Goal: Download file/media

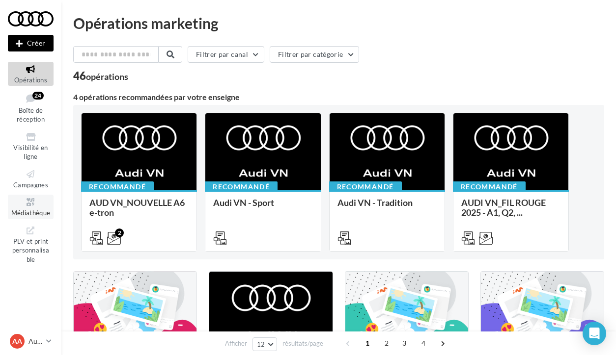
click at [39, 200] on icon at bounding box center [31, 202] width 40 height 11
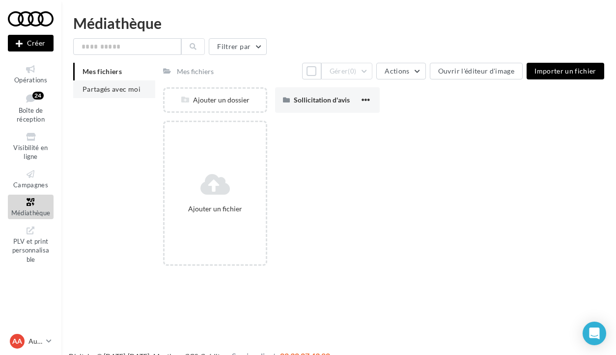
click at [103, 92] on span "Partagés avec moi" at bounding box center [111, 89] width 58 height 8
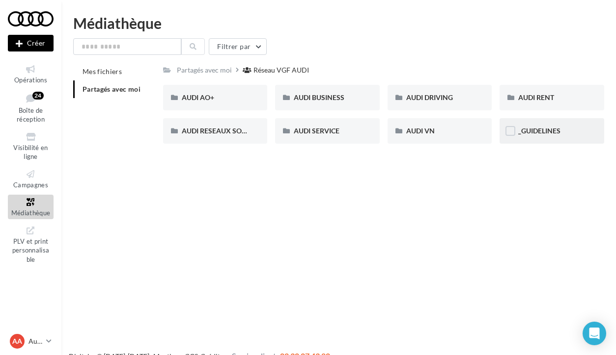
click at [532, 124] on div "_GUIDELINES" at bounding box center [551, 131] width 105 height 26
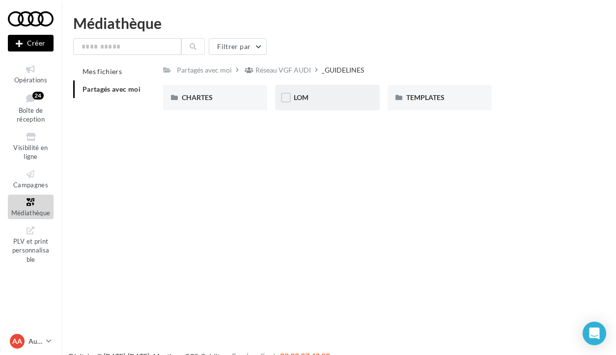
click at [351, 95] on div "LOM" at bounding box center [327, 98] width 67 height 10
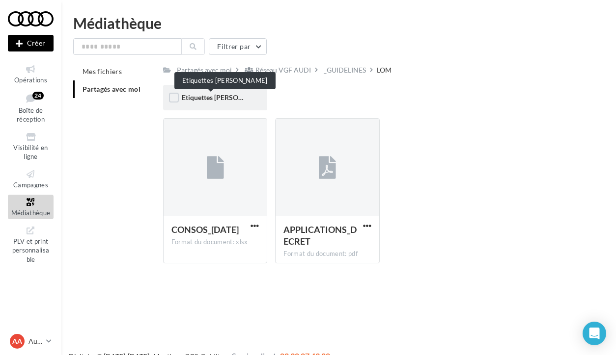
click at [221, 101] on span "Etiquettes [PERSON_NAME]" at bounding box center [225, 97] width 87 height 8
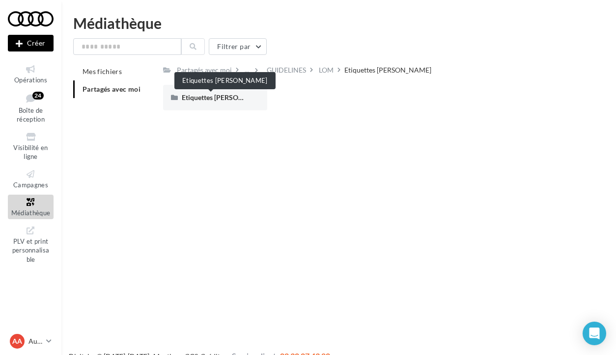
click at [221, 101] on span "Etiquettes [PERSON_NAME]" at bounding box center [225, 97] width 87 height 8
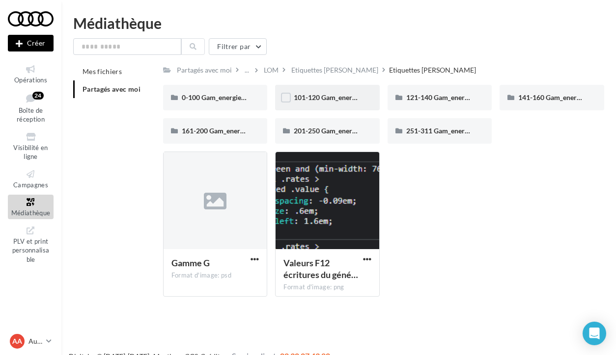
click at [311, 102] on div "101-120 Gam_energie_B-WHT_RVB_PNG_1080PX" at bounding box center [327, 98] width 67 height 10
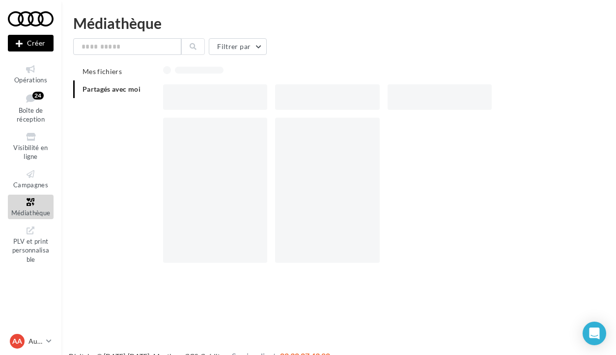
click at [311, 102] on div at bounding box center [327, 97] width 105 height 26
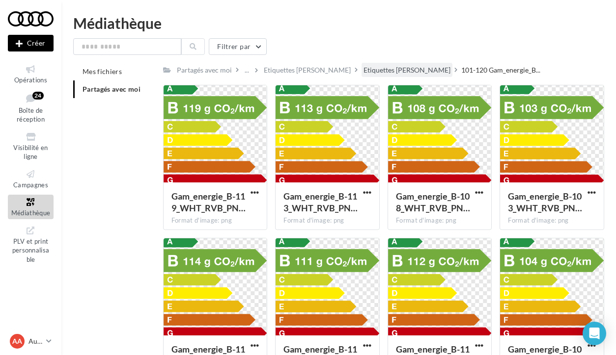
click at [373, 67] on div "Etiquettes [PERSON_NAME]" at bounding box center [406, 70] width 87 height 10
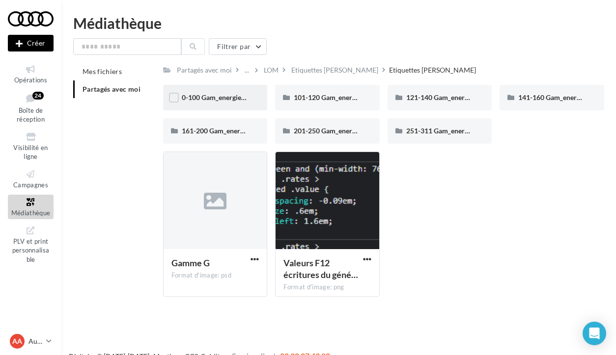
click at [221, 104] on div "0-100 Gam_energie_A-WHT_RVB_PNG_1080PX" at bounding box center [215, 98] width 105 height 26
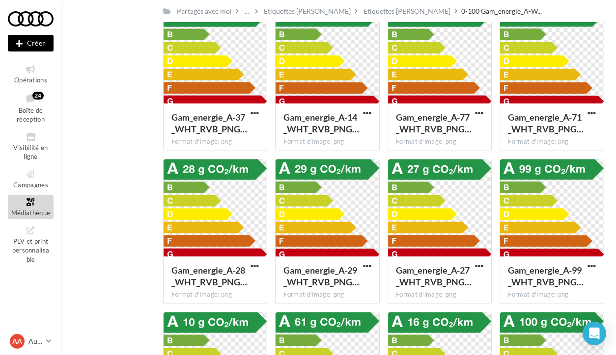
scroll to position [1916, 0]
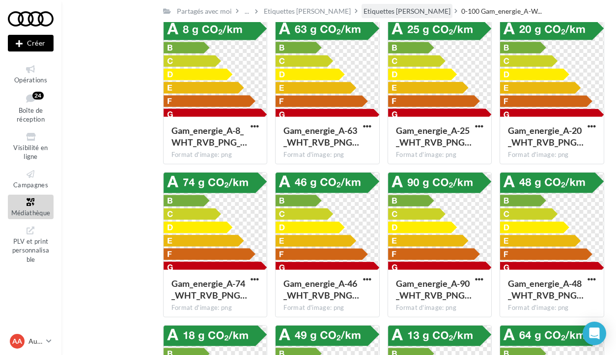
click at [374, 11] on div "Etiquettes [PERSON_NAME]" at bounding box center [406, 11] width 87 height 10
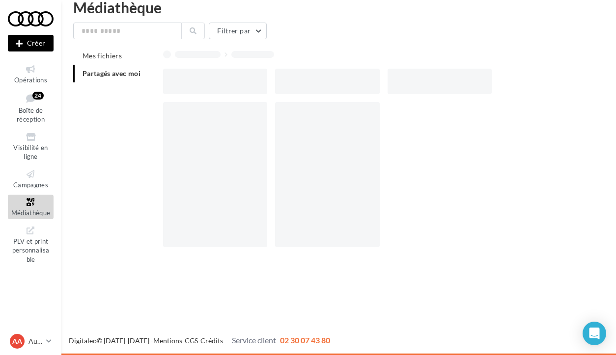
scroll to position [16, 0]
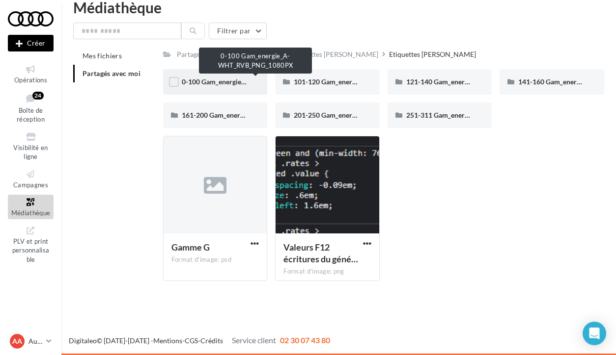
click at [220, 81] on span "0-100 Gam_energie_A-WHT_RVB_PNG_1080PX" at bounding box center [256, 82] width 149 height 8
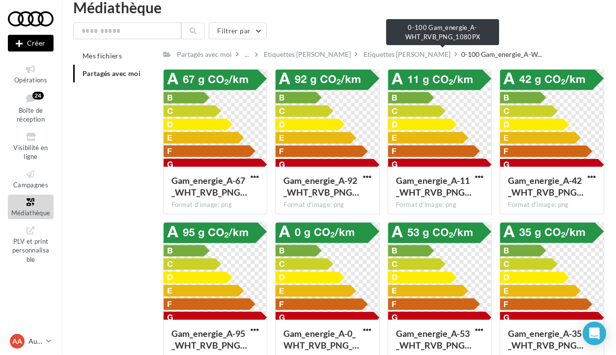
click at [461, 52] on span "0-100 Gam_energie_A-W..." at bounding box center [501, 55] width 81 height 10
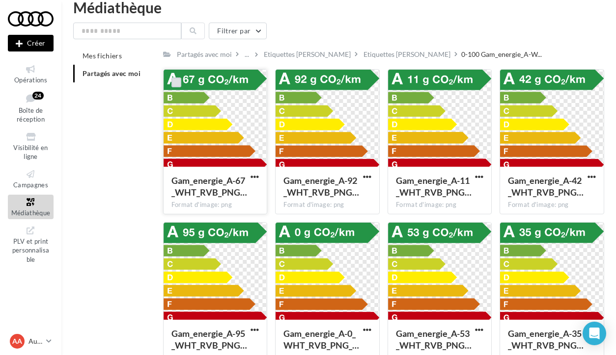
click at [172, 85] on label at bounding box center [176, 83] width 10 height 10
click at [282, 83] on div at bounding box center [288, 83] width 26 height 26
click at [252, 36] on button "Filtrer par" at bounding box center [238, 31] width 58 height 17
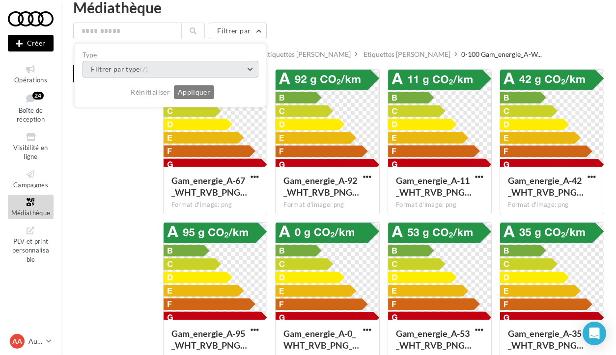
click at [156, 70] on button "Filtrer par type (7)" at bounding box center [170, 69] width 176 height 17
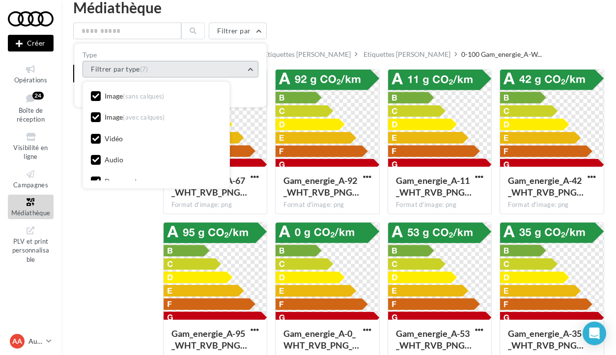
click at [156, 71] on button "Filtrer par type (7)" at bounding box center [170, 69] width 176 height 17
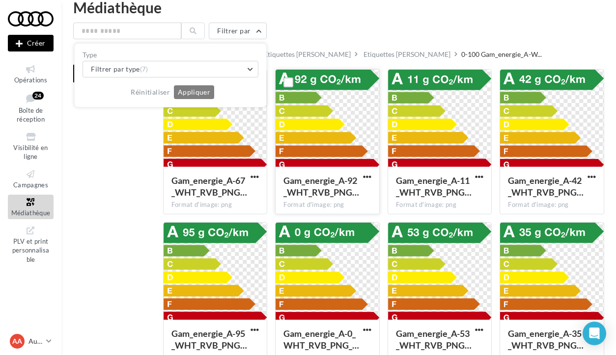
click at [325, 110] on div at bounding box center [327, 119] width 104 height 98
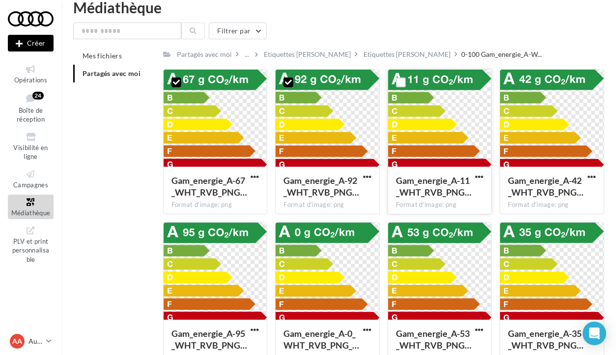
click at [401, 108] on div at bounding box center [440, 119] width 104 height 98
click at [508, 106] on div at bounding box center [552, 119] width 104 height 98
drag, startPoint x: 99, startPoint y: 247, endPoint x: 201, endPoint y: 150, distance: 141.0
click at [201, 150] on div "Mes fichiers Partagés avec moi Partagés avec moi ... Etiquettes [PERSON_NAME] E…" at bounding box center [342, 211] width 539 height 328
click at [123, 148] on div "Mes fichiers Partagés avec moi Partagés avec moi ... Etiquettes [PERSON_NAME] E…" at bounding box center [342, 211] width 539 height 328
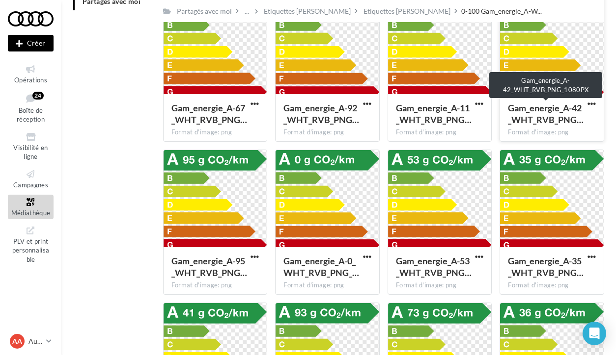
scroll to position [91, 0]
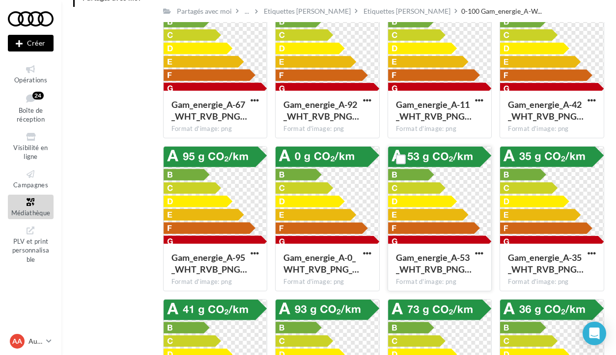
click at [469, 196] on div at bounding box center [440, 196] width 104 height 98
click at [561, 177] on div at bounding box center [552, 196] width 104 height 98
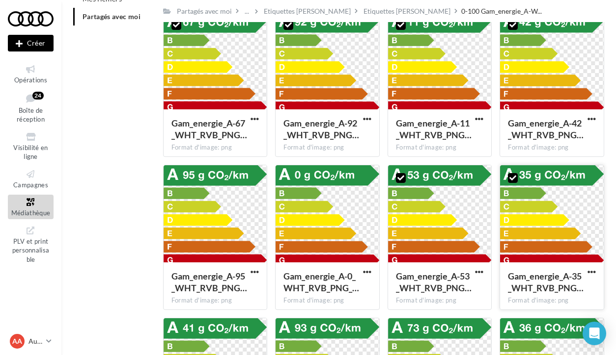
scroll to position [84, 0]
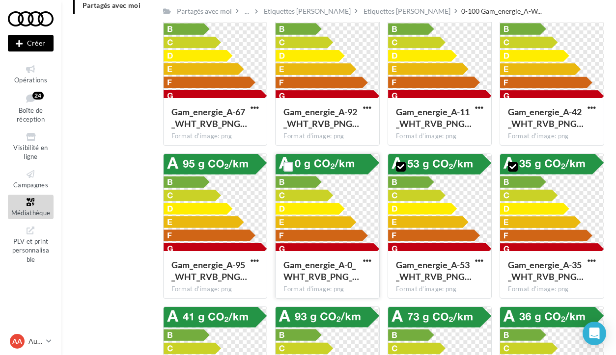
click at [325, 188] on div at bounding box center [327, 203] width 104 height 98
click at [213, 193] on div at bounding box center [215, 203] width 104 height 98
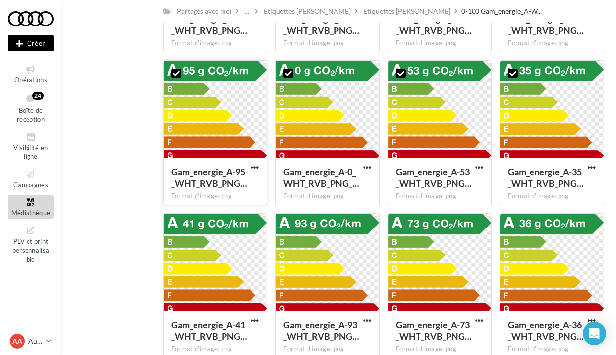
scroll to position [248, 0]
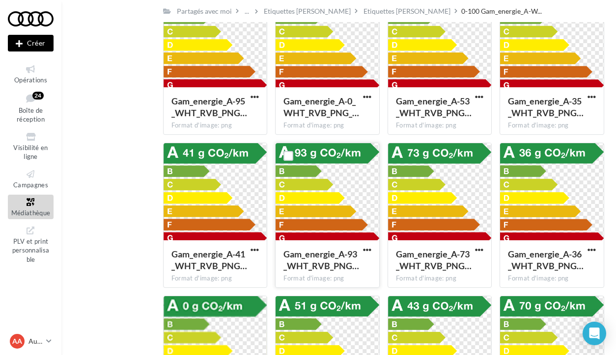
click at [321, 194] on div at bounding box center [327, 192] width 104 height 98
click at [245, 190] on div at bounding box center [215, 192] width 104 height 98
click at [433, 182] on div at bounding box center [440, 192] width 104 height 98
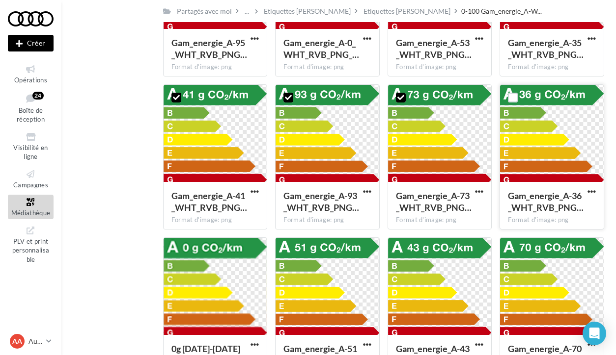
scroll to position [314, 0]
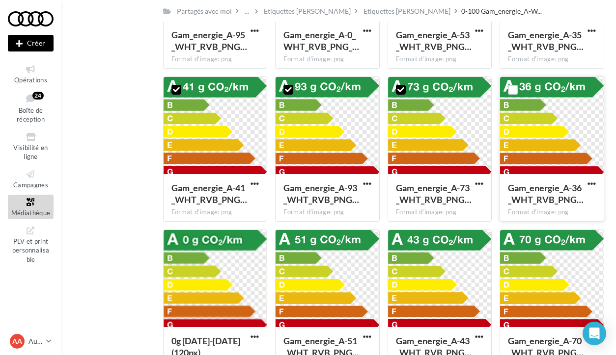
click at [518, 135] on div at bounding box center [552, 126] width 104 height 98
click at [540, 245] on div at bounding box center [552, 279] width 104 height 98
click at [423, 247] on div at bounding box center [440, 279] width 104 height 98
click at [323, 258] on div at bounding box center [327, 279] width 104 height 98
click at [220, 253] on div at bounding box center [215, 279] width 104 height 98
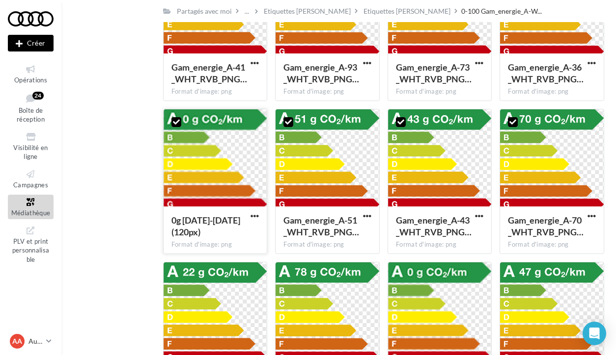
scroll to position [452, 0]
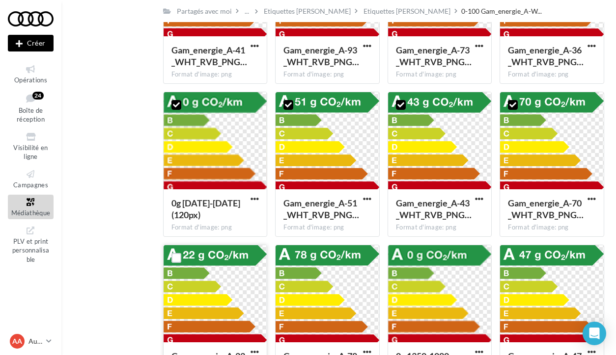
click at [220, 253] on div at bounding box center [215, 294] width 104 height 98
click at [336, 281] on div at bounding box center [327, 294] width 104 height 98
click at [406, 281] on div at bounding box center [440, 294] width 104 height 98
click at [551, 288] on div at bounding box center [552, 294] width 104 height 98
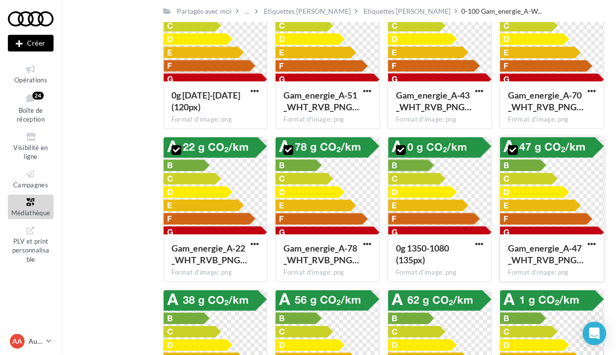
scroll to position [633, 0]
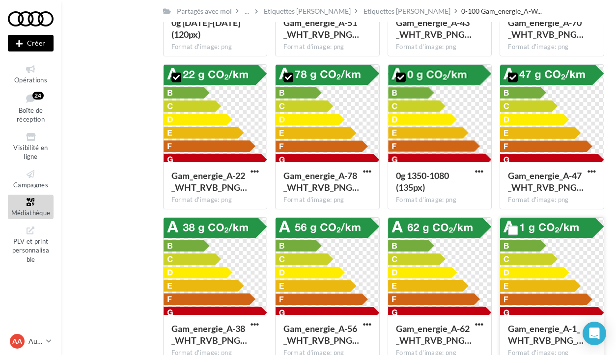
click at [551, 288] on div at bounding box center [552, 267] width 104 height 98
click at [382, 288] on div "Gam_energie_A-56_WHT_RVB_PNG… Format d'image: png Gam_energie_A-56_WHT_RVB_PNG_…" at bounding box center [331, 289] width 112 height 145
click at [416, 280] on div at bounding box center [440, 267] width 104 height 98
click at [310, 278] on div at bounding box center [327, 267] width 104 height 98
click at [201, 278] on div at bounding box center [215, 267] width 104 height 98
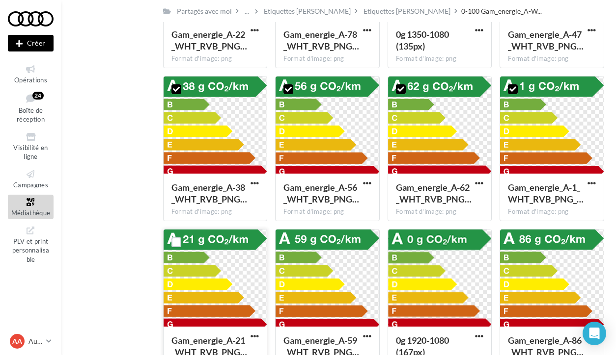
scroll to position [779, 0]
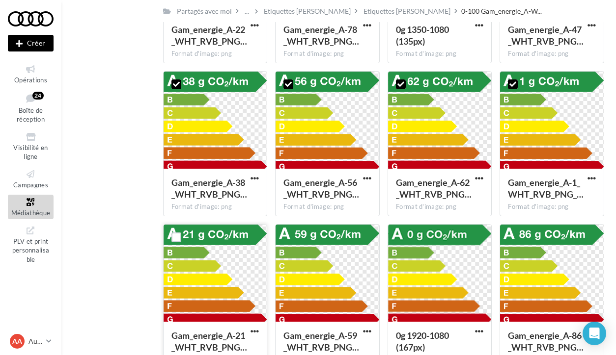
click at [236, 266] on div at bounding box center [215, 274] width 104 height 98
click at [327, 266] on div at bounding box center [327, 274] width 104 height 98
click at [419, 274] on div at bounding box center [440, 274] width 104 height 98
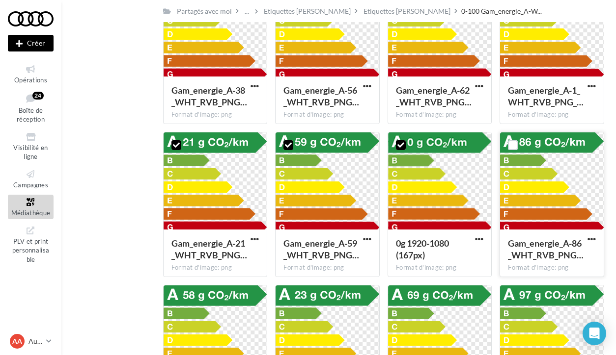
scroll to position [918, 0]
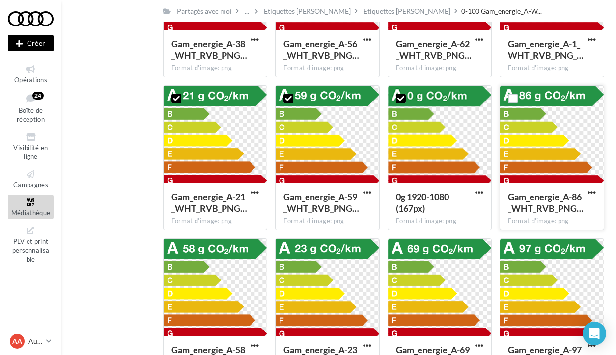
click at [549, 149] on div at bounding box center [552, 135] width 104 height 98
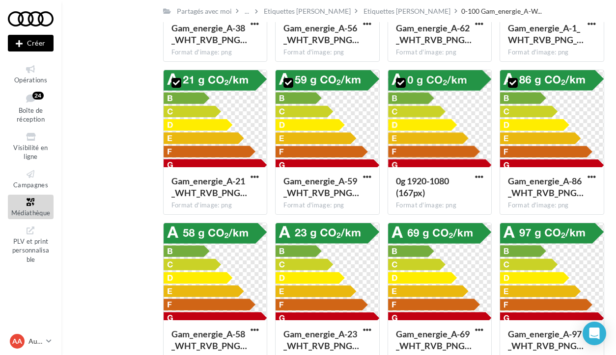
scroll to position [991, 0]
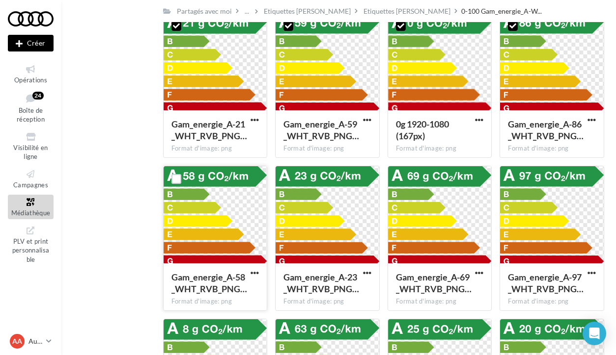
click at [220, 201] on div at bounding box center [215, 215] width 104 height 98
click at [336, 201] on div at bounding box center [327, 215] width 104 height 98
click at [425, 202] on div at bounding box center [440, 215] width 104 height 98
click at [531, 198] on div at bounding box center [552, 215] width 104 height 98
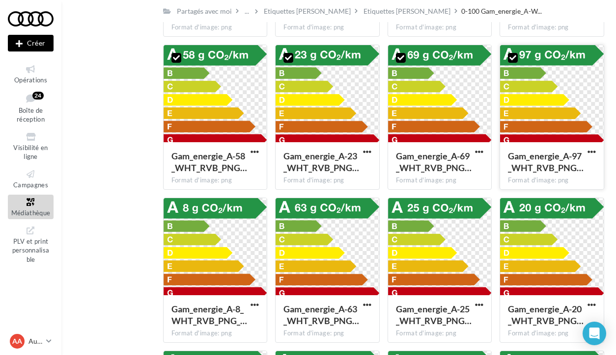
scroll to position [1119, 0]
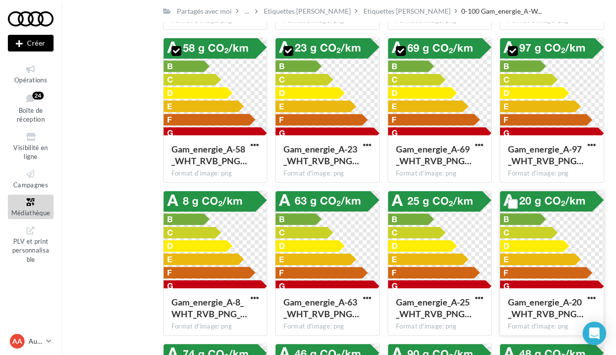
click at [531, 216] on div at bounding box center [552, 240] width 104 height 98
click at [456, 220] on div at bounding box center [440, 240] width 104 height 98
click at [353, 223] on div at bounding box center [327, 240] width 104 height 98
click at [226, 222] on div at bounding box center [215, 240] width 104 height 98
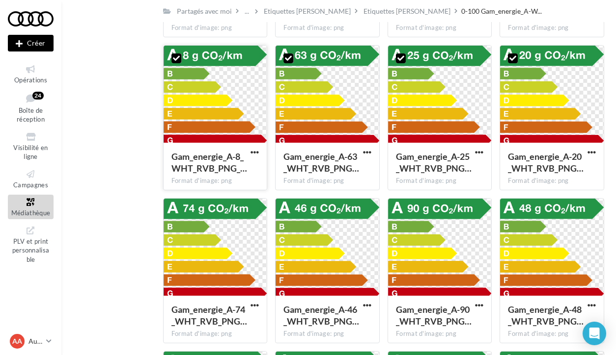
scroll to position [1272, 0]
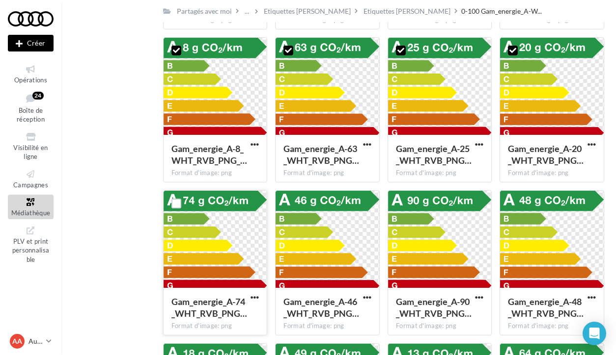
click at [226, 222] on div at bounding box center [215, 240] width 104 height 98
click at [337, 226] on div at bounding box center [327, 240] width 104 height 98
click at [467, 220] on div at bounding box center [440, 240] width 104 height 98
click at [551, 216] on div at bounding box center [552, 240] width 104 height 98
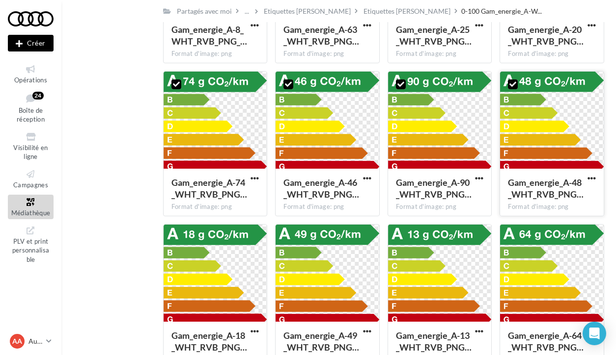
scroll to position [1459, 0]
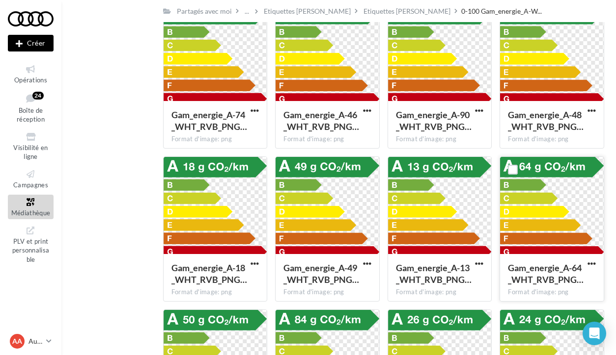
click at [551, 216] on div at bounding box center [552, 206] width 104 height 98
click at [408, 225] on div at bounding box center [440, 206] width 104 height 98
click at [320, 217] on div at bounding box center [327, 206] width 104 height 98
click at [216, 207] on div at bounding box center [215, 206] width 104 height 98
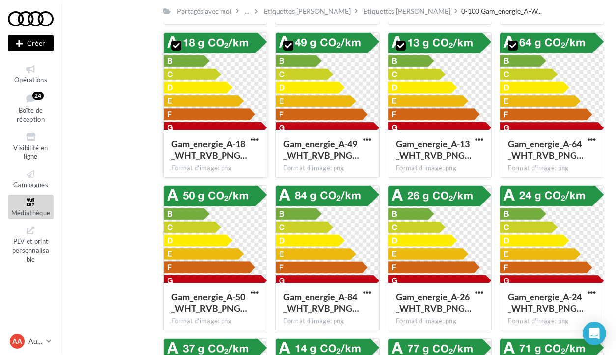
scroll to position [1592, 0]
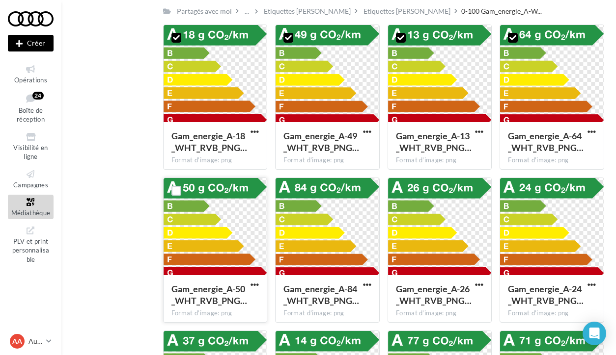
click at [216, 207] on div at bounding box center [215, 227] width 104 height 98
click at [336, 219] on div at bounding box center [327, 227] width 104 height 98
click at [432, 219] on div at bounding box center [440, 227] width 104 height 98
click at [547, 215] on div at bounding box center [552, 227] width 104 height 98
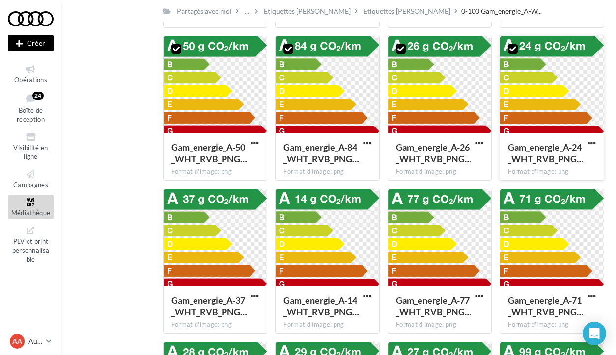
scroll to position [1735, 0]
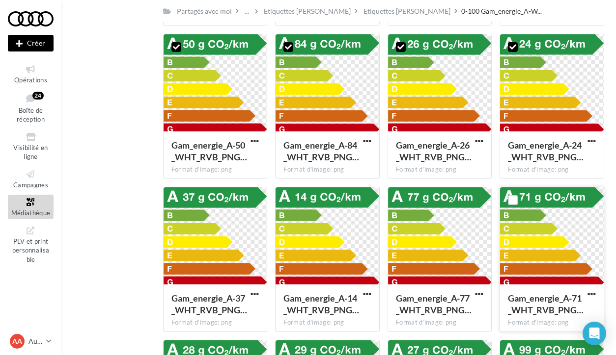
click at [547, 215] on div at bounding box center [552, 237] width 104 height 98
click at [437, 215] on div at bounding box center [440, 237] width 104 height 98
click at [352, 215] on div at bounding box center [327, 237] width 104 height 98
click at [226, 215] on div at bounding box center [215, 237] width 104 height 98
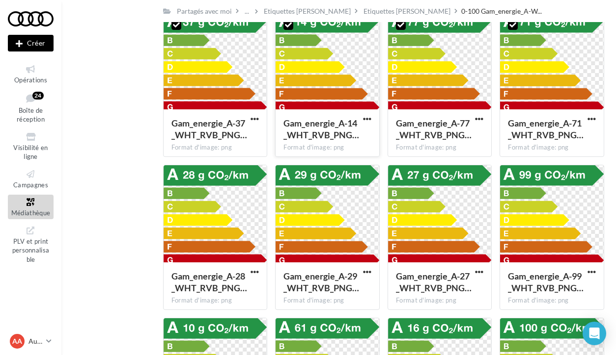
scroll to position [1938, 0]
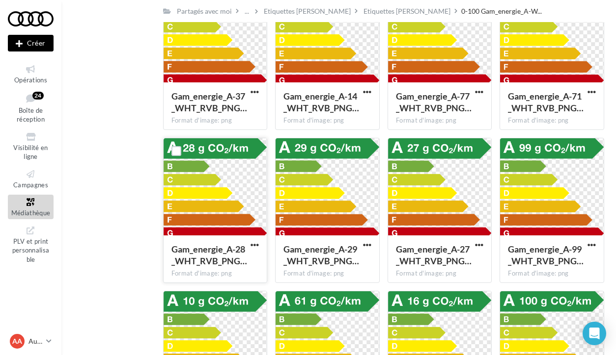
click at [220, 221] on div at bounding box center [215, 187] width 104 height 98
click at [321, 221] on div at bounding box center [327, 187] width 104 height 98
click at [392, 221] on div at bounding box center [440, 187] width 104 height 98
click at [458, 221] on div at bounding box center [440, 187] width 104 height 98
click at [503, 210] on div at bounding box center [552, 187] width 104 height 98
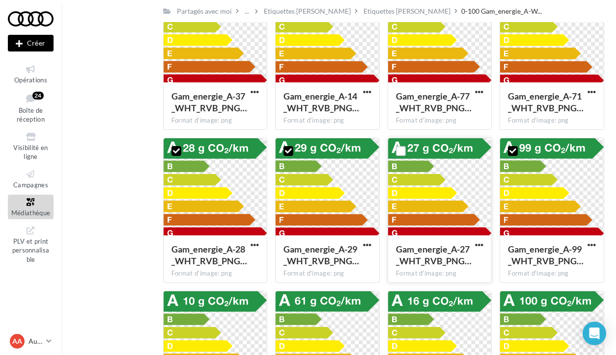
click at [458, 210] on div at bounding box center [440, 187] width 104 height 98
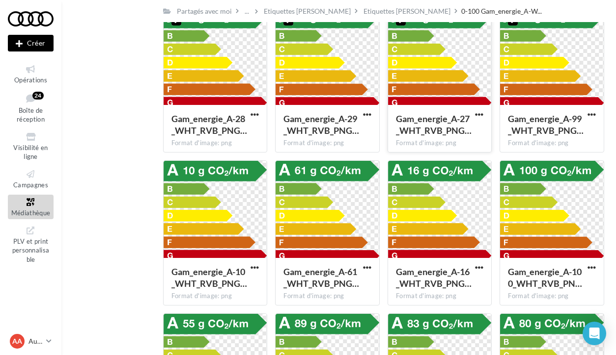
scroll to position [2082, 0]
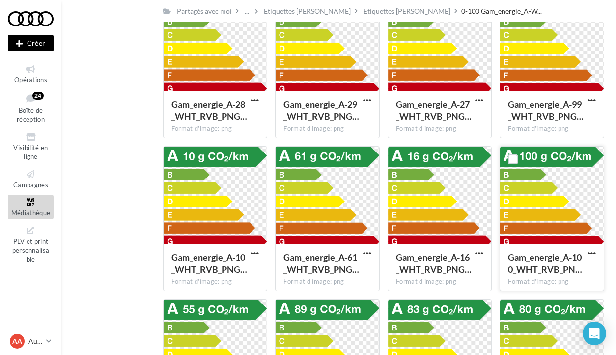
click at [526, 182] on div at bounding box center [552, 196] width 104 height 98
click at [408, 181] on div at bounding box center [440, 196] width 104 height 98
click at [322, 181] on div at bounding box center [327, 196] width 104 height 98
click at [229, 185] on div at bounding box center [215, 196] width 104 height 98
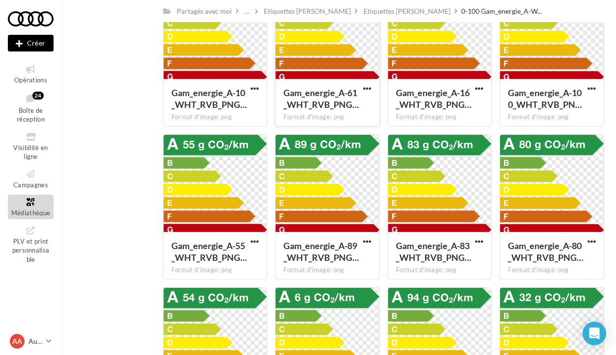
scroll to position [2269, 0]
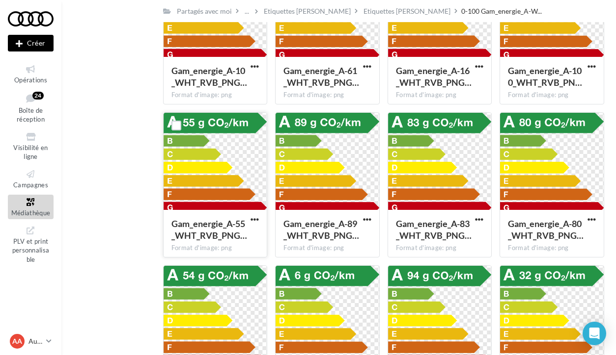
click at [203, 183] on div at bounding box center [215, 162] width 104 height 98
click at [304, 178] on div at bounding box center [327, 162] width 104 height 98
click at [464, 153] on div at bounding box center [440, 162] width 104 height 98
click at [532, 154] on div at bounding box center [552, 162] width 104 height 98
click at [538, 310] on div at bounding box center [552, 315] width 104 height 98
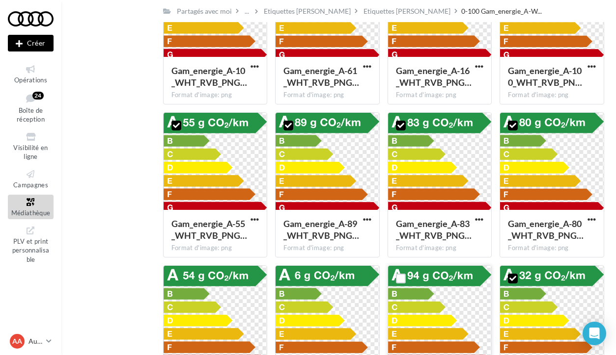
click at [433, 304] on div at bounding box center [440, 315] width 104 height 98
click at [349, 302] on div at bounding box center [327, 315] width 104 height 98
click at [195, 294] on div at bounding box center [215, 315] width 104 height 98
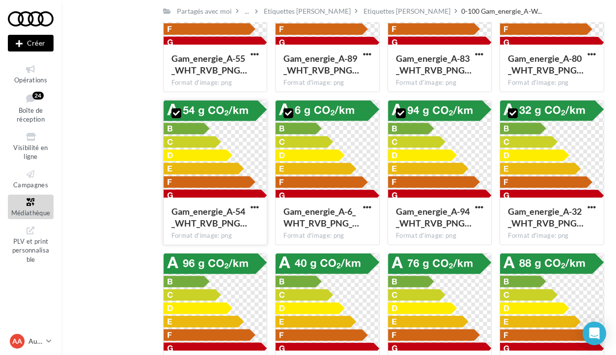
scroll to position [2484, 0]
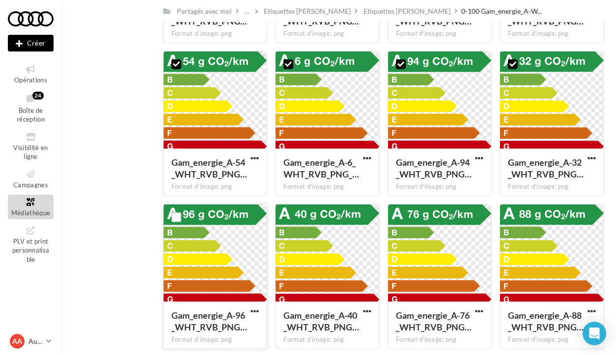
click at [224, 276] on div at bounding box center [215, 254] width 104 height 98
click at [355, 284] on div at bounding box center [327, 254] width 104 height 98
click at [448, 253] on div at bounding box center [440, 254] width 104 height 98
click at [516, 253] on div at bounding box center [552, 254] width 104 height 98
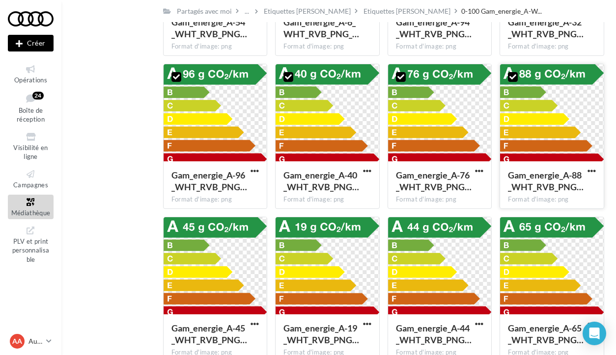
scroll to position [2642, 0]
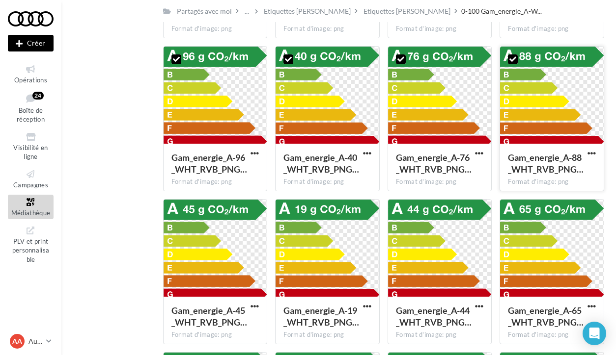
click at [516, 253] on div at bounding box center [552, 249] width 104 height 98
drag, startPoint x: 443, startPoint y: 253, endPoint x: 339, endPoint y: 253, distance: 104.6
click at [424, 253] on div at bounding box center [440, 249] width 104 height 98
click at [337, 253] on div at bounding box center [327, 249] width 104 height 98
click at [243, 240] on div at bounding box center [215, 249] width 104 height 98
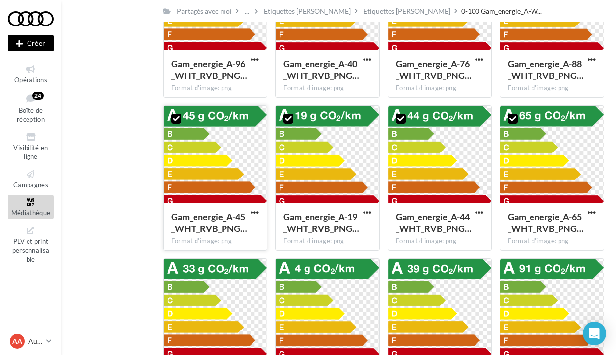
scroll to position [2825, 0]
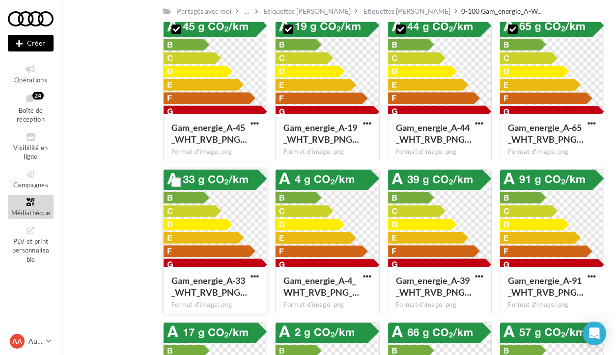
click at [230, 231] on div at bounding box center [215, 219] width 104 height 98
click at [361, 231] on div at bounding box center [327, 219] width 104 height 98
click at [443, 218] on div at bounding box center [440, 219] width 104 height 98
click at [533, 223] on div at bounding box center [552, 219] width 104 height 98
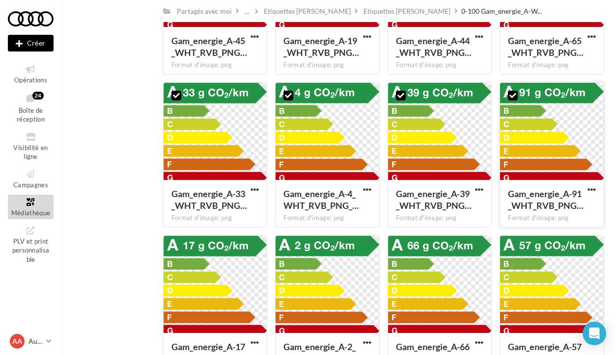
scroll to position [2949, 0]
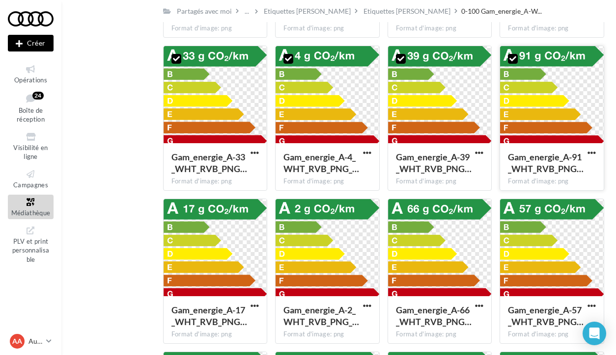
click at [533, 223] on div at bounding box center [552, 248] width 104 height 98
click at [466, 223] on div at bounding box center [440, 248] width 104 height 98
click at [371, 223] on div at bounding box center [327, 248] width 104 height 98
click at [221, 230] on div at bounding box center [215, 248] width 104 height 98
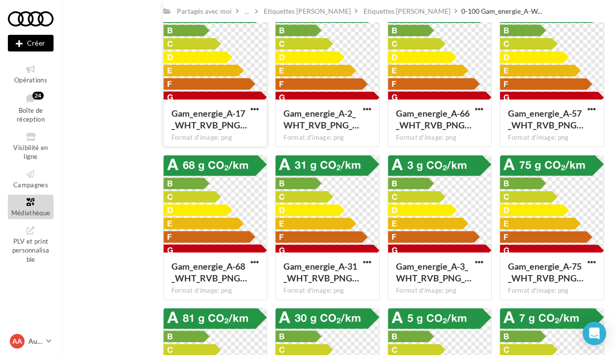
scroll to position [3159, 0]
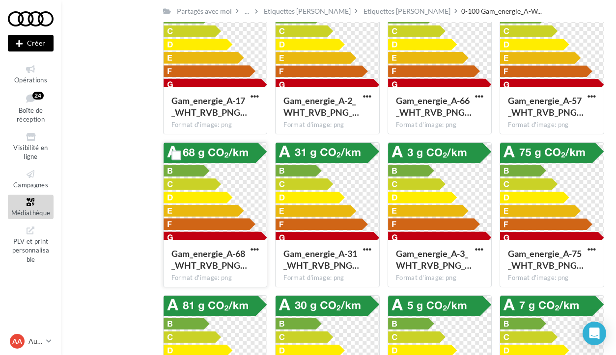
click at [221, 213] on div at bounding box center [215, 192] width 104 height 98
click at [307, 213] on div at bounding box center [327, 192] width 104 height 98
click at [440, 213] on div at bounding box center [440, 192] width 104 height 98
click at [573, 180] on div at bounding box center [552, 192] width 104 height 98
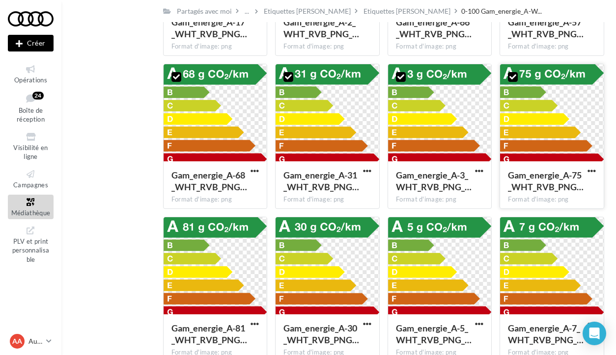
scroll to position [3279, 0]
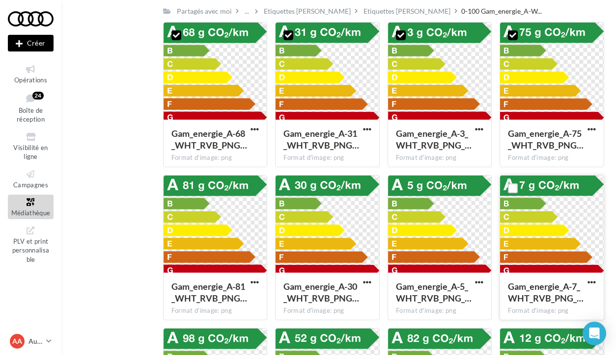
click at [540, 208] on div at bounding box center [552, 225] width 104 height 98
click at [412, 208] on div at bounding box center [440, 225] width 104 height 98
click at [321, 208] on div at bounding box center [327, 225] width 104 height 98
click at [228, 208] on div at bounding box center [215, 225] width 104 height 98
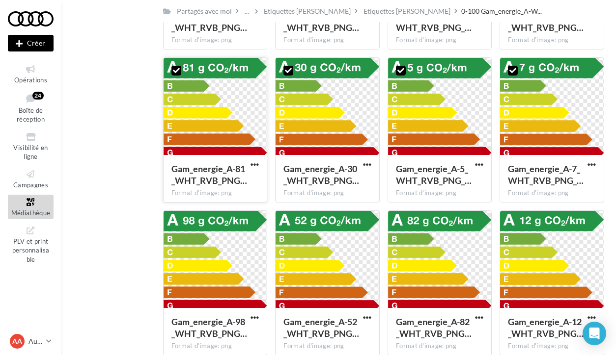
scroll to position [3436, 0]
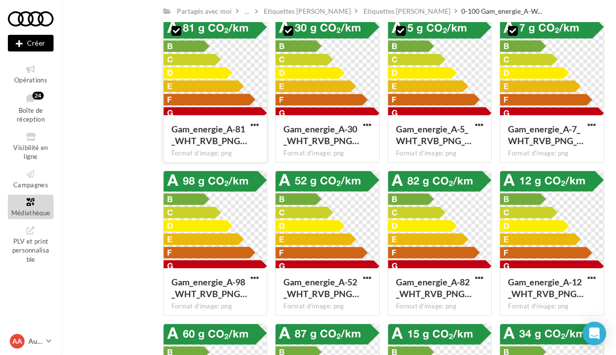
click at [228, 208] on div at bounding box center [215, 220] width 104 height 98
click at [331, 208] on div at bounding box center [327, 220] width 104 height 98
click at [479, 204] on div at bounding box center [440, 220] width 104 height 98
click at [575, 203] on div at bounding box center [552, 220] width 104 height 98
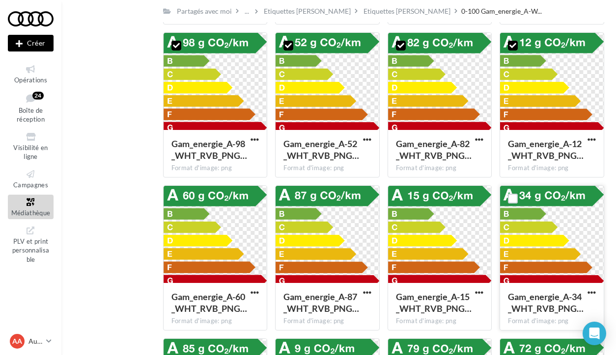
scroll to position [3579, 0]
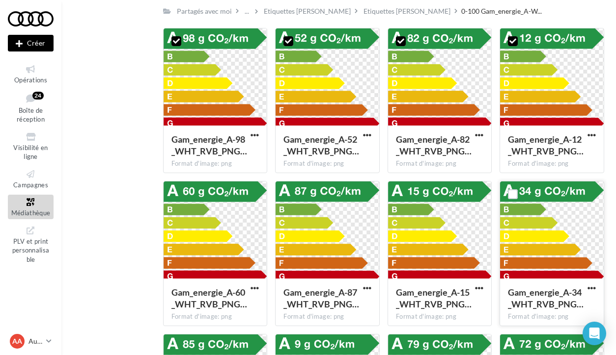
click at [562, 205] on div at bounding box center [552, 231] width 104 height 98
drag, startPoint x: 406, startPoint y: 205, endPoint x: 336, endPoint y: 205, distance: 70.2
click at [398, 205] on div at bounding box center [401, 195] width 26 height 26
click at [327, 205] on div at bounding box center [327, 231] width 104 height 98
click at [245, 202] on div at bounding box center [215, 231] width 104 height 98
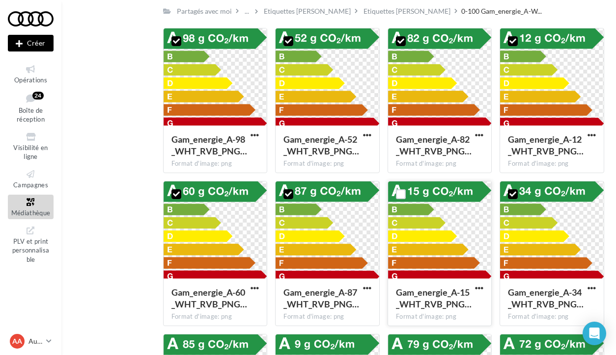
click at [452, 204] on div at bounding box center [440, 231] width 104 height 98
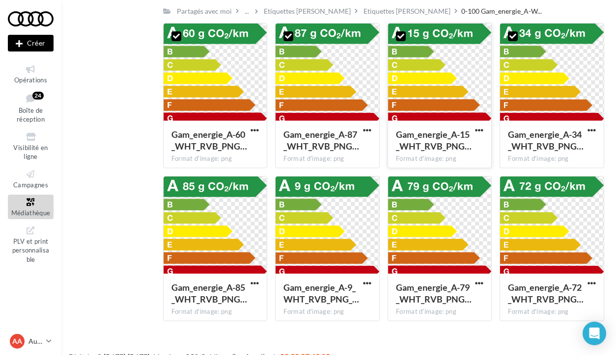
scroll to position [3745, 0]
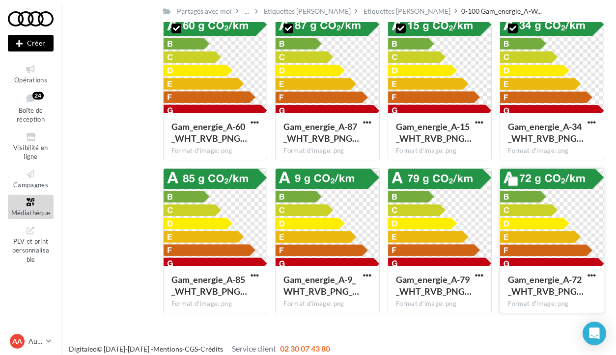
click at [557, 199] on div at bounding box center [552, 218] width 104 height 98
click at [462, 199] on div at bounding box center [440, 218] width 104 height 98
click at [278, 204] on div at bounding box center [327, 218] width 104 height 98
click at [229, 204] on div at bounding box center [215, 218] width 104 height 98
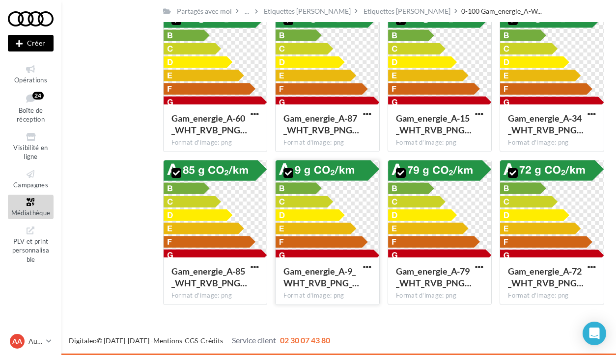
scroll to position [3754, 0]
click at [478, 267] on span "button" at bounding box center [479, 267] width 8 height 8
click at [448, 284] on button "Télécharger" at bounding box center [436, 287] width 98 height 26
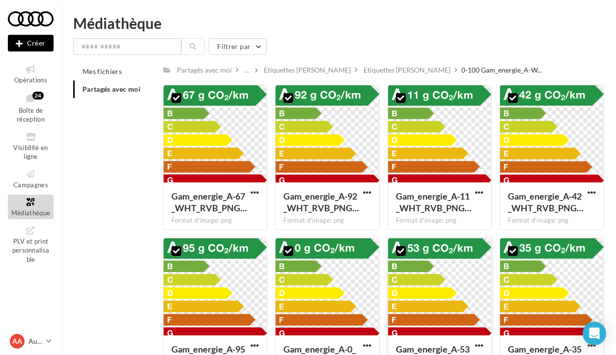
scroll to position [0, 0]
drag, startPoint x: 199, startPoint y: 98, endPoint x: 321, endPoint y: 62, distance: 127.4
click at [341, 30] on div "Médiathèque" at bounding box center [338, 23] width 531 height 15
drag, startPoint x: 176, startPoint y: 98, endPoint x: 184, endPoint y: 106, distance: 10.4
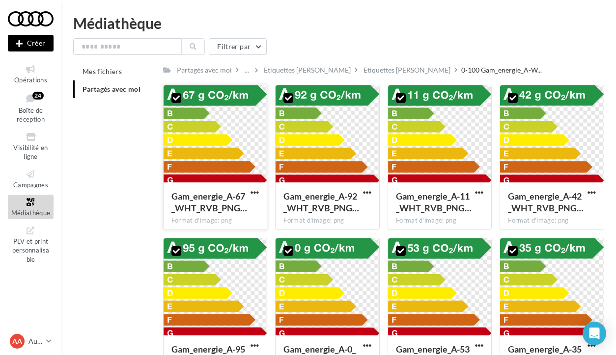
click at [184, 106] on div at bounding box center [176, 98] width 26 height 26
drag, startPoint x: 209, startPoint y: 109, endPoint x: 178, endPoint y: 165, distance: 64.4
click at [178, 166] on div at bounding box center [215, 134] width 104 height 98
click at [175, 98] on label at bounding box center [176, 98] width 10 height 10
click at [363, 67] on div "Etiquettes [PERSON_NAME]" at bounding box center [406, 70] width 87 height 10
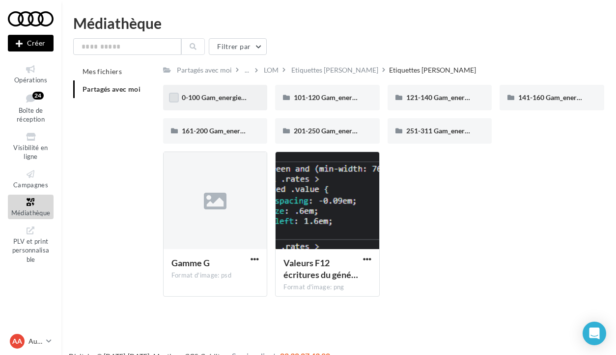
click at [173, 98] on label at bounding box center [174, 98] width 10 height 10
click at [286, 101] on label at bounding box center [286, 98] width 10 height 10
click at [392, 99] on div "121-140 Gam_energie_C-WHT_RVB_PNG_1080PX" at bounding box center [439, 98] width 105 height 26
click at [509, 99] on label at bounding box center [510, 98] width 10 height 10
click at [404, 127] on div "251-311 Gam_energie_G-WHT_RVB_PNG_1080PX" at bounding box center [439, 131] width 105 height 26
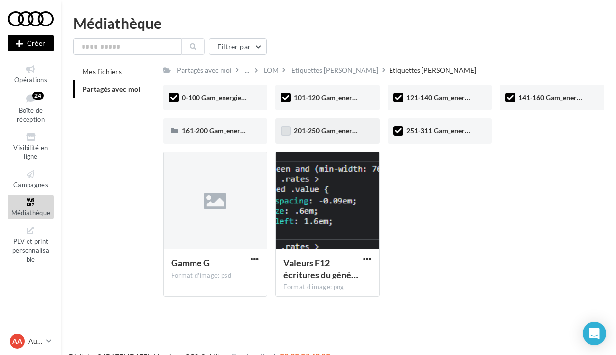
click at [286, 131] on label at bounding box center [286, 131] width 10 height 10
click at [173, 130] on label at bounding box center [174, 131] width 10 height 10
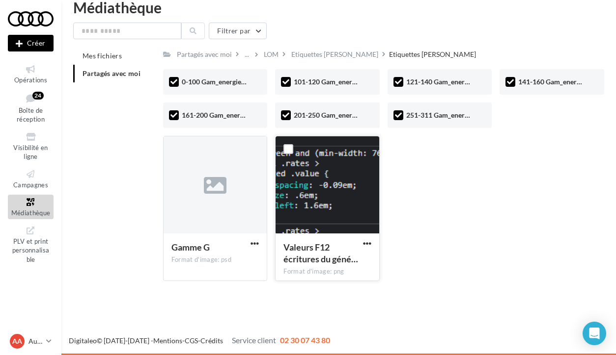
scroll to position [16, 0]
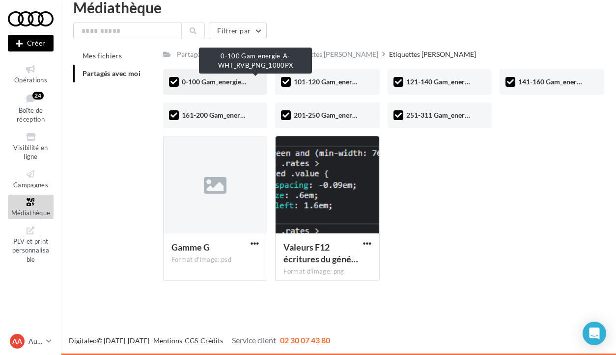
click at [233, 86] on span "0-100 Gam_energie_A-WHT_RVB_PNG_1080PX" at bounding box center [256, 82] width 149 height 8
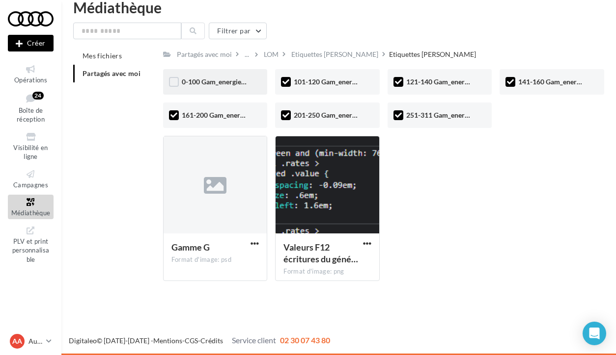
click at [233, 86] on span "0-100 Gam_energie_A-WHT_RVB_PNG_1080PX" at bounding box center [256, 82] width 149 height 8
click at [317, 55] on div "Etiquettes [PERSON_NAME]" at bounding box center [334, 55] width 87 height 10
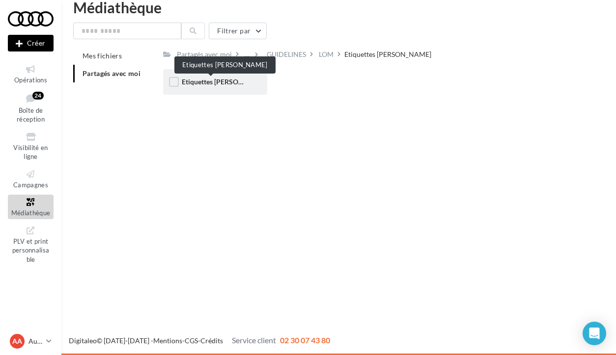
click at [201, 79] on span "Etiquettes [PERSON_NAME]" at bounding box center [225, 82] width 87 height 8
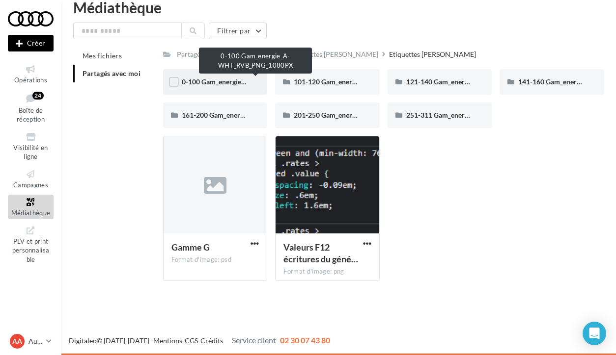
click at [235, 85] on span "0-100 Gam_energie_A-WHT_RVB_PNG_1080PX" at bounding box center [256, 82] width 149 height 8
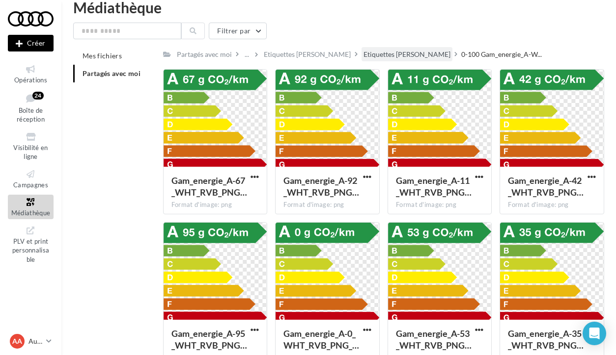
click at [369, 52] on div "Etiquettes [PERSON_NAME]" at bounding box center [406, 55] width 87 height 10
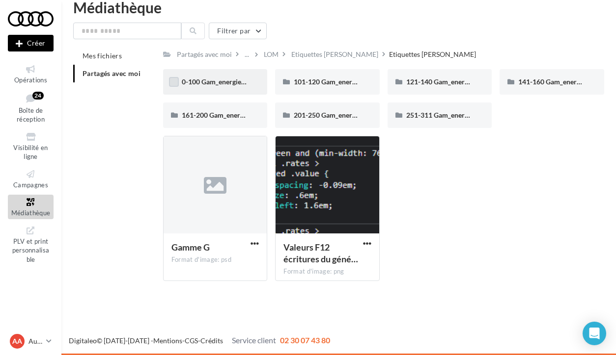
click at [175, 86] on label at bounding box center [174, 82] width 10 height 10
click at [366, 242] on span "button" at bounding box center [367, 244] width 8 height 8
click at [316, 262] on button "Télécharger" at bounding box center [324, 263] width 98 height 26
click at [245, 314] on div "Nouvelle campagne Créer Opérations Boîte de réception 24 Visibilité en ligne Ca…" at bounding box center [308, 177] width 616 height 355
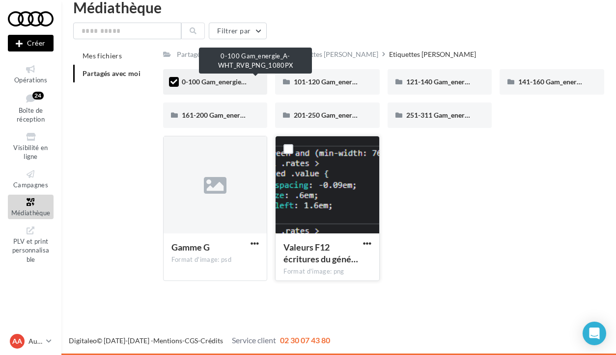
click at [246, 82] on span "0-100 Gam_energie_A-WHT_RVB_PNG_1080PX" at bounding box center [256, 82] width 149 height 8
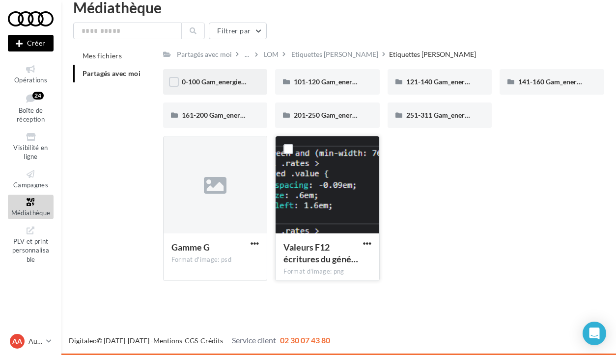
click at [246, 82] on span "0-100 Gam_energie_A-WHT_RVB_PNG_1080PX" at bounding box center [256, 82] width 149 height 8
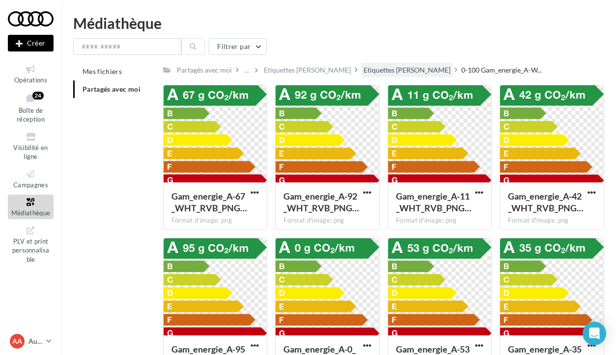
click at [380, 69] on div "Etiquettes [PERSON_NAME]" at bounding box center [406, 70] width 87 height 10
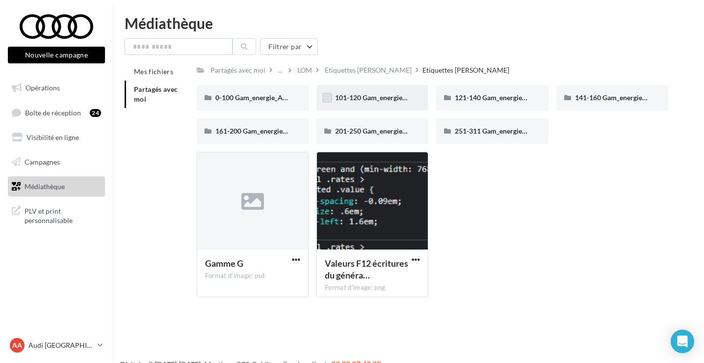
click at [325, 101] on label at bounding box center [328, 98] width 10 height 10
click at [378, 92] on div "101-120 Gam_energie_B-WHT_RVB_PNG_1080PX" at bounding box center [373, 98] width 112 height 26
click at [325, 99] on label at bounding box center [328, 98] width 10 height 10
click at [206, 167] on label at bounding box center [210, 165] width 10 height 10
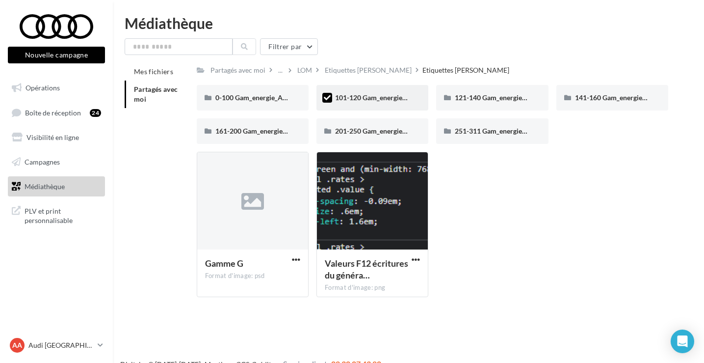
click at [324, 97] on icon at bounding box center [327, 97] width 7 height 7
click at [205, 107] on div "0-100 Gam_energie_A-WHT_RVB_PNG_1080PX" at bounding box center [253, 98] width 112 height 26
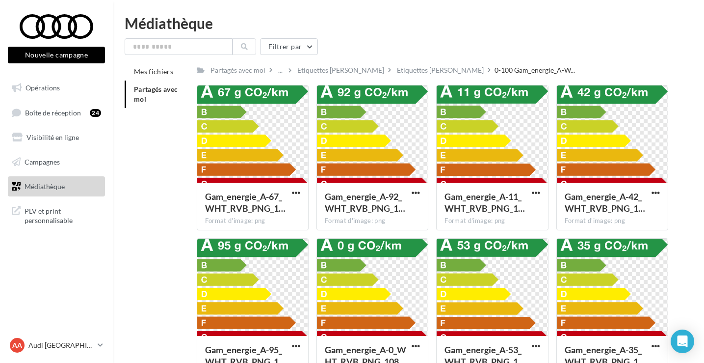
click at [173, 271] on div "Mes fichiers Partagés avec moi Partagés avec moi ... Etiquettes [PERSON_NAME] E…" at bounding box center [413, 227] width 576 height 328
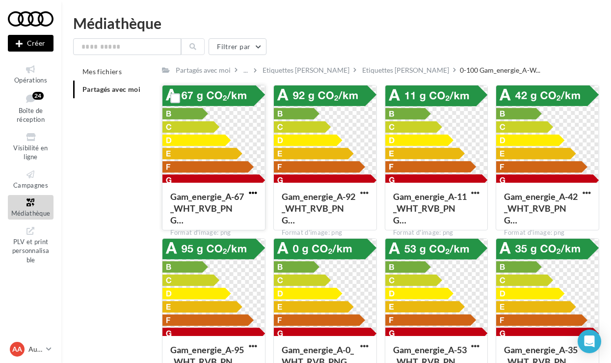
click at [254, 192] on span "button" at bounding box center [253, 193] width 8 height 8
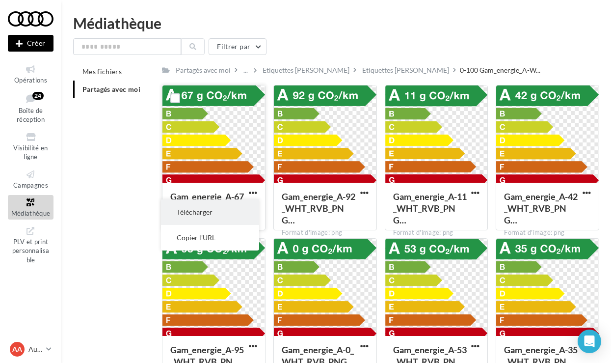
click at [231, 213] on button "Télécharger" at bounding box center [210, 212] width 98 height 26
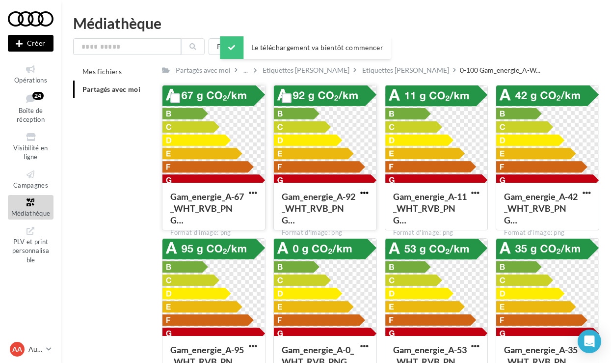
click at [367, 193] on span "button" at bounding box center [364, 193] width 8 height 8
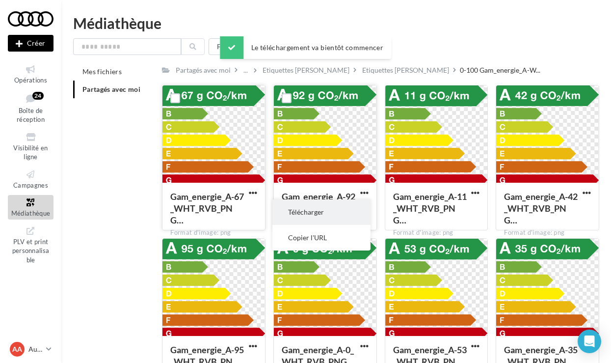
click at [340, 210] on button "Télécharger" at bounding box center [321, 212] width 98 height 26
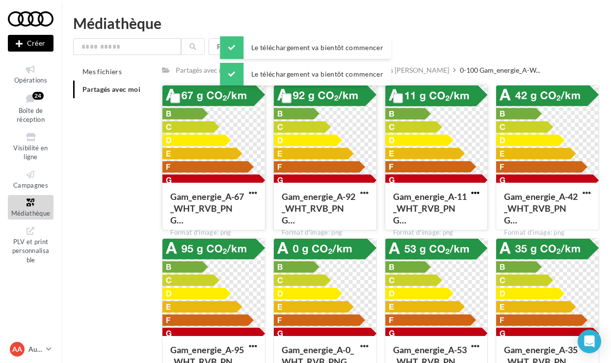
click at [478, 194] on span "button" at bounding box center [475, 193] width 8 height 8
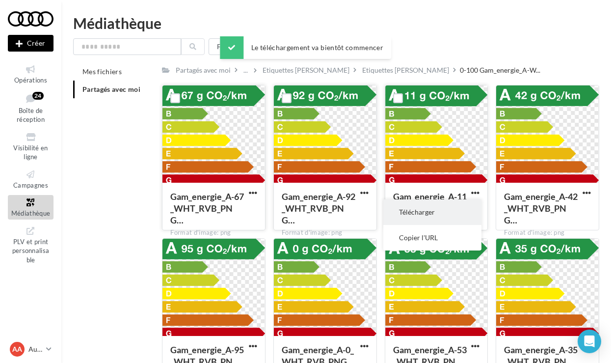
click at [442, 215] on button "Télécharger" at bounding box center [432, 212] width 98 height 26
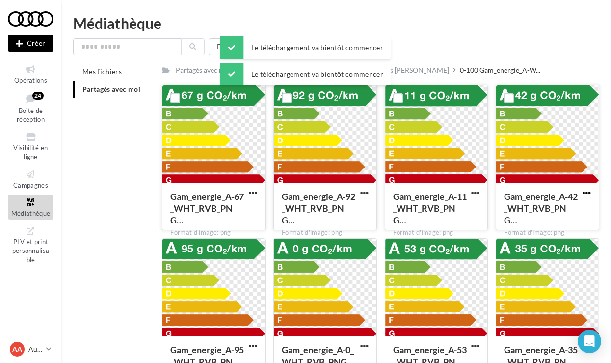
click at [588, 195] on span "button" at bounding box center [587, 193] width 8 height 8
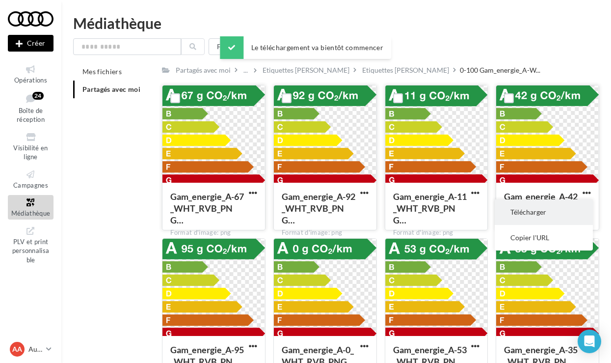
click at [527, 217] on button "Télécharger" at bounding box center [544, 212] width 98 height 26
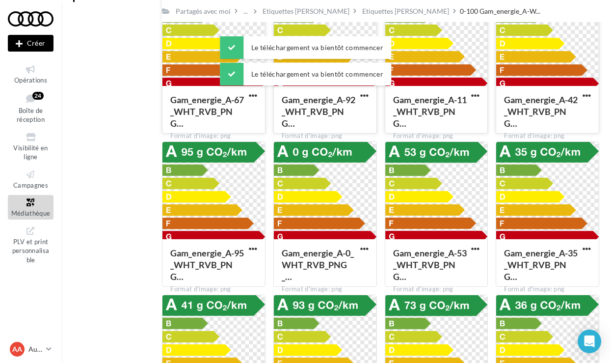
scroll to position [124, 0]
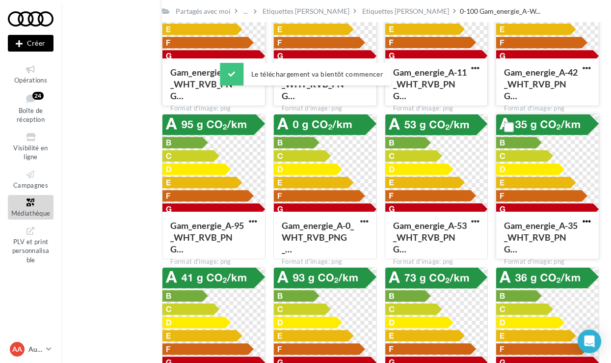
click at [585, 222] on span "button" at bounding box center [587, 221] width 8 height 8
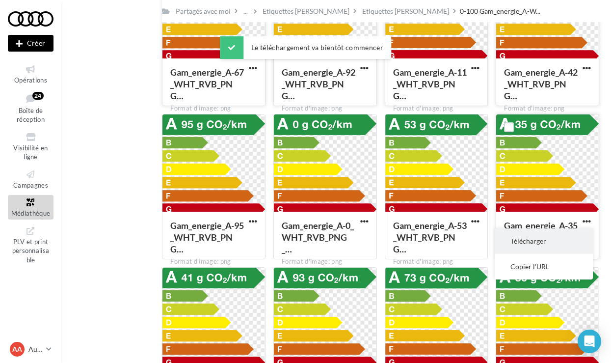
click at [551, 237] on button "Télécharger" at bounding box center [544, 241] width 98 height 26
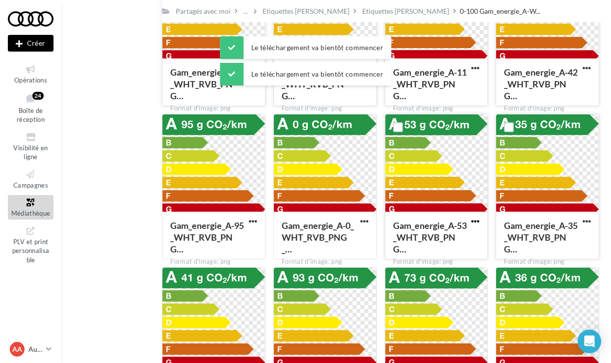
click at [474, 222] on span "button" at bounding box center [475, 221] width 8 height 8
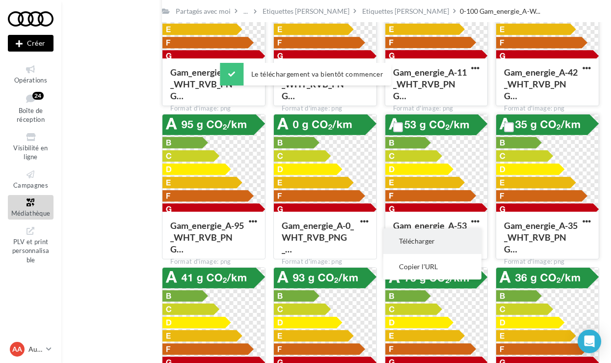
click at [450, 235] on button "Télécharger" at bounding box center [432, 241] width 98 height 26
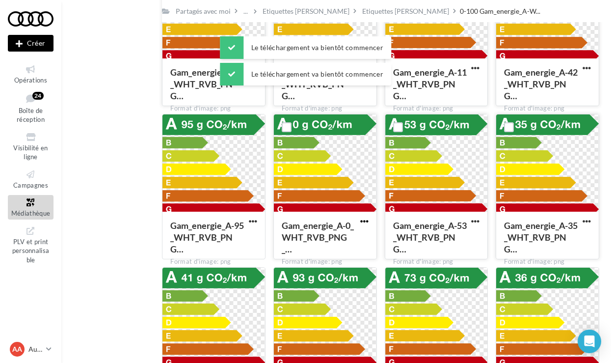
click at [367, 224] on span "button" at bounding box center [364, 221] width 8 height 8
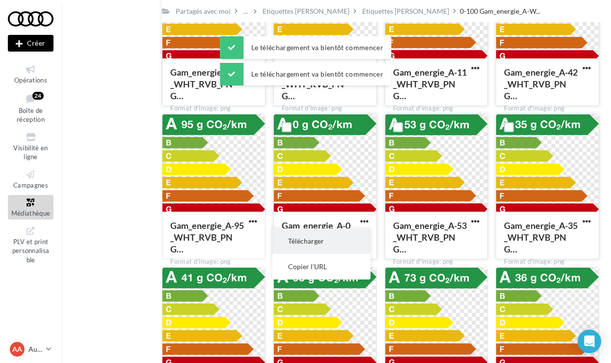
click at [333, 237] on button "Télécharger" at bounding box center [321, 241] width 98 height 26
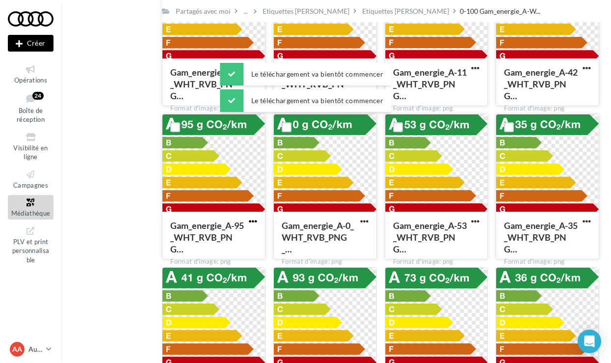
click at [251, 221] on span "button" at bounding box center [253, 221] width 8 height 8
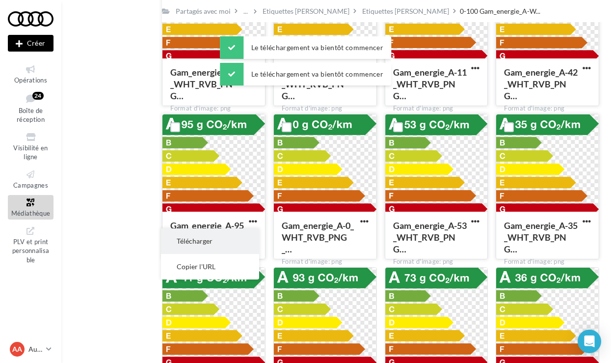
click at [240, 239] on button "Télécharger" at bounding box center [210, 241] width 98 height 26
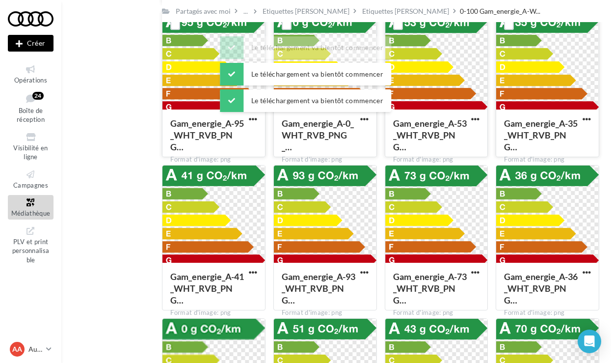
scroll to position [242, 0]
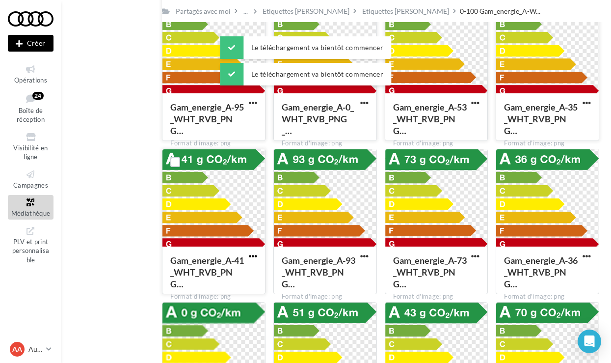
click at [254, 255] on span "button" at bounding box center [253, 256] width 8 height 8
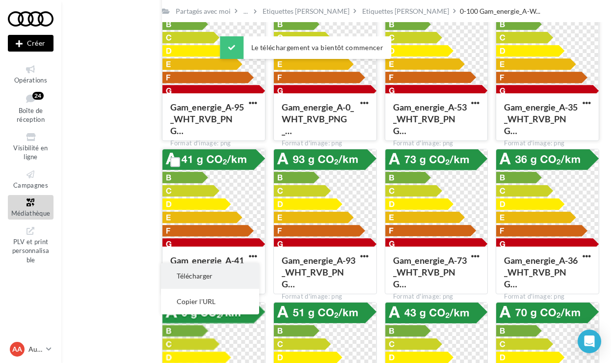
click at [241, 273] on button "Télécharger" at bounding box center [210, 276] width 98 height 26
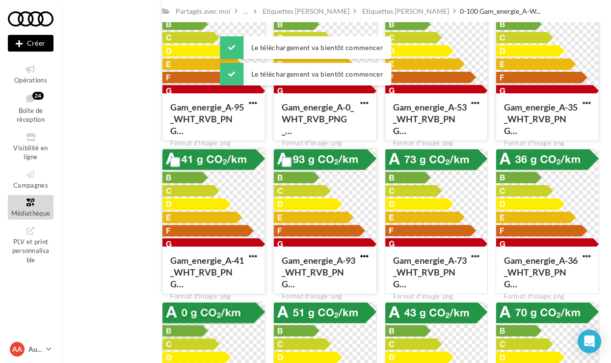
click at [367, 255] on span "button" at bounding box center [364, 256] width 8 height 8
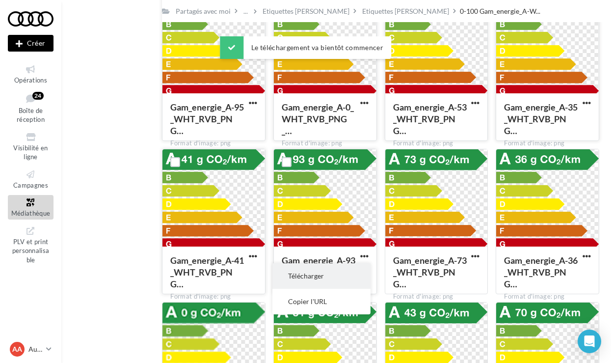
click at [337, 273] on button "Télécharger" at bounding box center [321, 276] width 98 height 26
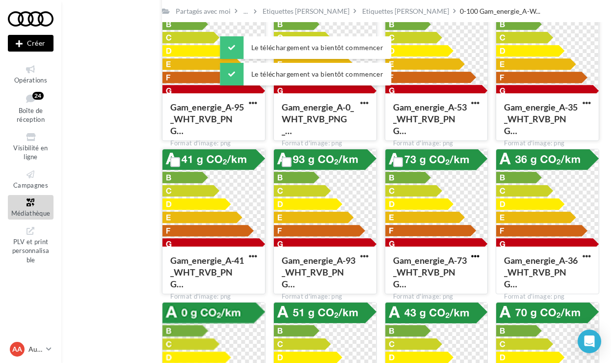
click at [480, 256] on span "button" at bounding box center [475, 256] width 8 height 8
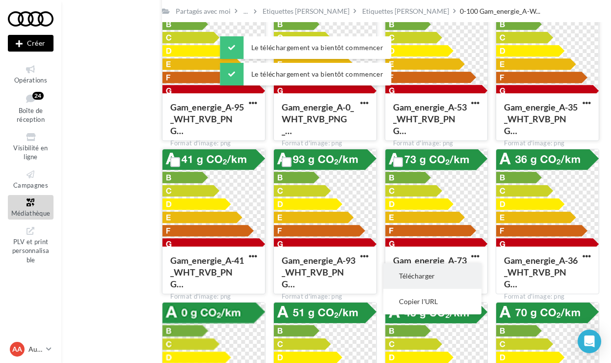
click at [451, 275] on button "Télécharger" at bounding box center [432, 276] width 98 height 26
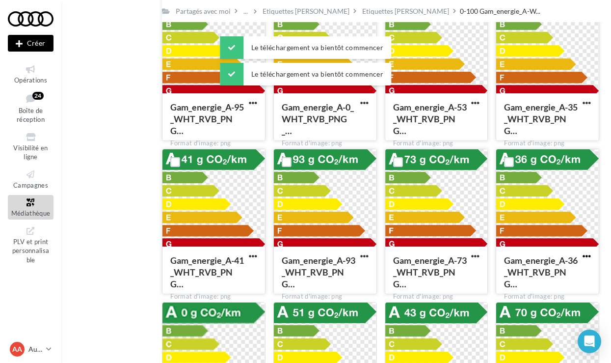
click at [590, 258] on span "button" at bounding box center [587, 256] width 8 height 8
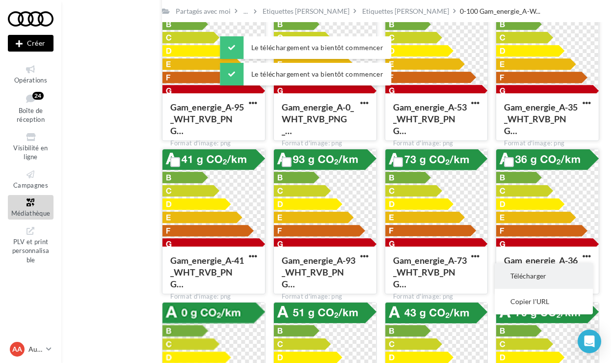
click at [532, 270] on button "Télécharger" at bounding box center [544, 276] width 98 height 26
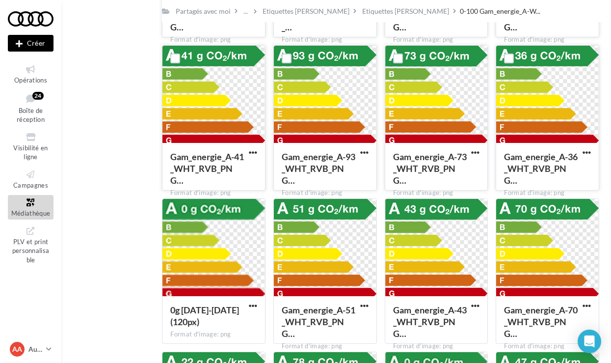
scroll to position [352, 0]
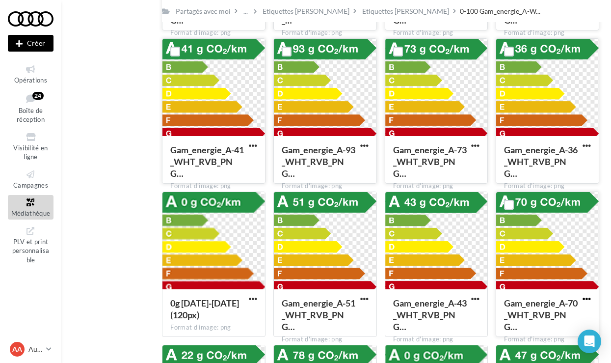
click at [585, 301] on span "button" at bounding box center [587, 299] width 8 height 8
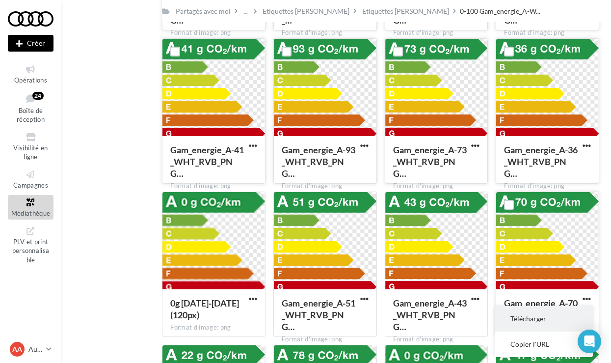
click at [561, 313] on button "Télécharger" at bounding box center [544, 319] width 98 height 26
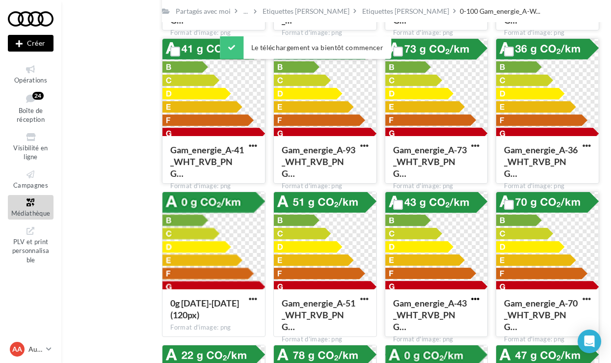
click at [478, 301] on span "button" at bounding box center [475, 299] width 8 height 8
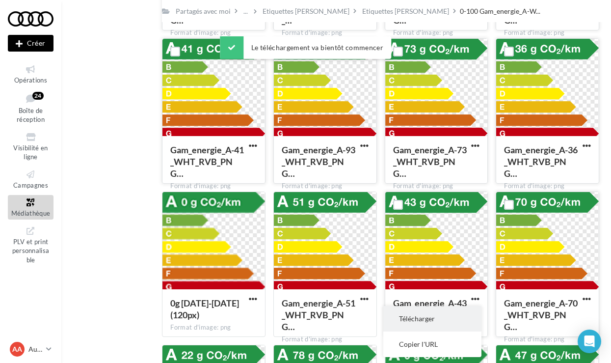
click at [445, 317] on button "Télécharger" at bounding box center [432, 319] width 98 height 26
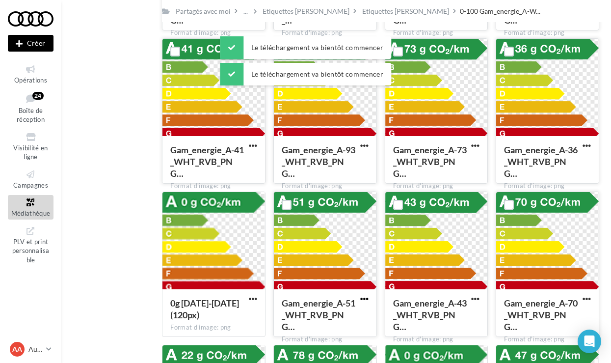
click at [364, 297] on span "button" at bounding box center [364, 299] width 8 height 8
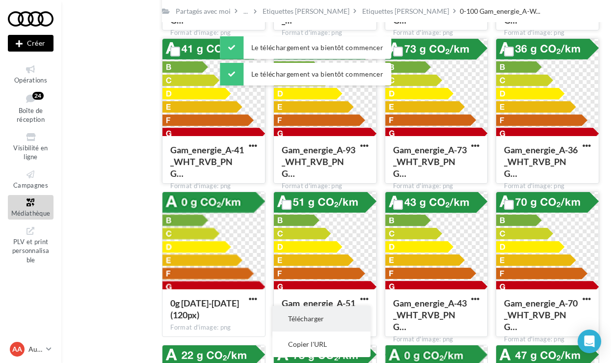
click at [332, 316] on button "Télécharger" at bounding box center [321, 319] width 98 height 26
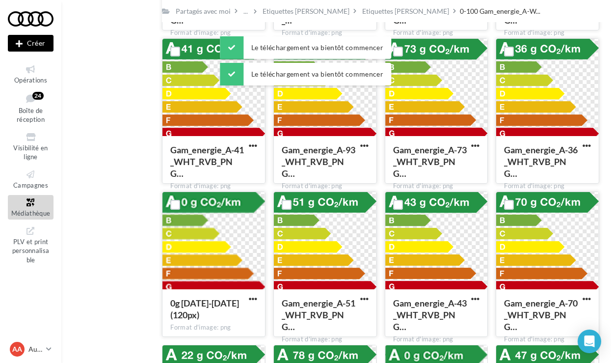
click at [248, 303] on button "button" at bounding box center [253, 300] width 12 height 10
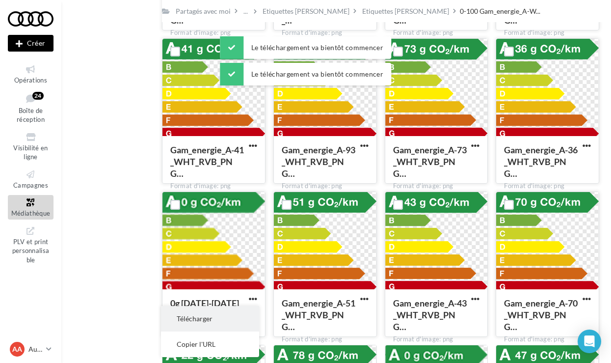
click at [243, 312] on button "Télécharger" at bounding box center [210, 319] width 98 height 26
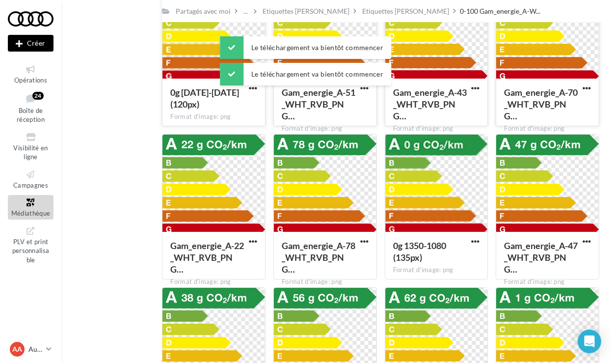
scroll to position [569, 0]
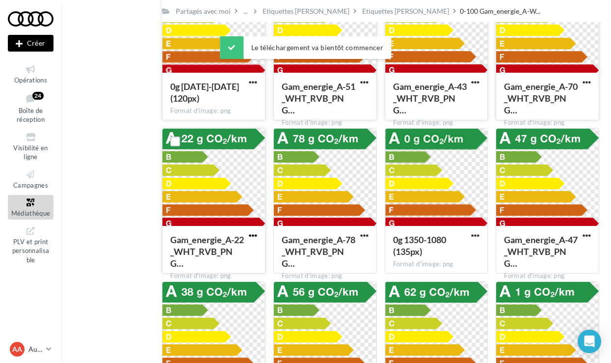
click at [253, 239] on span "button" at bounding box center [253, 235] width 8 height 8
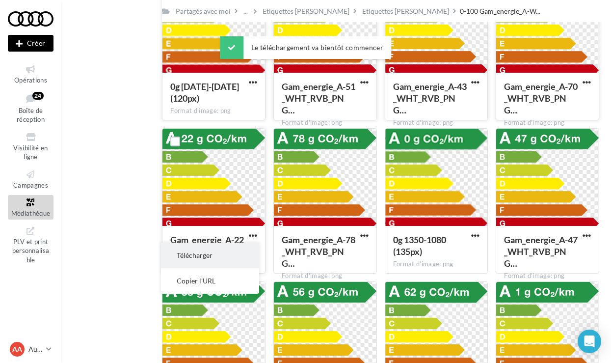
click at [244, 256] on button "Télécharger" at bounding box center [210, 256] width 98 height 26
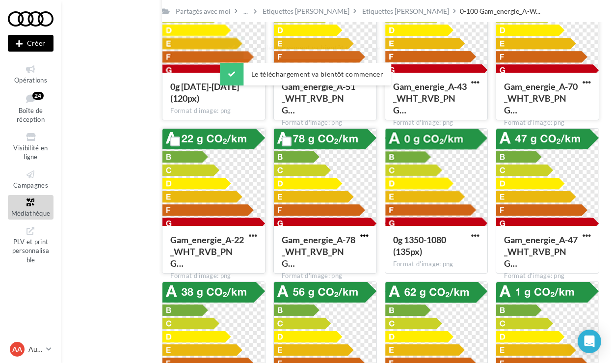
click at [365, 235] on span "button" at bounding box center [364, 235] width 8 height 8
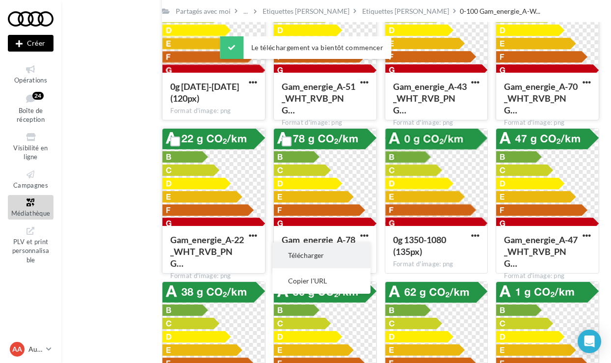
click at [355, 260] on button "Télécharger" at bounding box center [321, 256] width 98 height 26
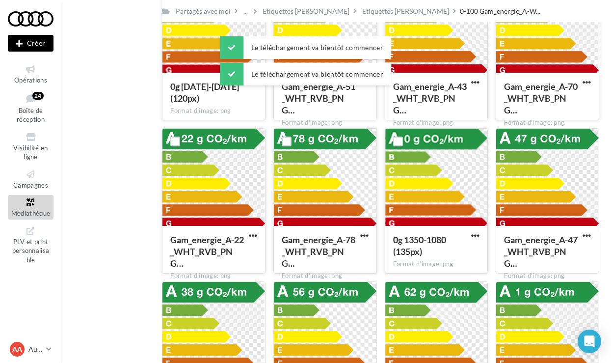
click at [477, 240] on button "button" at bounding box center [475, 236] width 12 height 10
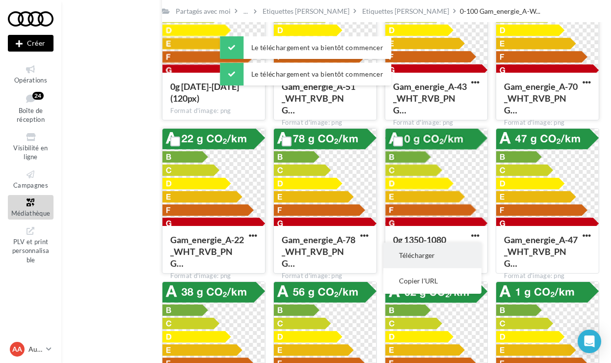
click at [434, 257] on button "Télécharger" at bounding box center [432, 256] width 98 height 26
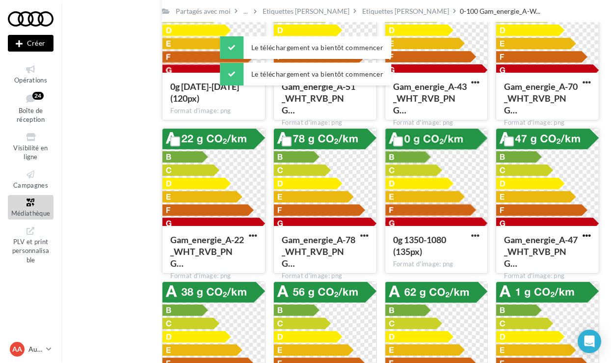
click at [586, 234] on span "button" at bounding box center [587, 235] width 8 height 8
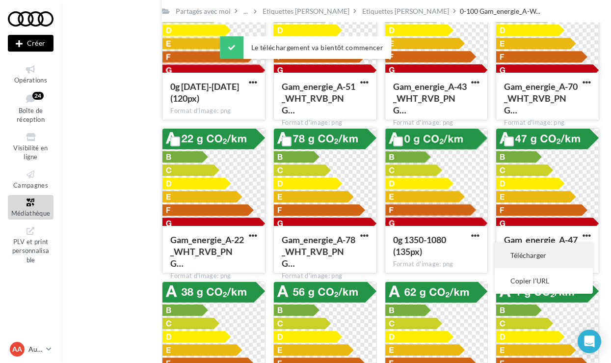
click at [513, 250] on button "Télécharger" at bounding box center [544, 256] width 98 height 26
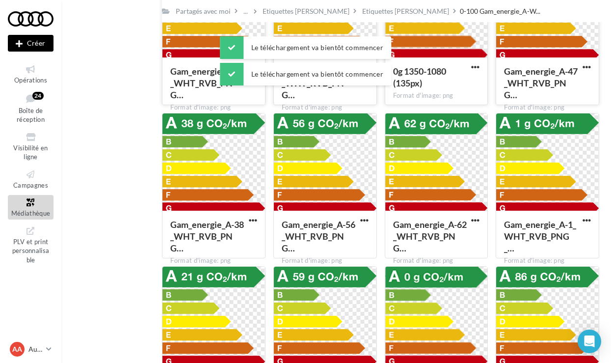
scroll to position [740, 0]
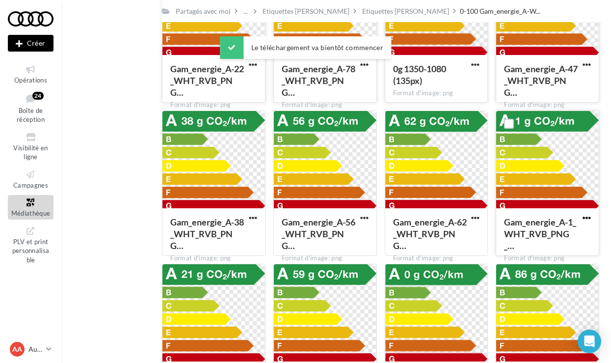
click at [584, 219] on span "button" at bounding box center [587, 218] width 8 height 8
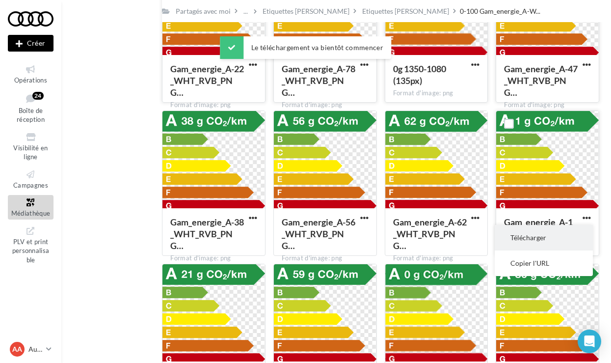
click at [556, 233] on button "Télécharger" at bounding box center [544, 238] width 98 height 26
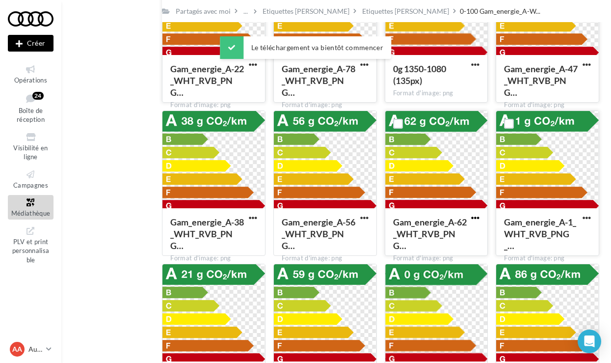
click at [479, 219] on span "button" at bounding box center [475, 218] width 8 height 8
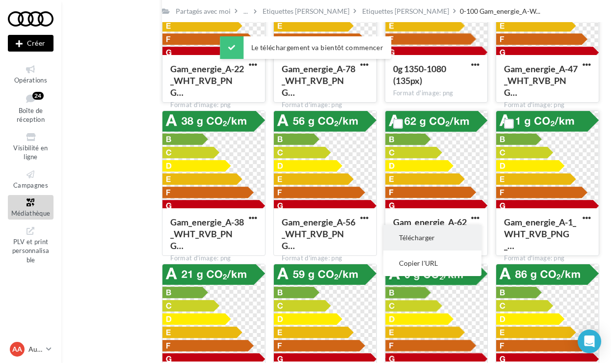
click at [444, 237] on button "Télécharger" at bounding box center [432, 238] width 98 height 26
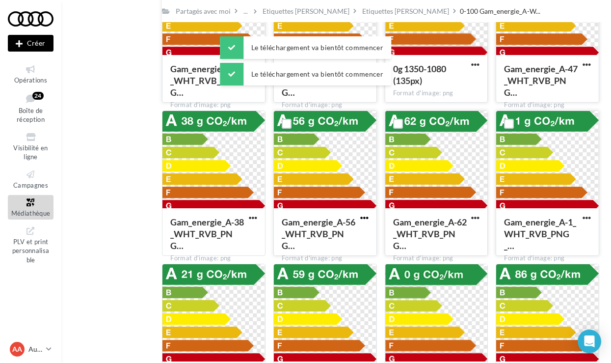
click at [362, 220] on span "button" at bounding box center [364, 218] width 8 height 8
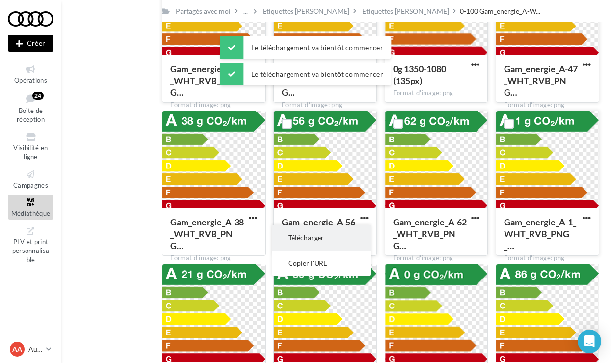
click at [331, 240] on button "Télécharger" at bounding box center [321, 238] width 98 height 26
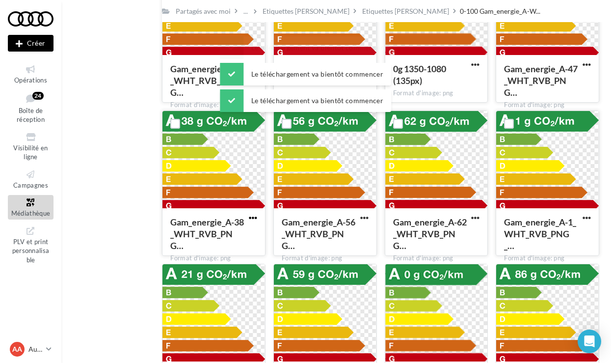
click at [249, 216] on span "button" at bounding box center [253, 218] width 8 height 8
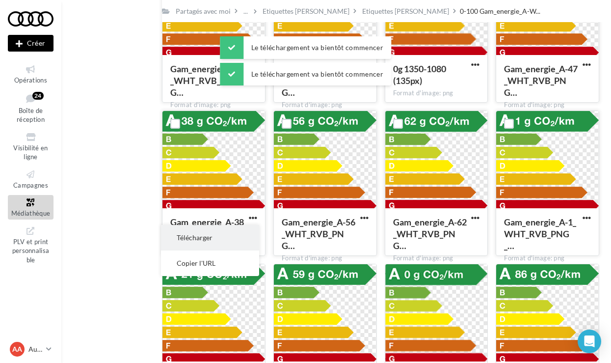
click at [241, 230] on button "Télécharger" at bounding box center [210, 238] width 98 height 26
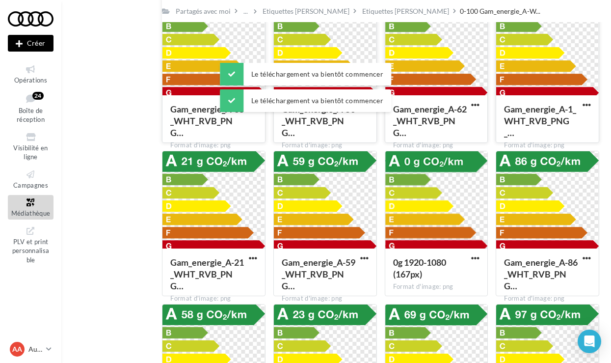
scroll to position [864, 0]
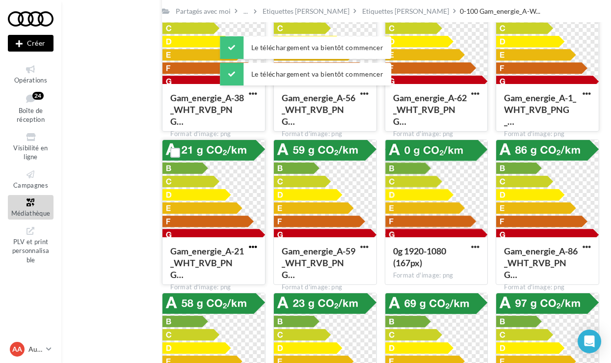
click at [253, 245] on span "button" at bounding box center [253, 247] width 8 height 8
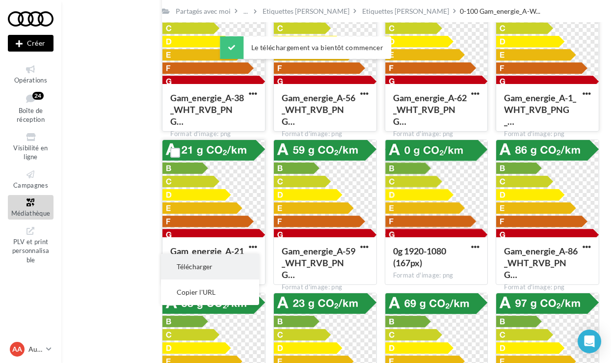
click at [233, 264] on button "Télécharger" at bounding box center [210, 267] width 98 height 26
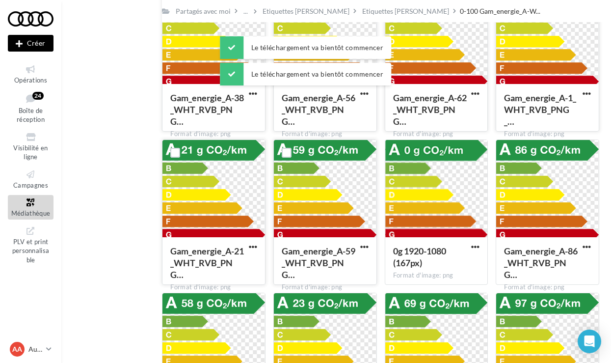
click at [369, 248] on button "button" at bounding box center [364, 248] width 12 height 10
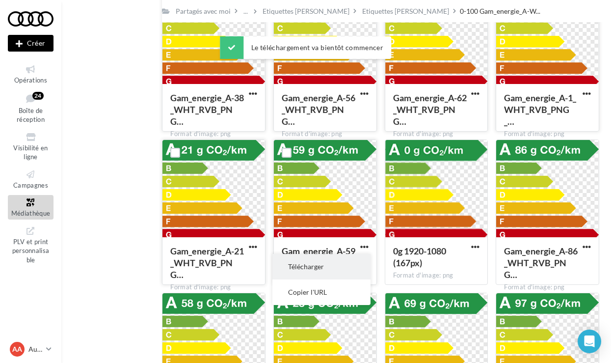
click at [344, 266] on button "Télécharger" at bounding box center [321, 267] width 98 height 26
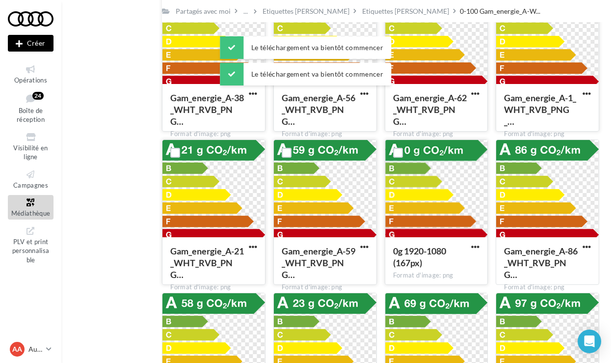
click at [471, 248] on button "button" at bounding box center [475, 248] width 12 height 10
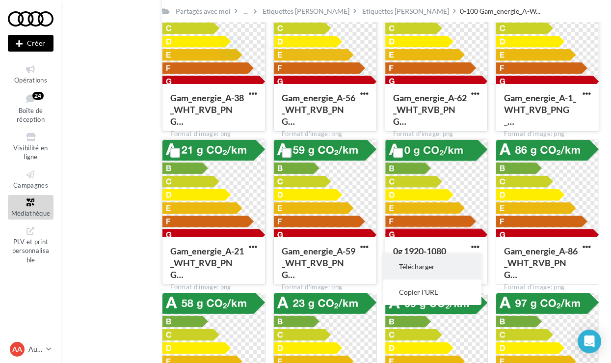
click at [412, 269] on button "Télécharger" at bounding box center [432, 267] width 98 height 26
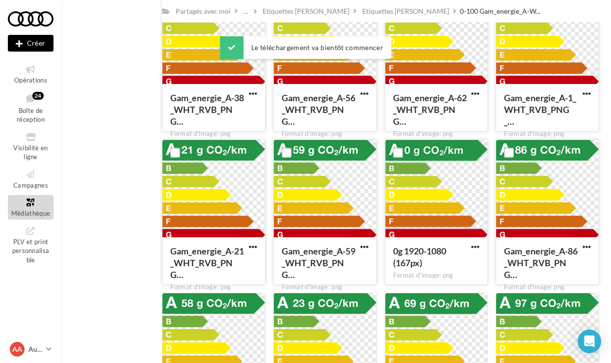
click at [582, 250] on button "button" at bounding box center [587, 248] width 12 height 10
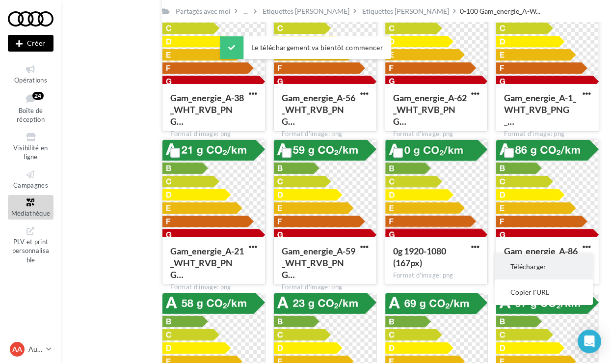
click at [533, 263] on button "Télécharger" at bounding box center [544, 267] width 98 height 26
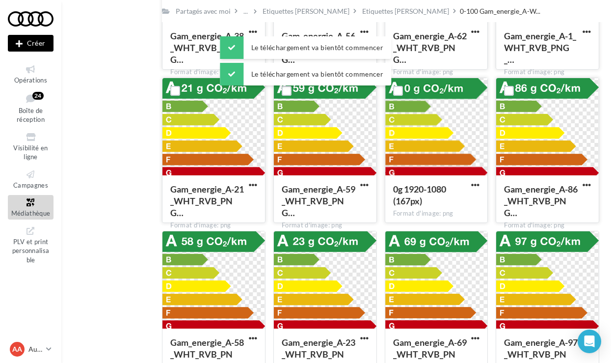
scroll to position [963, 0]
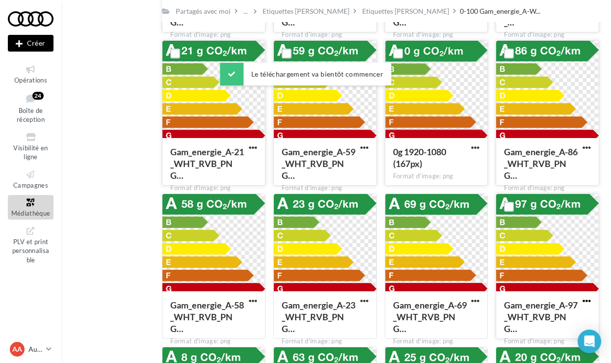
click at [589, 303] on span "button" at bounding box center [587, 301] width 8 height 8
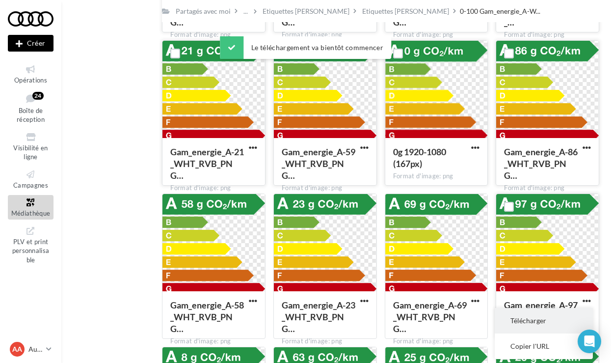
click at [520, 315] on button "Télécharger" at bounding box center [544, 321] width 98 height 26
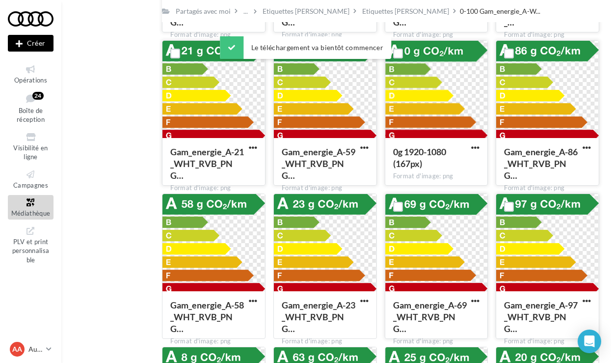
click at [468, 299] on div "Gam_energie_A-69_WHT_RVB_PNG… Format d'image: png" at bounding box center [436, 314] width 103 height 46
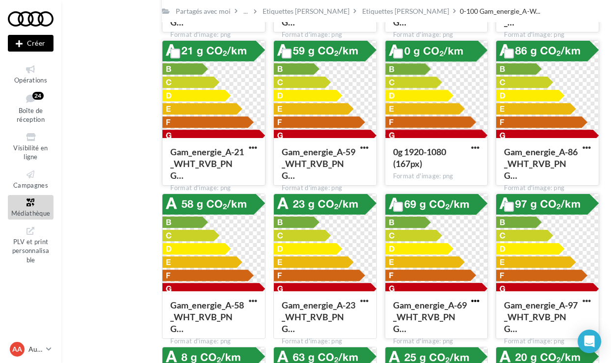
click at [471, 301] on span "button" at bounding box center [475, 301] width 8 height 8
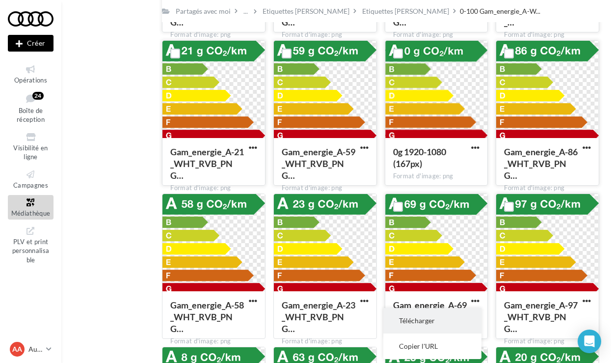
click at [440, 316] on button "Télécharger" at bounding box center [432, 321] width 98 height 26
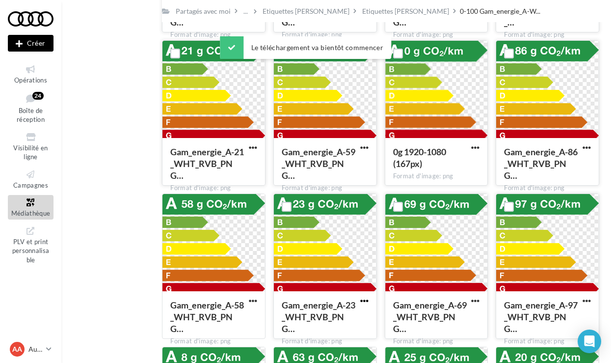
click at [365, 303] on span "button" at bounding box center [364, 301] width 8 height 8
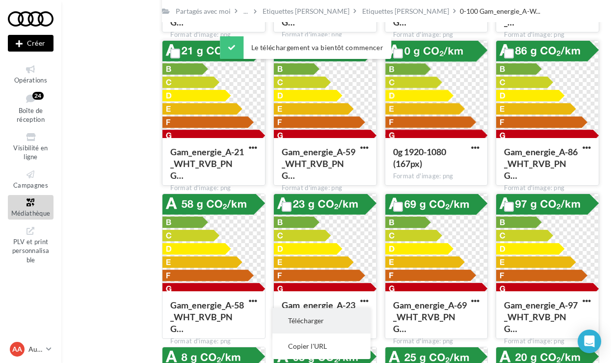
click at [330, 314] on button "Télécharger" at bounding box center [321, 321] width 98 height 26
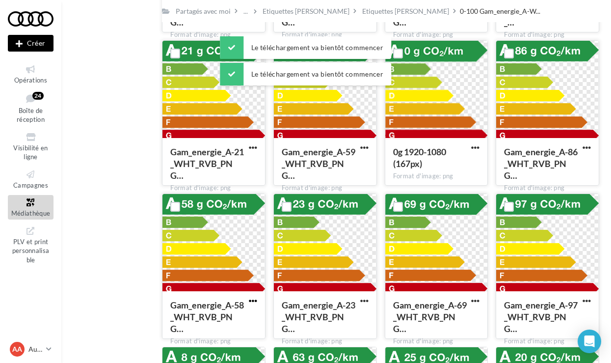
click at [255, 297] on span "button" at bounding box center [253, 301] width 8 height 8
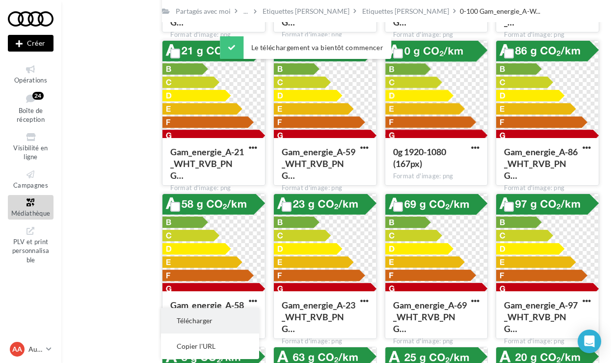
click at [222, 312] on button "Télécharger" at bounding box center [210, 321] width 98 height 26
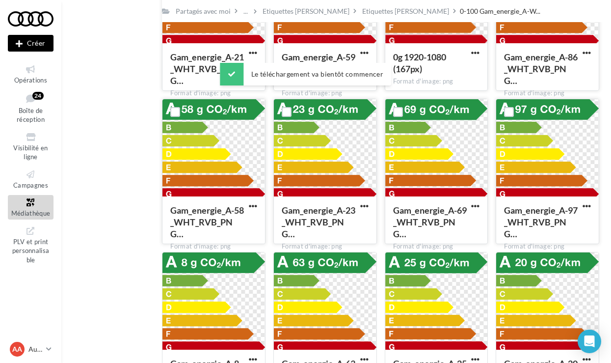
scroll to position [1091, 0]
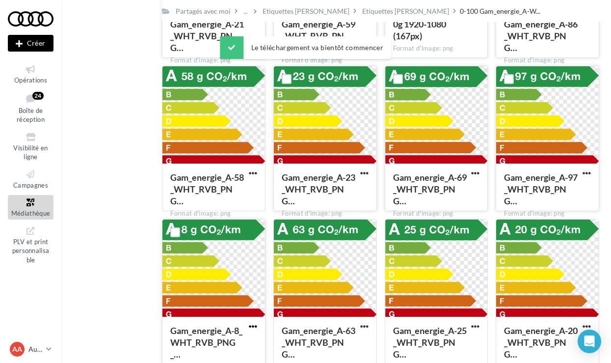
click at [250, 325] on span "button" at bounding box center [253, 326] width 8 height 8
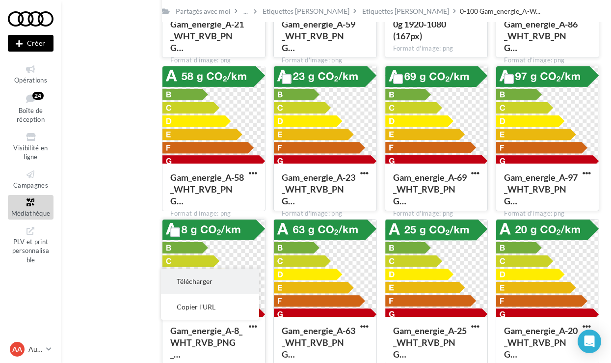
click at [227, 283] on button "Télécharger" at bounding box center [210, 282] width 98 height 26
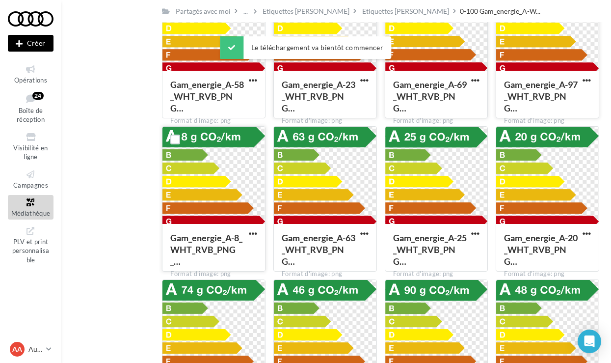
scroll to position [1188, 0]
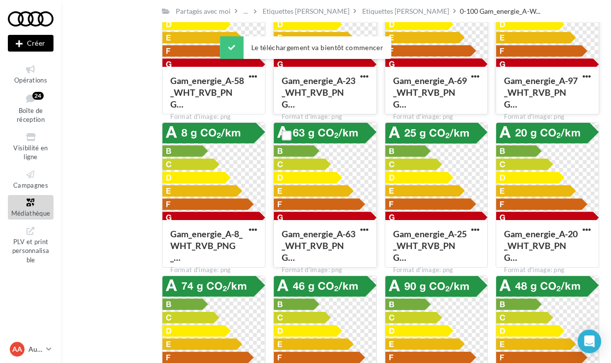
click at [358, 225] on div at bounding box center [364, 230] width 12 height 10
click at [362, 228] on span "button" at bounding box center [364, 229] width 8 height 8
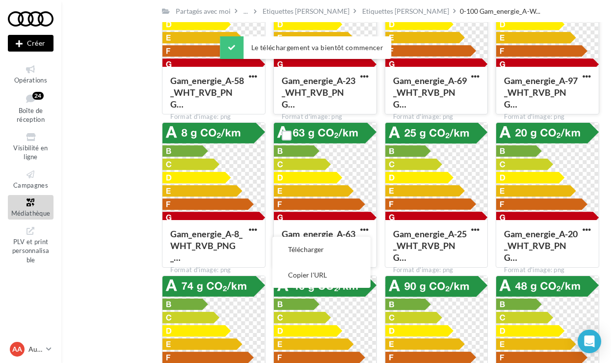
click at [340, 244] on button "Télécharger" at bounding box center [321, 250] width 98 height 26
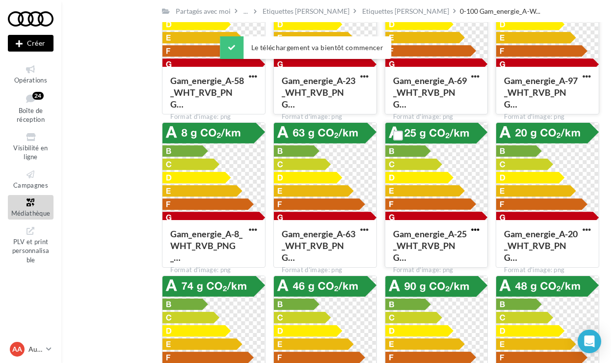
click at [475, 229] on span "button" at bounding box center [475, 229] width 8 height 8
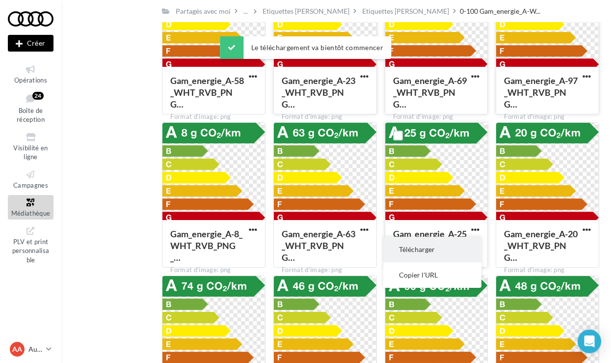
click at [445, 247] on button "Télécharger" at bounding box center [432, 250] width 98 height 26
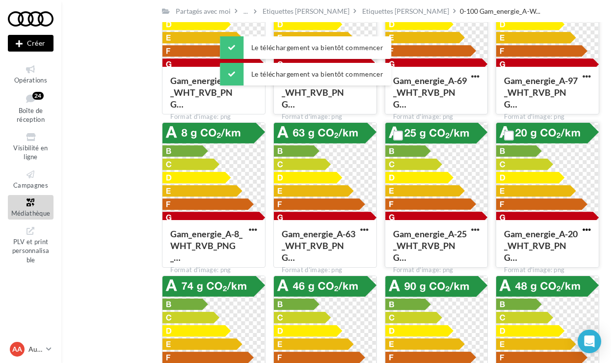
click at [587, 231] on span "button" at bounding box center [587, 229] width 8 height 8
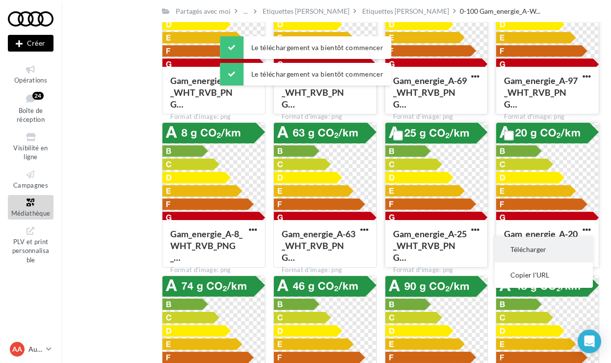
click at [527, 242] on button "Télécharger" at bounding box center [544, 250] width 98 height 26
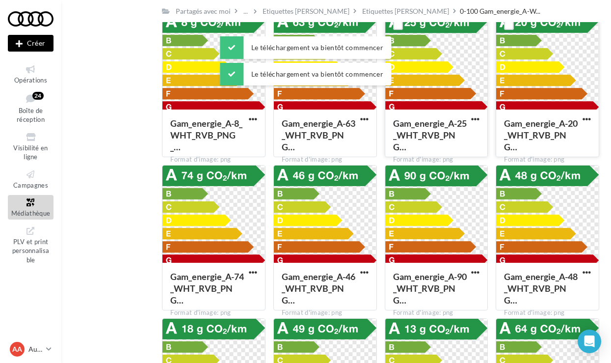
scroll to position [1319, 0]
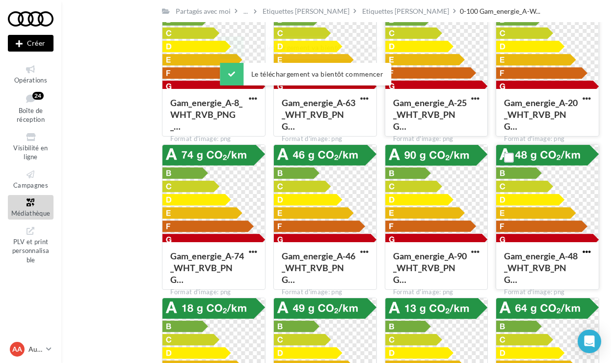
click at [587, 247] on div at bounding box center [587, 252] width 12 height 10
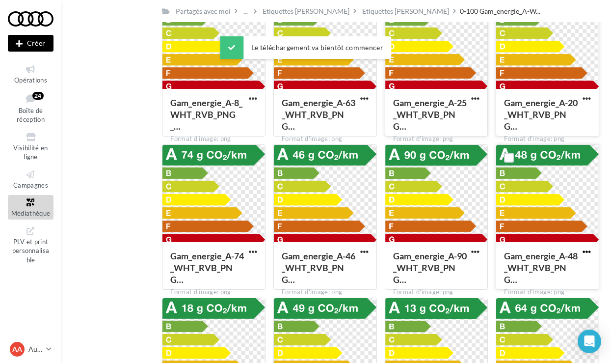
click at [586, 253] on span "button" at bounding box center [587, 251] width 8 height 8
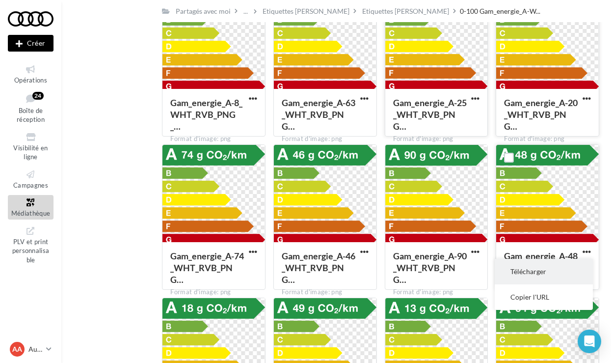
click at [550, 272] on button "Télécharger" at bounding box center [544, 272] width 98 height 26
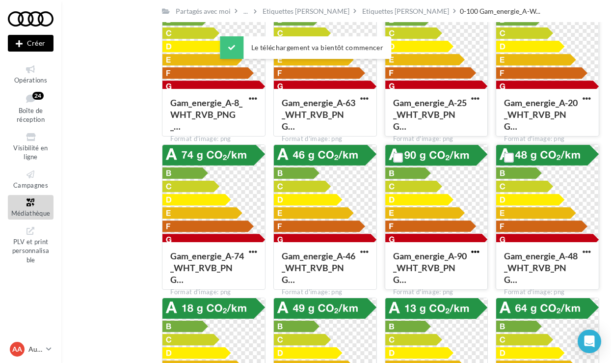
click at [479, 254] on span "button" at bounding box center [475, 251] width 8 height 8
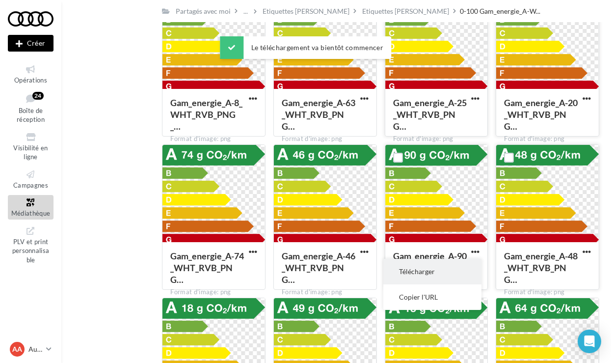
click at [449, 266] on button "Télécharger" at bounding box center [432, 272] width 98 height 26
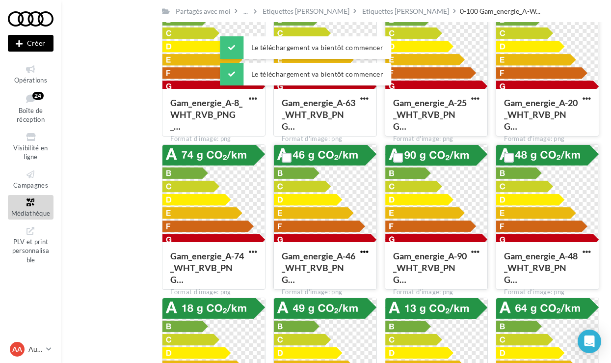
click at [363, 256] on span "button" at bounding box center [364, 251] width 8 height 8
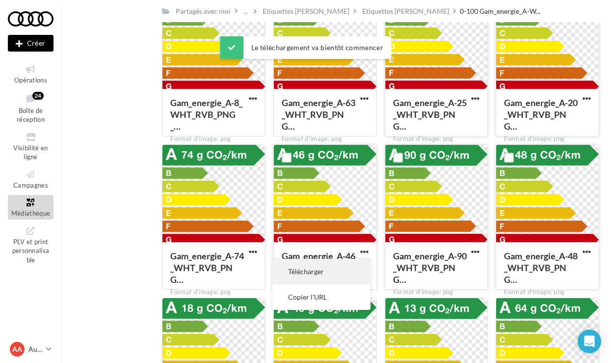
click at [344, 266] on button "Télécharger" at bounding box center [321, 272] width 98 height 26
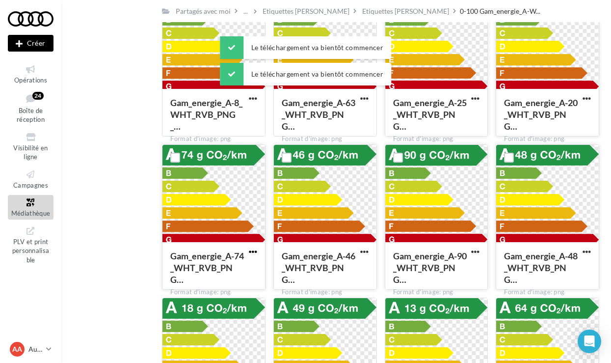
click at [250, 254] on span "button" at bounding box center [253, 251] width 8 height 8
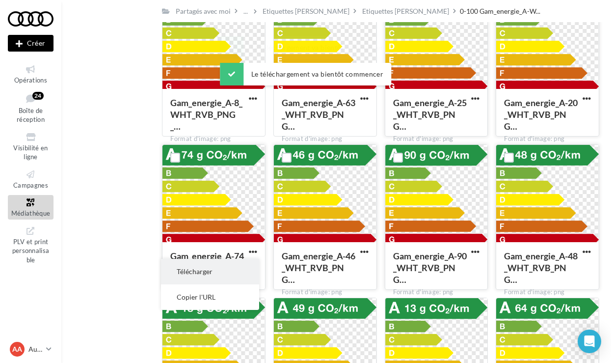
click at [247, 269] on button "Télécharger" at bounding box center [210, 272] width 98 height 26
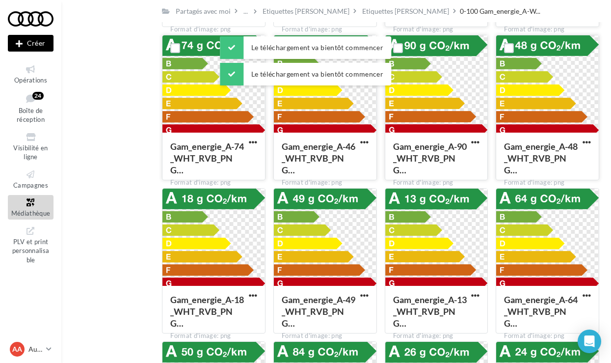
scroll to position [1429, 0]
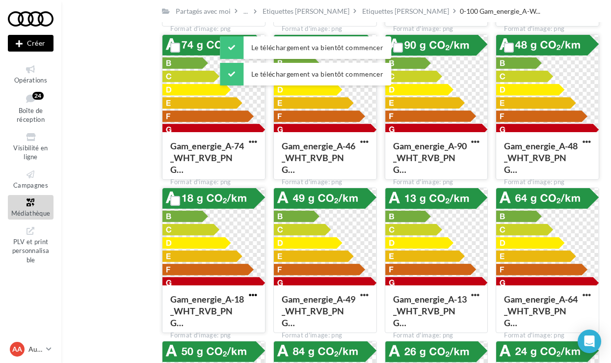
click at [251, 295] on span "button" at bounding box center [253, 295] width 8 height 8
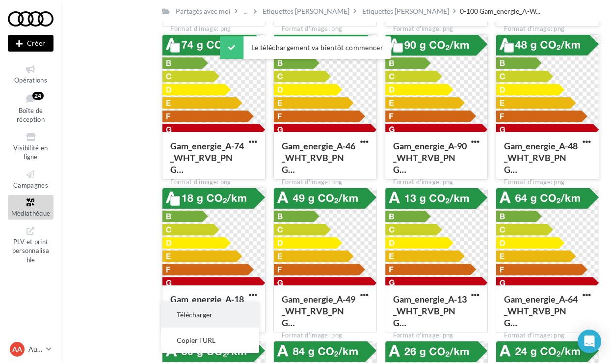
click at [227, 310] on button "Télécharger" at bounding box center [210, 315] width 98 height 26
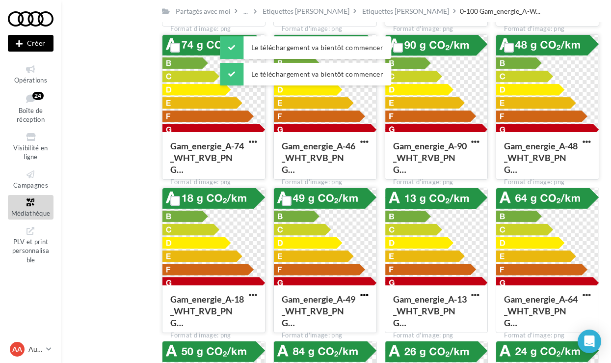
click at [360, 297] on span "button" at bounding box center [364, 295] width 8 height 8
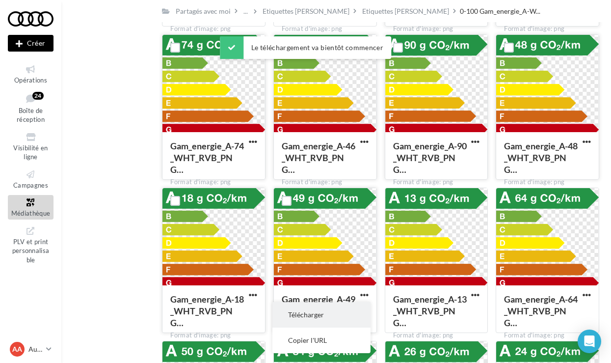
click at [320, 310] on button "Télécharger" at bounding box center [321, 315] width 98 height 26
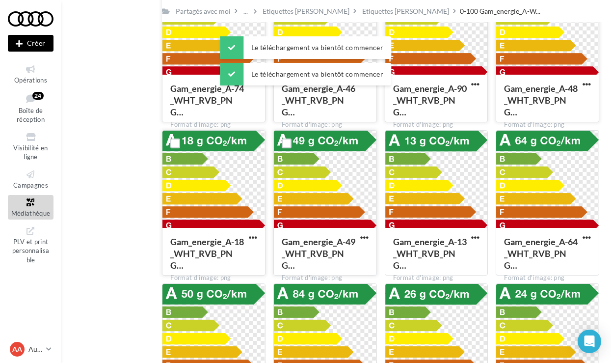
scroll to position [1493, 0]
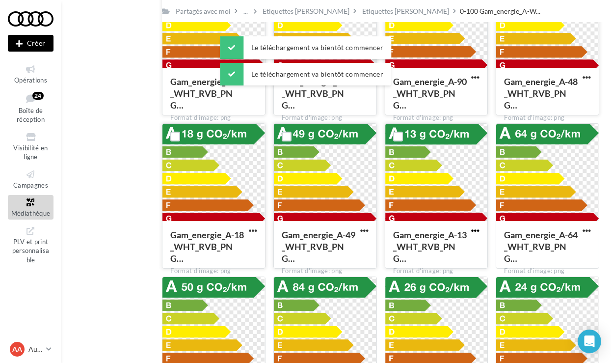
click at [476, 232] on span "button" at bounding box center [475, 230] width 8 height 8
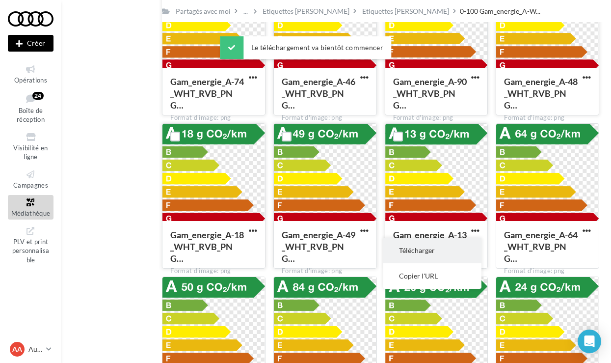
click at [441, 254] on button "Télécharger" at bounding box center [432, 251] width 98 height 26
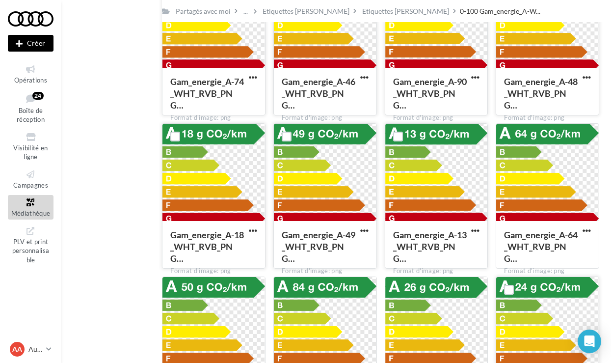
click at [584, 231] on span "button" at bounding box center [587, 230] width 8 height 8
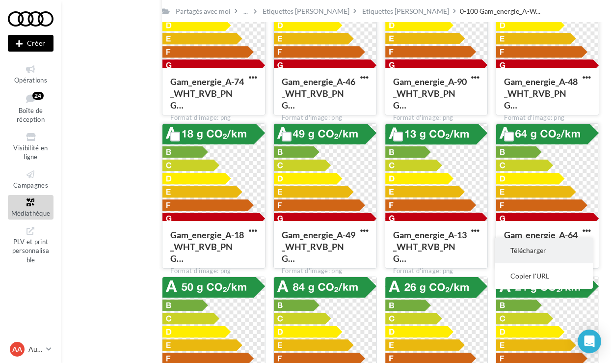
click at [551, 255] on button "Télécharger" at bounding box center [544, 251] width 98 height 26
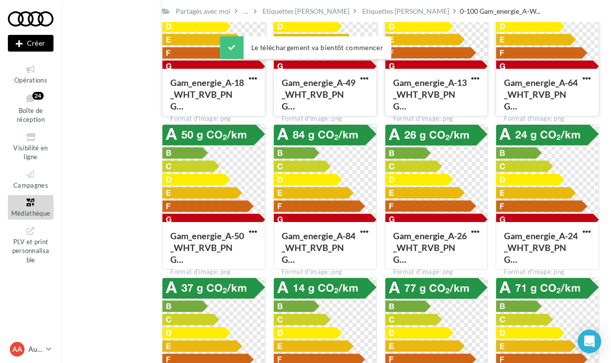
scroll to position [1653, 0]
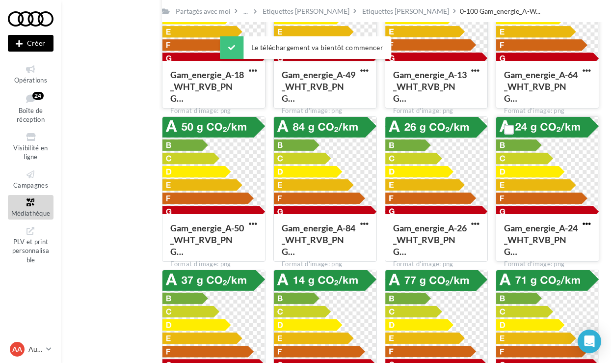
click at [584, 225] on span "button" at bounding box center [587, 223] width 8 height 8
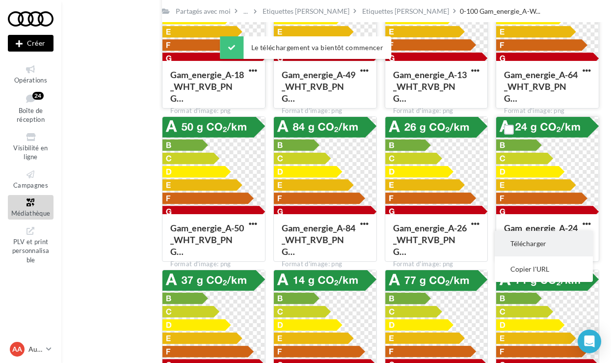
click at [548, 244] on button "Télécharger" at bounding box center [544, 244] width 98 height 26
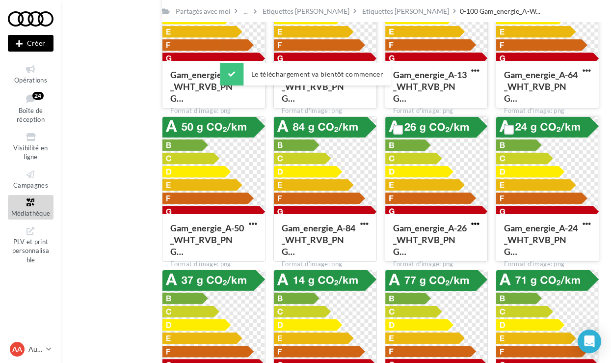
click at [476, 226] on span "button" at bounding box center [475, 223] width 8 height 8
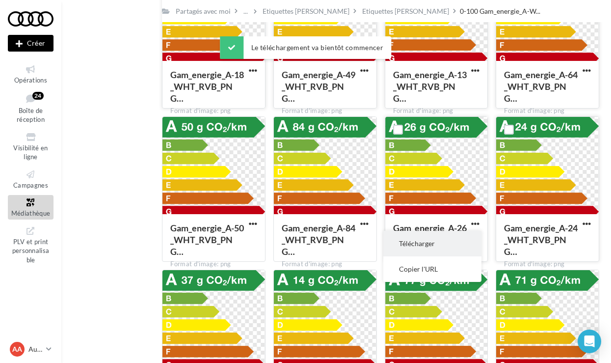
click at [441, 245] on button "Télécharger" at bounding box center [432, 244] width 98 height 26
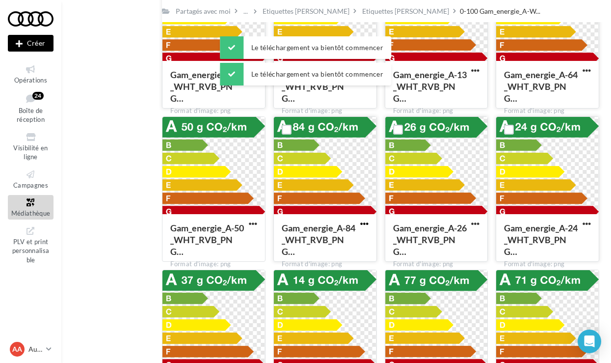
click at [364, 223] on span "button" at bounding box center [364, 223] width 8 height 8
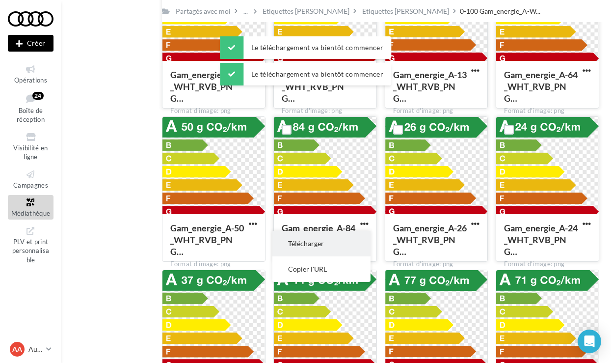
click at [348, 242] on button "Télécharger" at bounding box center [321, 244] width 98 height 26
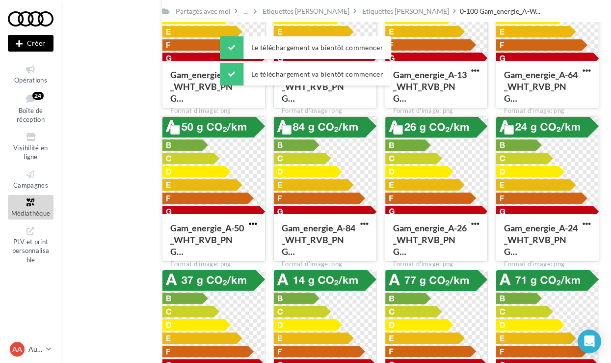
click at [256, 227] on span "button" at bounding box center [253, 223] width 8 height 8
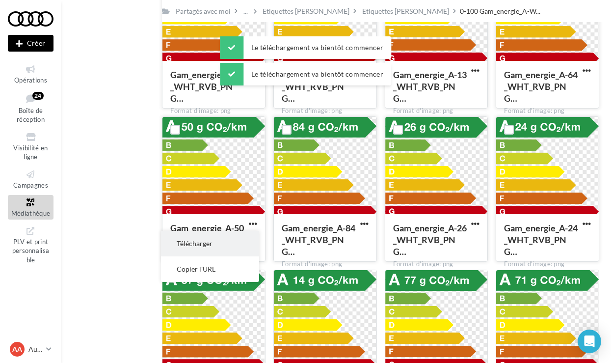
click at [241, 247] on button "Télécharger" at bounding box center [210, 244] width 98 height 26
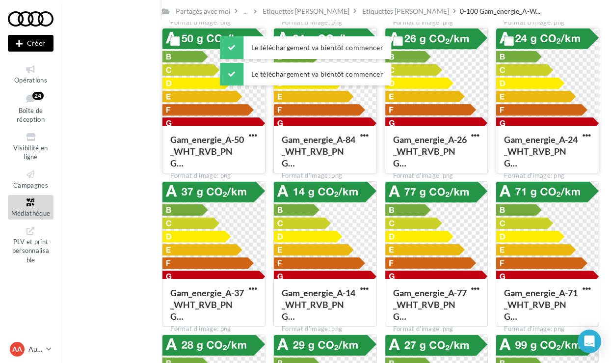
scroll to position [1752, 0]
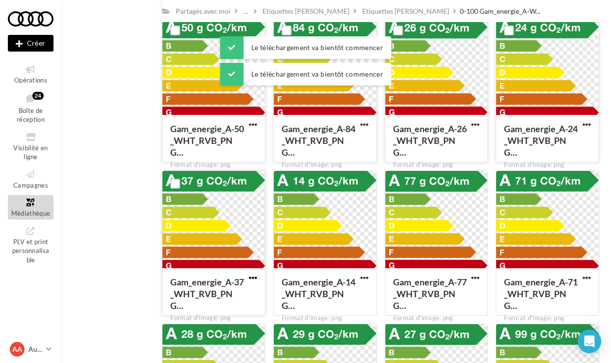
click at [251, 277] on span "button" at bounding box center [253, 277] width 8 height 8
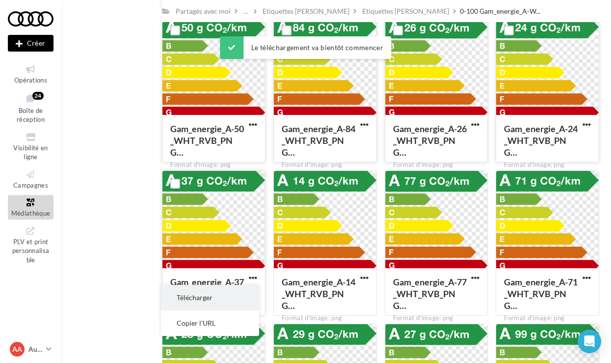
click at [241, 292] on button "Télécharger" at bounding box center [210, 298] width 98 height 26
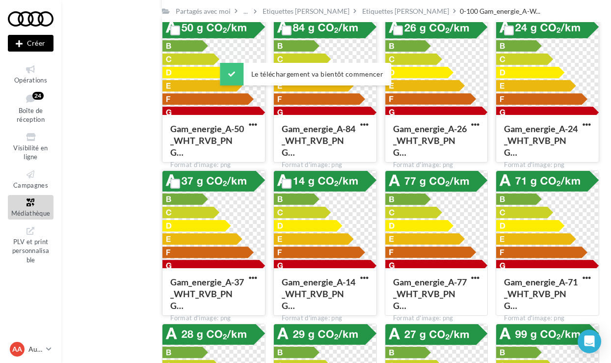
click at [370, 274] on button "button" at bounding box center [364, 278] width 12 height 10
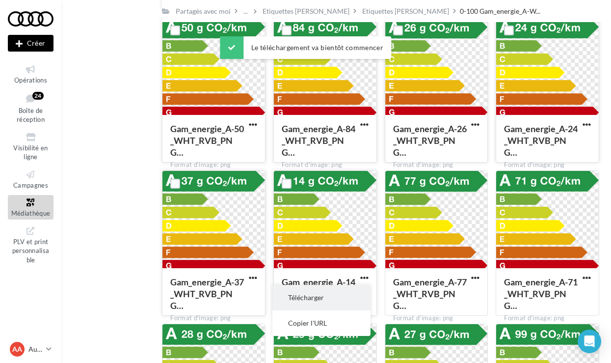
click at [336, 291] on button "Télécharger" at bounding box center [321, 298] width 98 height 26
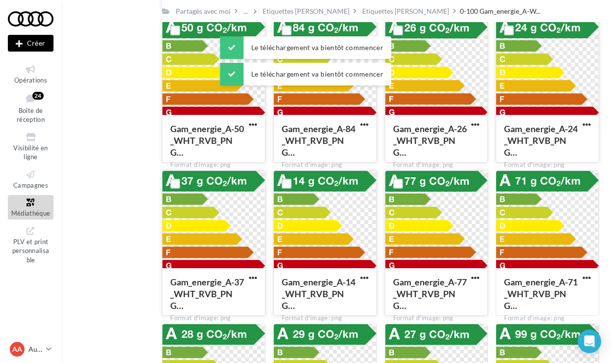
click at [469, 276] on button "button" at bounding box center [475, 278] width 12 height 10
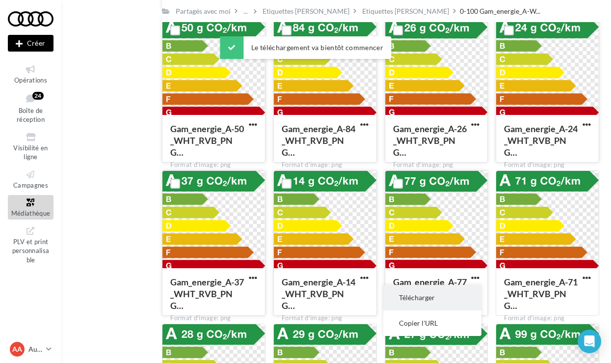
click at [431, 303] on button "Télécharger" at bounding box center [432, 298] width 98 height 26
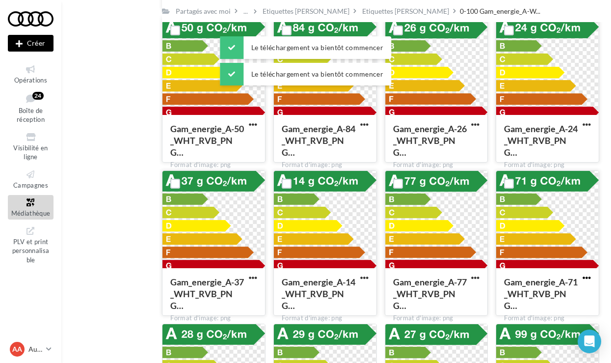
click at [586, 273] on span "button" at bounding box center [587, 277] width 8 height 8
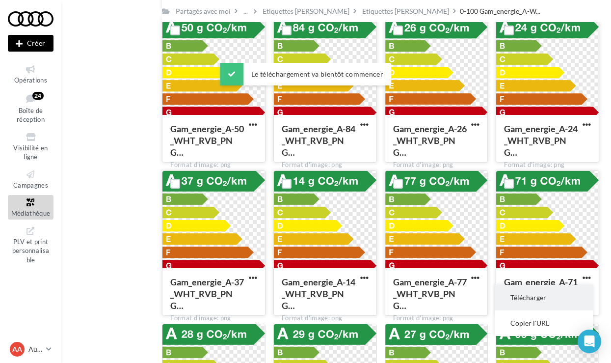
click at [538, 295] on button "Télécharger" at bounding box center [544, 298] width 98 height 26
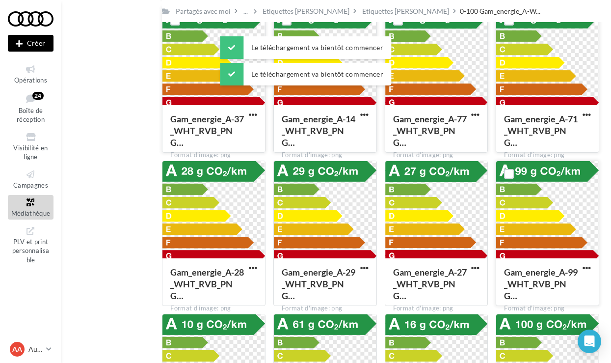
scroll to position [1918, 0]
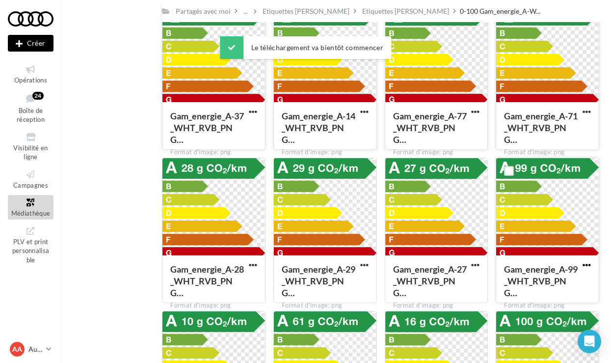
click at [585, 266] on span "button" at bounding box center [587, 265] width 8 height 8
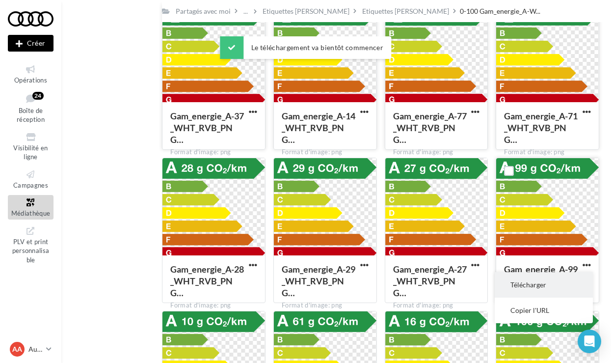
click at [540, 278] on button "Télécharger" at bounding box center [544, 285] width 98 height 26
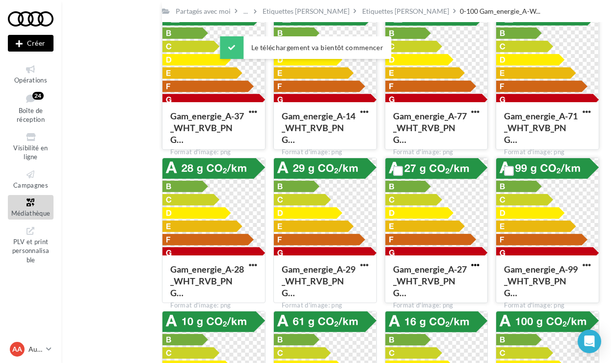
click at [475, 265] on span "button" at bounding box center [475, 265] width 8 height 8
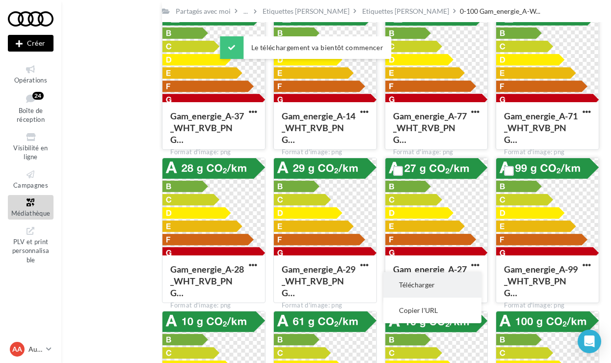
click at [452, 284] on button "Télécharger" at bounding box center [432, 285] width 98 height 26
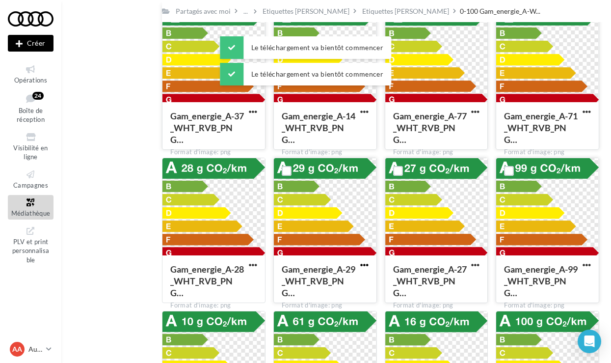
click at [363, 267] on span "button" at bounding box center [364, 265] width 8 height 8
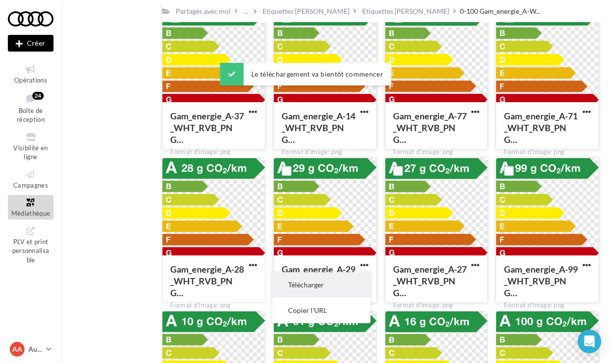
click at [331, 280] on button "Télécharger" at bounding box center [321, 285] width 98 height 26
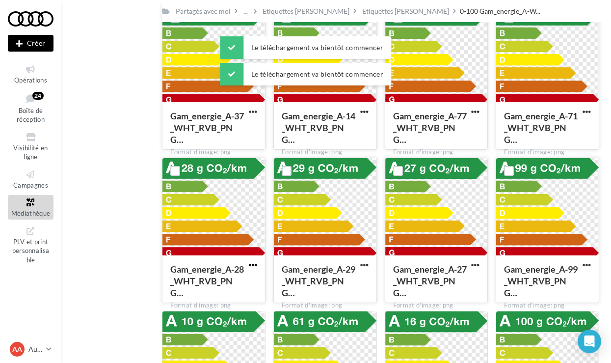
click at [254, 262] on span "button" at bounding box center [253, 265] width 8 height 8
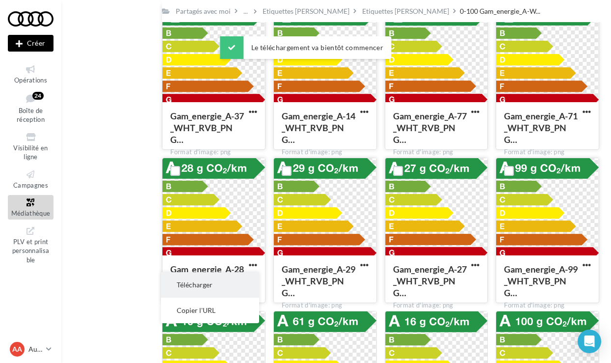
click at [239, 283] on button "Télécharger" at bounding box center [210, 285] width 98 height 26
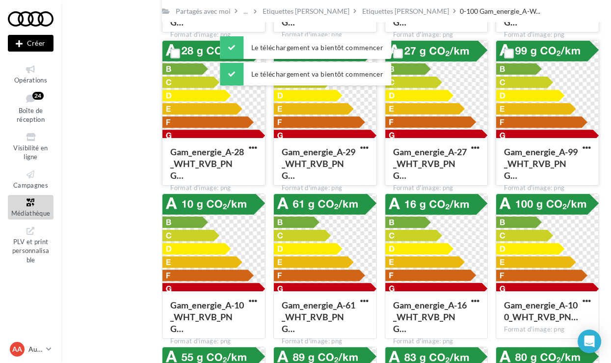
scroll to position [2042, 0]
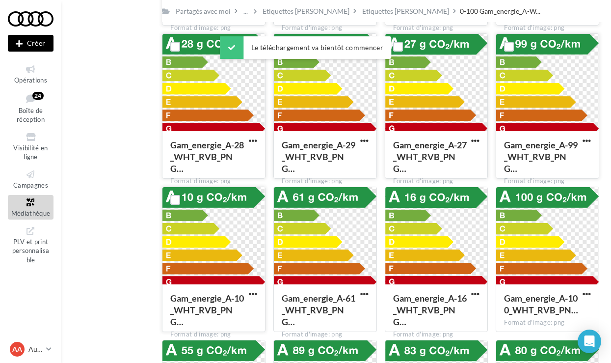
click at [258, 296] on button "button" at bounding box center [253, 295] width 12 height 10
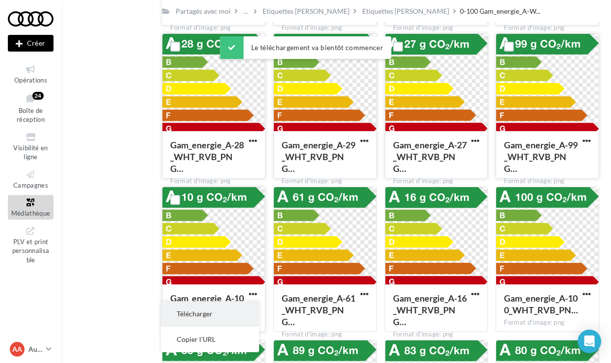
click at [229, 314] on button "Télécharger" at bounding box center [210, 314] width 98 height 26
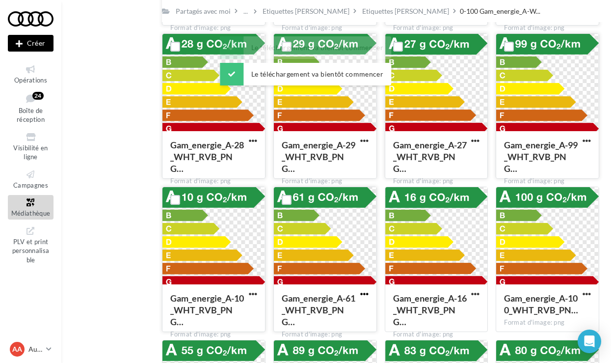
click at [368, 293] on span "button" at bounding box center [364, 294] width 8 height 8
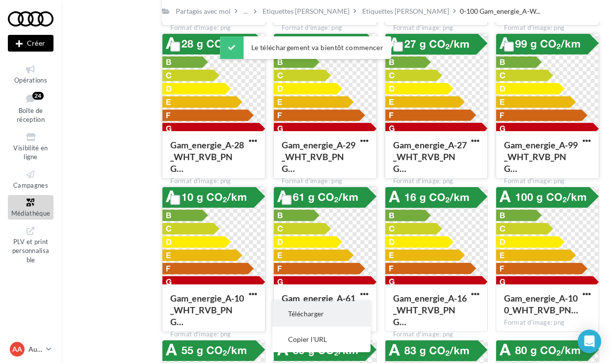
click at [338, 313] on button "Télécharger" at bounding box center [321, 314] width 98 height 26
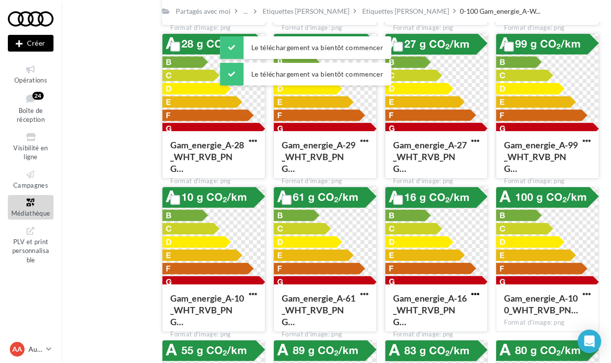
click at [473, 294] on span "button" at bounding box center [475, 294] width 8 height 8
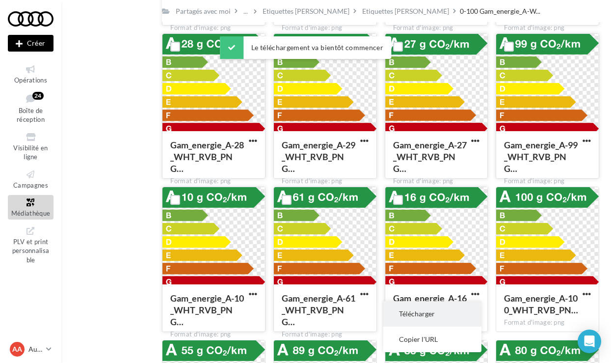
click at [423, 305] on button "Télécharger" at bounding box center [432, 314] width 98 height 26
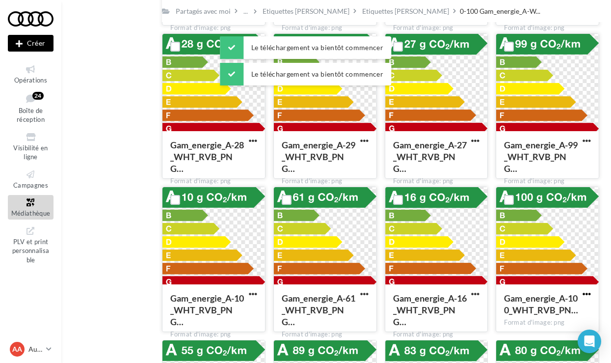
click at [584, 291] on span "button" at bounding box center [587, 294] width 8 height 8
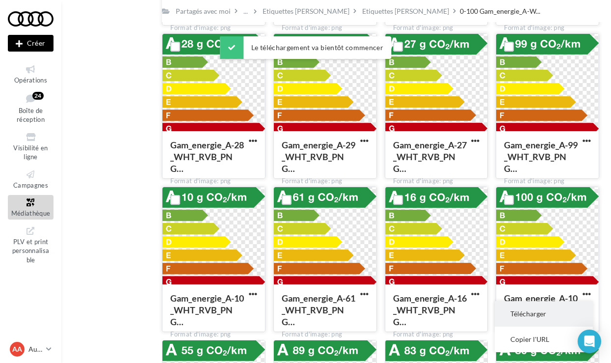
click at [537, 308] on button "Télécharger" at bounding box center [544, 314] width 98 height 26
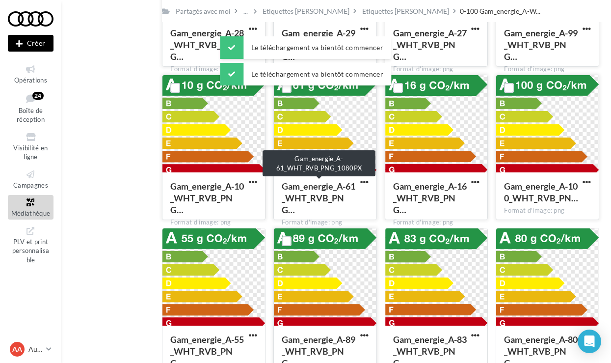
scroll to position [2158, 0]
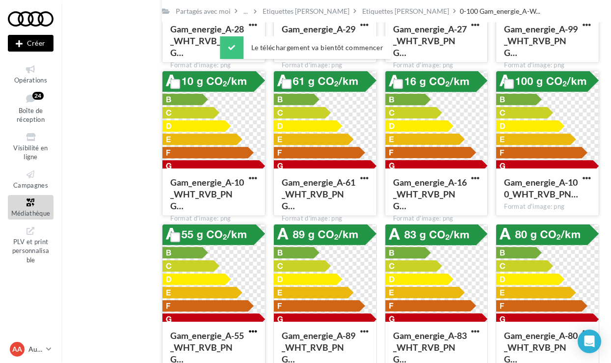
click at [250, 332] on span "button" at bounding box center [253, 331] width 8 height 8
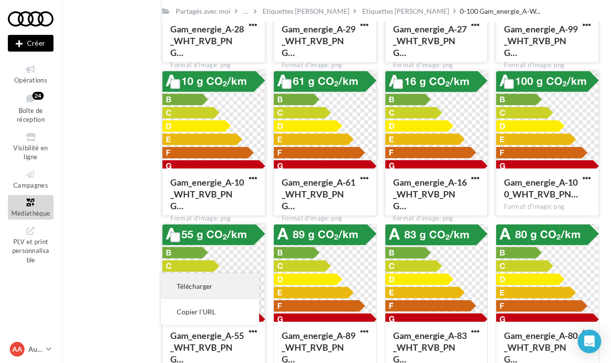
click at [227, 285] on button "Télécharger" at bounding box center [210, 286] width 98 height 26
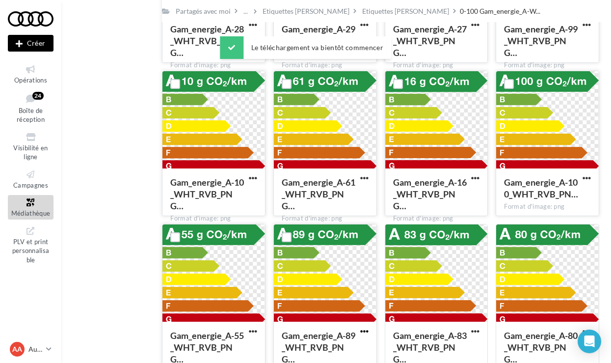
click at [362, 330] on span "button" at bounding box center [364, 331] width 8 height 8
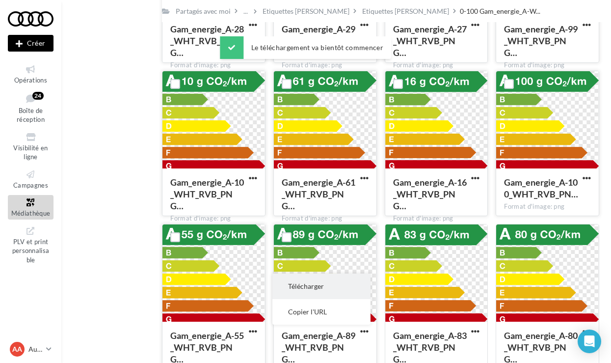
click at [338, 286] on button "Télécharger" at bounding box center [321, 286] width 98 height 26
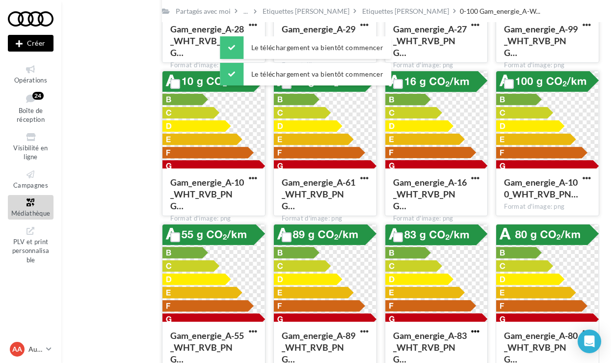
click at [474, 328] on span "button" at bounding box center [475, 331] width 8 height 8
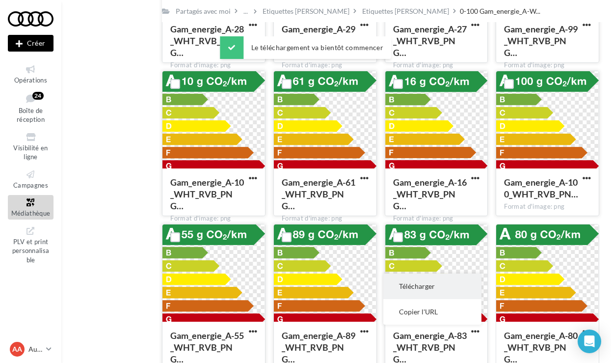
click at [432, 292] on button "Télécharger" at bounding box center [432, 286] width 98 height 26
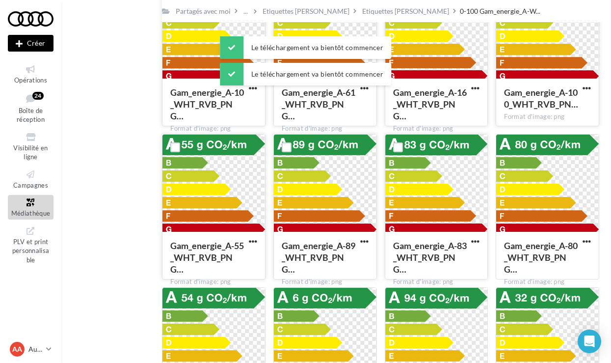
scroll to position [2250, 0]
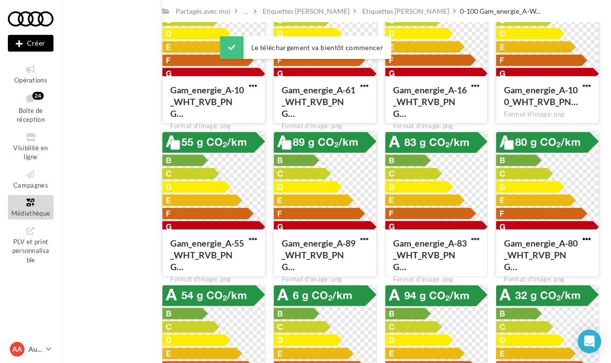
click at [584, 241] on span "button" at bounding box center [587, 239] width 8 height 8
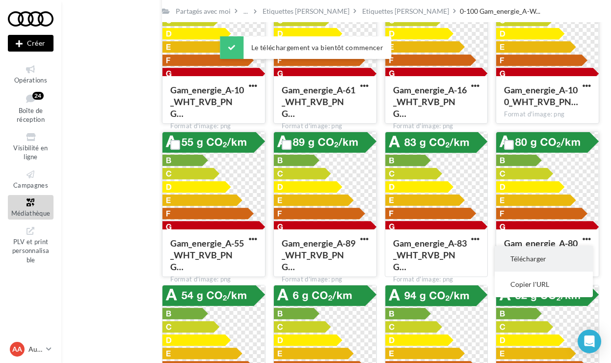
click at [547, 250] on button "Télécharger" at bounding box center [544, 259] width 98 height 26
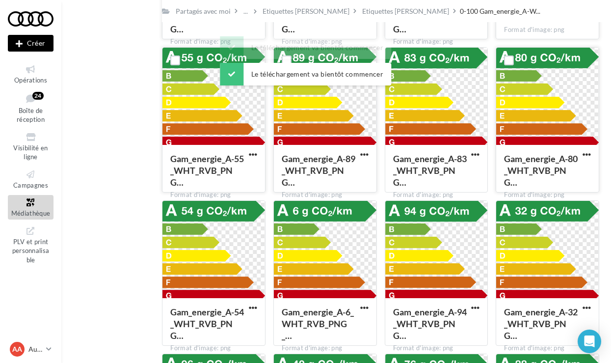
scroll to position [2349, 0]
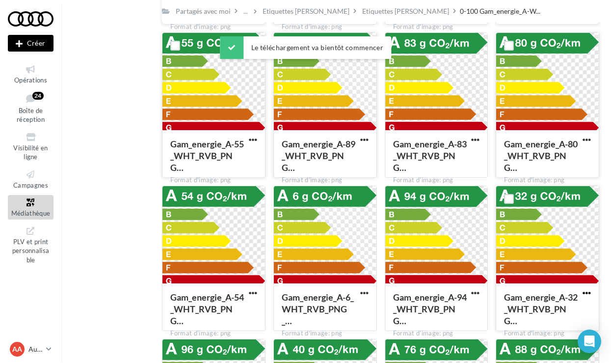
click at [585, 292] on span "button" at bounding box center [587, 293] width 8 height 8
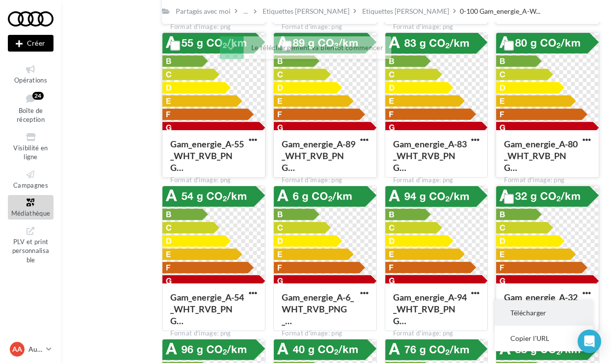
click at [540, 305] on button "Télécharger" at bounding box center [544, 313] width 98 height 26
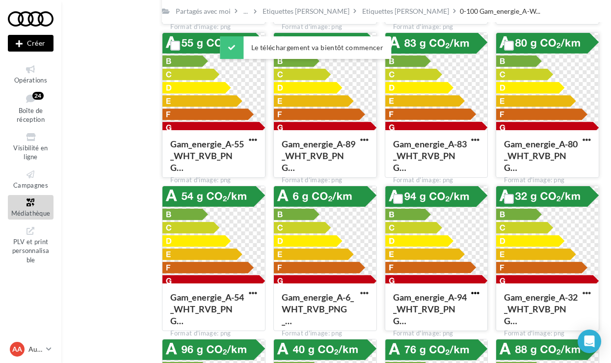
click at [471, 293] on span "button" at bounding box center [475, 293] width 8 height 8
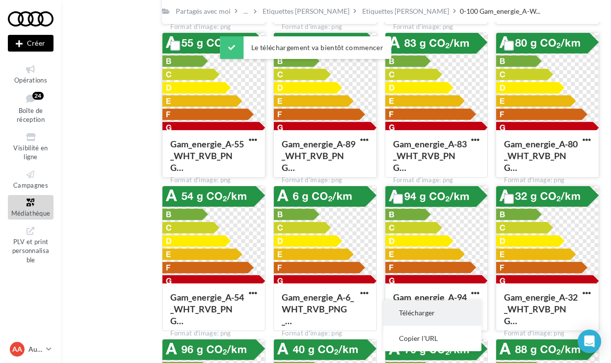
click at [438, 313] on button "Télécharger" at bounding box center [432, 313] width 98 height 26
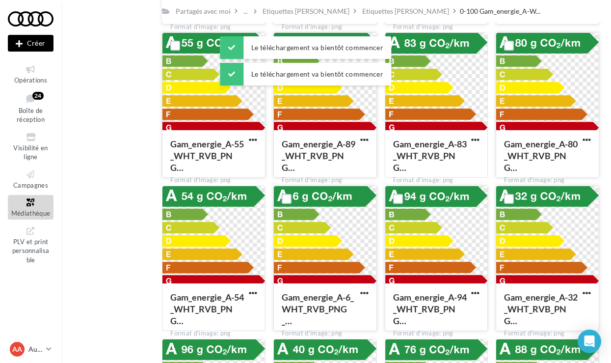
click at [370, 295] on button "button" at bounding box center [364, 294] width 12 height 10
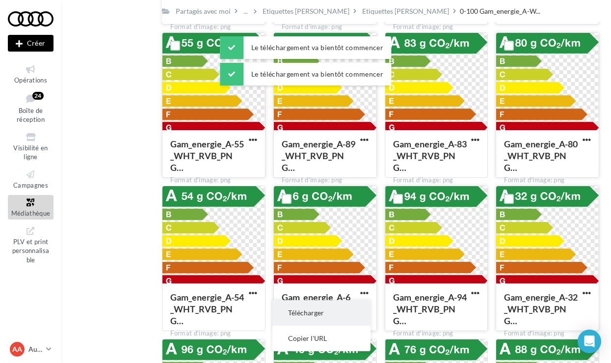
click at [340, 313] on button "Télécharger" at bounding box center [321, 313] width 98 height 26
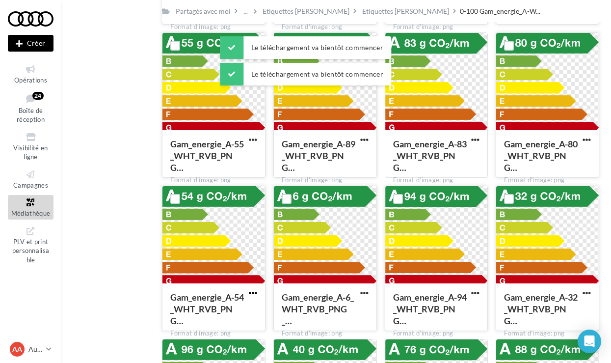
click at [256, 295] on span "button" at bounding box center [253, 293] width 8 height 8
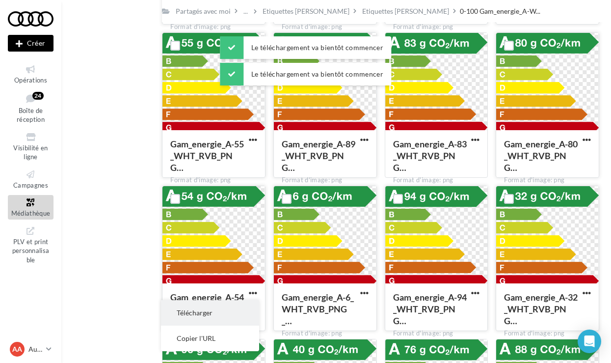
click at [242, 312] on button "Télécharger" at bounding box center [210, 313] width 98 height 26
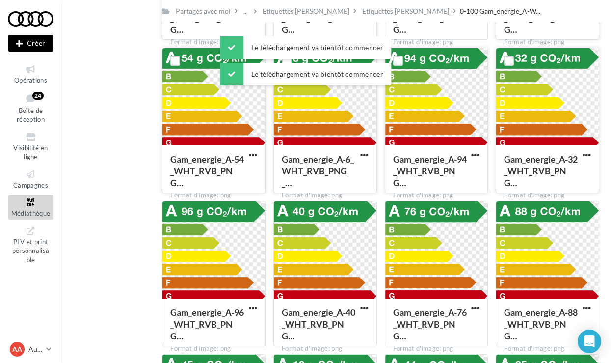
scroll to position [2493, 0]
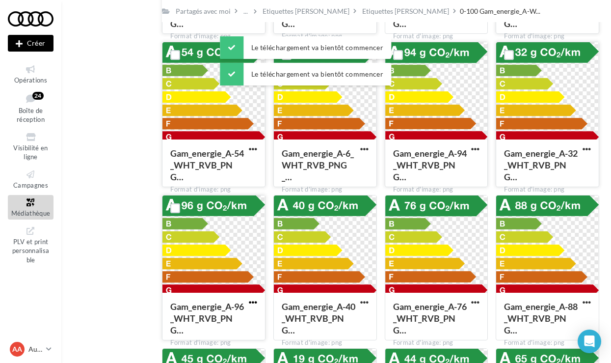
click at [251, 306] on span "button" at bounding box center [253, 302] width 8 height 8
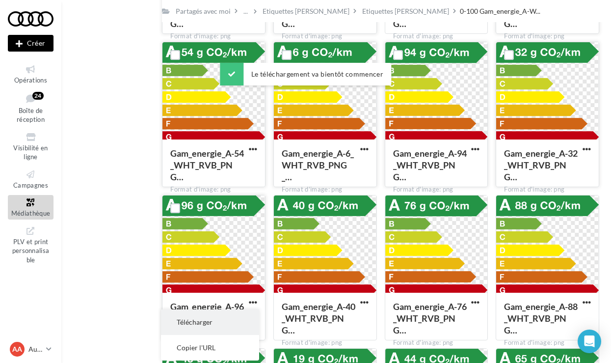
click at [233, 321] on button "Télécharger" at bounding box center [210, 322] width 98 height 26
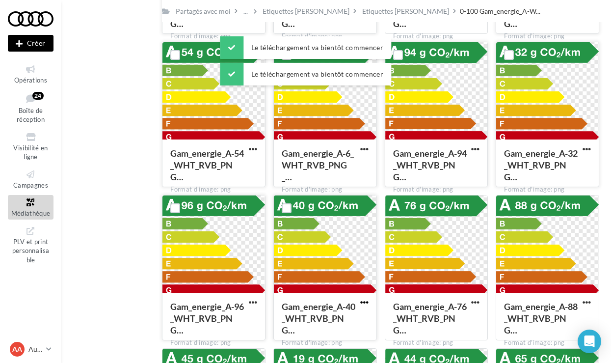
click at [363, 305] on span "button" at bounding box center [364, 302] width 8 height 8
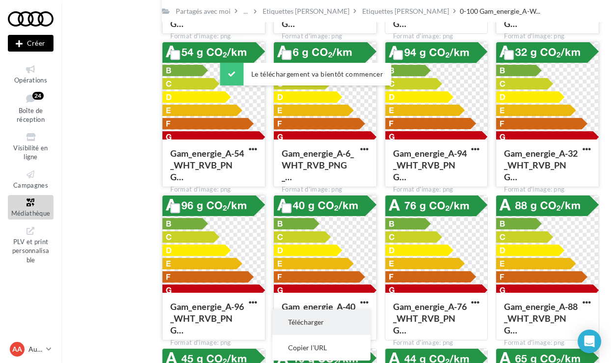
click at [331, 320] on button "Télécharger" at bounding box center [321, 322] width 98 height 26
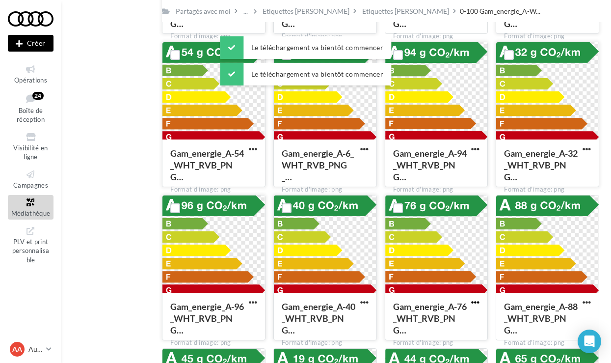
click at [472, 305] on span "button" at bounding box center [475, 302] width 8 height 8
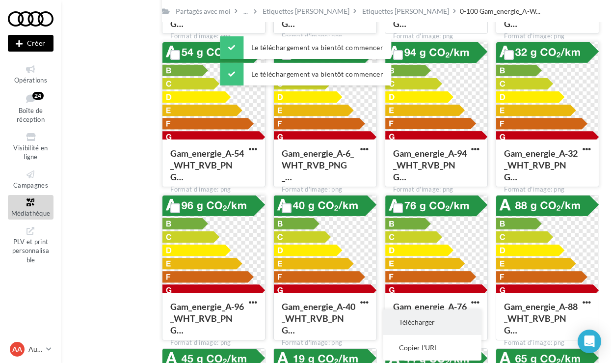
click at [439, 317] on button "Télécharger" at bounding box center [432, 322] width 98 height 26
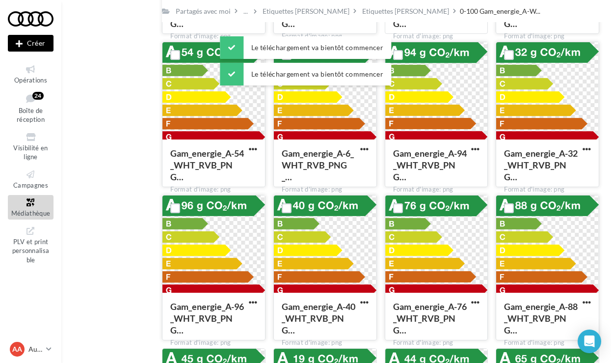
click at [580, 299] on div "Gam_energie_A-88_WHT_RVB_PNG… Format d'image: png" at bounding box center [547, 316] width 103 height 46
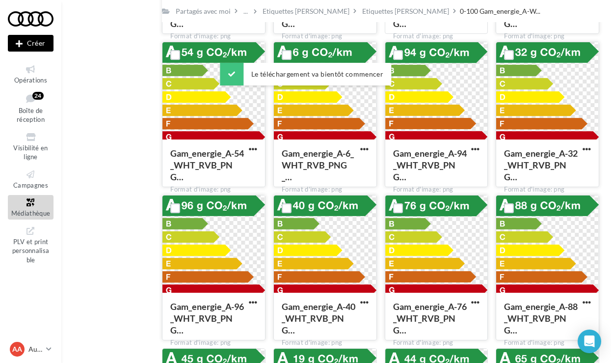
click at [592, 302] on button "button" at bounding box center [587, 303] width 12 height 10
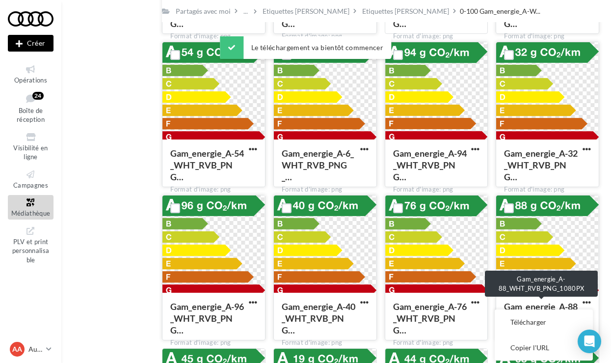
click at [545, 309] on span "Gam_energie_A-88_WHT_RVB_PNG…" at bounding box center [541, 318] width 74 height 34
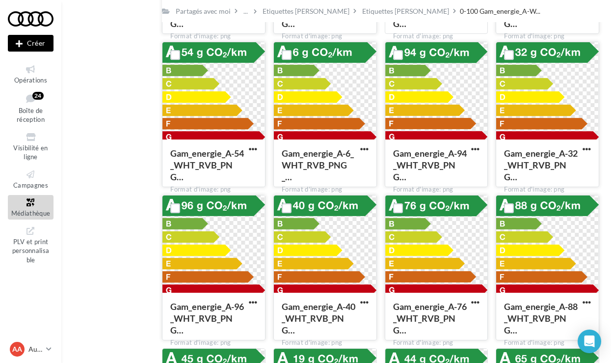
click at [592, 300] on button "button" at bounding box center [587, 303] width 12 height 10
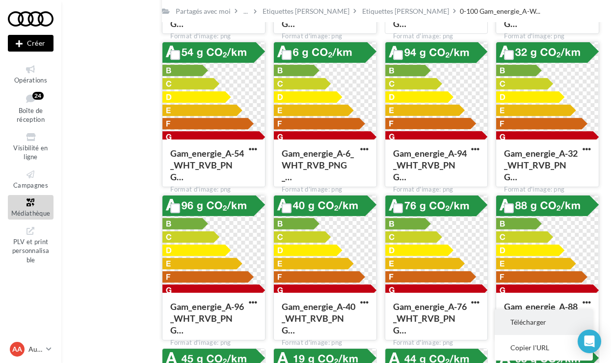
click at [554, 321] on button "Télécharger" at bounding box center [544, 322] width 98 height 26
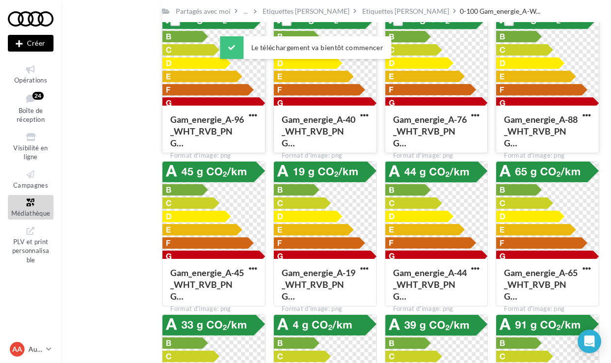
scroll to position [2685, 0]
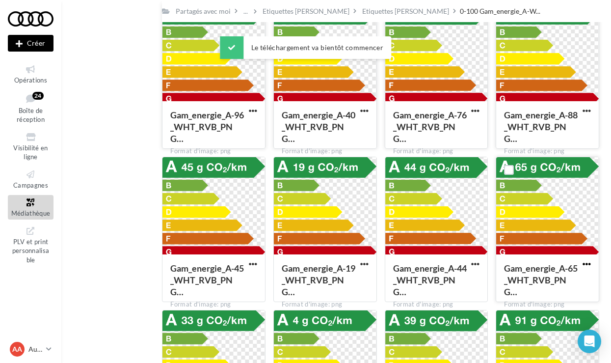
click at [587, 265] on span "button" at bounding box center [587, 264] width 8 height 8
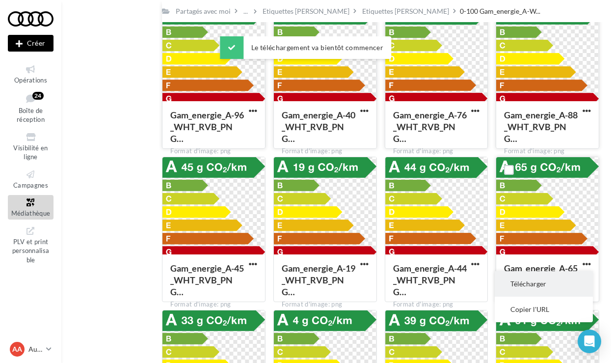
click at [551, 287] on button "Télécharger" at bounding box center [544, 284] width 98 height 26
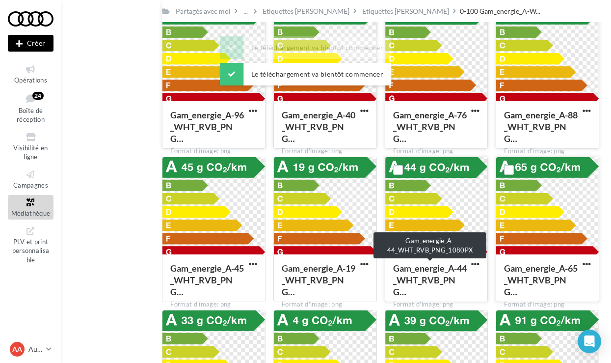
click at [462, 263] on div "Gam_energie_A-44_WHT_RVB_PNG…" at bounding box center [430, 279] width 75 height 35
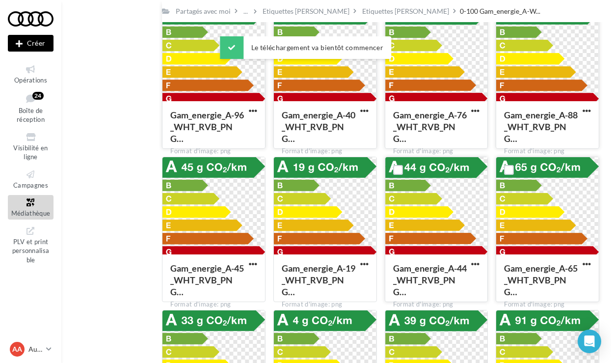
click at [470, 263] on button "button" at bounding box center [475, 265] width 12 height 10
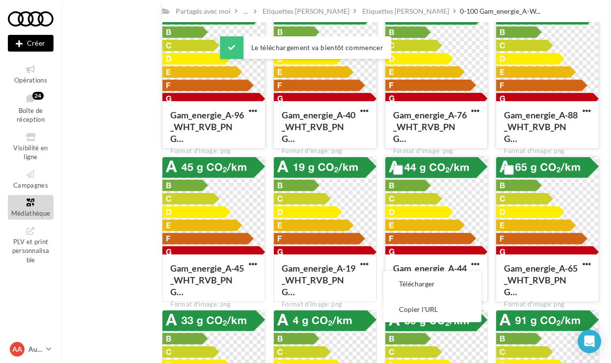
click at [455, 276] on button "Télécharger" at bounding box center [432, 284] width 98 height 26
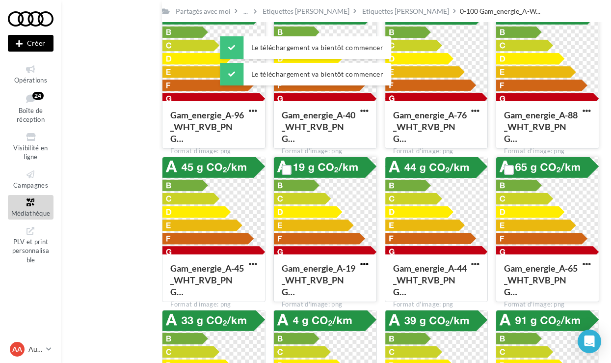
click at [361, 263] on span "button" at bounding box center [364, 264] width 8 height 8
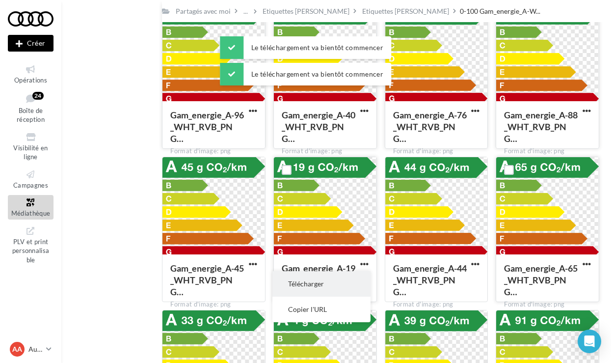
click at [330, 288] on button "Télécharger" at bounding box center [321, 284] width 98 height 26
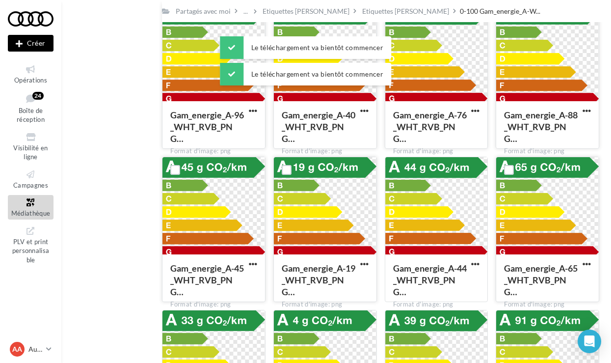
click at [257, 264] on button "button" at bounding box center [253, 265] width 12 height 10
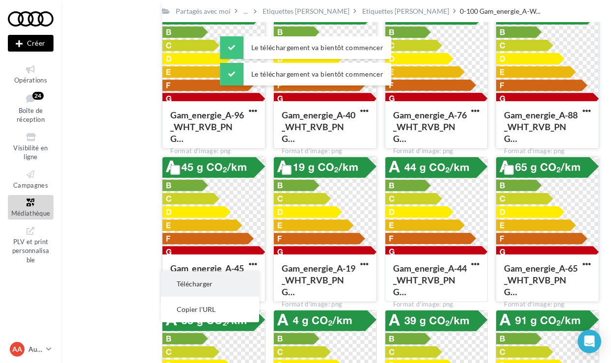
click at [243, 286] on button "Télécharger" at bounding box center [210, 284] width 98 height 26
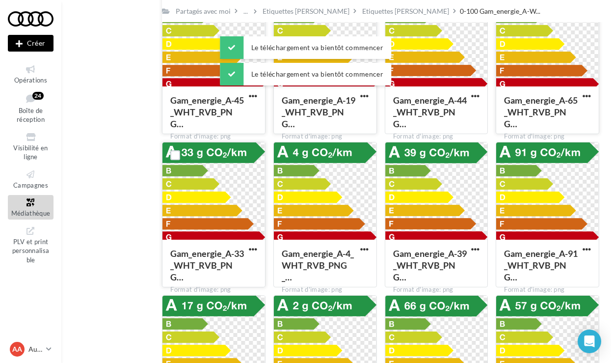
scroll to position [2855, 0]
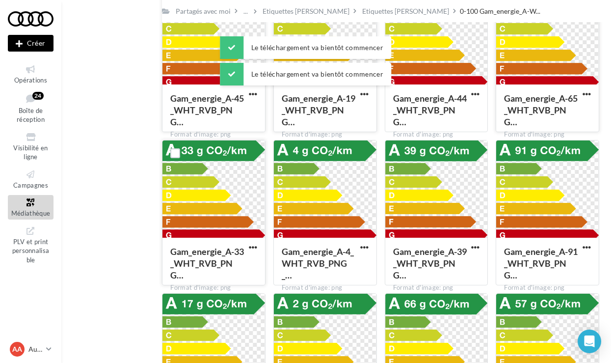
click at [258, 243] on div at bounding box center [253, 248] width 12 height 10
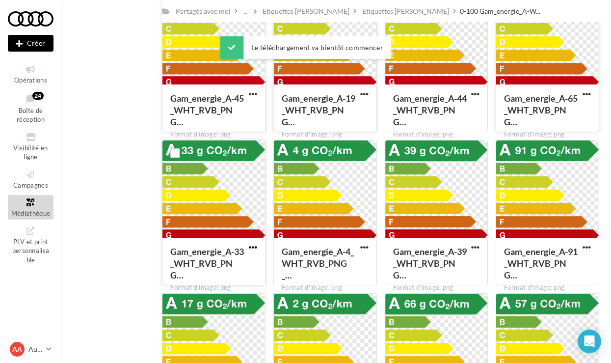
click at [252, 245] on span "button" at bounding box center [253, 247] width 8 height 8
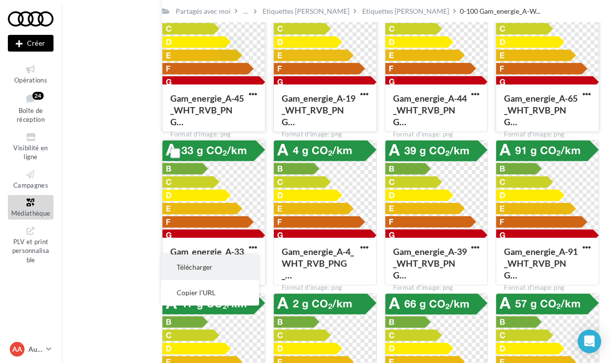
click at [236, 269] on button "Télécharger" at bounding box center [210, 267] width 98 height 26
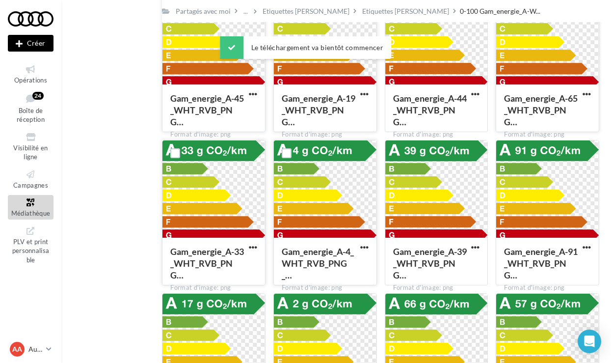
click at [367, 252] on button "button" at bounding box center [364, 248] width 12 height 10
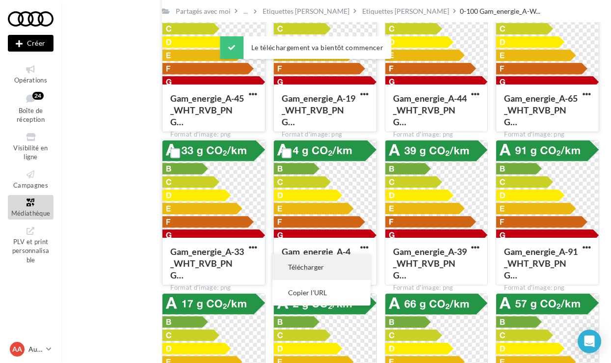
click at [332, 267] on button "Télécharger" at bounding box center [321, 267] width 98 height 26
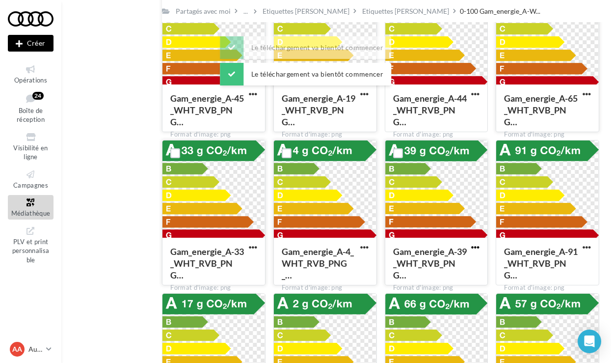
click at [477, 248] on span "button" at bounding box center [475, 247] width 8 height 8
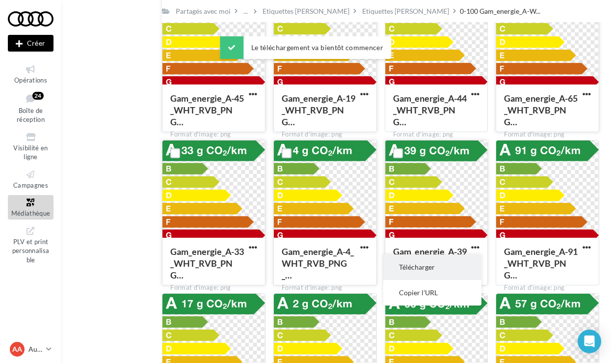
click at [450, 269] on button "Télécharger" at bounding box center [432, 267] width 98 height 26
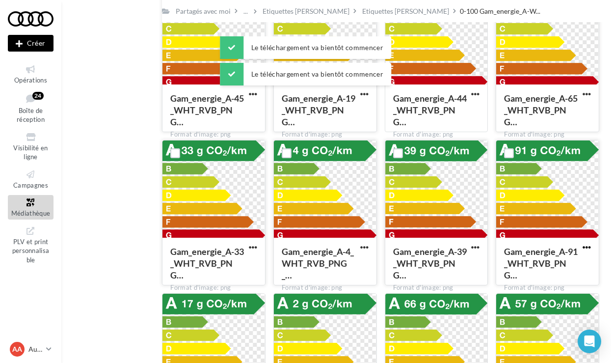
click at [586, 248] on span "button" at bounding box center [587, 247] width 8 height 8
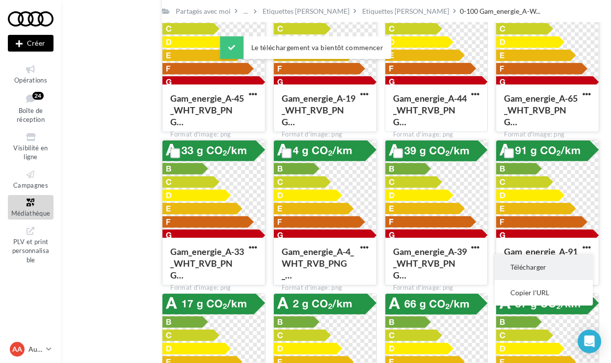
click at [561, 263] on button "Télécharger" at bounding box center [544, 267] width 98 height 26
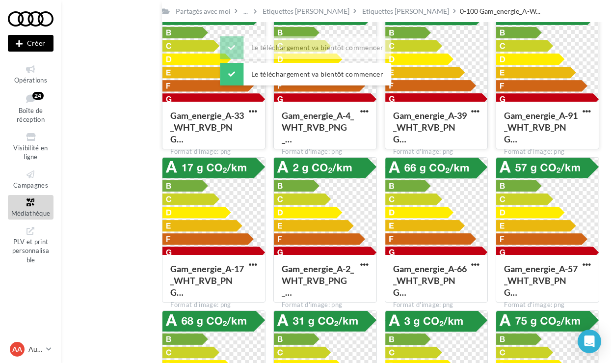
scroll to position [3001, 0]
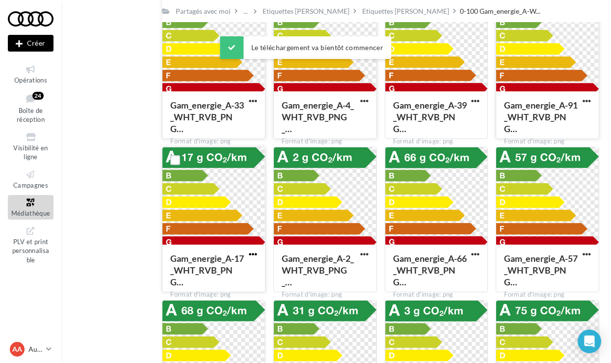
click at [254, 255] on span "button" at bounding box center [253, 254] width 8 height 8
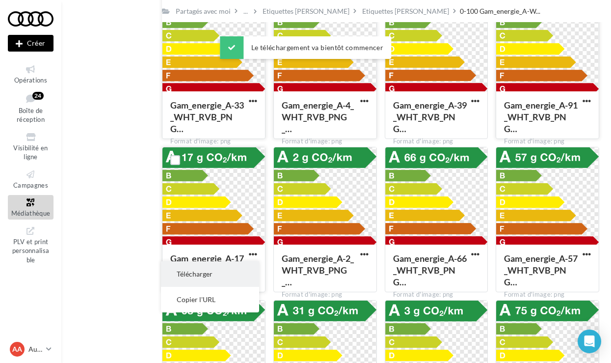
click at [235, 274] on button "Télécharger" at bounding box center [210, 274] width 98 height 26
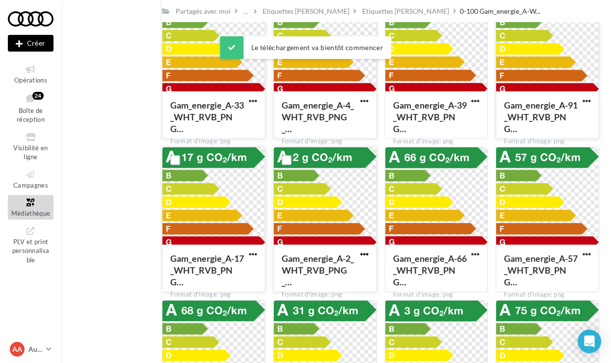
click at [361, 256] on span "button" at bounding box center [364, 254] width 8 height 8
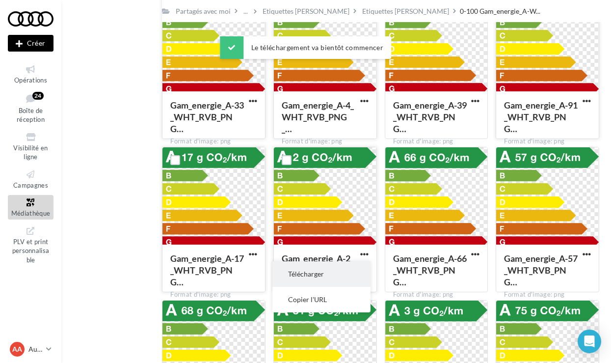
click at [348, 269] on button "Télécharger" at bounding box center [321, 274] width 98 height 26
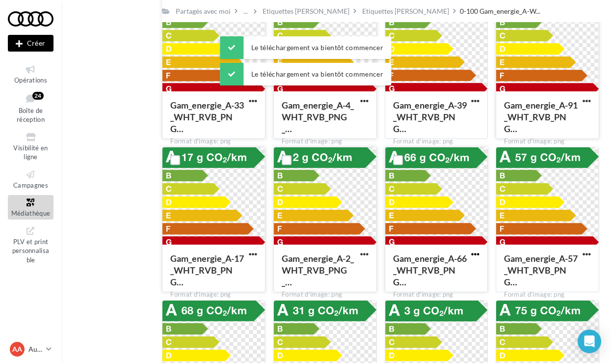
click at [479, 252] on span "button" at bounding box center [475, 254] width 8 height 8
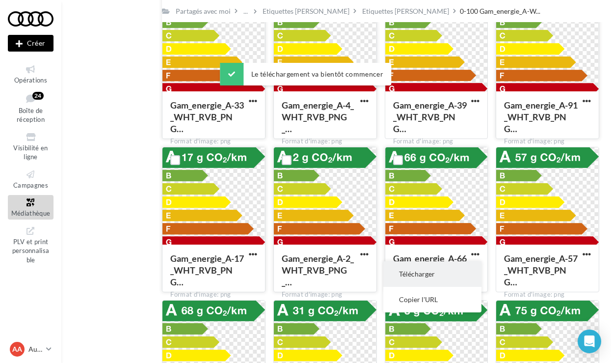
click at [450, 275] on button "Télécharger" at bounding box center [432, 274] width 98 height 26
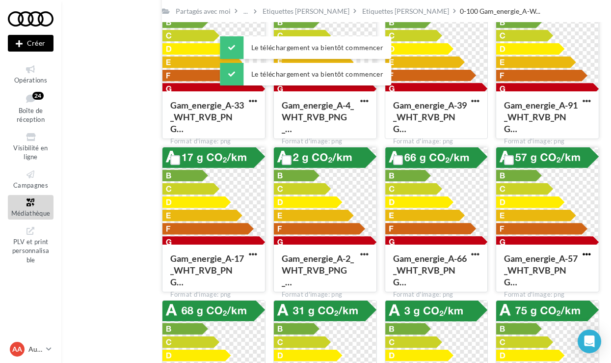
click at [590, 253] on span "button" at bounding box center [587, 254] width 8 height 8
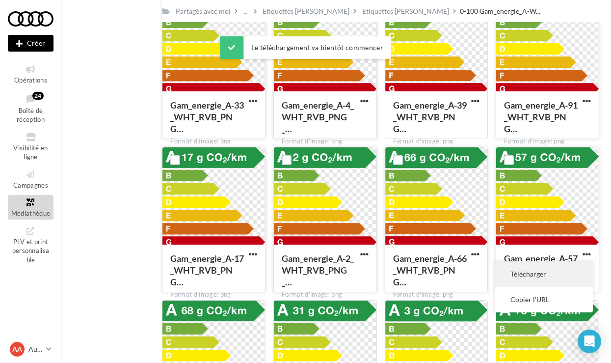
click at [552, 273] on button "Télécharger" at bounding box center [544, 274] width 98 height 26
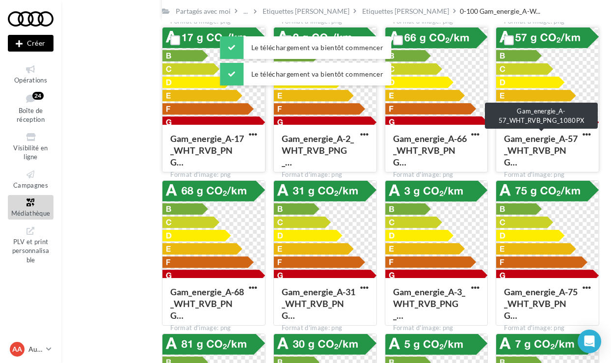
scroll to position [3155, 0]
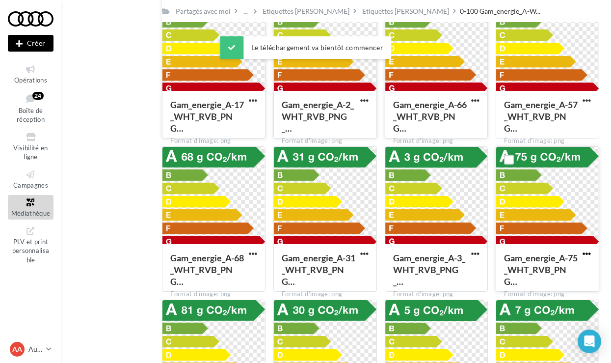
click at [586, 255] on span "button" at bounding box center [587, 253] width 8 height 8
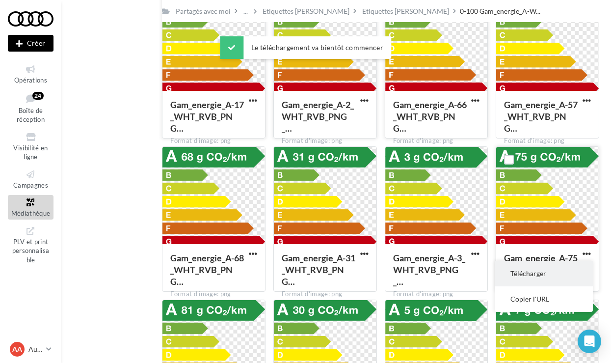
click at [537, 280] on button "Télécharger" at bounding box center [544, 274] width 98 height 26
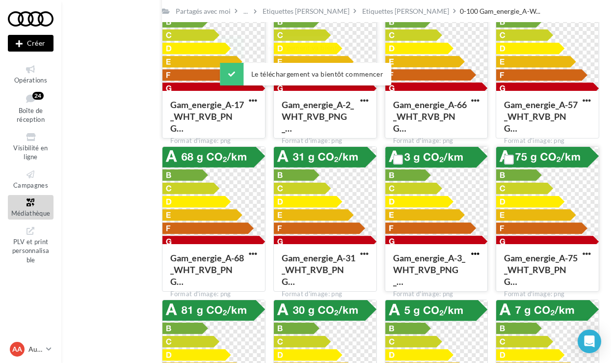
click at [477, 254] on span "button" at bounding box center [475, 253] width 8 height 8
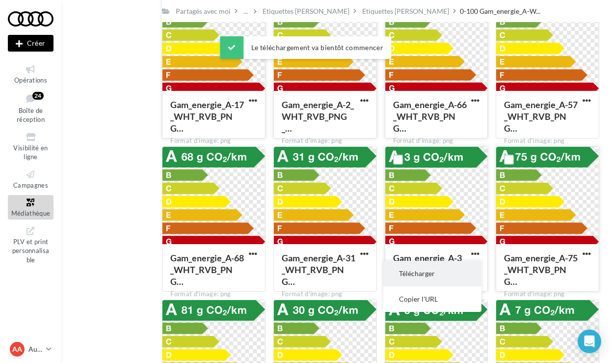
click at [452, 273] on button "Télécharger" at bounding box center [432, 274] width 98 height 26
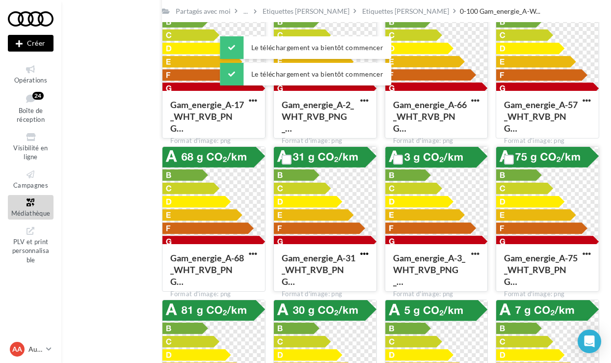
click at [364, 253] on span "button" at bounding box center [364, 253] width 8 height 8
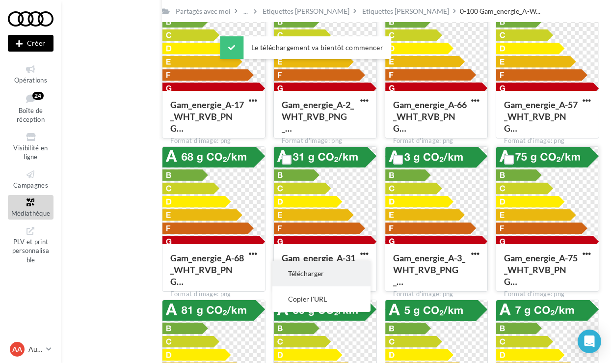
click at [341, 266] on button "Télécharger" at bounding box center [321, 274] width 98 height 26
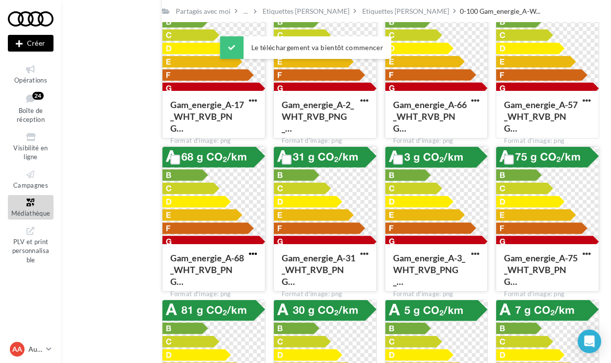
click at [254, 252] on span "button" at bounding box center [253, 253] width 8 height 8
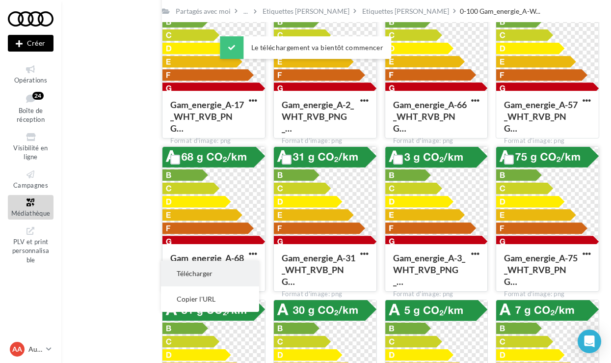
click at [219, 277] on button "Télécharger" at bounding box center [210, 274] width 98 height 26
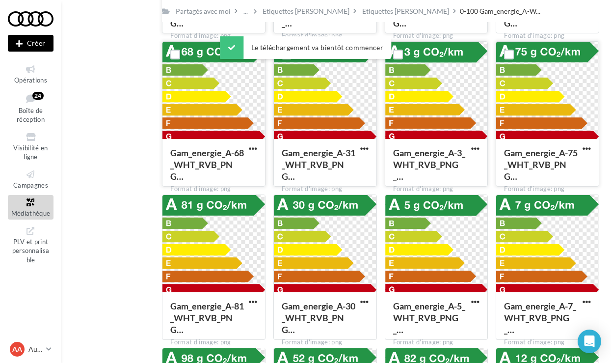
scroll to position [3268, 0]
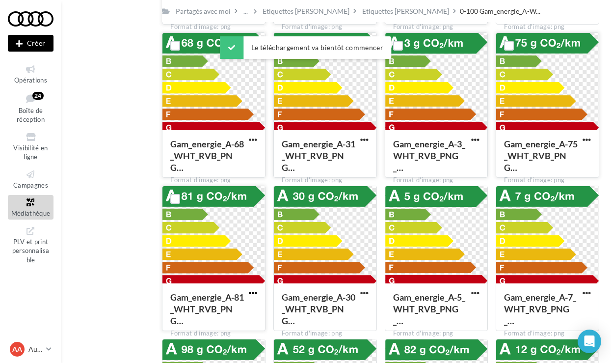
click at [256, 296] on span "button" at bounding box center [253, 293] width 8 height 8
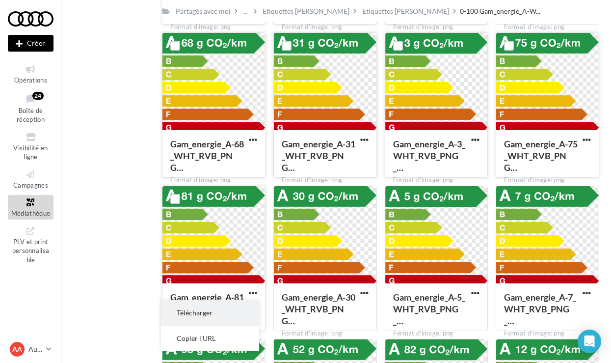
click at [237, 309] on button "Télécharger" at bounding box center [210, 313] width 98 height 26
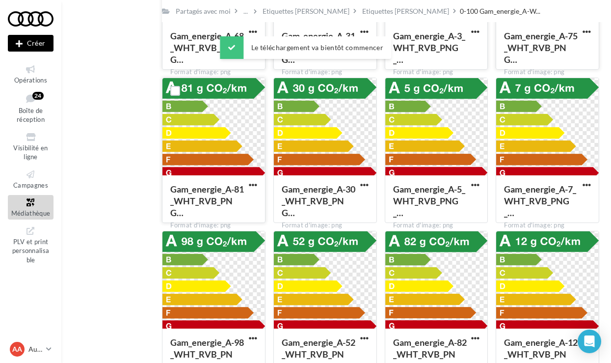
scroll to position [3381, 0]
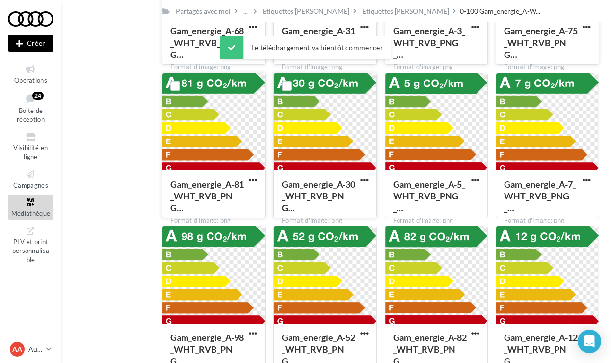
click at [361, 185] on button "button" at bounding box center [364, 181] width 12 height 10
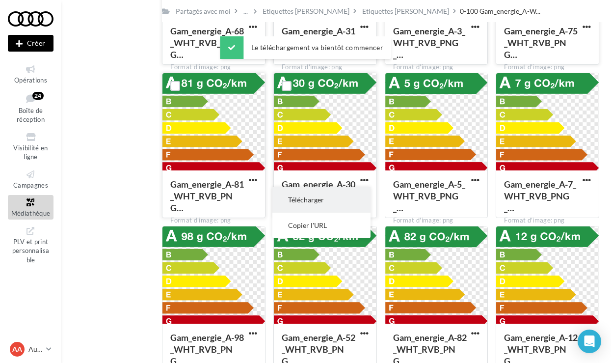
click at [351, 197] on button "Télécharger" at bounding box center [321, 200] width 98 height 26
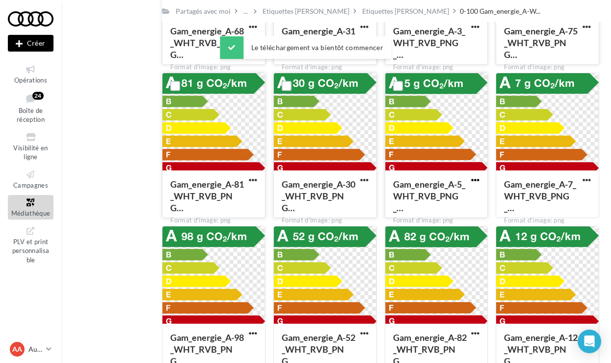
click at [473, 178] on span "button" at bounding box center [475, 180] width 8 height 8
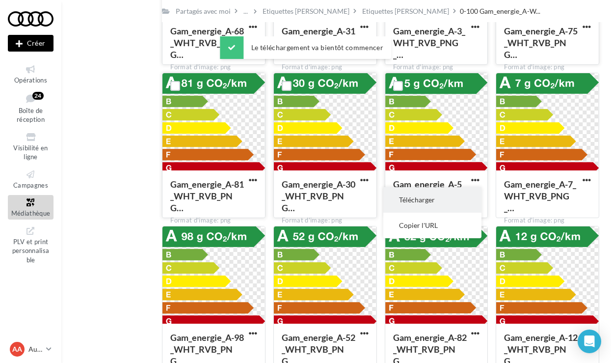
click at [447, 196] on button "Télécharger" at bounding box center [432, 200] width 98 height 26
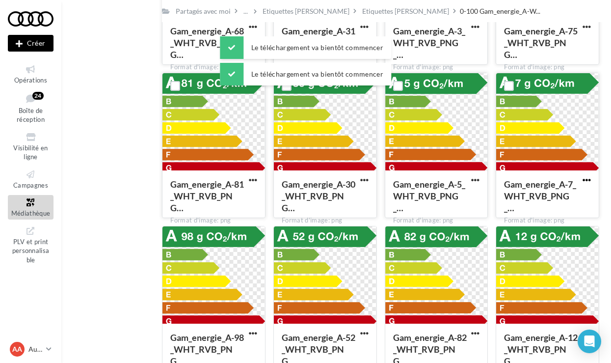
click at [589, 177] on span "button" at bounding box center [587, 180] width 8 height 8
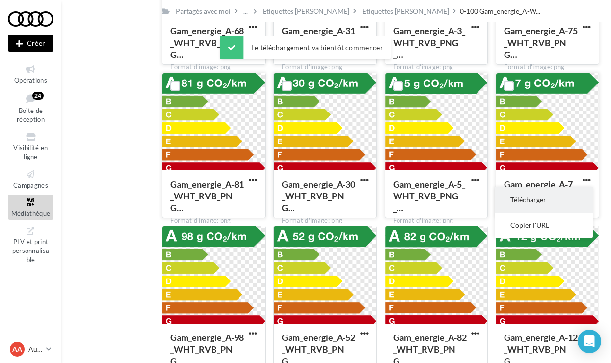
click at [557, 198] on button "Télécharger" at bounding box center [544, 200] width 98 height 26
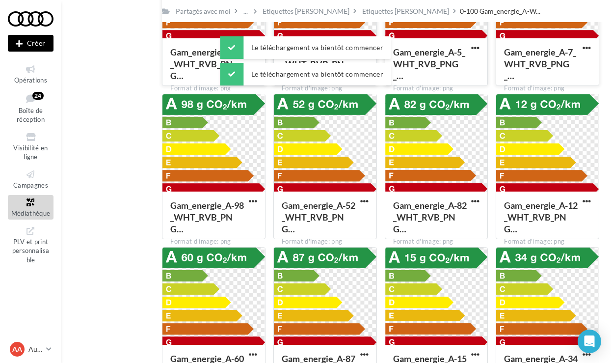
scroll to position [3533, 0]
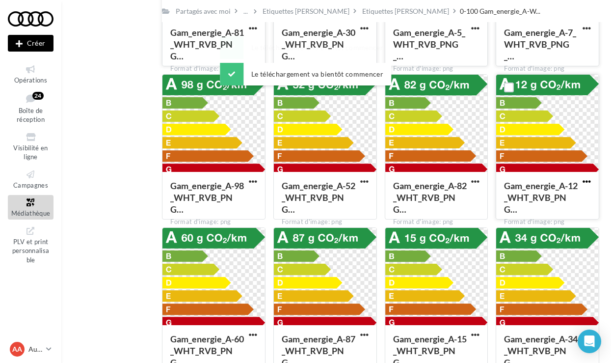
click at [584, 183] on span "button" at bounding box center [587, 181] width 8 height 8
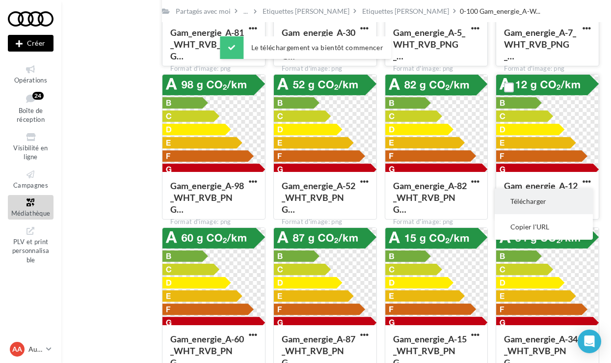
click at [531, 203] on button "Télécharger" at bounding box center [544, 202] width 98 height 26
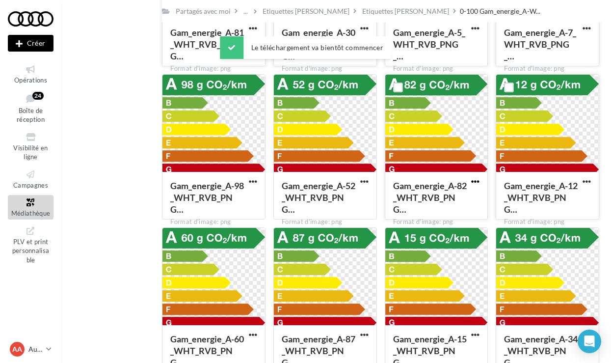
click at [479, 182] on span "button" at bounding box center [475, 181] width 8 height 8
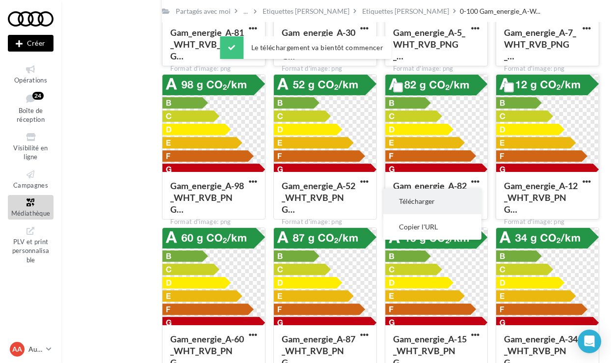
click at [450, 197] on button "Télécharger" at bounding box center [432, 202] width 98 height 26
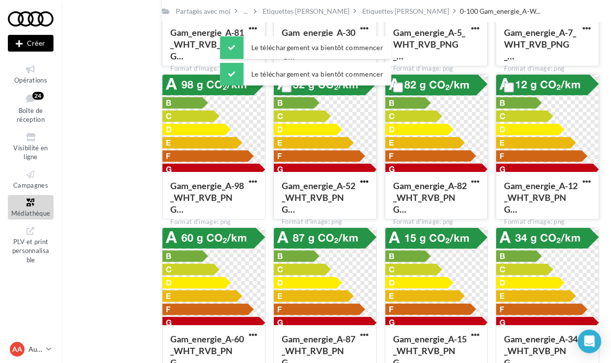
click at [360, 180] on span "button" at bounding box center [364, 181] width 8 height 8
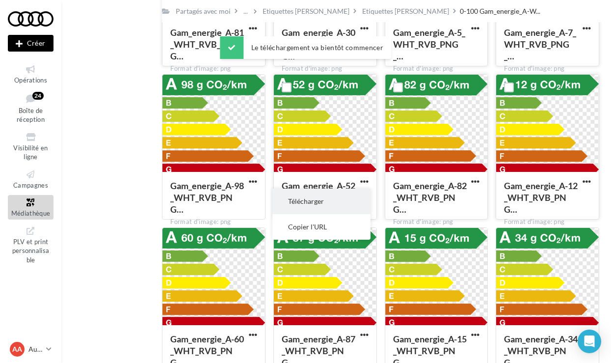
click at [335, 202] on button "Télécharger" at bounding box center [321, 202] width 98 height 26
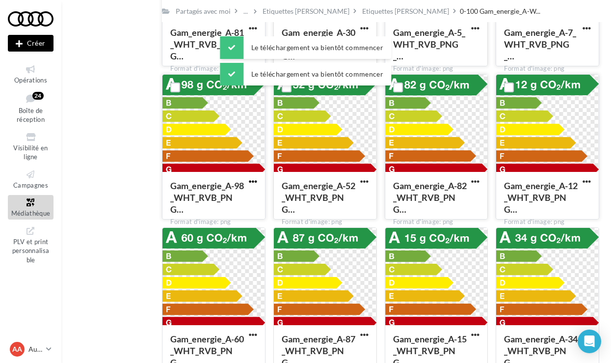
click at [256, 185] on span "button" at bounding box center [253, 181] width 8 height 8
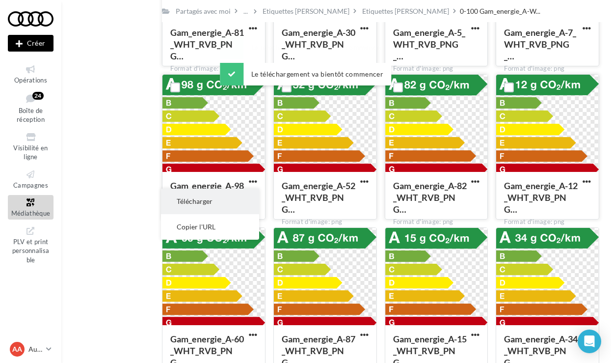
click at [247, 201] on button "Télécharger" at bounding box center [210, 202] width 98 height 26
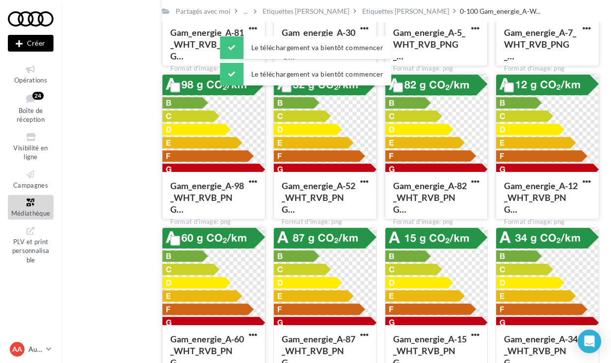
click at [253, 330] on div at bounding box center [253, 335] width 12 height 10
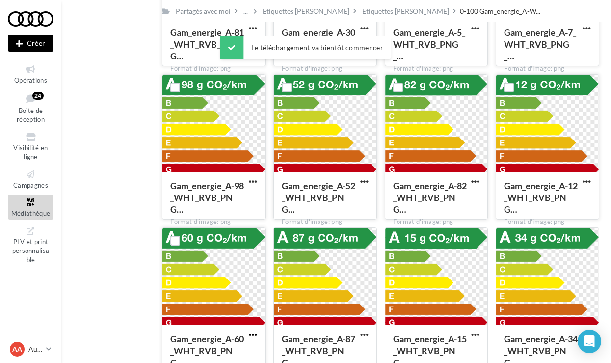
click at [253, 335] on span "button" at bounding box center [253, 334] width 8 height 8
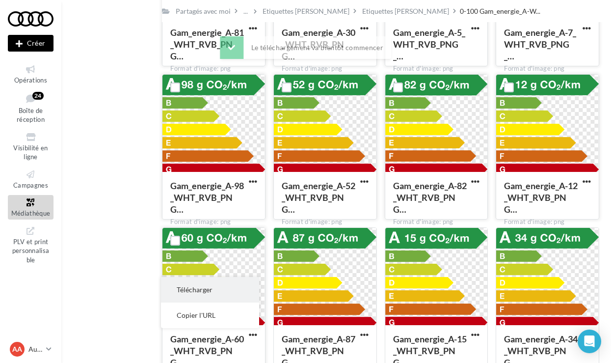
click at [243, 295] on button "Télécharger" at bounding box center [210, 290] width 98 height 26
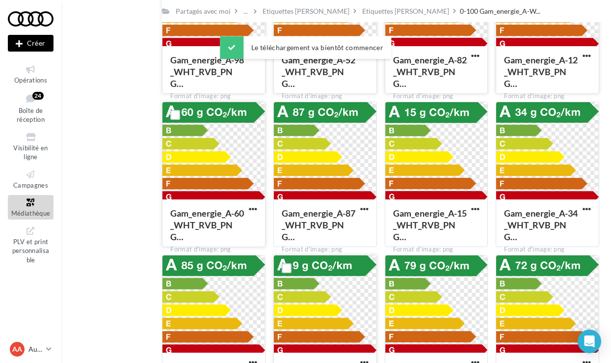
scroll to position [3661, 0]
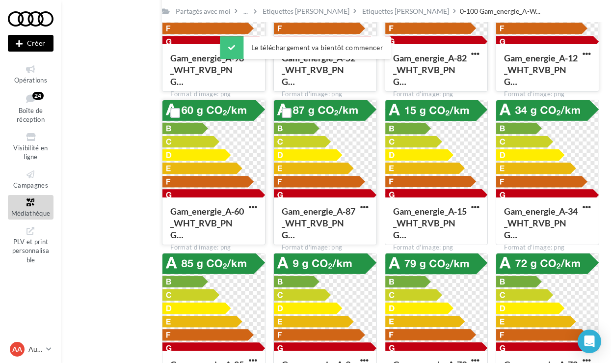
click at [359, 206] on button "button" at bounding box center [364, 208] width 12 height 10
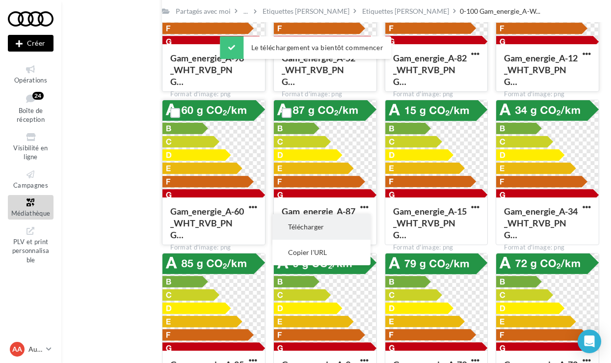
click at [337, 227] on button "Télécharger" at bounding box center [321, 227] width 98 height 26
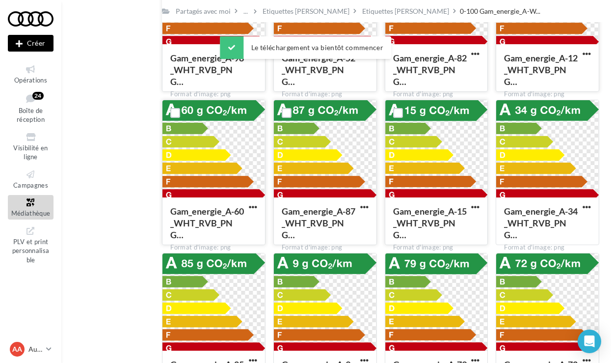
click at [471, 208] on button "button" at bounding box center [475, 208] width 12 height 10
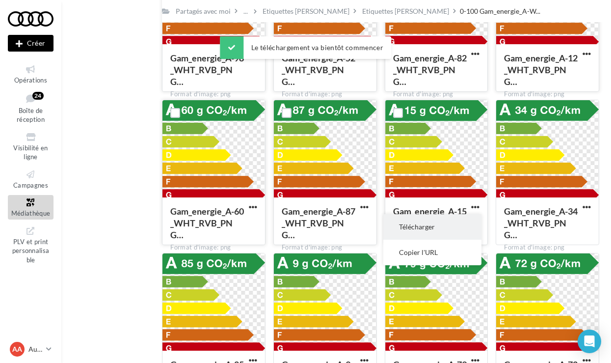
click at [456, 223] on button "Télécharger" at bounding box center [432, 227] width 98 height 26
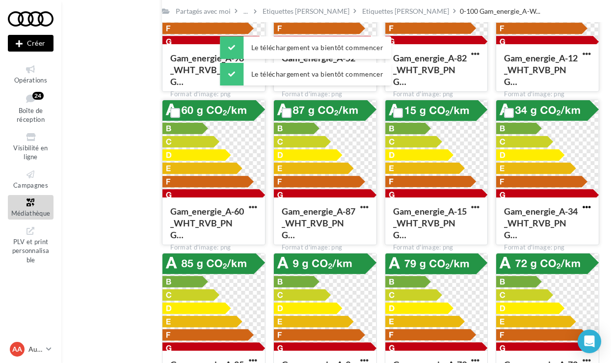
click at [587, 211] on span "button" at bounding box center [587, 207] width 8 height 8
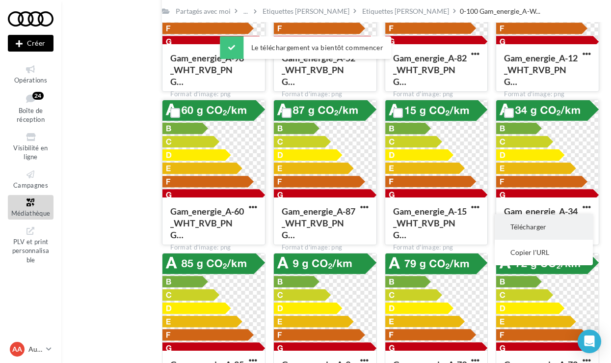
click at [558, 225] on button "Télécharger" at bounding box center [544, 227] width 98 height 26
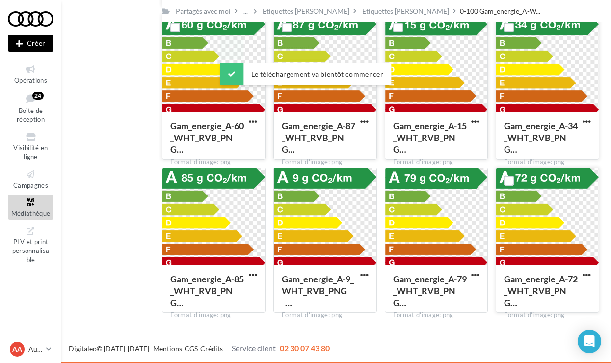
scroll to position [3747, 0]
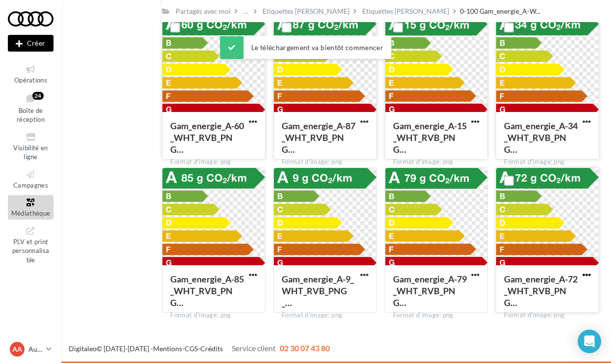
click at [583, 273] on span "button" at bounding box center [587, 274] width 8 height 8
click at [533, 291] on button "Télécharger" at bounding box center [544, 295] width 98 height 26
click at [475, 277] on span "button" at bounding box center [475, 274] width 8 height 8
click at [439, 293] on button "Télécharger" at bounding box center [432, 295] width 98 height 26
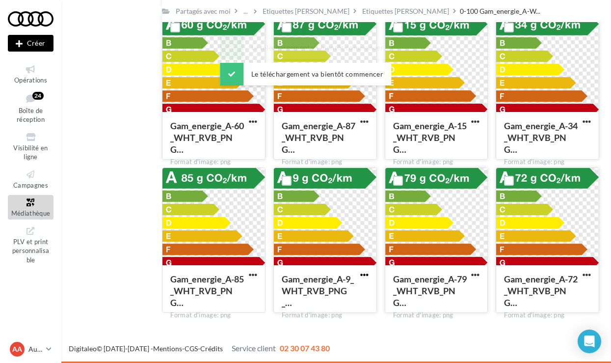
click at [366, 272] on span "button" at bounding box center [364, 274] width 8 height 8
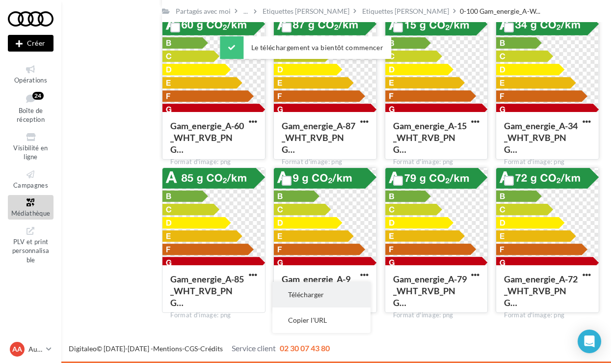
click at [325, 293] on button "Télécharger" at bounding box center [321, 295] width 98 height 26
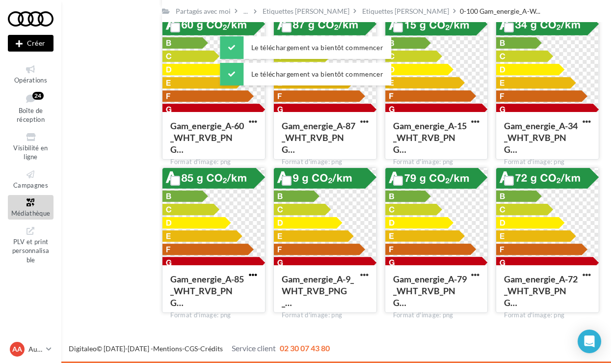
click at [255, 272] on span "button" at bounding box center [253, 274] width 8 height 8
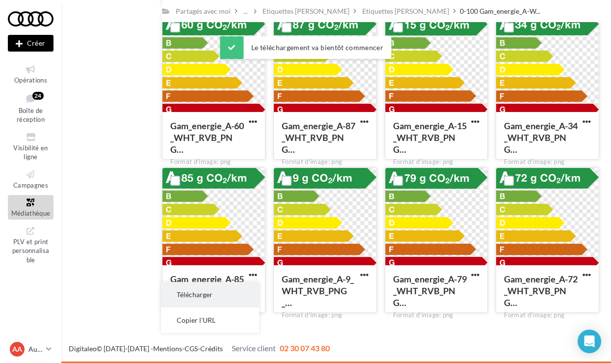
click at [238, 287] on button "Télécharger" at bounding box center [210, 295] width 98 height 26
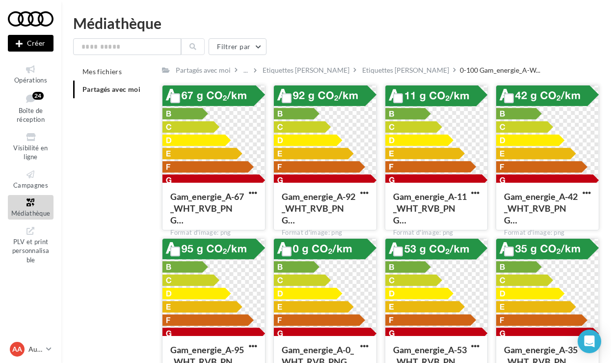
scroll to position [0, 0]
click at [378, 74] on div "Etiquettes [PERSON_NAME]" at bounding box center [405, 70] width 87 height 10
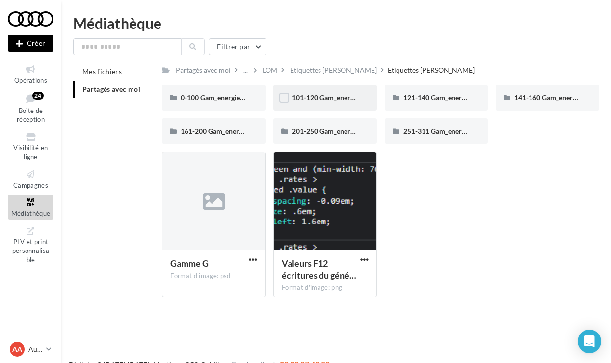
click at [316, 103] on div "101-120 Gam_energie_B-WHT_RVB_PNG_1080PX" at bounding box center [325, 98] width 66 height 10
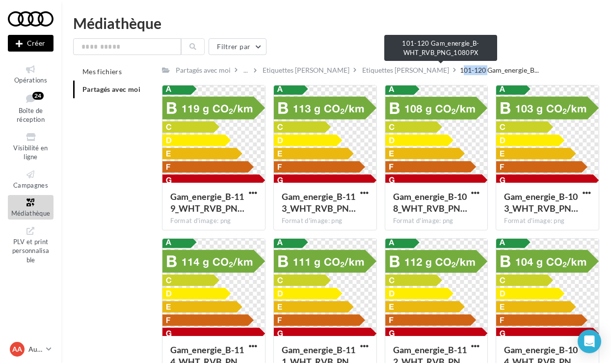
drag, startPoint x: 403, startPoint y: 71, endPoint x: 427, endPoint y: 70, distance: 23.6
click at [460, 70] on span "101-120 Gam_energie_B..." at bounding box center [499, 70] width 79 height 10
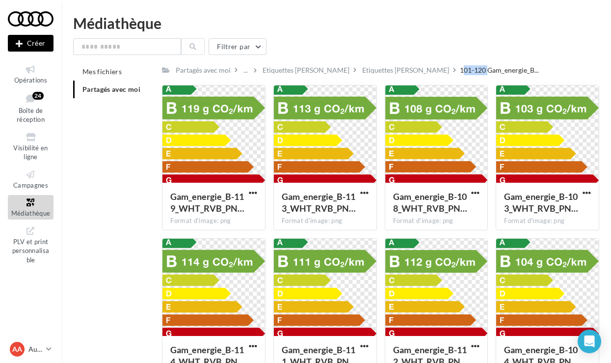
copy span "101-120"
click at [362, 67] on div "Etiquettes [PERSON_NAME]" at bounding box center [405, 70] width 87 height 10
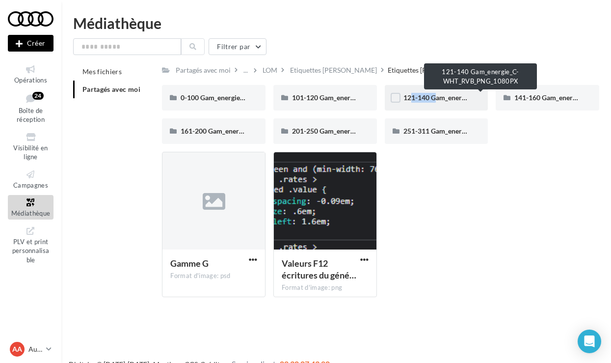
drag, startPoint x: 430, startPoint y: 97, endPoint x: 404, endPoint y: 99, distance: 26.6
click at [404, 99] on span "121-140 Gam_energie_C-WHT_RVB_PNG_1080PX" at bounding box center [482, 97] width 156 height 8
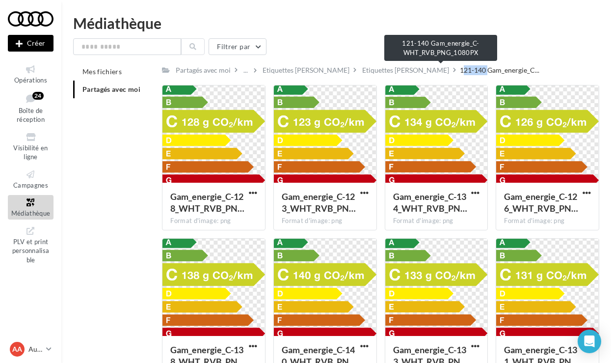
drag, startPoint x: 427, startPoint y: 68, endPoint x: 403, endPoint y: 68, distance: 24.1
click at [460, 68] on span "121-140 Gam_energie_C..." at bounding box center [500, 70] width 80 height 10
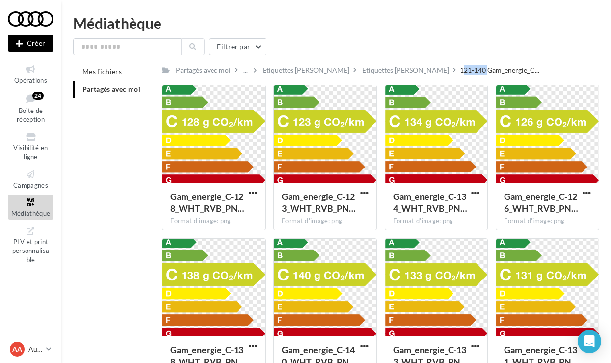
copy span "121-140"
click at [362, 72] on div "Etiquettes [PERSON_NAME]" at bounding box center [405, 70] width 87 height 10
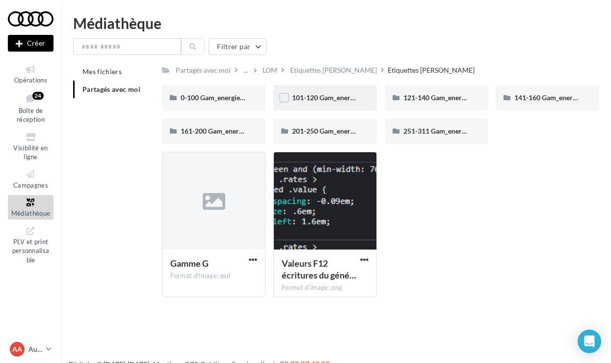
click at [350, 93] on span "101-120 Gam_energie_B-WHT_RVB_PNG_1080PX" at bounding box center [370, 97] width 156 height 8
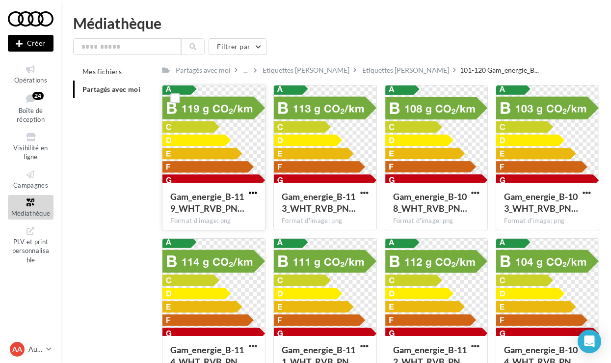
click at [251, 192] on span "button" at bounding box center [253, 193] width 8 height 8
click at [223, 210] on button "Télécharger" at bounding box center [210, 212] width 98 height 26
click at [364, 193] on span "button" at bounding box center [364, 193] width 8 height 8
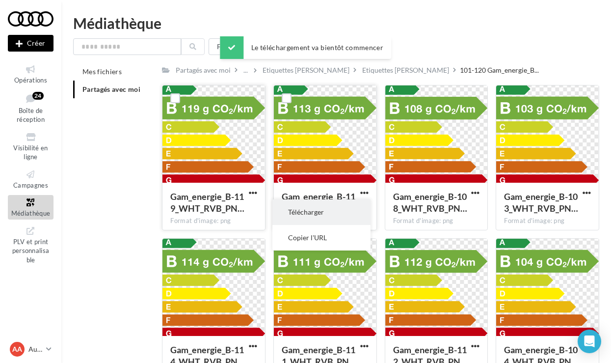
click at [344, 211] on button "Télécharger" at bounding box center [321, 212] width 98 height 26
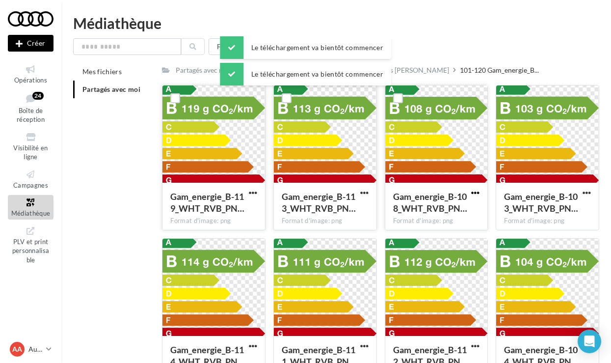
click at [475, 195] on span "button" at bounding box center [475, 193] width 8 height 8
click at [452, 210] on button "Télécharger" at bounding box center [432, 212] width 98 height 26
click at [591, 194] on button "button" at bounding box center [587, 194] width 12 height 10
click at [548, 214] on button "Télécharger" at bounding box center [544, 212] width 98 height 26
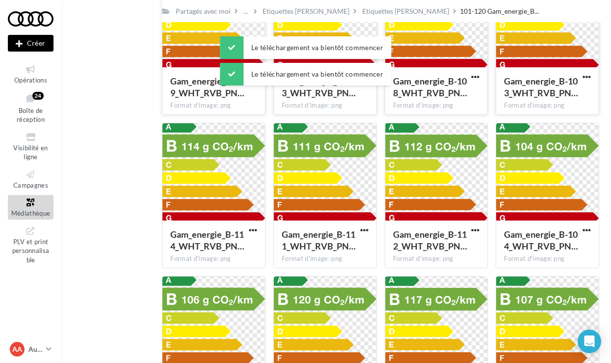
scroll to position [118, 0]
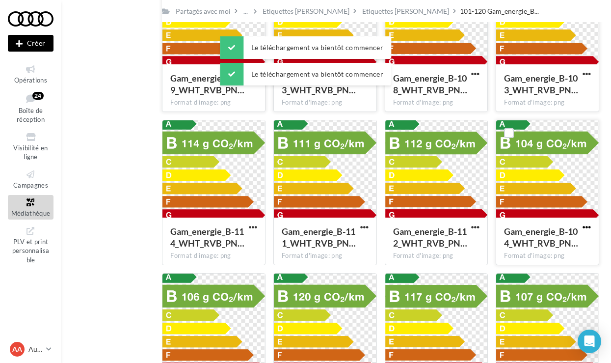
click at [590, 228] on span "button" at bounding box center [587, 227] width 8 height 8
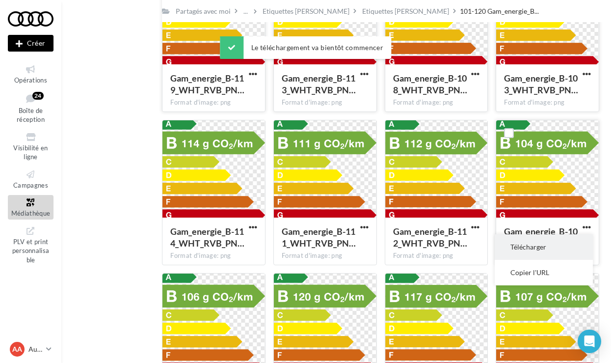
click at [542, 243] on button "Télécharger" at bounding box center [544, 247] width 98 height 26
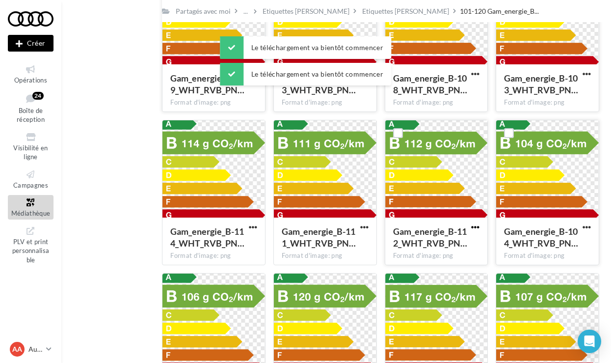
click at [473, 226] on span "button" at bounding box center [475, 227] width 8 height 8
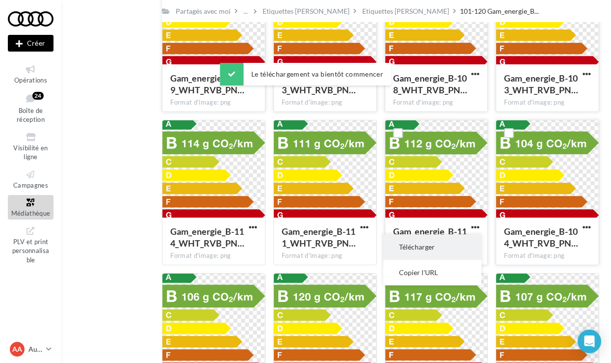
click at [442, 245] on button "Télécharger" at bounding box center [432, 247] width 98 height 26
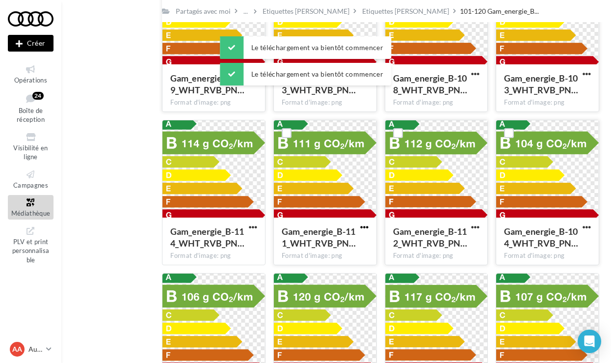
click at [365, 224] on span "button" at bounding box center [364, 227] width 8 height 8
click at [335, 247] on button "Télécharger" at bounding box center [321, 247] width 98 height 26
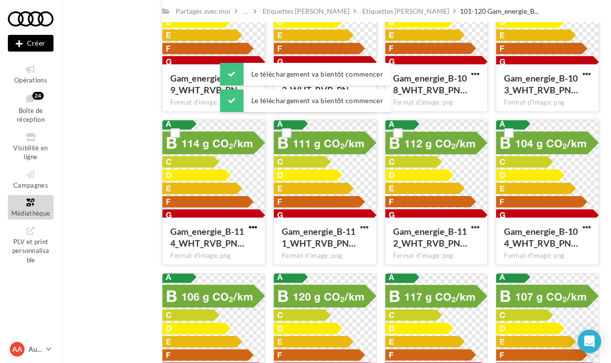
click at [249, 225] on span "button" at bounding box center [253, 227] width 8 height 8
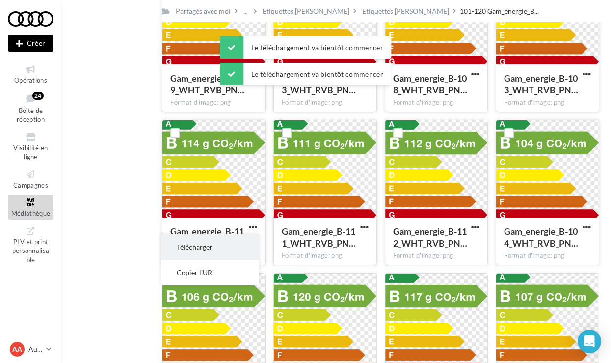
click at [240, 243] on button "Télécharger" at bounding box center [210, 247] width 98 height 26
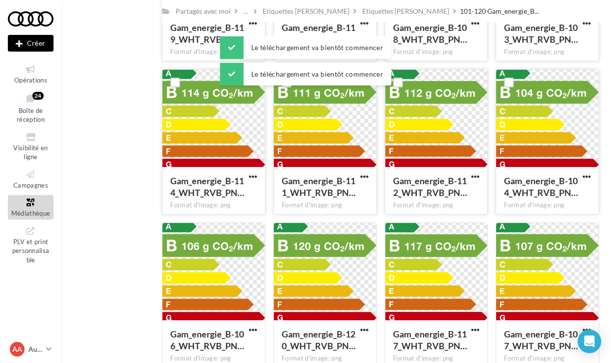
scroll to position [255, 0]
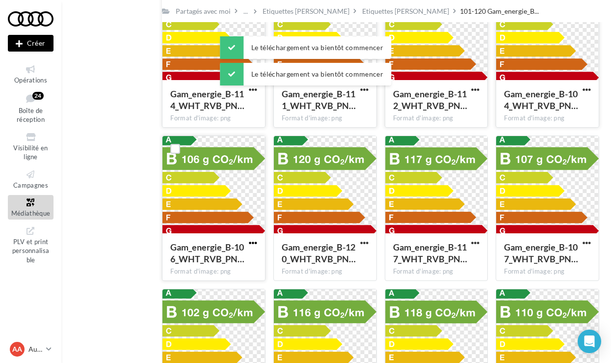
click at [255, 245] on span "button" at bounding box center [253, 243] width 8 height 8
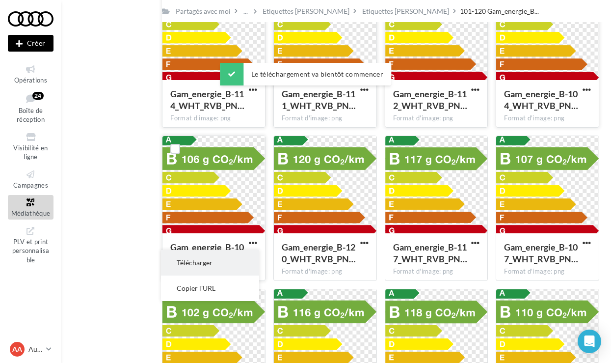
click at [228, 257] on button "Télécharger" at bounding box center [210, 263] width 98 height 26
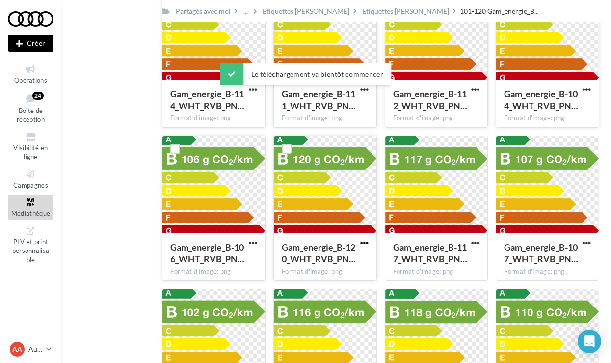
click at [366, 240] on span "button" at bounding box center [364, 243] width 8 height 8
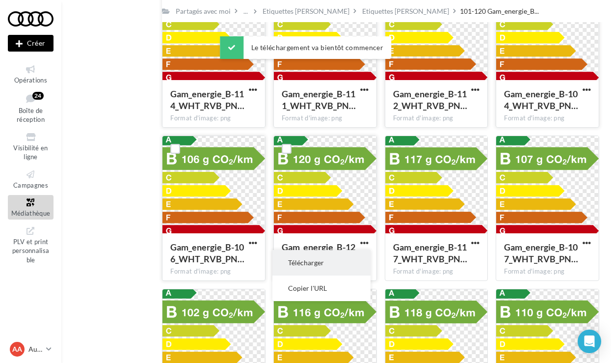
click at [323, 264] on button "Télécharger" at bounding box center [321, 263] width 98 height 26
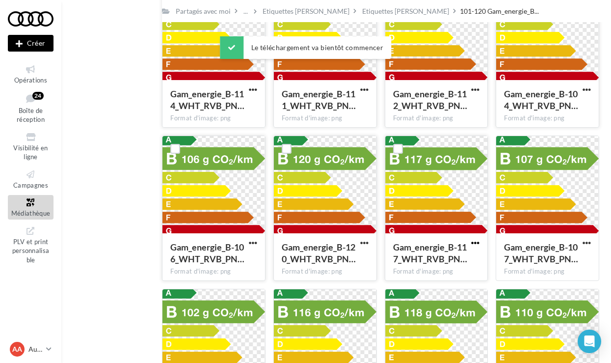
click at [475, 240] on span "button" at bounding box center [475, 243] width 8 height 8
click at [443, 259] on button "Télécharger" at bounding box center [432, 263] width 98 height 26
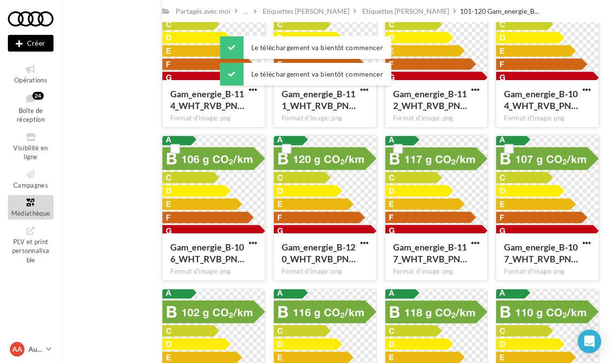
click at [591, 246] on button "button" at bounding box center [587, 244] width 12 height 10
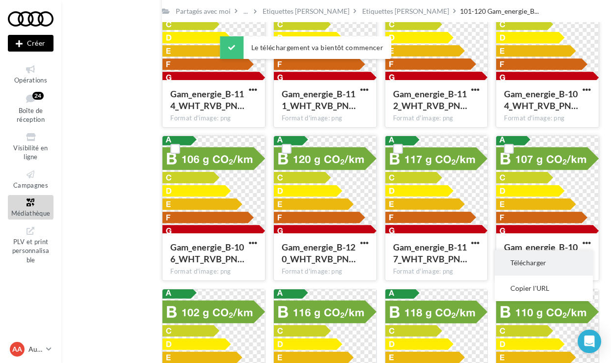
click at [525, 264] on button "Télécharger" at bounding box center [544, 263] width 98 height 26
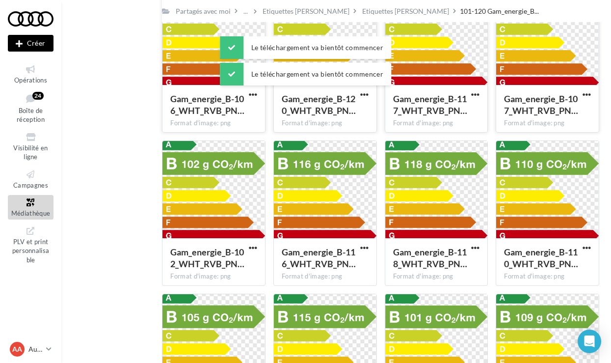
scroll to position [408, 0]
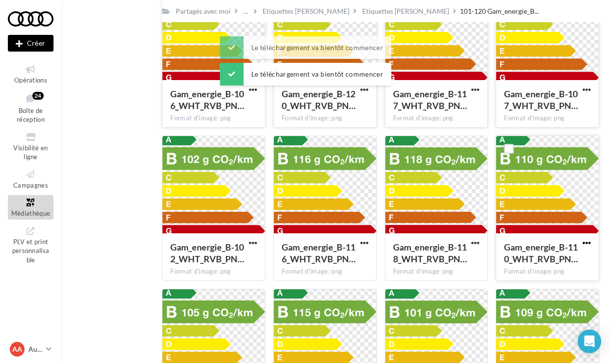
click at [590, 241] on span "button" at bounding box center [587, 243] width 8 height 8
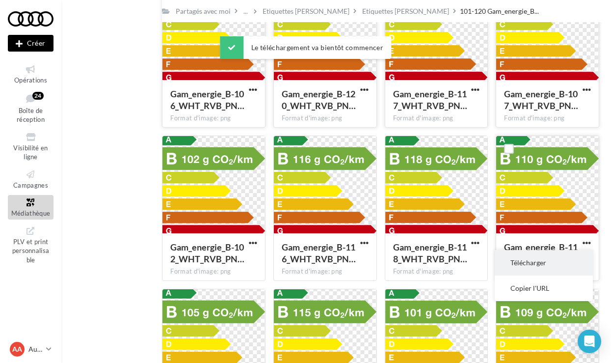
click at [535, 265] on button "Télécharger" at bounding box center [544, 263] width 98 height 26
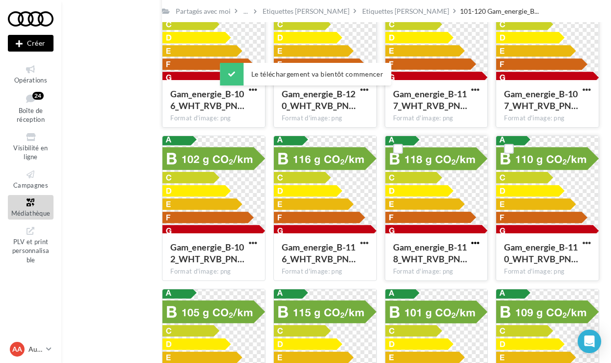
click at [472, 241] on span "button" at bounding box center [475, 243] width 8 height 8
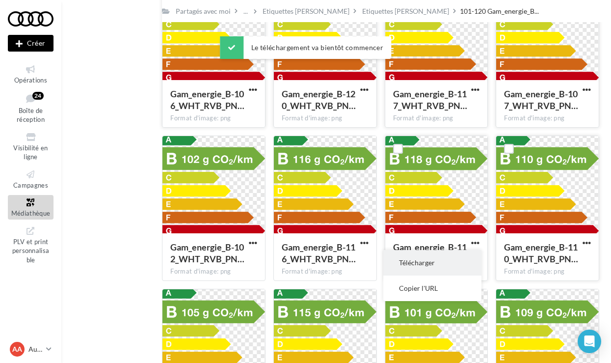
click at [444, 261] on button "Télécharger" at bounding box center [432, 263] width 98 height 26
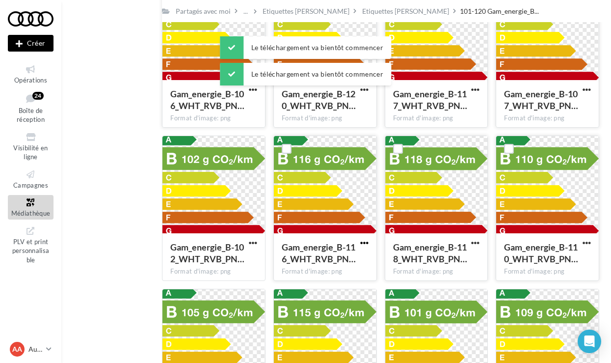
click at [366, 247] on span "button" at bounding box center [364, 243] width 8 height 8
click at [336, 263] on button "Télécharger" at bounding box center [321, 263] width 98 height 26
click at [258, 243] on button "button" at bounding box center [253, 244] width 12 height 10
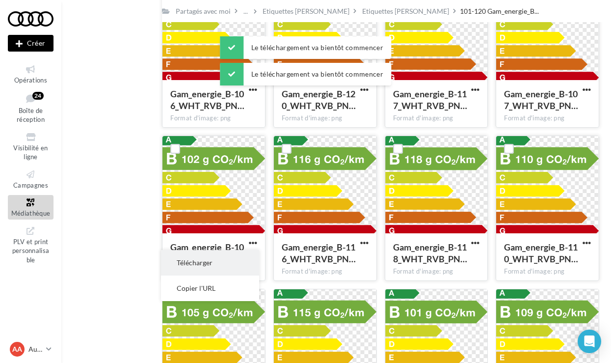
click at [224, 262] on button "Télécharger" at bounding box center [210, 263] width 98 height 26
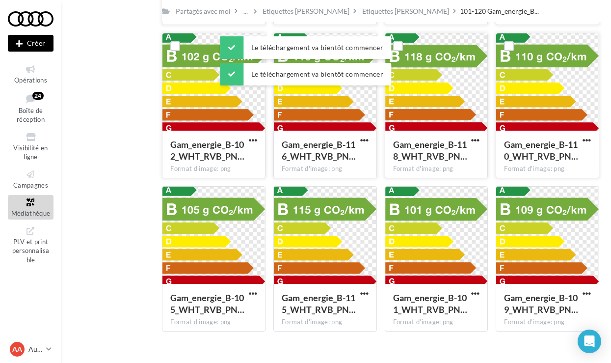
scroll to position [522, 0]
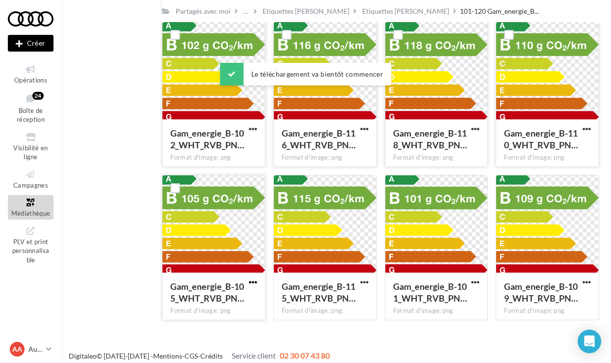
click at [249, 280] on span "button" at bounding box center [253, 282] width 8 height 8
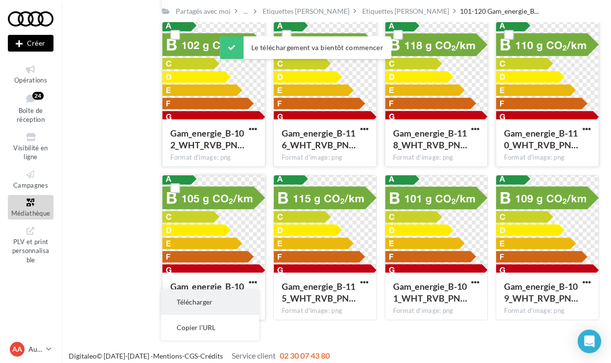
click at [214, 299] on button "Télécharger" at bounding box center [210, 302] width 98 height 26
click at [357, 280] on div "Gam_energie_B-115_WHT_RVB_PN… Format d'image: png" at bounding box center [325, 295] width 103 height 46
click at [366, 280] on span "button" at bounding box center [364, 282] width 8 height 8
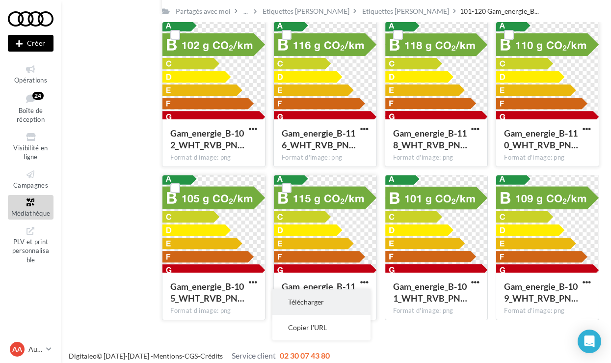
click at [331, 301] on button "Télécharger" at bounding box center [321, 302] width 98 height 26
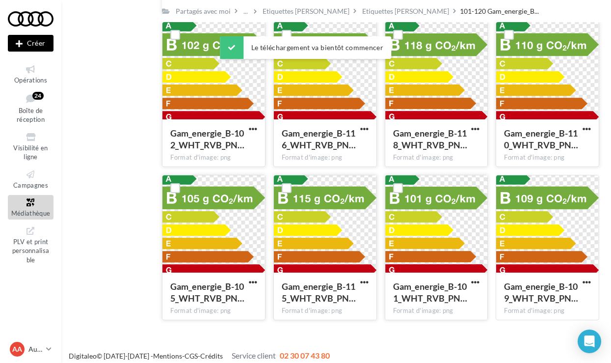
click at [472, 277] on div at bounding box center [475, 282] width 12 height 10
click at [476, 280] on span "button" at bounding box center [475, 282] width 8 height 8
click at [432, 295] on button "Télécharger" at bounding box center [432, 302] width 98 height 26
click at [587, 280] on span "button" at bounding box center [587, 282] width 8 height 8
click at [546, 295] on button "Télécharger" at bounding box center [544, 302] width 98 height 26
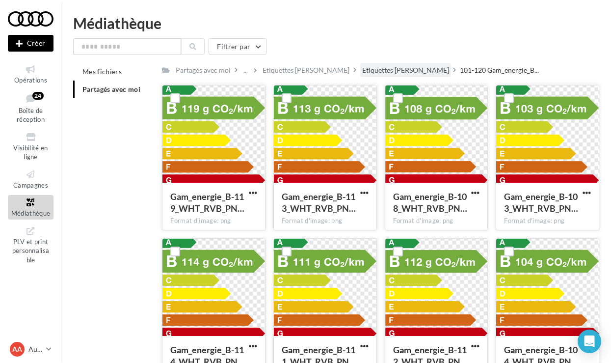
scroll to position [0, 0]
click at [369, 69] on div "Etiquettes [PERSON_NAME]" at bounding box center [405, 70] width 87 height 10
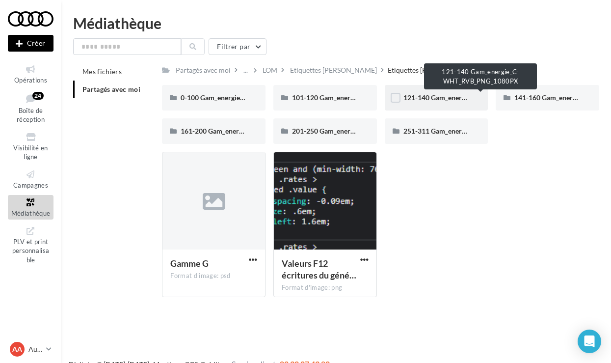
click at [448, 98] on span "121-140 Gam_energie_C-WHT_RVB_PNG_1080PX" at bounding box center [482, 97] width 156 height 8
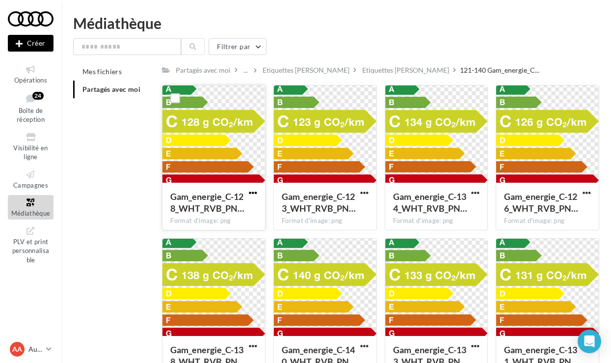
click at [249, 191] on span "button" at bounding box center [253, 193] width 8 height 8
click at [231, 211] on button "Télécharger" at bounding box center [210, 212] width 98 height 26
click at [363, 194] on span "button" at bounding box center [364, 193] width 8 height 8
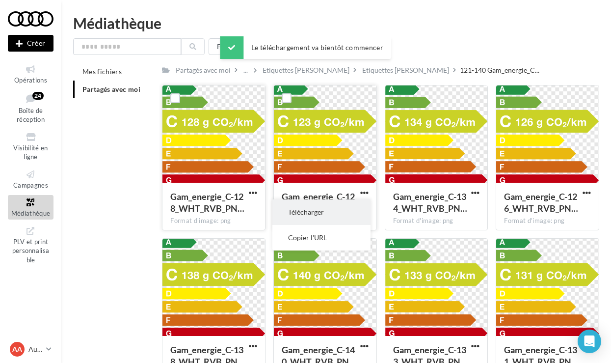
click at [333, 207] on button "Télécharger" at bounding box center [321, 212] width 98 height 26
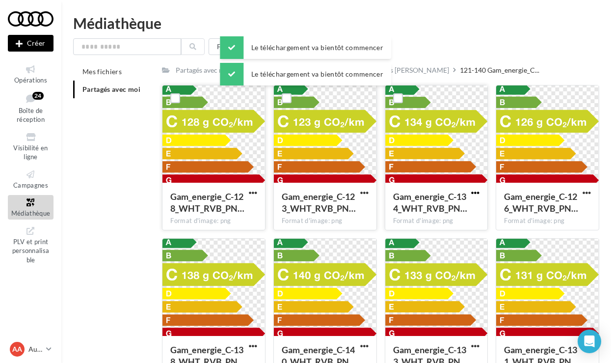
click at [476, 193] on span "button" at bounding box center [475, 193] width 8 height 8
click at [445, 216] on button "Télécharger" at bounding box center [432, 212] width 98 height 26
click at [590, 193] on span "button" at bounding box center [587, 193] width 8 height 8
click at [539, 213] on button "Télécharger" at bounding box center [544, 212] width 98 height 26
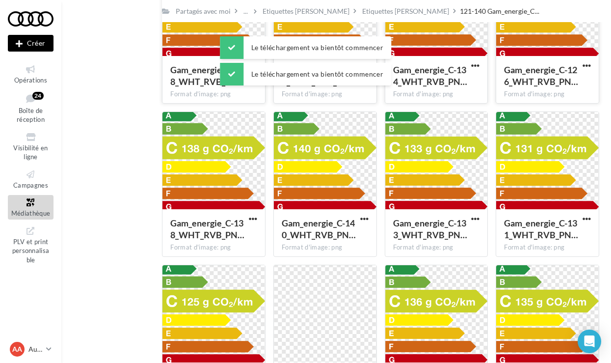
scroll to position [131, 0]
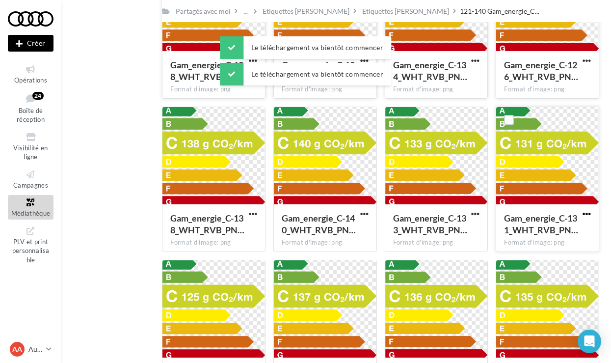
click at [585, 212] on span "button" at bounding box center [587, 214] width 8 height 8
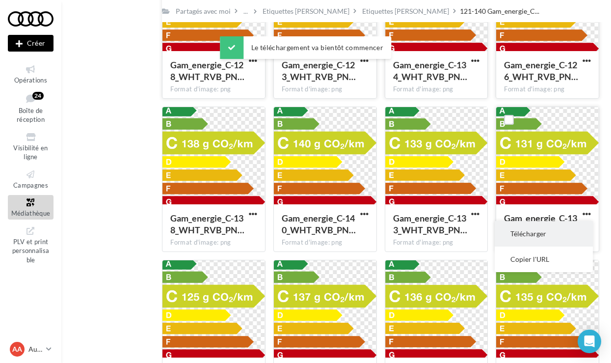
click at [529, 233] on button "Télécharger" at bounding box center [544, 234] width 98 height 26
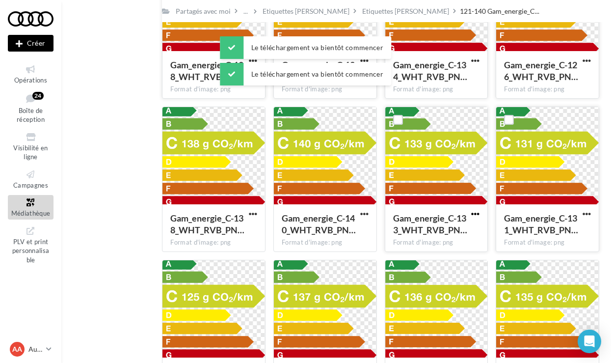
click at [480, 214] on span "button" at bounding box center [475, 214] width 8 height 8
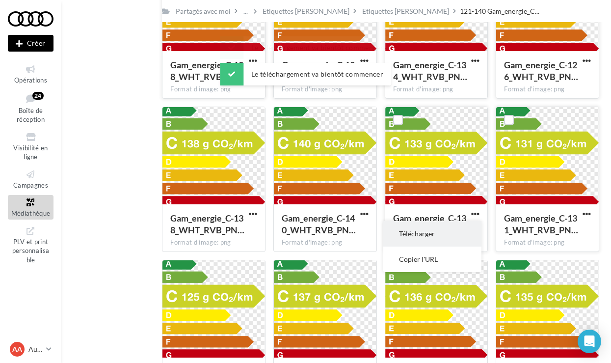
click at [457, 230] on button "Télécharger" at bounding box center [432, 234] width 98 height 26
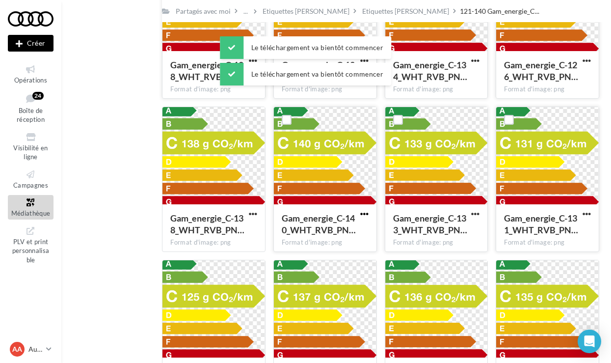
click at [364, 216] on span "button" at bounding box center [364, 214] width 8 height 8
click at [351, 235] on button "Télécharger" at bounding box center [321, 234] width 98 height 26
click at [254, 215] on span "button" at bounding box center [253, 214] width 8 height 8
click at [244, 235] on button "Télécharger" at bounding box center [210, 234] width 98 height 26
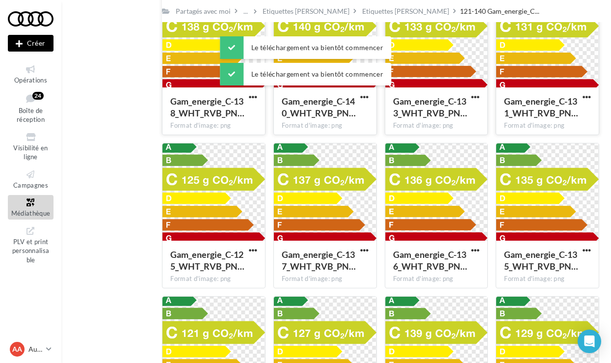
scroll to position [252, 0]
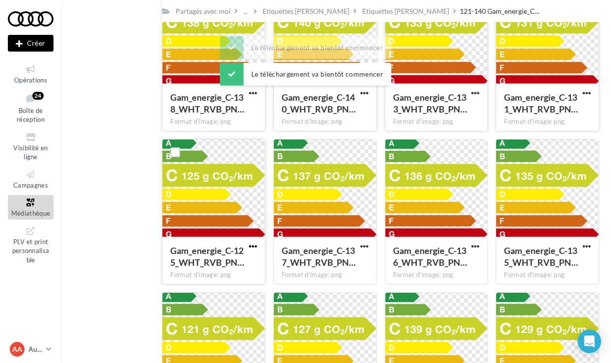
click at [250, 246] on span "button" at bounding box center [253, 246] width 8 height 8
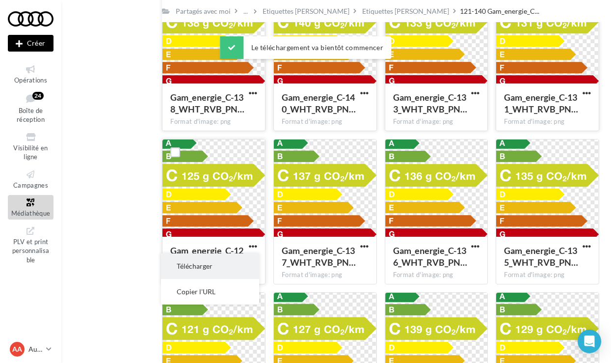
click at [238, 259] on button "Télécharger" at bounding box center [210, 266] width 98 height 26
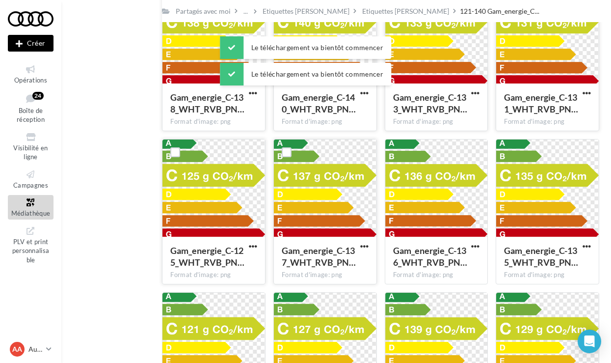
click at [357, 249] on div "Gam_energie_C-137_WHT_RVB_PN…" at bounding box center [325, 257] width 87 height 26
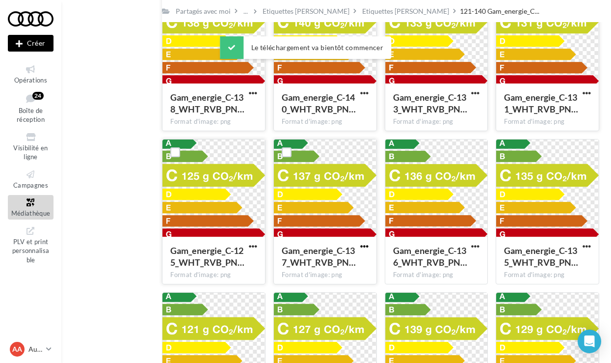
click at [364, 246] on span "button" at bounding box center [364, 246] width 8 height 8
click at [342, 258] on button "Télécharger" at bounding box center [321, 266] width 98 height 26
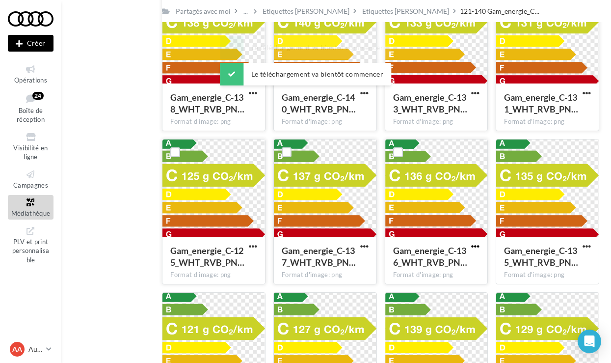
click at [476, 244] on span "button" at bounding box center [475, 246] width 8 height 8
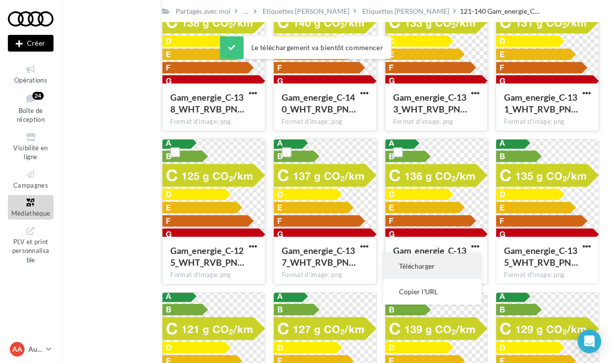
click at [433, 270] on button "Télécharger" at bounding box center [432, 266] width 98 height 26
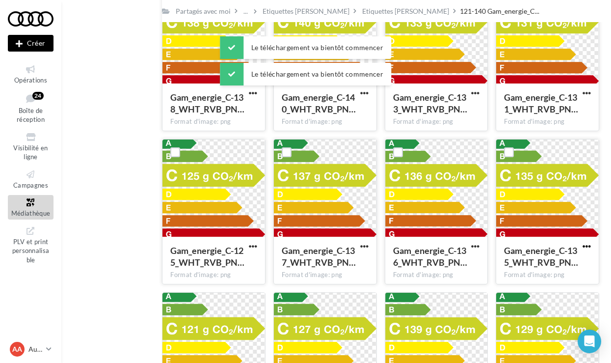
click at [589, 247] on span "button" at bounding box center [587, 246] width 8 height 8
click at [541, 272] on button "Télécharger" at bounding box center [544, 266] width 98 height 26
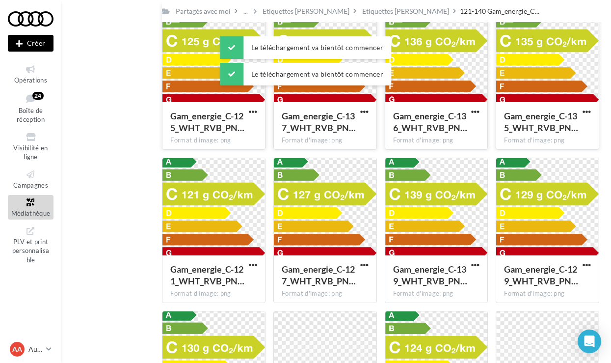
scroll to position [453, 0]
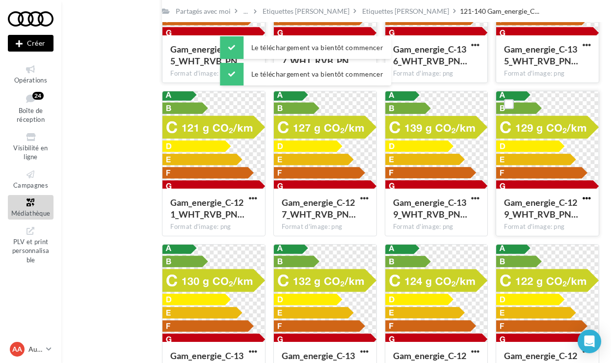
click at [585, 196] on span "button" at bounding box center [587, 198] width 8 height 8
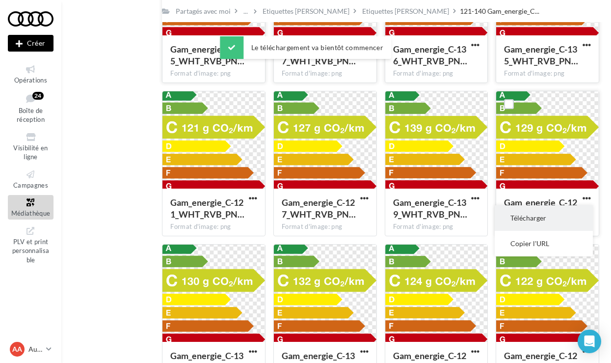
click at [537, 216] on button "Télécharger" at bounding box center [544, 218] width 98 height 26
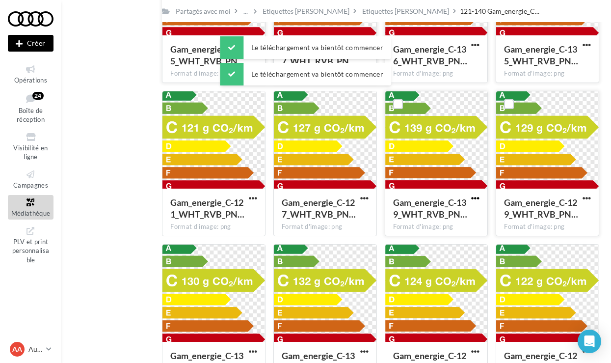
click at [475, 198] on span "button" at bounding box center [475, 198] width 8 height 8
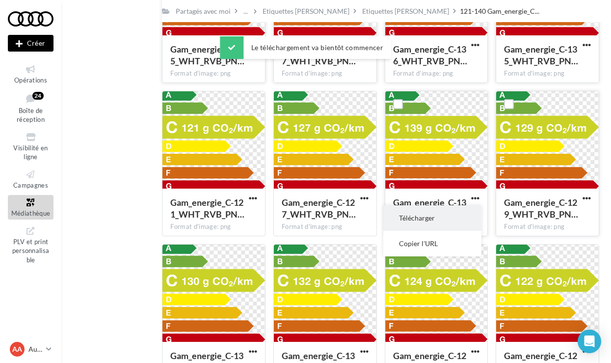
click at [451, 213] on button "Télécharger" at bounding box center [432, 218] width 98 height 26
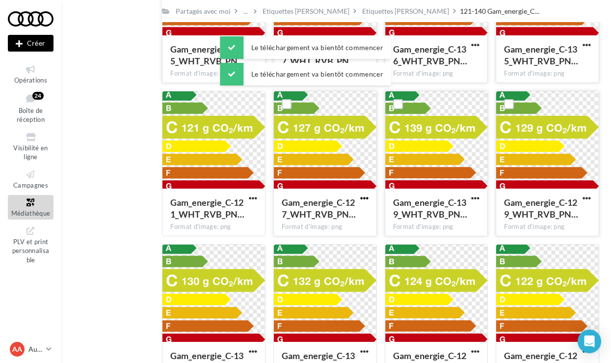
click at [364, 201] on span "button" at bounding box center [364, 198] width 8 height 8
click at [347, 218] on button "Télécharger" at bounding box center [321, 218] width 98 height 26
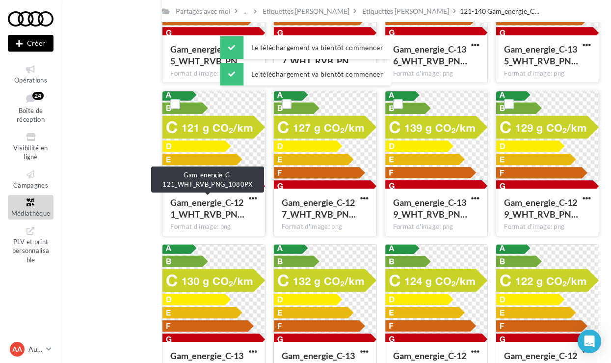
click at [245, 197] on div "Gam_energie_C-121_WHT_RVB_PN…" at bounding box center [207, 208] width 75 height 24
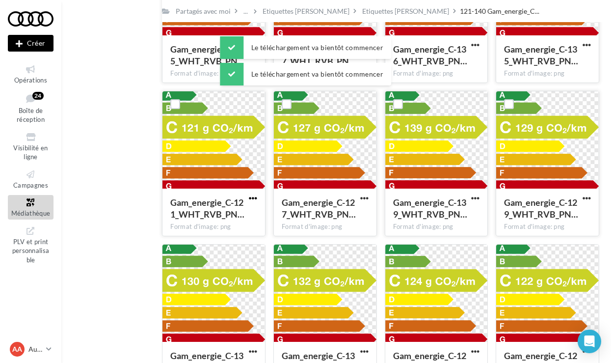
click at [251, 198] on span "button" at bounding box center [253, 198] width 8 height 8
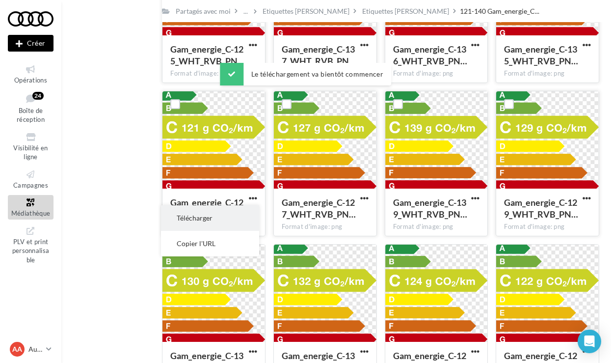
click at [244, 208] on button "Télécharger" at bounding box center [210, 218] width 98 height 26
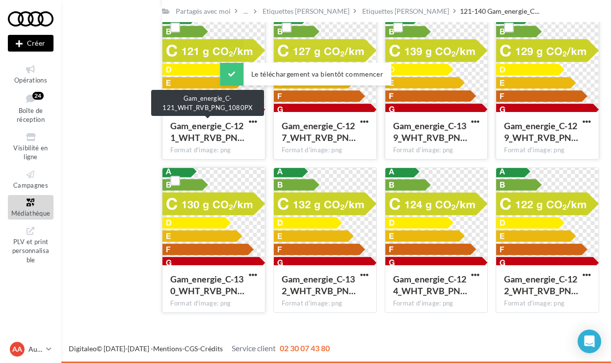
scroll to position [530, 0]
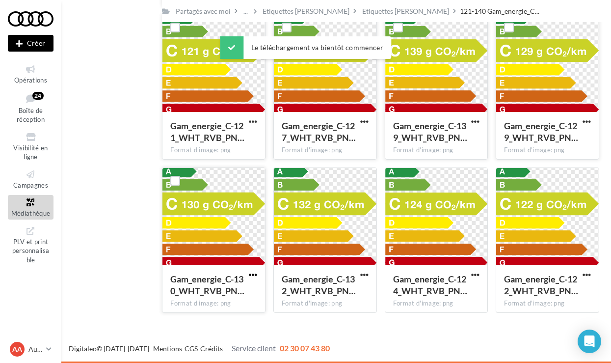
click at [254, 276] on span "button" at bounding box center [253, 274] width 8 height 8
click at [241, 288] on button "Télécharger" at bounding box center [210, 295] width 98 height 26
click at [361, 274] on span "button" at bounding box center [364, 274] width 8 height 8
click at [329, 291] on button "Télécharger" at bounding box center [321, 295] width 98 height 26
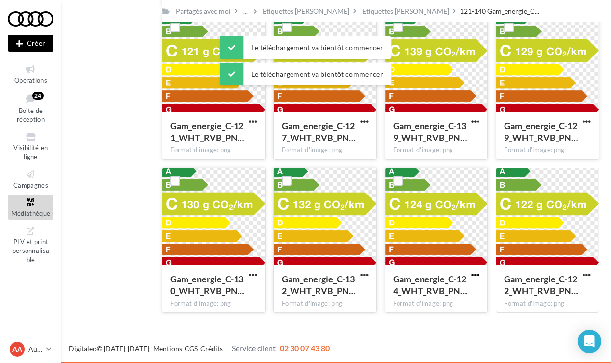
click at [474, 275] on span "button" at bounding box center [475, 274] width 8 height 8
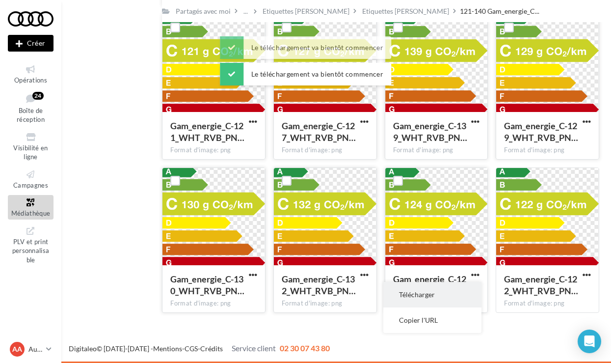
click at [449, 282] on button "Télécharger" at bounding box center [432, 295] width 98 height 26
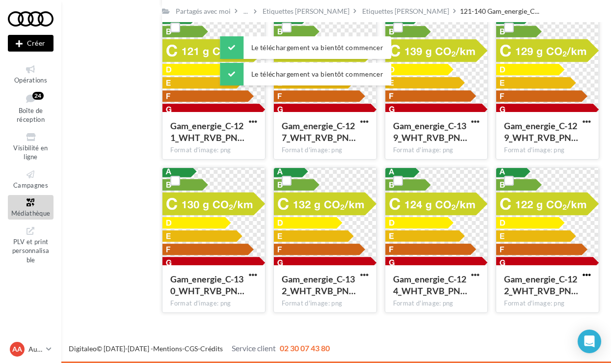
click at [583, 274] on span "button" at bounding box center [587, 274] width 8 height 8
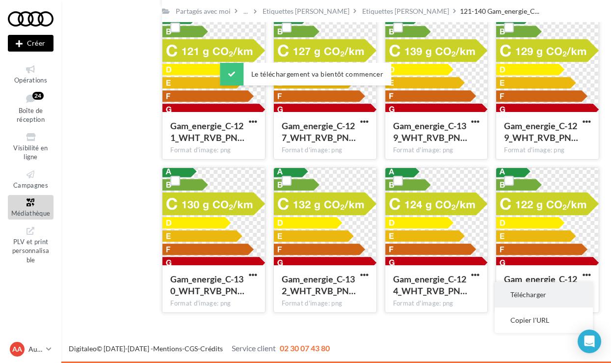
click at [543, 288] on button "Télécharger" at bounding box center [544, 295] width 98 height 26
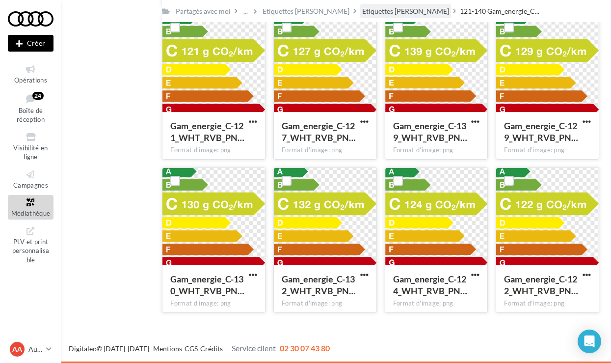
click at [376, 14] on div "Etiquettes [PERSON_NAME]" at bounding box center [405, 11] width 87 height 10
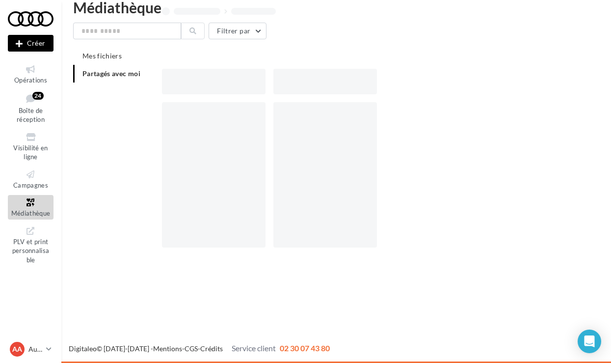
scroll to position [16, 0]
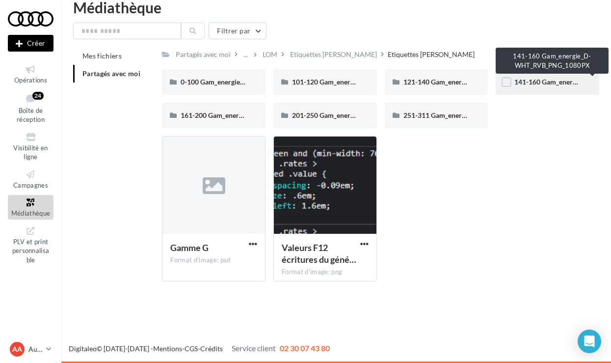
click at [532, 81] on span "141-160 Gam_energie_D-WHT_RVB_PNG_1080PX" at bounding box center [592, 82] width 157 height 8
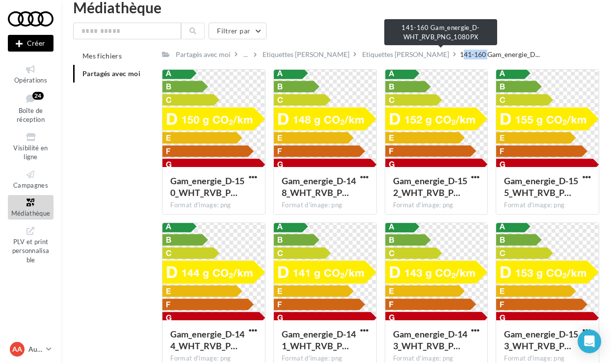
drag, startPoint x: 428, startPoint y: 54, endPoint x: 403, endPoint y: 54, distance: 25.5
click at [460, 54] on span "141-160 Gam_energie_D..." at bounding box center [500, 55] width 80 height 10
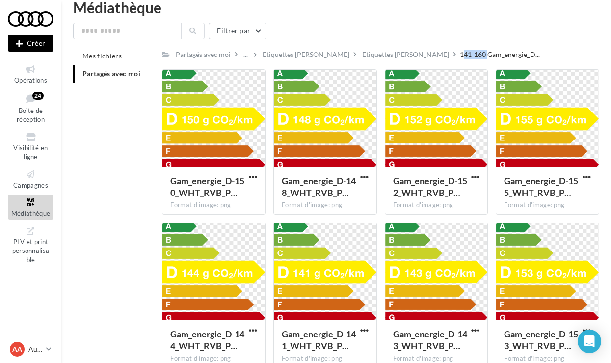
copy span "141-160"
click at [254, 176] on span "button" at bounding box center [253, 177] width 8 height 8
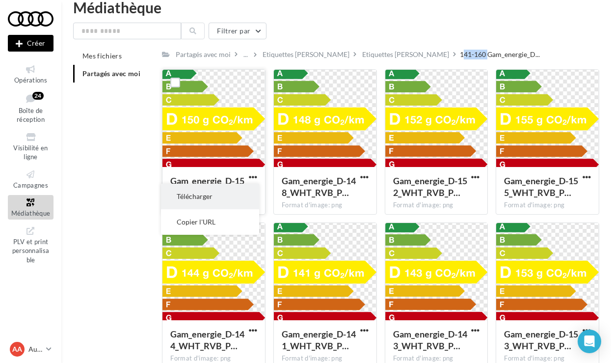
click at [241, 199] on button "Télécharger" at bounding box center [210, 197] width 98 height 26
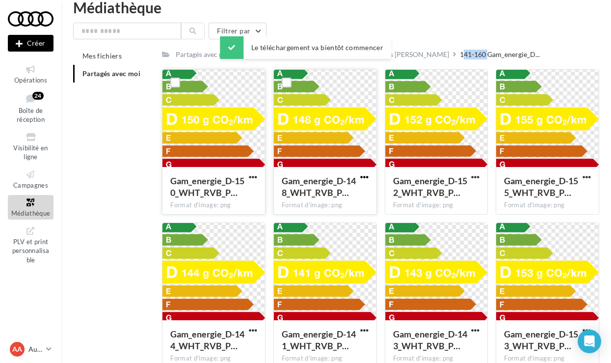
click at [362, 177] on span "button" at bounding box center [364, 177] width 8 height 8
click at [330, 192] on button "Télécharger" at bounding box center [321, 197] width 98 height 26
click at [480, 174] on span "button" at bounding box center [475, 177] width 8 height 8
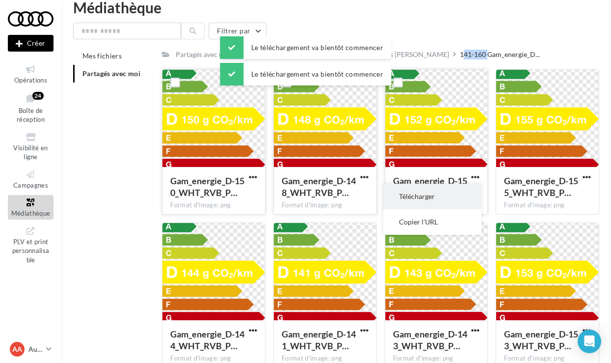
click at [439, 197] on button "Télécharger" at bounding box center [432, 197] width 98 height 26
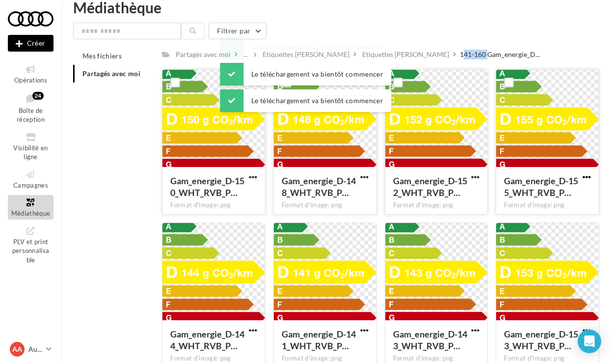
click at [585, 176] on span "button" at bounding box center [587, 177] width 8 height 8
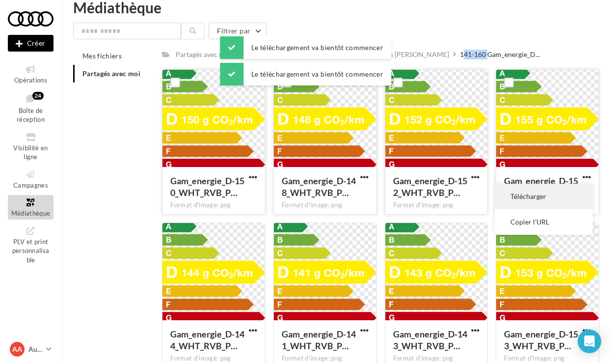
click at [550, 192] on button "Télécharger" at bounding box center [544, 197] width 98 height 26
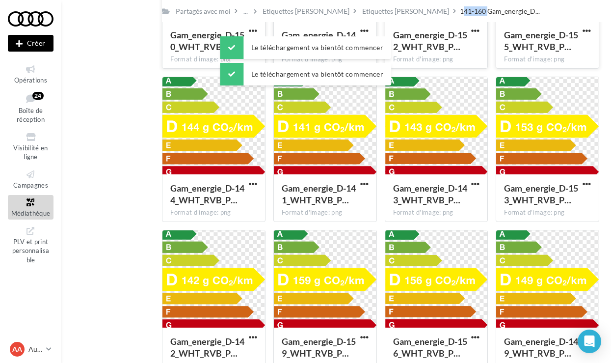
scroll to position [176, 0]
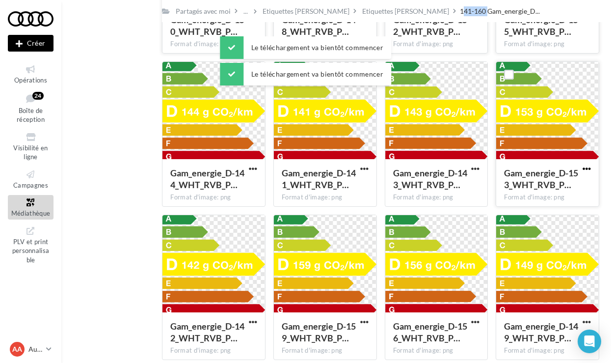
click at [586, 169] on span "button" at bounding box center [587, 168] width 8 height 8
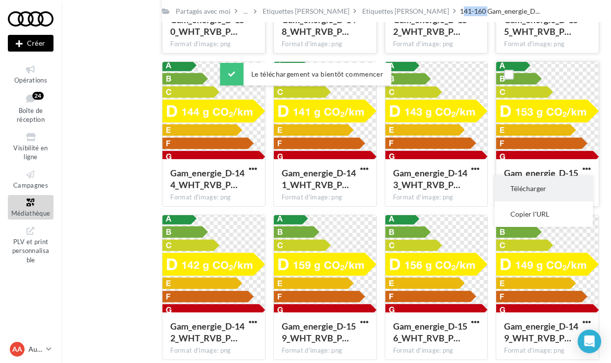
click at [544, 188] on button "Télécharger" at bounding box center [544, 189] width 98 height 26
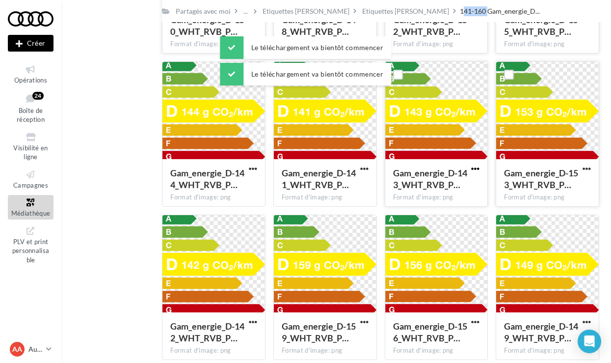
click at [477, 169] on span "button" at bounding box center [475, 168] width 8 height 8
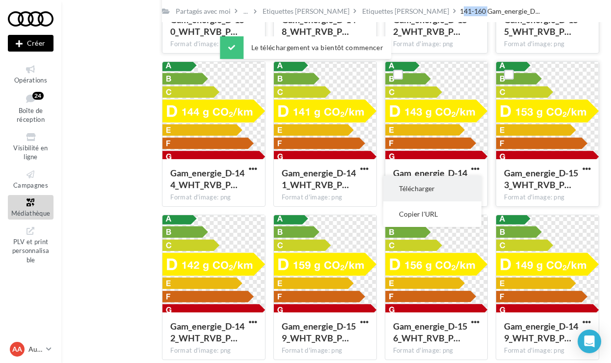
click at [452, 188] on button "Télécharger" at bounding box center [432, 189] width 98 height 26
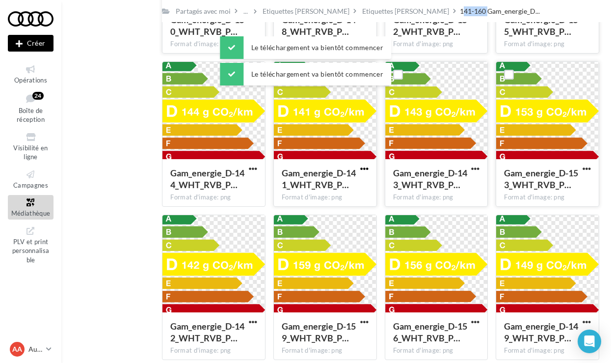
click at [363, 167] on span "button" at bounding box center [364, 168] width 8 height 8
click at [345, 182] on button "Télécharger" at bounding box center [321, 189] width 98 height 26
click at [247, 170] on button "button" at bounding box center [253, 169] width 12 height 10
click at [239, 191] on button "Télécharger" at bounding box center [210, 189] width 98 height 26
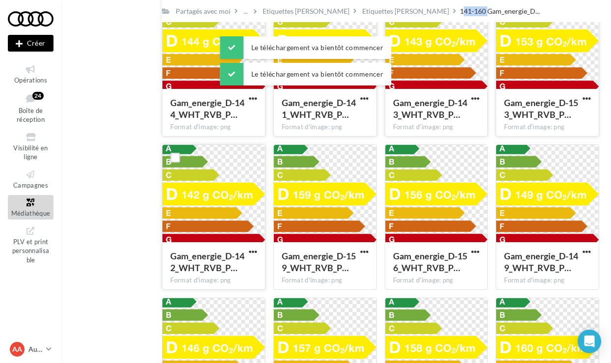
scroll to position [285, 0]
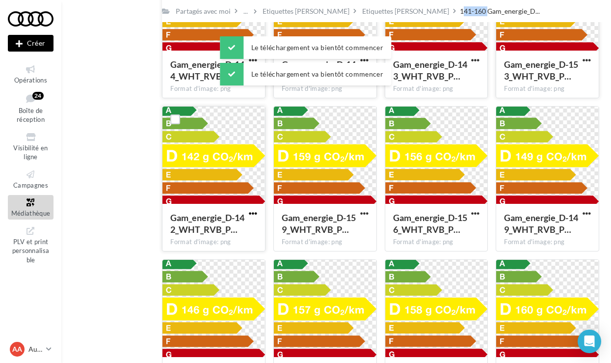
click at [254, 211] on span "button" at bounding box center [253, 213] width 8 height 8
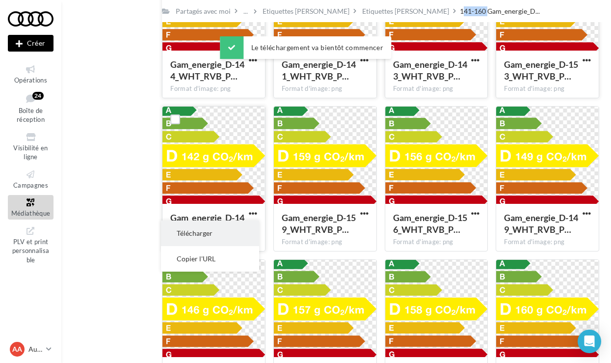
click at [242, 229] on button "Télécharger" at bounding box center [210, 233] width 98 height 26
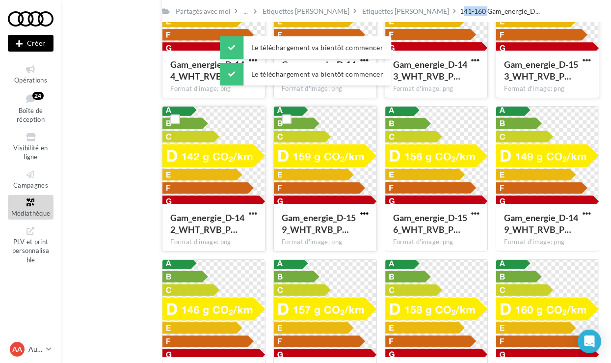
click at [365, 213] on span "button" at bounding box center [364, 213] width 8 height 8
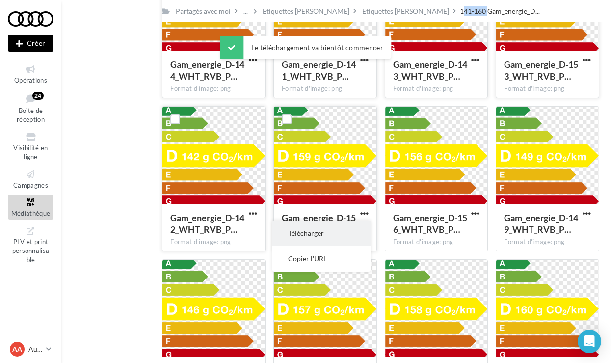
click at [296, 231] on button "Télécharger" at bounding box center [321, 233] width 98 height 26
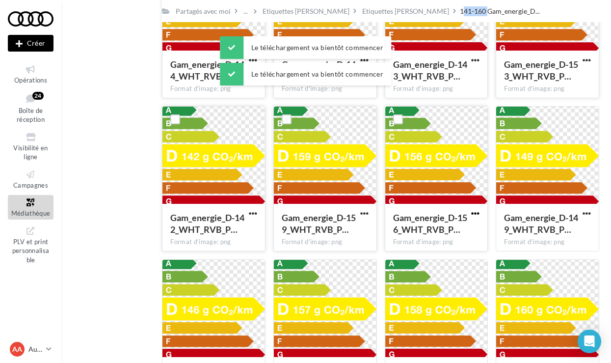
click at [478, 213] on span "button" at bounding box center [475, 213] width 8 height 8
click at [443, 223] on button "Télécharger" at bounding box center [432, 233] width 98 height 26
click at [587, 216] on span "button" at bounding box center [587, 213] width 8 height 8
click at [553, 229] on button "Télécharger" at bounding box center [544, 233] width 98 height 26
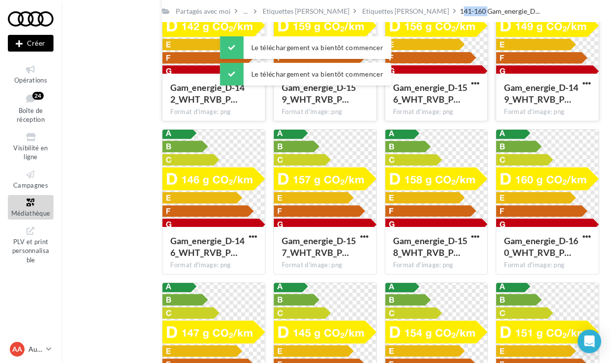
scroll to position [424, 0]
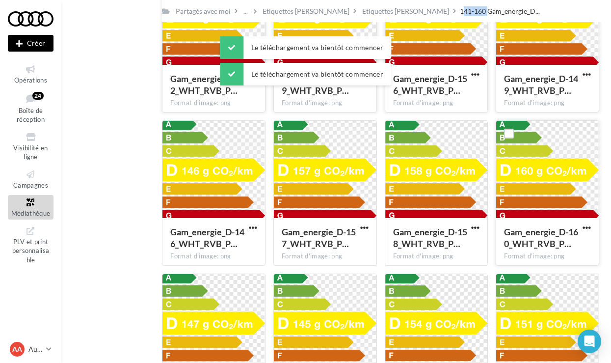
click at [591, 231] on button "button" at bounding box center [587, 228] width 12 height 10
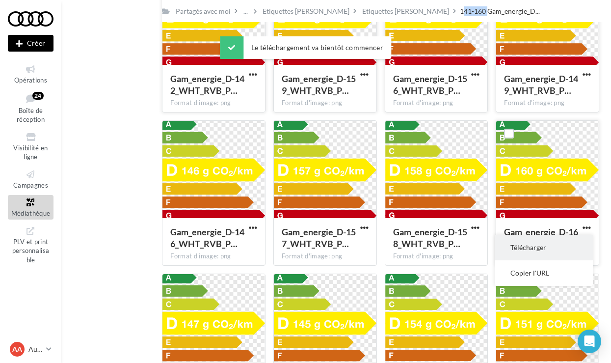
click at [546, 239] on button "Télécharger" at bounding box center [544, 248] width 98 height 26
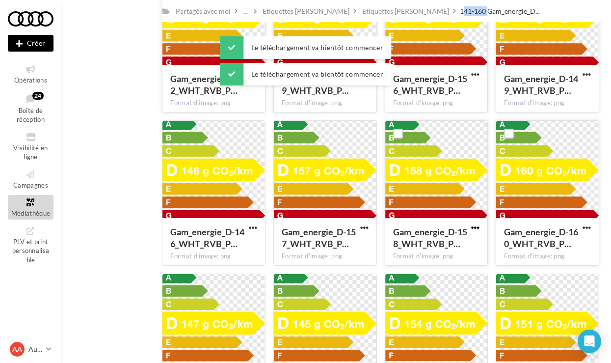
click at [475, 230] on span "button" at bounding box center [475, 227] width 8 height 8
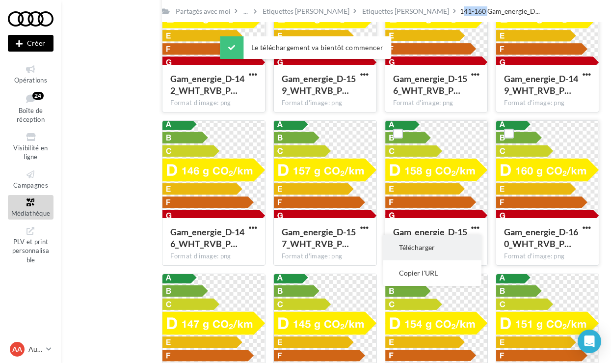
click at [445, 245] on button "Télécharger" at bounding box center [432, 248] width 98 height 26
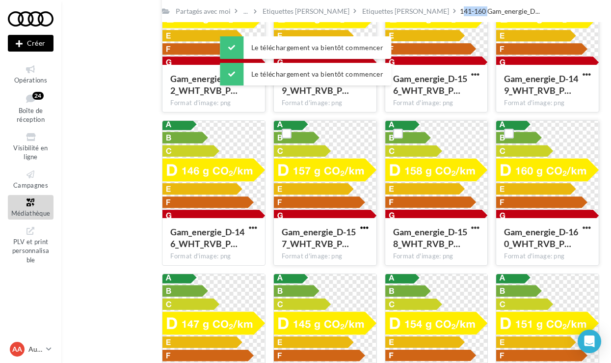
click at [362, 226] on span "button" at bounding box center [364, 227] width 8 height 8
click at [332, 246] on button "Télécharger" at bounding box center [321, 248] width 98 height 26
click at [252, 229] on span "button" at bounding box center [253, 227] width 8 height 8
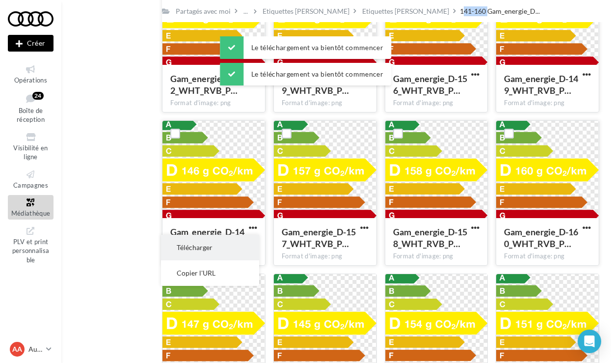
click at [225, 251] on button "Télécharger" at bounding box center [210, 248] width 98 height 26
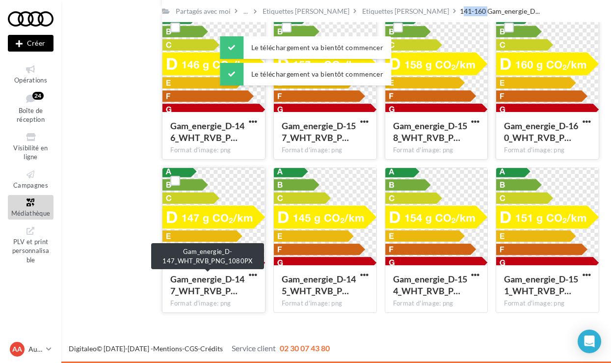
scroll to position [530, 0]
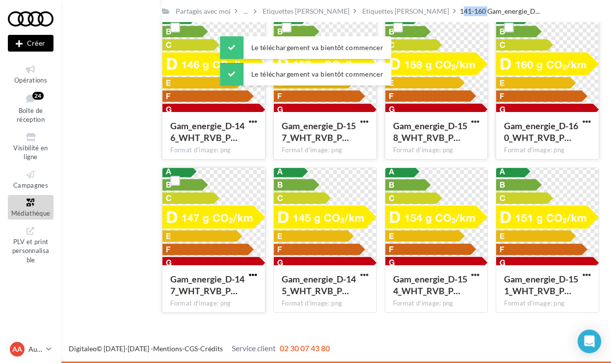
click at [249, 274] on span "button" at bounding box center [253, 274] width 8 height 8
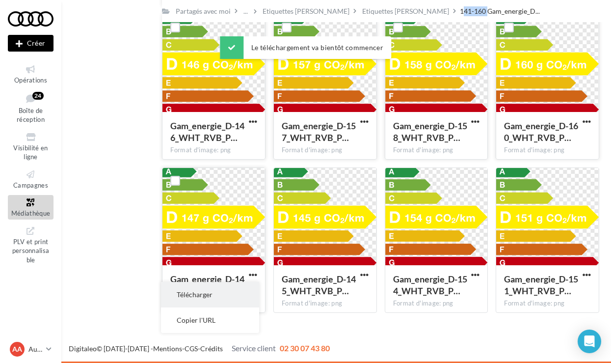
click at [243, 283] on button "Télécharger" at bounding box center [210, 295] width 98 height 26
click at [362, 274] on span "button" at bounding box center [364, 274] width 8 height 8
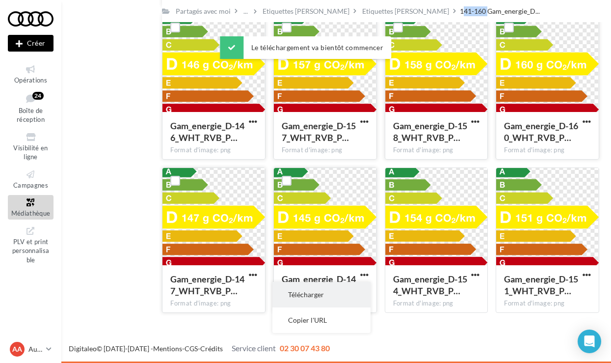
click at [331, 286] on button "Télécharger" at bounding box center [321, 295] width 98 height 26
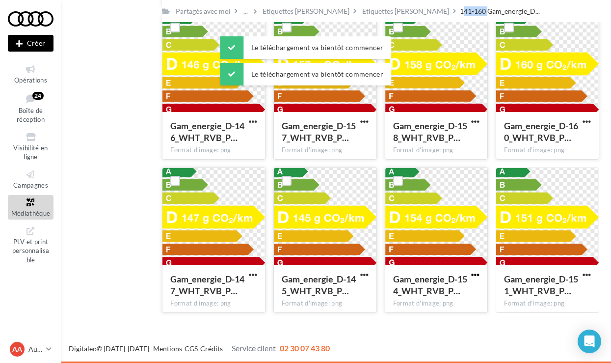
click at [477, 276] on span "button" at bounding box center [475, 274] width 8 height 8
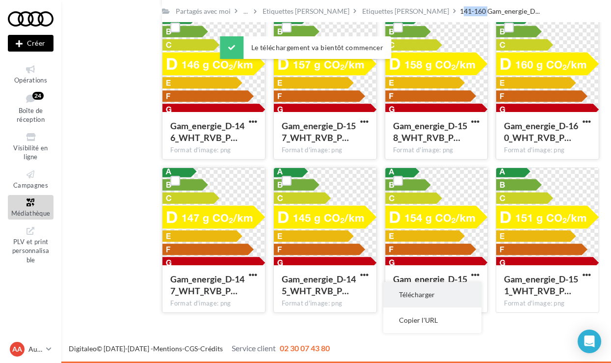
click at [432, 294] on button "Télécharger" at bounding box center [432, 295] width 98 height 26
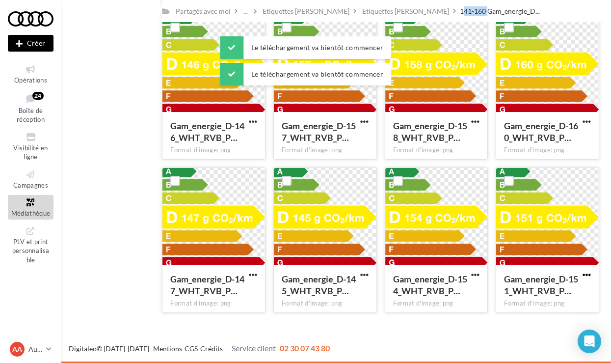
click at [583, 273] on span "button" at bounding box center [587, 274] width 8 height 8
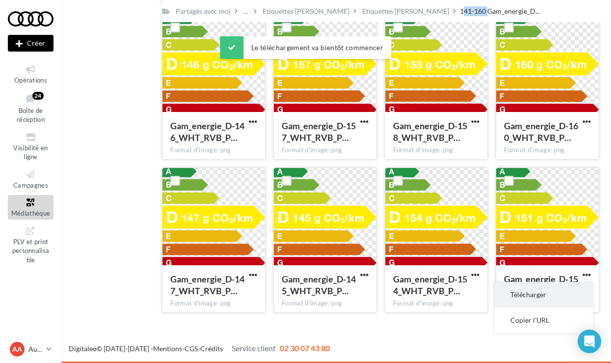
click at [531, 290] on button "Télécharger" at bounding box center [544, 295] width 98 height 26
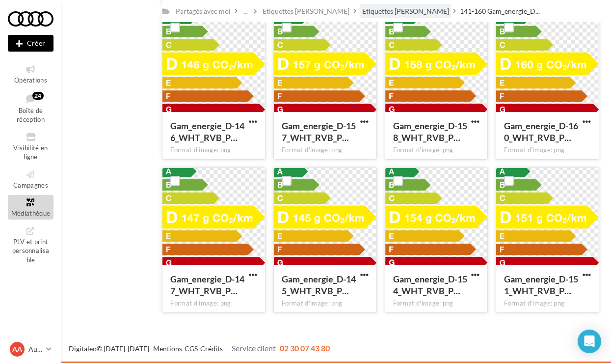
click at [362, 13] on div "Etiquettes [PERSON_NAME]" at bounding box center [405, 11] width 87 height 10
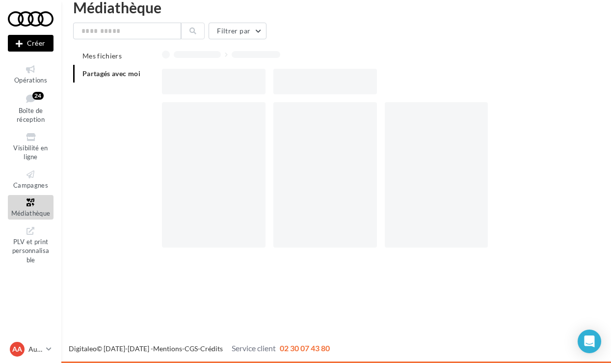
scroll to position [16, 0]
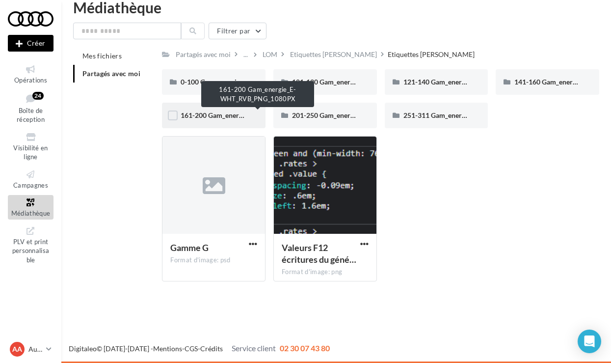
click at [223, 118] on span "161-200 Gam_energie_E-WHT_RVB_PNG_1080PX" at bounding box center [259, 115] width 156 height 8
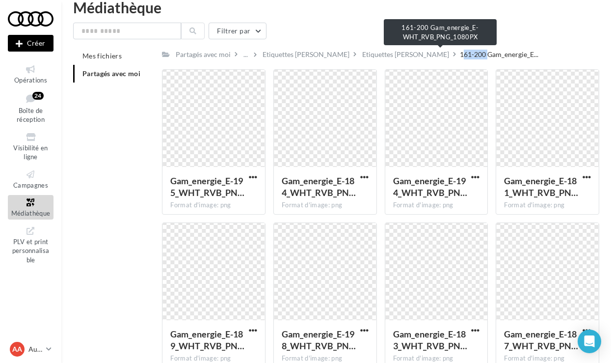
drag, startPoint x: 428, startPoint y: 55, endPoint x: 402, endPoint y: 54, distance: 25.6
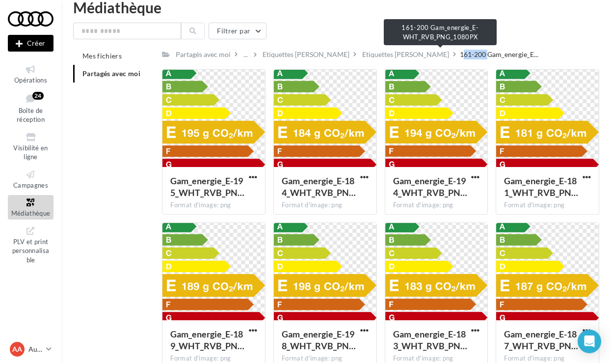
click at [460, 54] on span "161-200 Gam_energie_E..." at bounding box center [499, 55] width 79 height 10
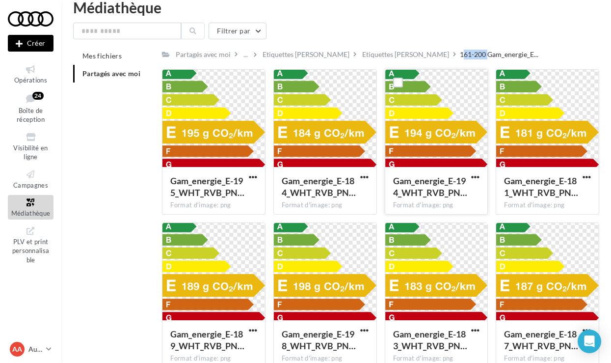
copy span "161-200"
click at [250, 179] on span "button" at bounding box center [253, 177] width 8 height 8
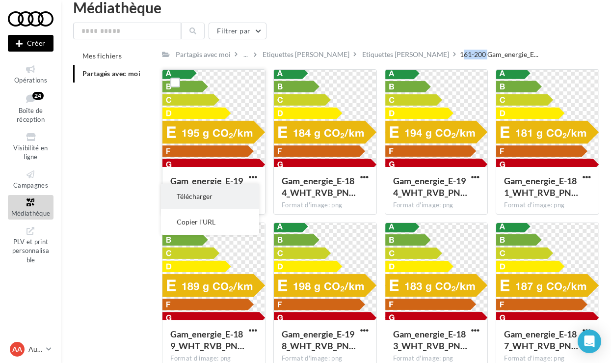
click at [236, 204] on button "Télécharger" at bounding box center [210, 197] width 98 height 26
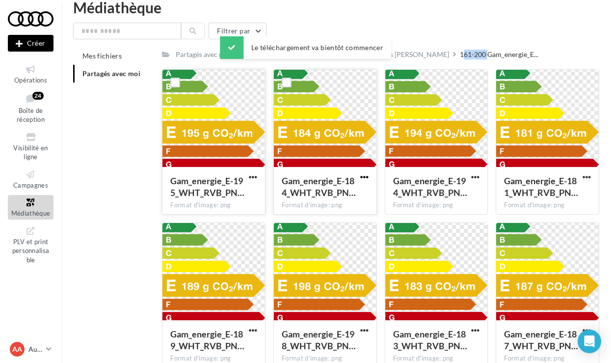
click at [364, 177] on span "button" at bounding box center [364, 177] width 8 height 8
click at [339, 199] on button "Télécharger" at bounding box center [321, 197] width 98 height 26
click at [477, 176] on span "button" at bounding box center [475, 177] width 8 height 8
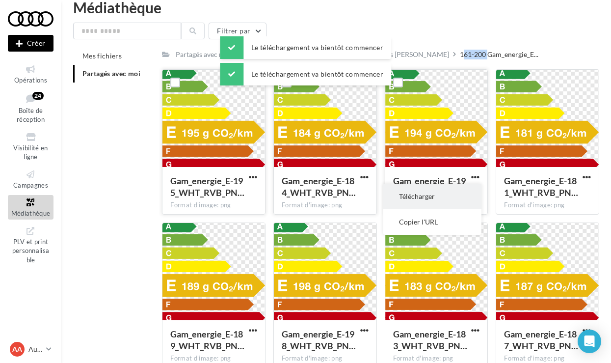
click at [438, 198] on button "Télécharger" at bounding box center [432, 197] width 98 height 26
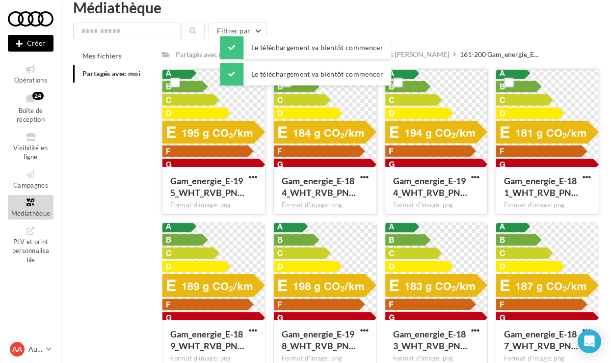
click at [580, 176] on div "Gam_energie_E-181_WHT_RVB_PN…" at bounding box center [547, 188] width 87 height 26
click at [586, 176] on span "button" at bounding box center [587, 177] width 8 height 8
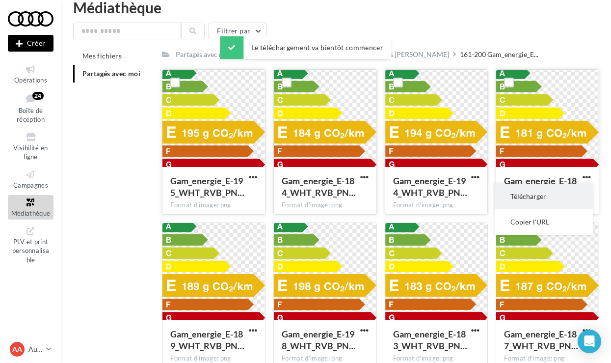
click at [539, 192] on button "Télécharger" at bounding box center [544, 197] width 98 height 26
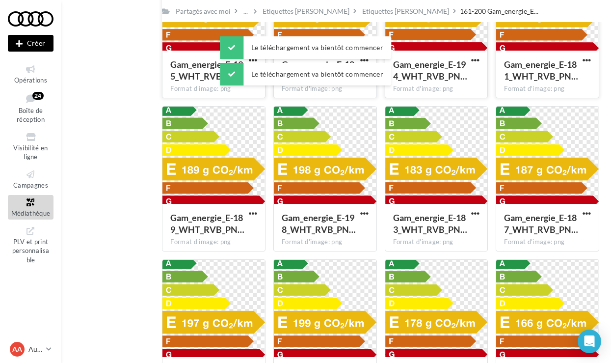
scroll to position [147, 0]
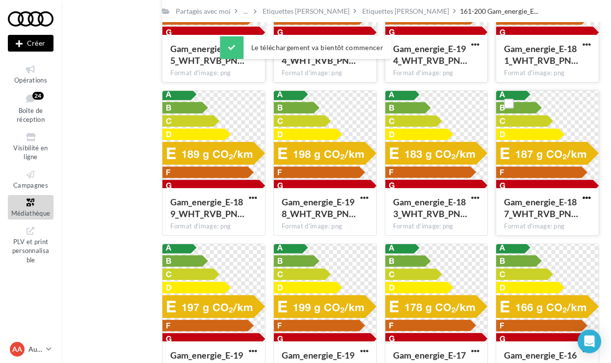
click at [589, 197] on span "button" at bounding box center [587, 197] width 8 height 8
click at [543, 216] on button "Télécharger" at bounding box center [544, 218] width 98 height 26
click at [476, 200] on span "button" at bounding box center [475, 197] width 8 height 8
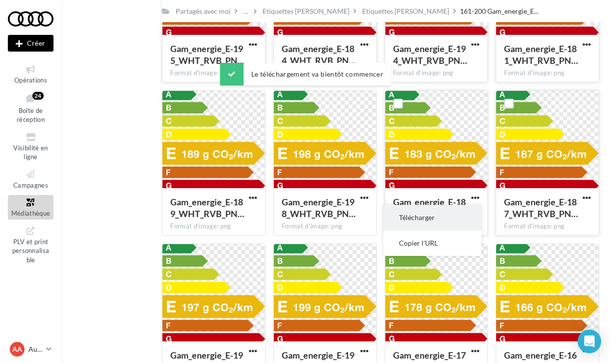
click at [449, 214] on button "Télécharger" at bounding box center [432, 218] width 98 height 26
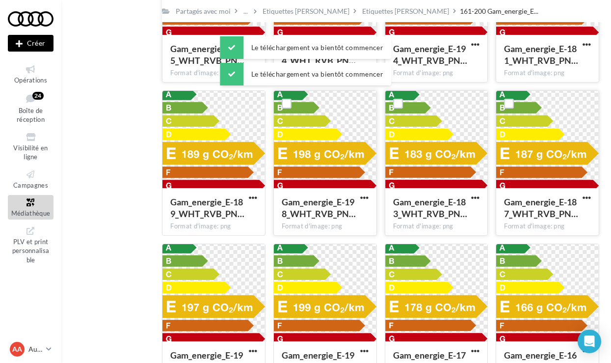
click at [370, 200] on button "button" at bounding box center [364, 198] width 12 height 10
click at [343, 211] on button "Télécharger" at bounding box center [321, 218] width 98 height 26
click at [254, 196] on span "button" at bounding box center [253, 197] width 8 height 8
click at [235, 216] on button "Télécharger" at bounding box center [210, 218] width 98 height 26
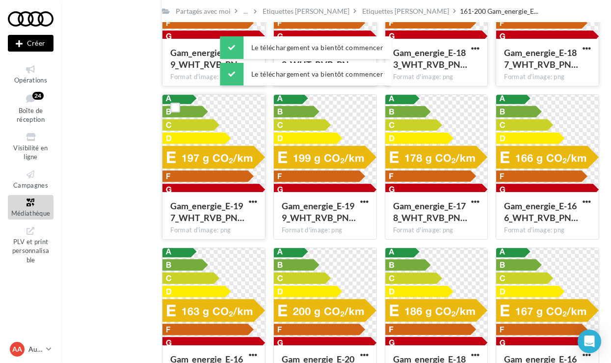
scroll to position [301, 0]
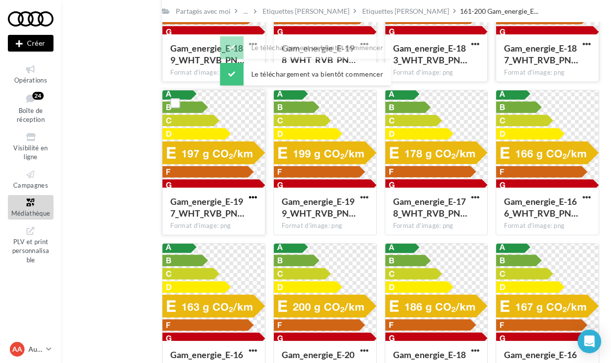
click at [252, 196] on span "button" at bounding box center [253, 197] width 8 height 8
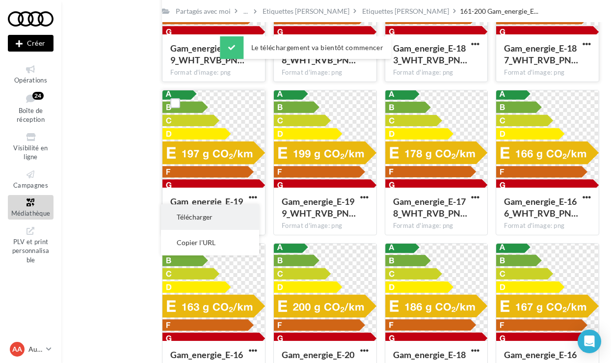
click at [229, 214] on button "Télécharger" at bounding box center [210, 217] width 98 height 26
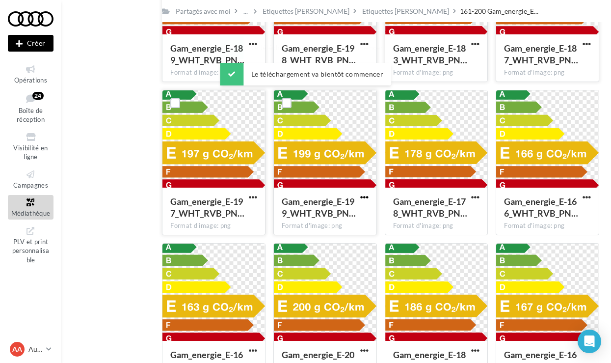
click at [368, 196] on span "button" at bounding box center [364, 197] width 8 height 8
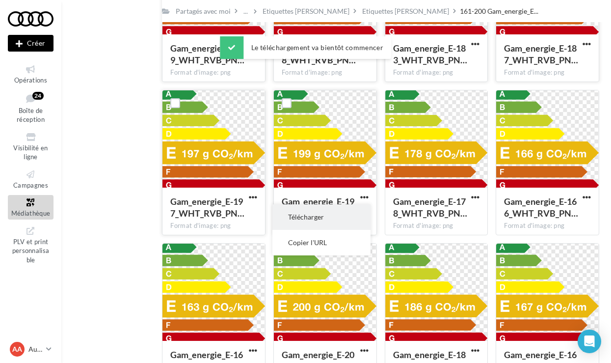
click at [343, 213] on button "Télécharger" at bounding box center [321, 217] width 98 height 26
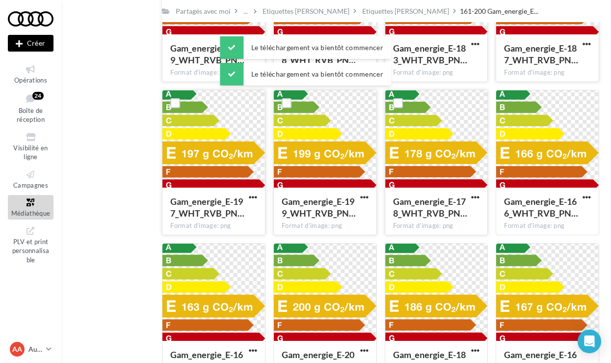
click at [478, 202] on button "button" at bounding box center [475, 198] width 12 height 10
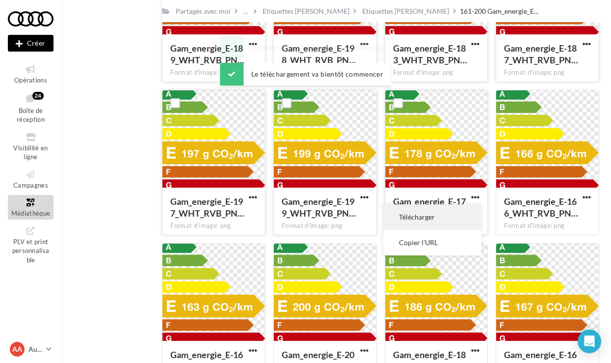
click at [447, 224] on button "Télécharger" at bounding box center [432, 217] width 98 height 26
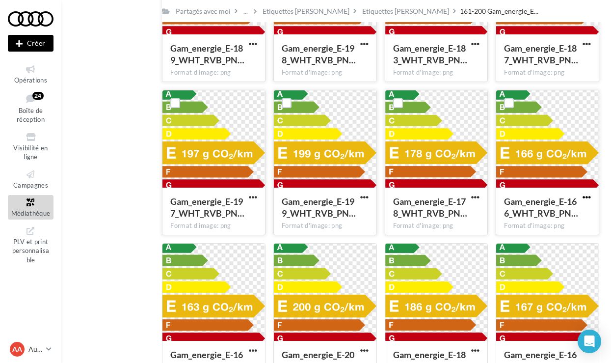
click at [583, 198] on span "button" at bounding box center [587, 197] width 8 height 8
click at [563, 215] on button "Télécharger" at bounding box center [544, 217] width 98 height 26
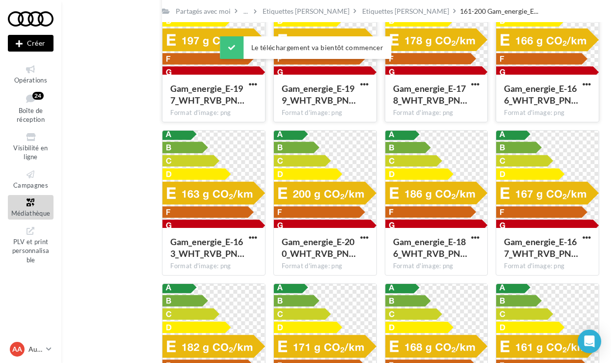
scroll to position [411, 0]
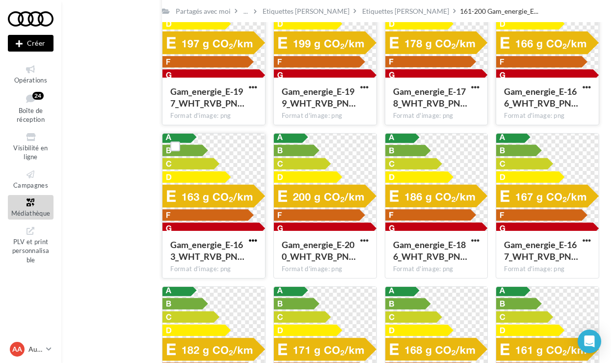
click at [255, 240] on span "button" at bounding box center [253, 240] width 8 height 8
click at [243, 258] on button "Télécharger" at bounding box center [210, 260] width 98 height 26
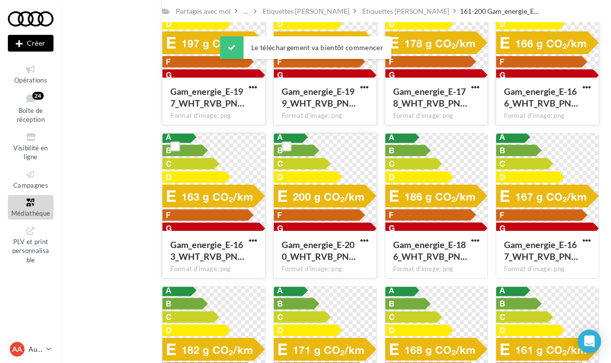
click at [371, 241] on div "Gam_energie_E-200_WHT_RVB_PN… Format d'image: png" at bounding box center [325, 254] width 103 height 46
click at [367, 238] on span "button" at bounding box center [364, 240] width 8 height 8
click at [348, 259] on button "Télécharger" at bounding box center [321, 260] width 98 height 26
click at [475, 238] on span "button" at bounding box center [475, 240] width 8 height 8
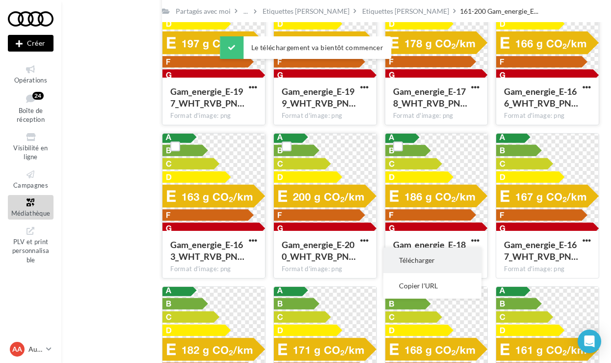
click at [450, 257] on button "Télécharger" at bounding box center [432, 260] width 98 height 26
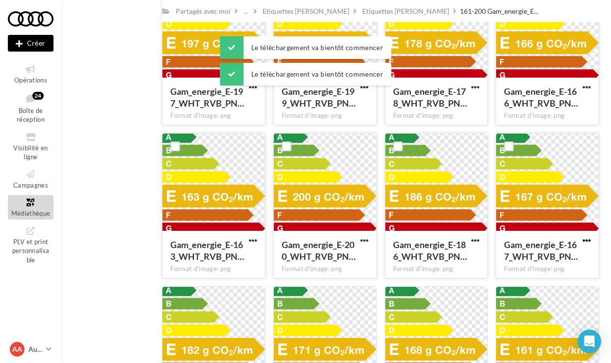
click at [586, 239] on span "button" at bounding box center [587, 240] width 8 height 8
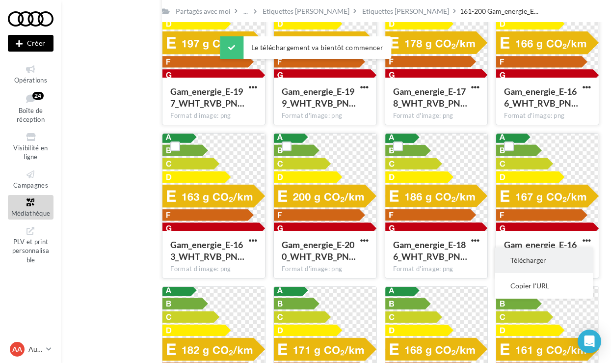
click at [507, 262] on button "Télécharger" at bounding box center [544, 260] width 98 height 26
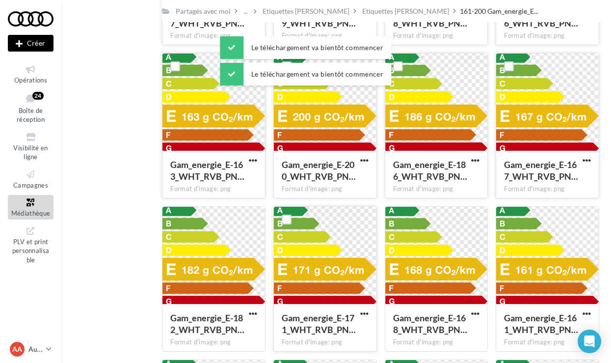
scroll to position [557, 0]
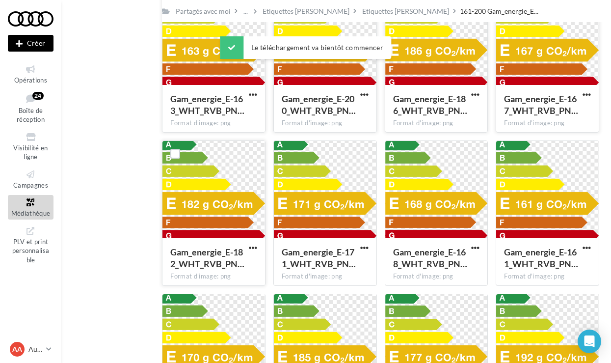
click at [245, 245] on div "Gam_energie_E-182_WHT_RVB_PN… Format d'image: png" at bounding box center [213, 261] width 103 height 46
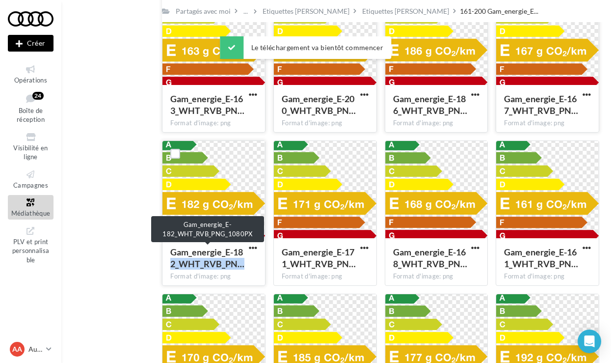
click at [245, 249] on div "Gam_energie_E-182_WHT_RVB_PN…" at bounding box center [207, 258] width 75 height 24
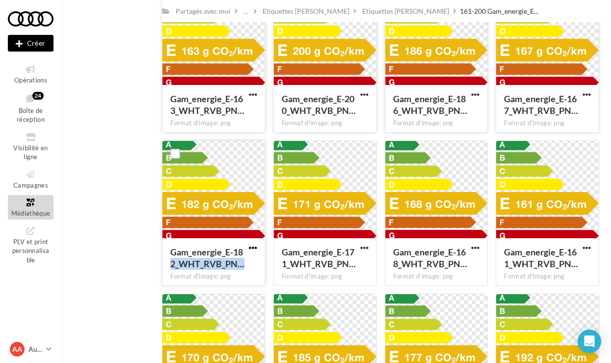
click at [251, 248] on span "button" at bounding box center [253, 247] width 8 height 8
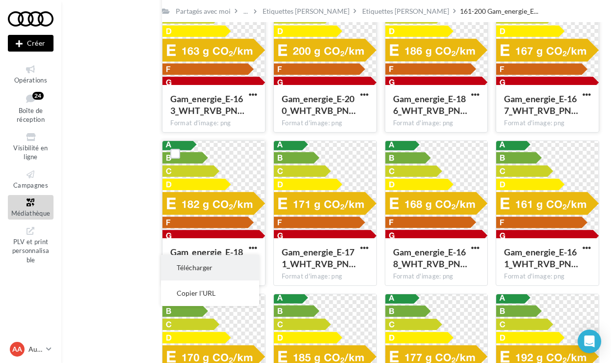
click at [239, 261] on button "Télécharger" at bounding box center [210, 268] width 98 height 26
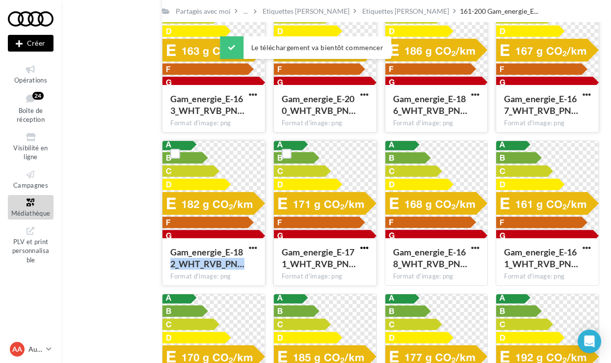
click at [362, 249] on span "button" at bounding box center [364, 247] width 8 height 8
click at [332, 259] on button "Télécharger" at bounding box center [321, 268] width 98 height 26
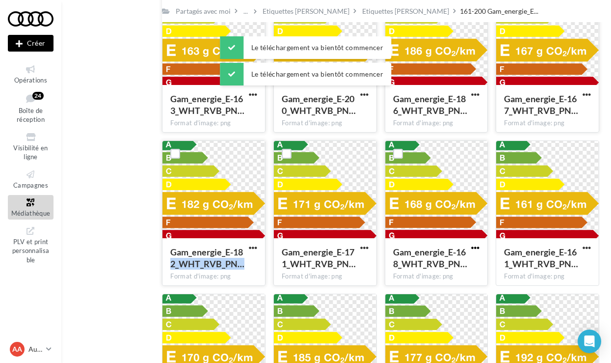
click at [474, 247] on span "button" at bounding box center [475, 247] width 8 height 8
click at [442, 258] on button "Télécharger" at bounding box center [432, 268] width 98 height 26
click at [586, 245] on span "button" at bounding box center [587, 247] width 8 height 8
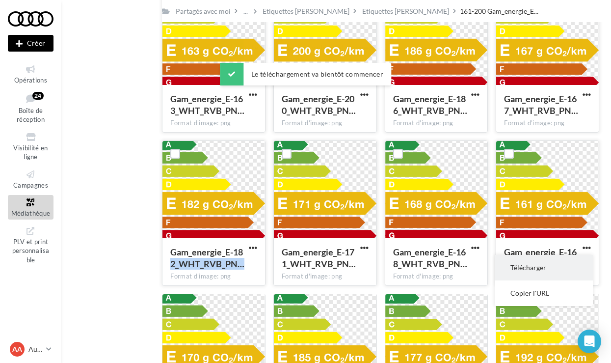
click at [509, 261] on button "Télécharger" at bounding box center [544, 268] width 98 height 26
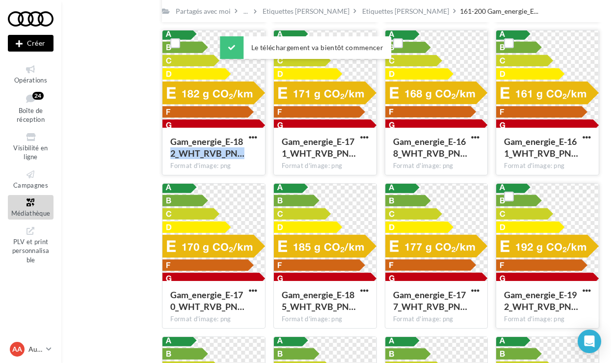
scroll to position [672, 0]
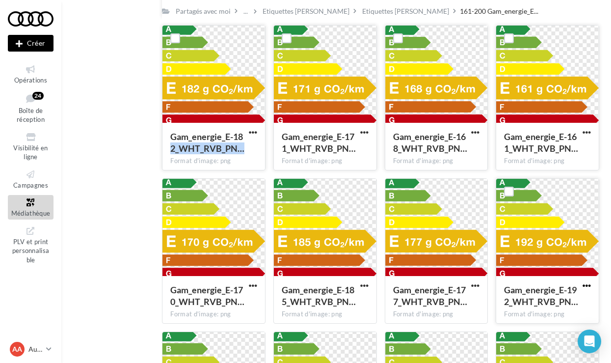
click at [587, 286] on span "button" at bounding box center [587, 285] width 8 height 8
click at [547, 299] on button "Télécharger" at bounding box center [544, 306] width 98 height 26
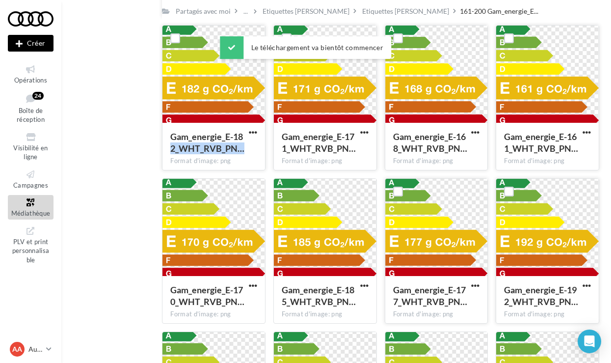
click at [471, 286] on button "button" at bounding box center [475, 286] width 12 height 10
click at [434, 306] on button "Télécharger" at bounding box center [432, 306] width 98 height 26
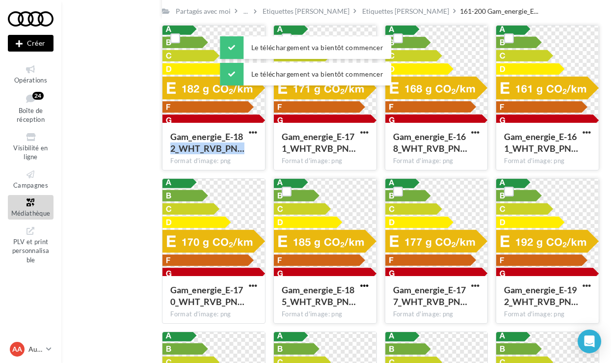
click at [364, 287] on span "button" at bounding box center [364, 285] width 8 height 8
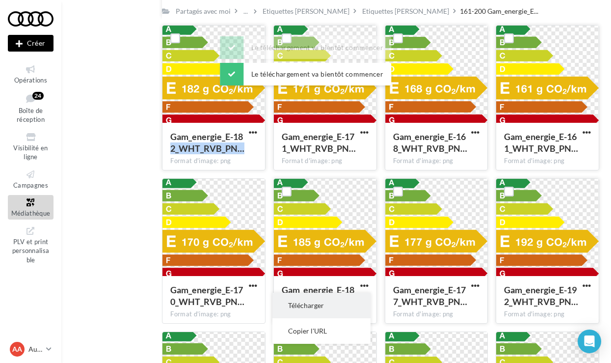
click at [334, 300] on button "Télécharger" at bounding box center [321, 306] width 98 height 26
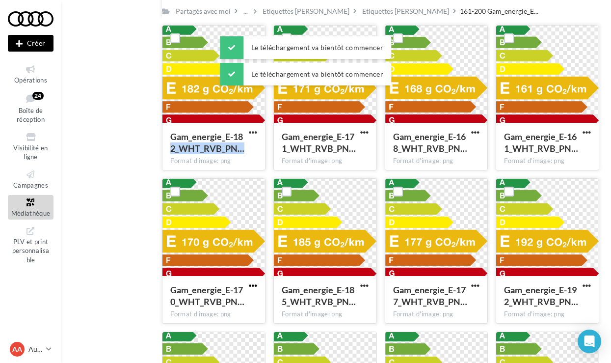
click at [255, 284] on span "button" at bounding box center [253, 285] width 8 height 8
click at [233, 301] on button "Télécharger" at bounding box center [210, 306] width 98 height 26
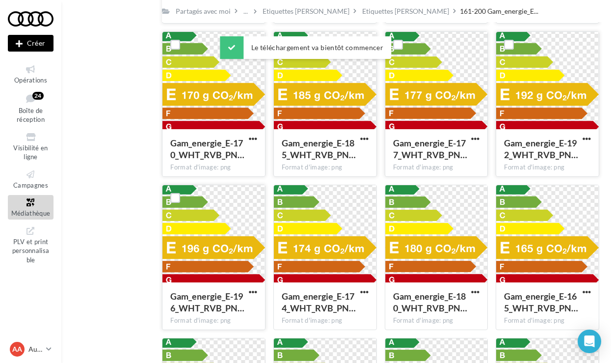
scroll to position [828, 0]
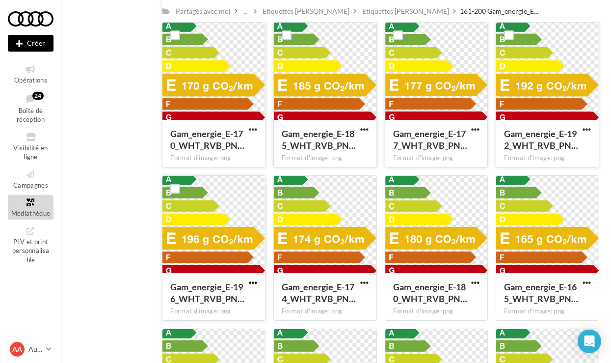
click at [250, 282] on span "button" at bounding box center [253, 282] width 8 height 8
click at [228, 297] on button "Télécharger" at bounding box center [210, 303] width 98 height 26
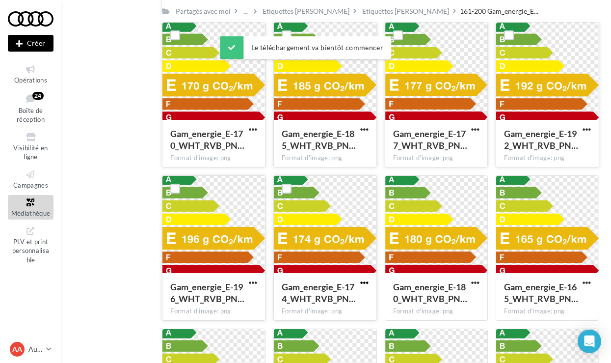
click at [364, 282] on span "button" at bounding box center [364, 282] width 8 height 8
click at [332, 309] on button "Télécharger" at bounding box center [321, 303] width 98 height 26
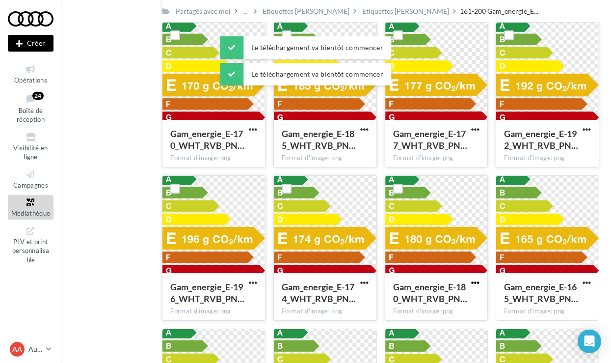
click at [477, 283] on span "button" at bounding box center [475, 282] width 8 height 8
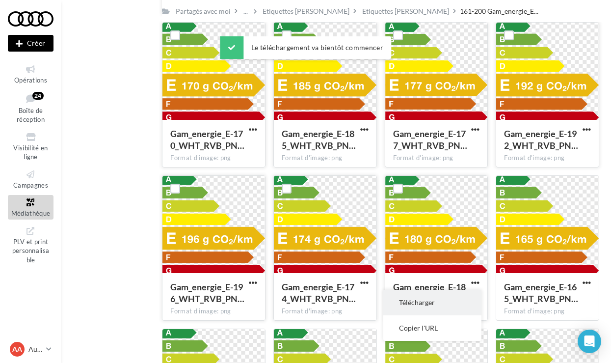
click at [446, 297] on button "Télécharger" at bounding box center [432, 303] width 98 height 26
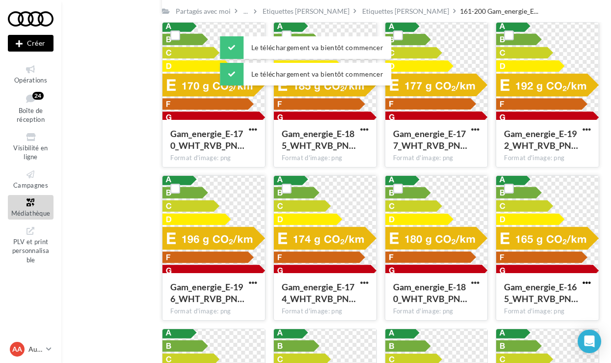
click at [586, 282] on span "button" at bounding box center [587, 282] width 8 height 8
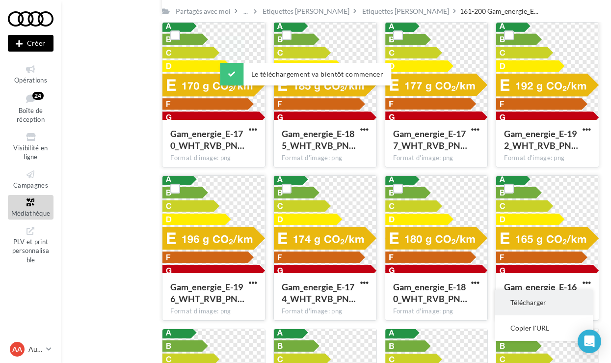
click at [540, 294] on button "Télécharger" at bounding box center [544, 303] width 98 height 26
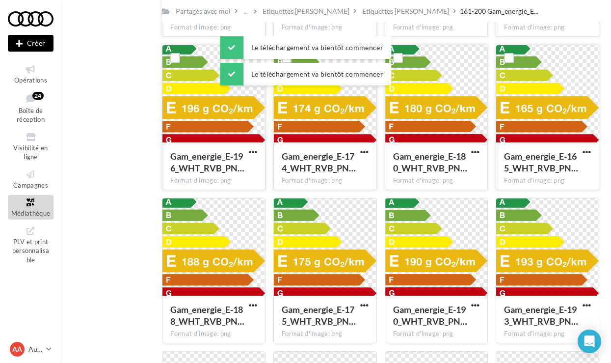
scroll to position [977, 0]
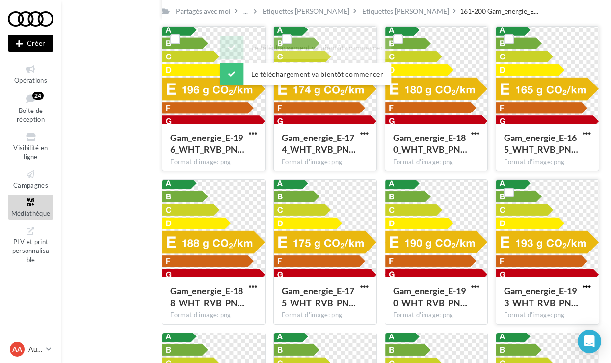
click at [590, 290] on span "button" at bounding box center [587, 286] width 8 height 8
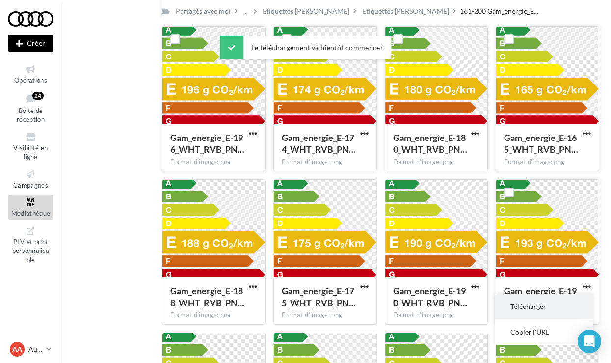
click at [540, 299] on button "Télécharger" at bounding box center [544, 307] width 98 height 26
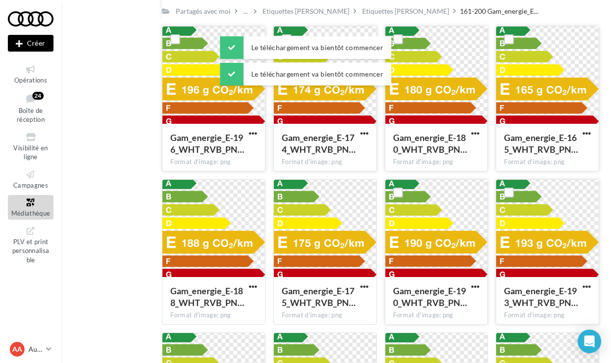
click at [464, 289] on span "Gam_energie_E-190_WHT_RVB_PN…" at bounding box center [430, 296] width 74 height 23
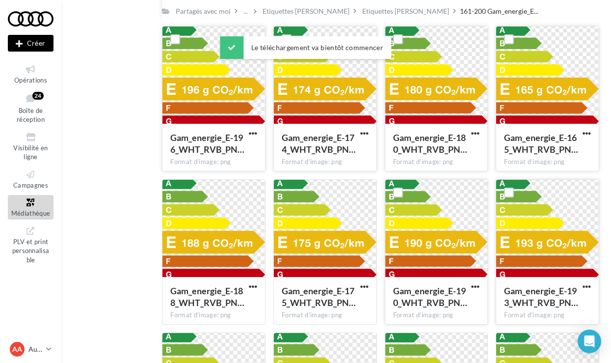
click at [481, 287] on button "button" at bounding box center [475, 287] width 12 height 10
click at [437, 303] on button "Télécharger" at bounding box center [432, 307] width 98 height 26
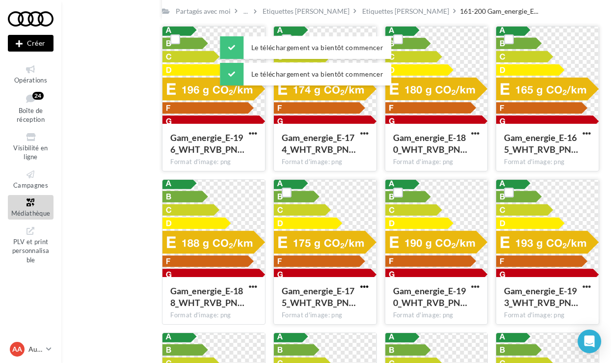
click at [362, 289] on span "button" at bounding box center [364, 286] width 8 height 8
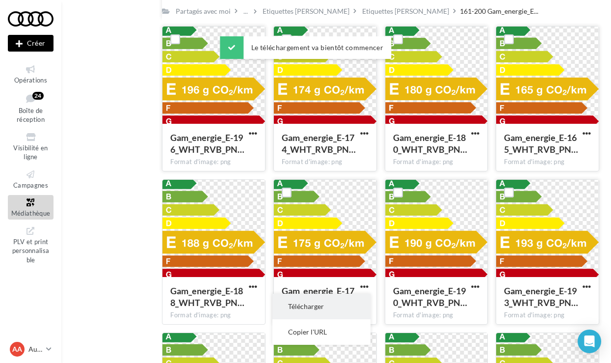
click at [334, 297] on button "Télécharger" at bounding box center [321, 307] width 98 height 26
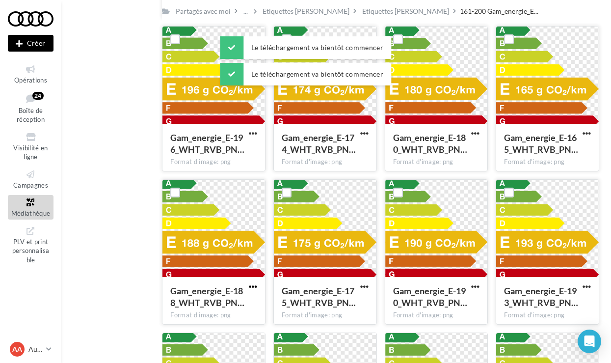
click at [255, 287] on span "button" at bounding box center [253, 286] width 8 height 8
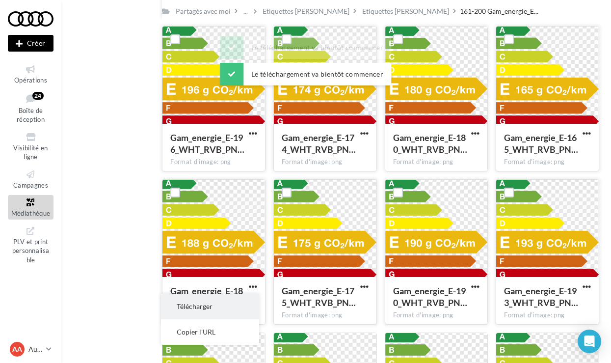
click at [246, 302] on button "Télécharger" at bounding box center [210, 307] width 98 height 26
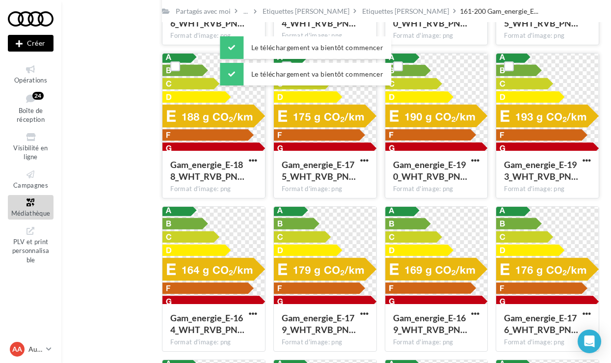
scroll to position [1106, 0]
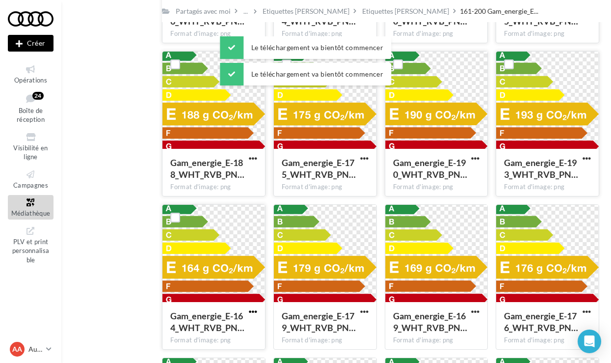
click at [249, 313] on span "button" at bounding box center [253, 311] width 8 height 8
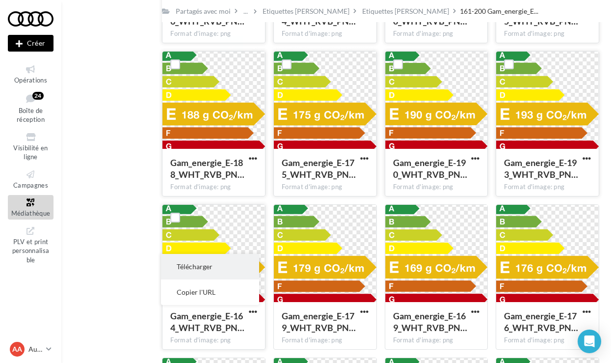
click at [235, 270] on button "Télécharger" at bounding box center [210, 267] width 98 height 26
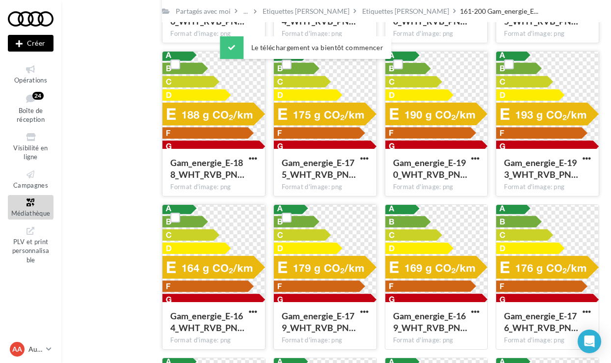
click at [360, 305] on div "Gam_energie_E-179_WHT_RVB_PN… Format d'image: png" at bounding box center [325, 325] width 103 height 46
click at [365, 312] on span "button" at bounding box center [364, 311] width 8 height 8
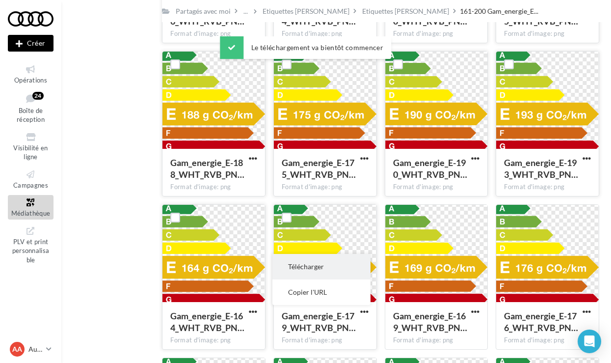
click at [339, 273] on button "Télécharger" at bounding box center [321, 267] width 98 height 26
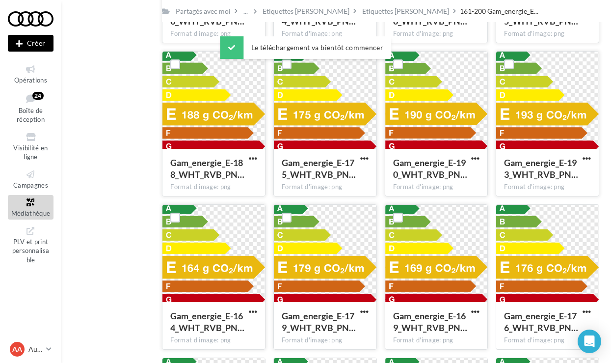
click at [473, 307] on div at bounding box center [475, 312] width 12 height 10
click at [473, 308] on span "button" at bounding box center [475, 311] width 8 height 8
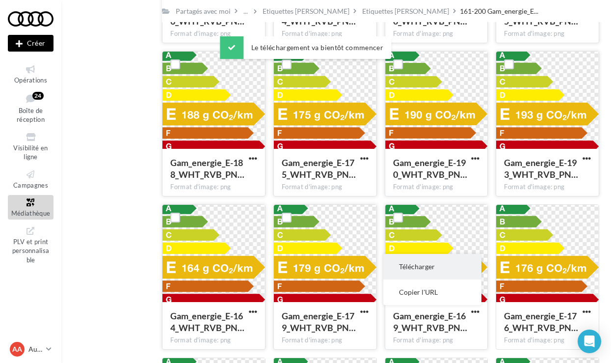
click at [446, 270] on button "Télécharger" at bounding box center [432, 267] width 98 height 26
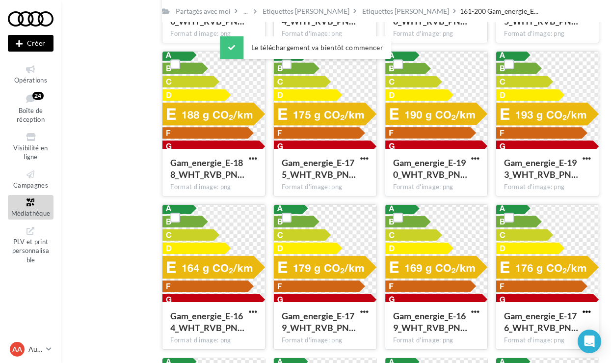
click at [587, 312] on span "button" at bounding box center [587, 311] width 8 height 8
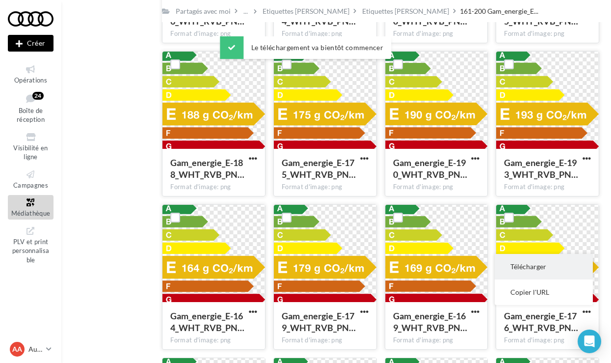
click at [531, 270] on button "Télécharger" at bounding box center [544, 267] width 98 height 26
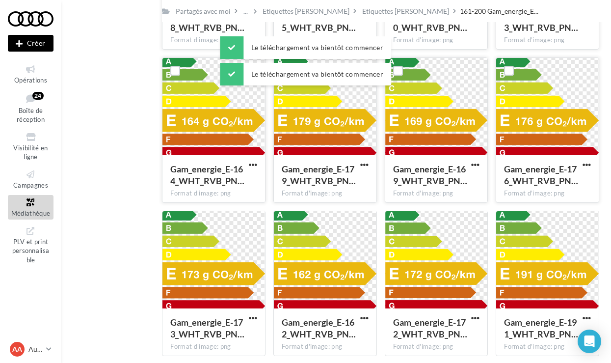
scroll to position [1274, 0]
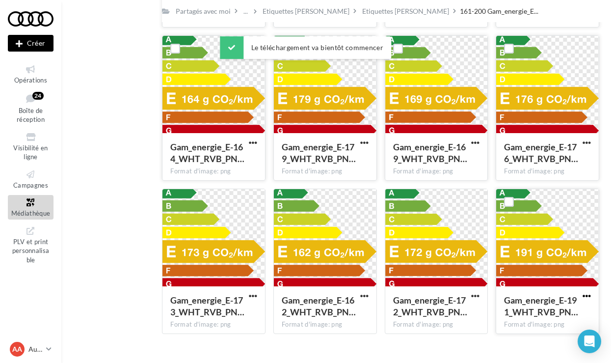
click at [589, 297] on span "button" at bounding box center [587, 296] width 8 height 8
click at [539, 310] on button "Télécharger" at bounding box center [544, 316] width 98 height 26
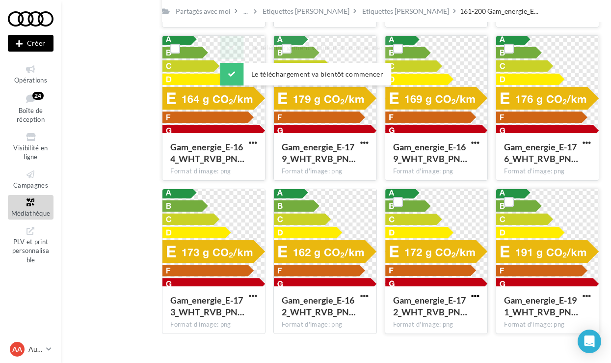
click at [475, 295] on span "button" at bounding box center [475, 296] width 8 height 8
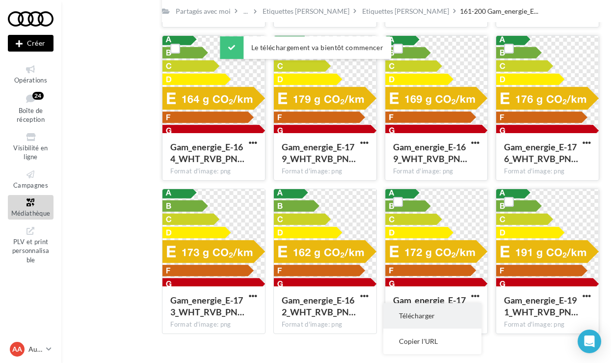
click at [442, 309] on button "Télécharger" at bounding box center [432, 316] width 98 height 26
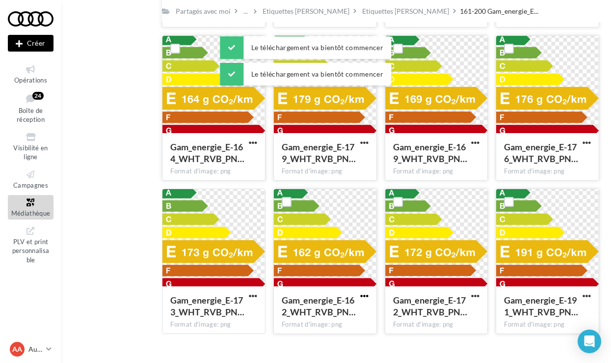
click at [363, 296] on span "button" at bounding box center [364, 296] width 8 height 8
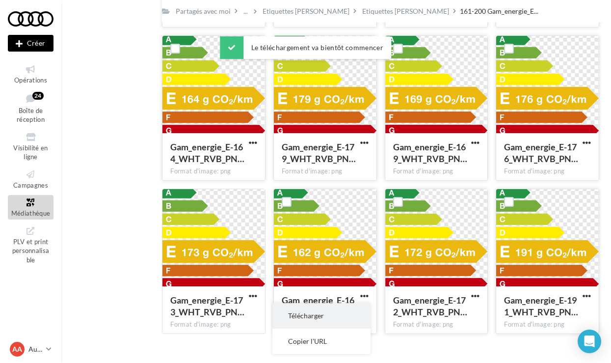
click at [318, 315] on button "Télécharger" at bounding box center [321, 316] width 98 height 26
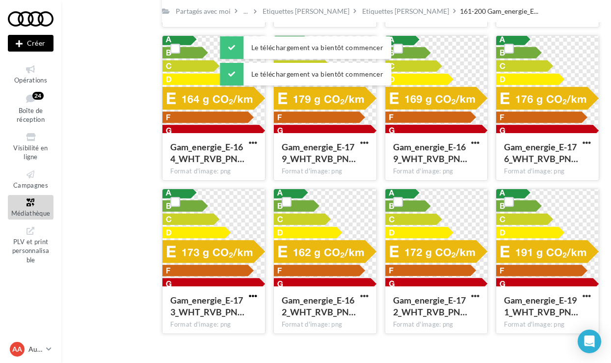
click at [253, 293] on span "button" at bounding box center [253, 296] width 8 height 8
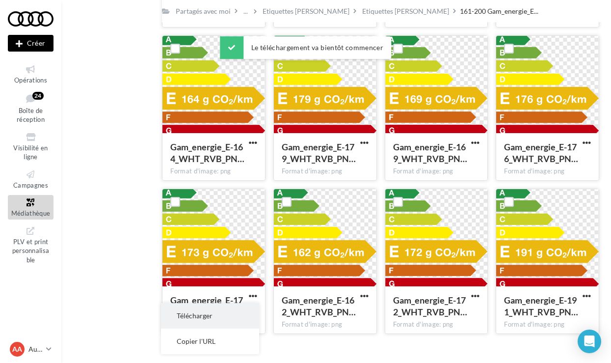
click at [231, 308] on button "Télécharger" at bounding box center [210, 316] width 98 height 26
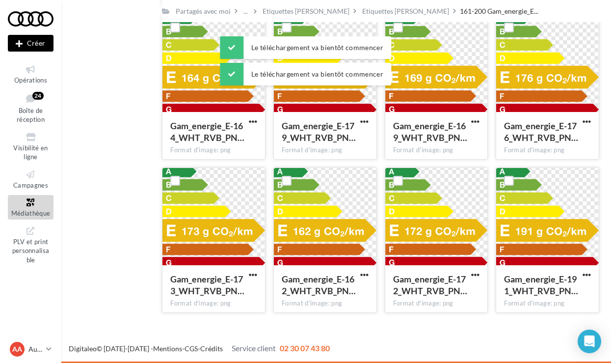
scroll to position [1296, 0]
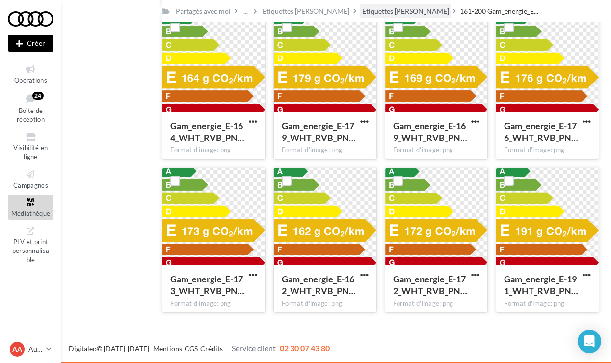
click at [365, 9] on div "Etiquettes [PERSON_NAME]" at bounding box center [405, 11] width 87 height 10
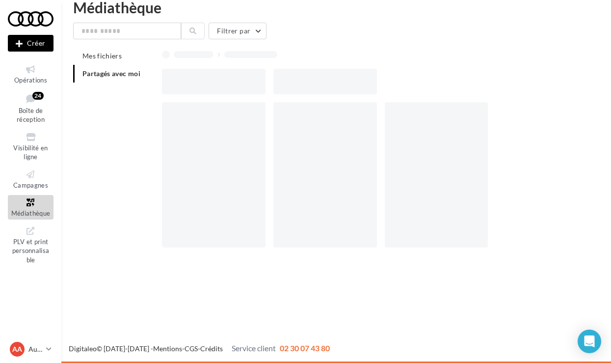
scroll to position [16, 0]
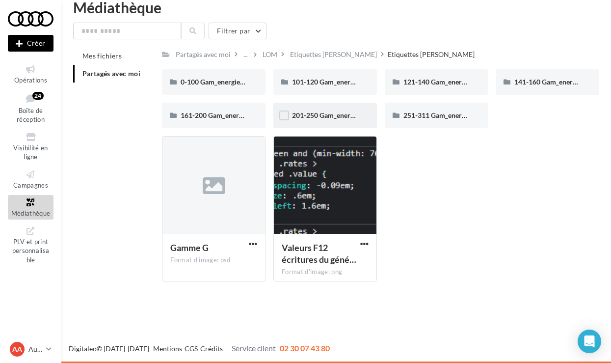
click at [313, 120] on div "201-250 Gam_energie_F-WHT_RVB_PNG_1080PX" at bounding box center [325, 115] width 66 height 10
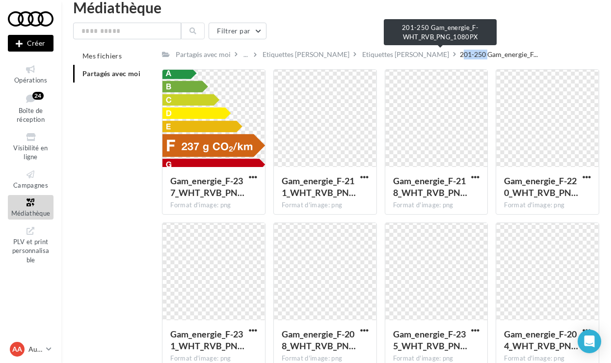
drag, startPoint x: 428, startPoint y: 55, endPoint x: 402, endPoint y: 55, distance: 26.0
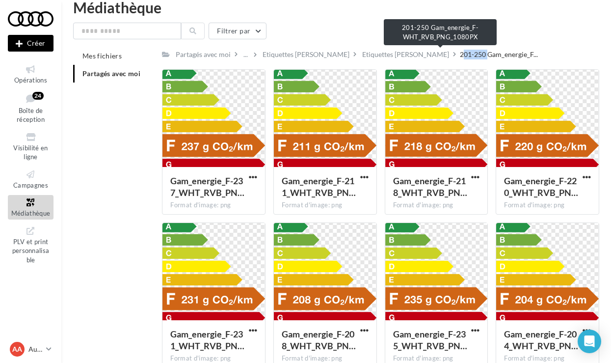
click at [460, 55] on span "201-250 Gam_energie_F..." at bounding box center [499, 55] width 78 height 10
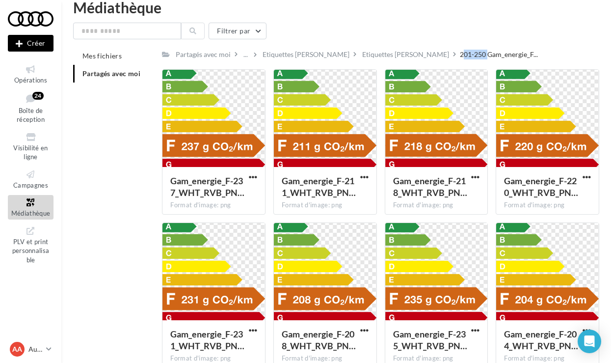
copy span "201-250"
click at [255, 178] on span "button" at bounding box center [253, 177] width 8 height 8
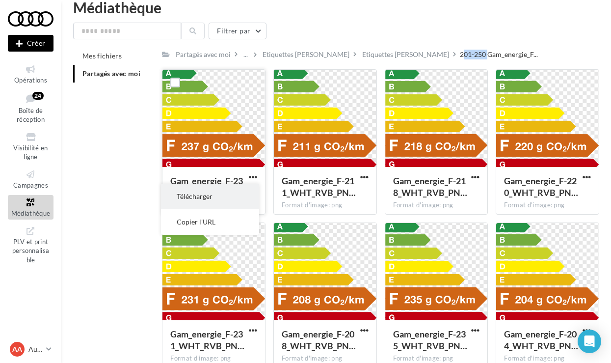
click at [239, 200] on button "Télécharger" at bounding box center [210, 197] width 98 height 26
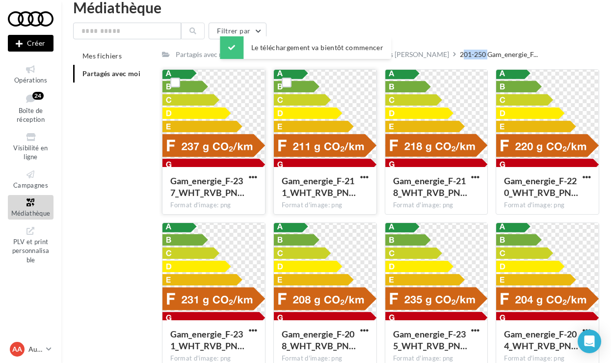
click at [369, 179] on button "button" at bounding box center [364, 178] width 12 height 10
click at [338, 194] on button "Télécharger" at bounding box center [321, 197] width 98 height 26
click at [478, 176] on span "button" at bounding box center [475, 177] width 8 height 8
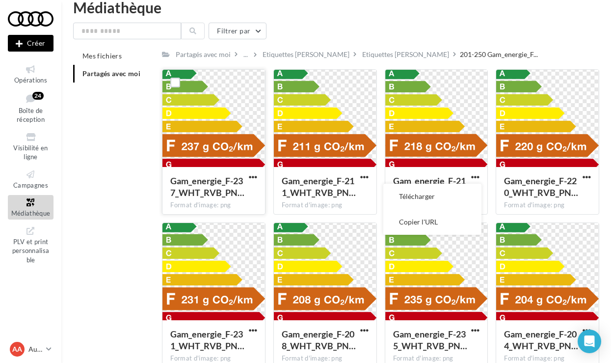
drag, startPoint x: 598, startPoint y: 359, endPoint x: 113, endPoint y: 207, distance: 508.2
click at [114, 207] on div "Mes fichiers Partagés avec moi Partagés avec moi ... Etiquettes [PERSON_NAME] E…" at bounding box center [340, 211] width 534 height 328
click at [476, 177] on span "button" at bounding box center [475, 177] width 8 height 8
click at [448, 192] on button "Télécharger" at bounding box center [432, 197] width 98 height 26
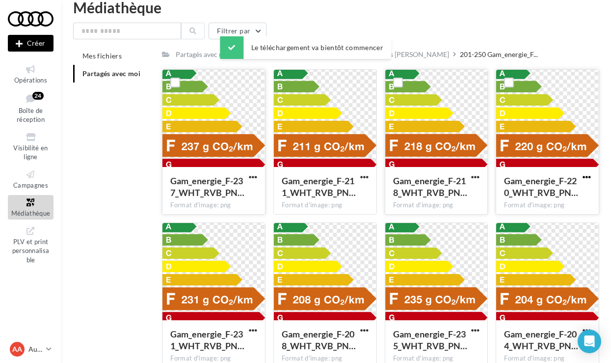
click at [591, 176] on span "button" at bounding box center [587, 177] width 8 height 8
click at [540, 191] on button "Télécharger" at bounding box center [544, 197] width 98 height 26
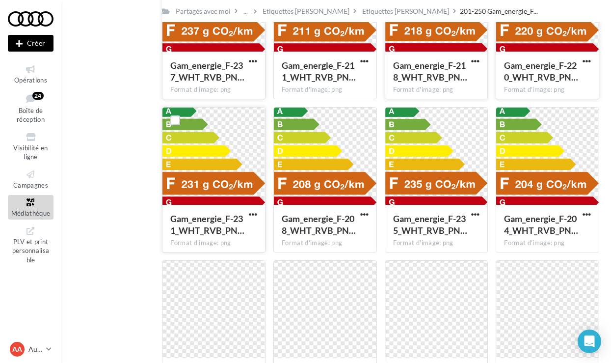
scroll to position [145, 0]
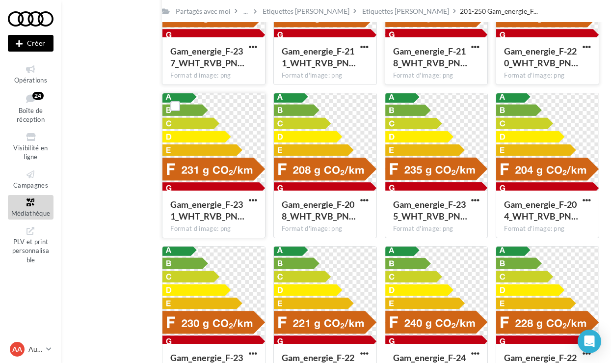
click at [254, 194] on div "Gam_energie_F-231_WHT_RVB_PN… Format d'image: png" at bounding box center [213, 213] width 103 height 46
click at [253, 201] on span "button" at bounding box center [253, 200] width 8 height 8
click at [249, 215] on button "Télécharger" at bounding box center [210, 220] width 98 height 26
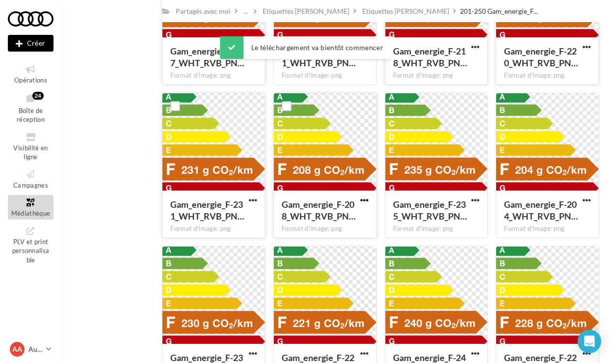
click at [364, 201] on span "button" at bounding box center [364, 200] width 8 height 8
click at [351, 217] on button "Télécharger" at bounding box center [321, 220] width 98 height 26
click at [477, 203] on span "button" at bounding box center [475, 200] width 8 height 8
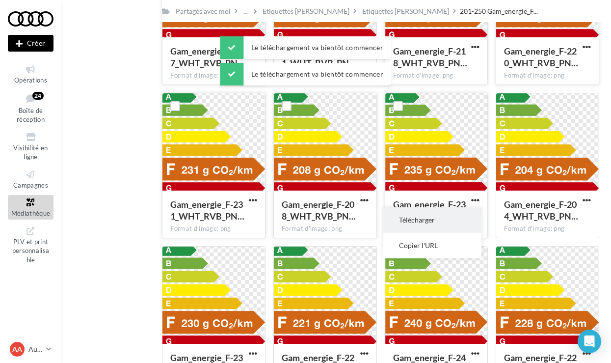
click at [452, 217] on button "Télécharger" at bounding box center [432, 220] width 98 height 26
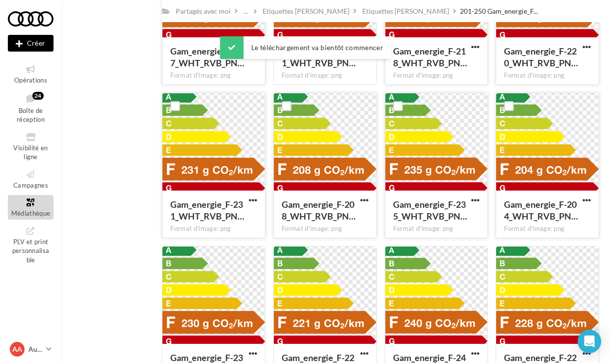
click at [592, 198] on button "button" at bounding box center [587, 201] width 12 height 10
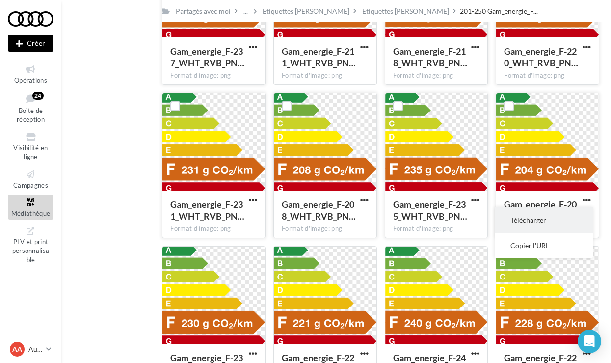
click at [554, 217] on button "Télécharger" at bounding box center [544, 220] width 98 height 26
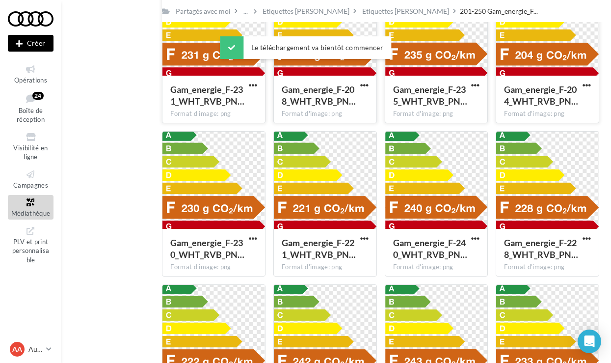
scroll to position [307, 0]
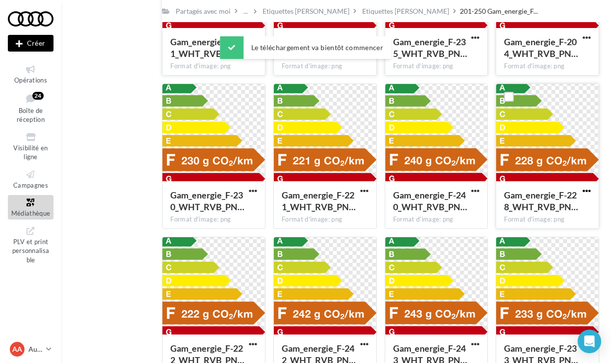
click at [583, 190] on span "button" at bounding box center [587, 191] width 8 height 8
click at [538, 222] on button "Télécharger" at bounding box center [544, 211] width 98 height 26
click at [474, 190] on span "button" at bounding box center [475, 191] width 8 height 8
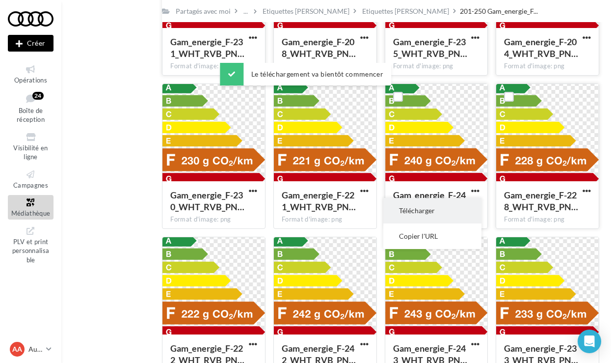
click at [438, 214] on button "Télécharger" at bounding box center [432, 211] width 98 height 26
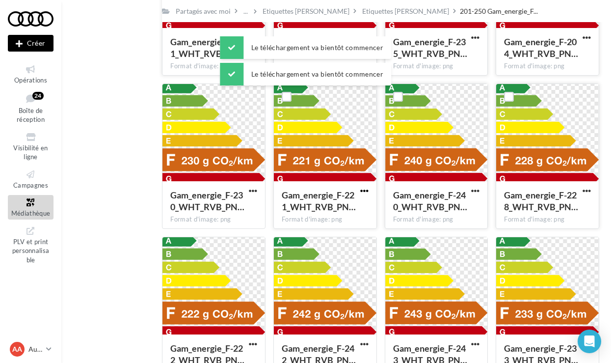
click at [363, 191] on span "button" at bounding box center [364, 191] width 8 height 8
click at [343, 206] on button "Télécharger" at bounding box center [321, 211] width 98 height 26
click at [252, 194] on span "button" at bounding box center [253, 191] width 8 height 8
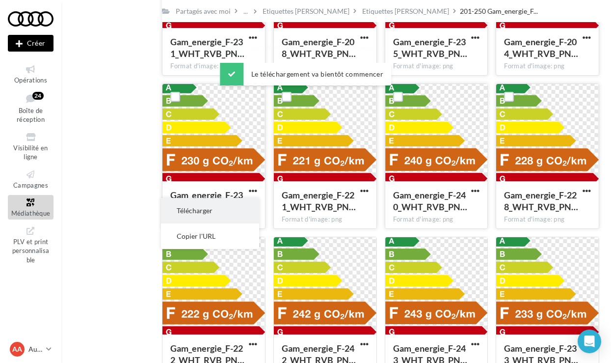
click at [242, 204] on button "Télécharger" at bounding box center [210, 211] width 98 height 26
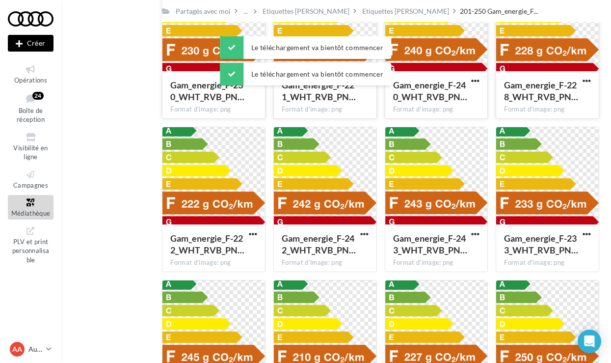
scroll to position [423, 0]
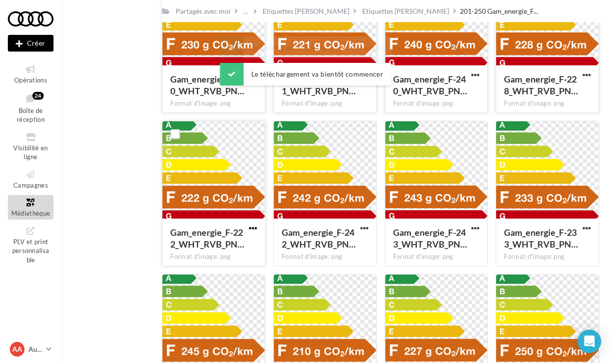
click at [253, 230] on span "button" at bounding box center [253, 228] width 8 height 8
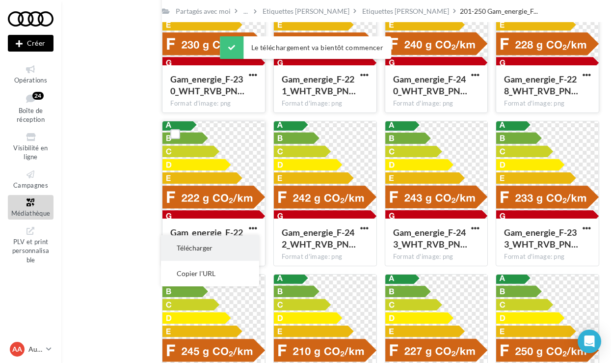
click at [243, 245] on button "Télécharger" at bounding box center [210, 248] width 98 height 26
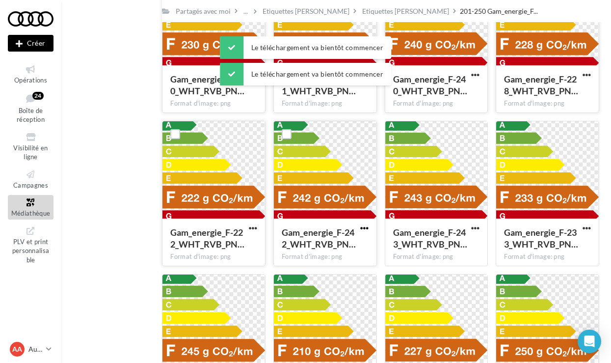
click at [365, 230] on span "button" at bounding box center [364, 228] width 8 height 8
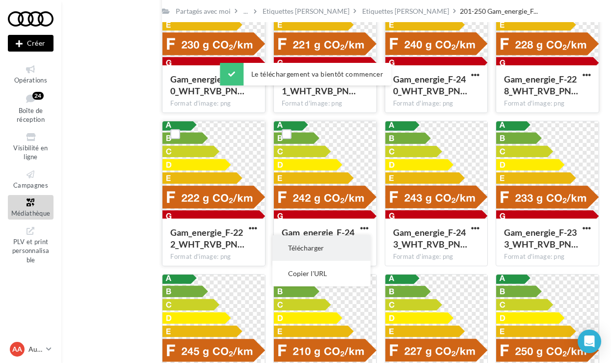
click at [349, 246] on button "Télécharger" at bounding box center [321, 248] width 98 height 26
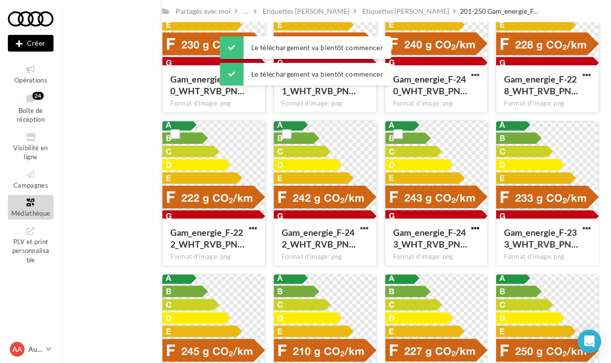
click at [475, 229] on span "button" at bounding box center [475, 228] width 8 height 8
click at [455, 243] on button "Télécharger" at bounding box center [432, 248] width 98 height 26
click at [586, 229] on span "button" at bounding box center [587, 228] width 8 height 8
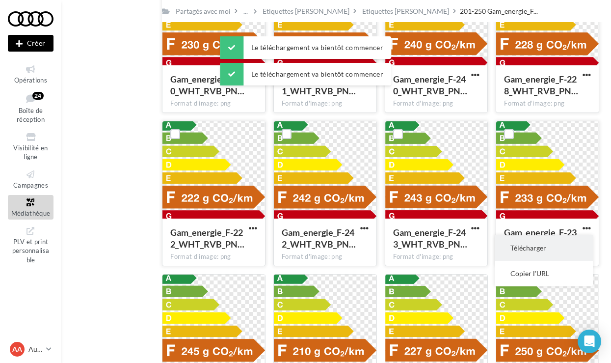
click at [567, 247] on button "Télécharger" at bounding box center [544, 248] width 98 height 26
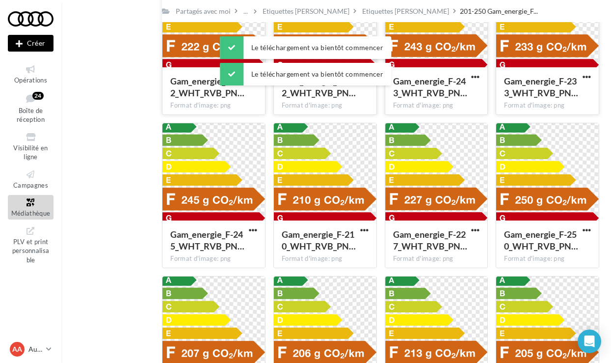
scroll to position [602, 0]
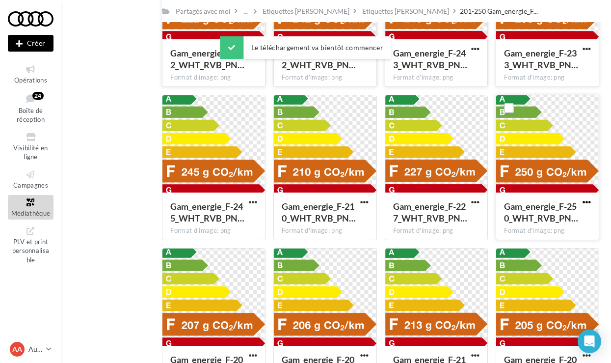
click at [584, 205] on span "button" at bounding box center [587, 202] width 8 height 8
click at [550, 219] on button "Télécharger" at bounding box center [544, 222] width 98 height 26
click at [473, 201] on span "button" at bounding box center [475, 202] width 8 height 8
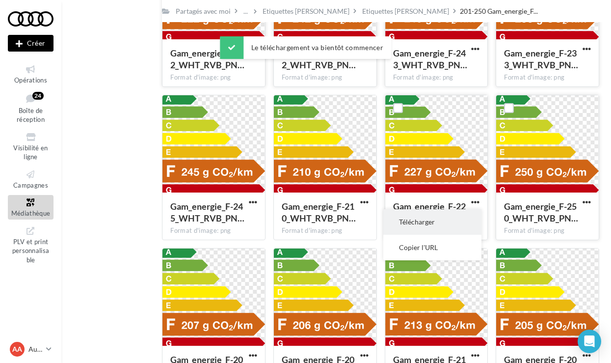
click at [455, 214] on button "Télécharger" at bounding box center [432, 222] width 98 height 26
click at [368, 203] on span "button" at bounding box center [364, 202] width 8 height 8
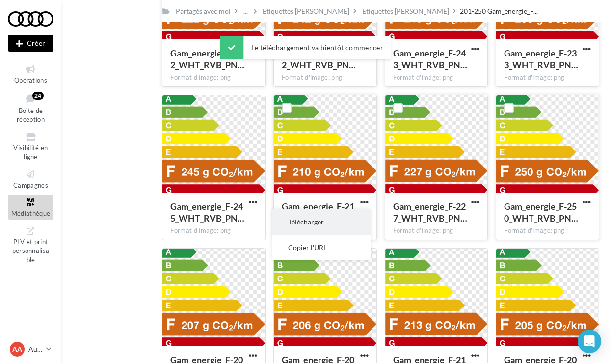
click at [354, 216] on button "Télécharger" at bounding box center [321, 222] width 98 height 26
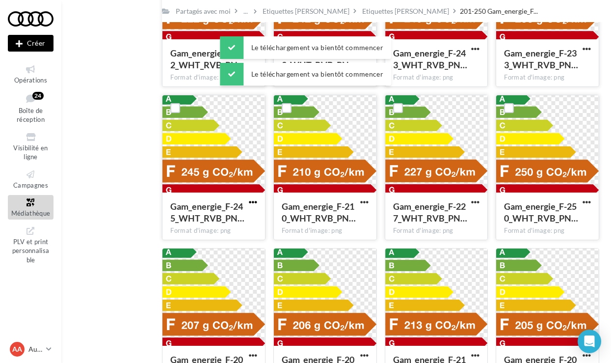
click at [255, 204] on span "button" at bounding box center [253, 202] width 8 height 8
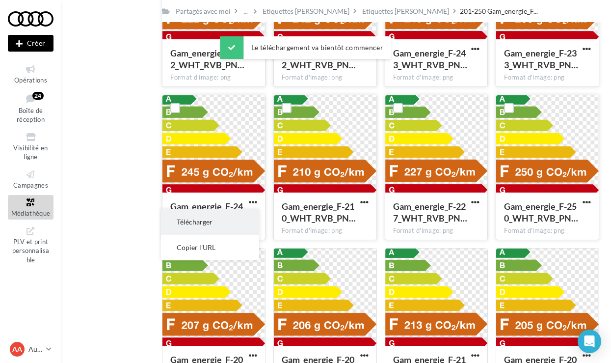
click at [252, 219] on button "Télécharger" at bounding box center [210, 222] width 98 height 26
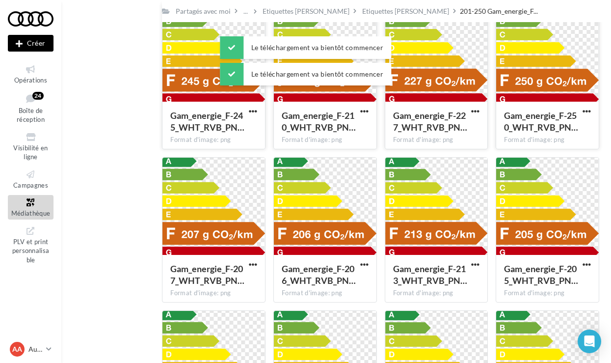
scroll to position [702, 0]
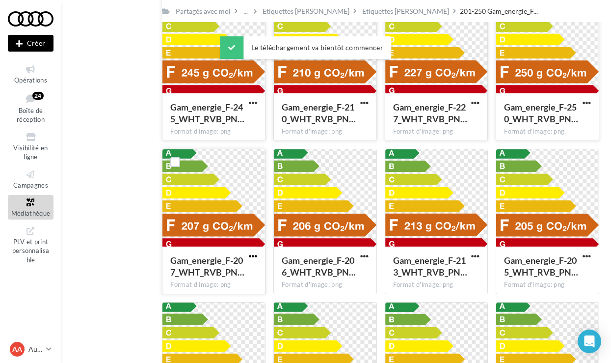
click at [255, 260] on span "button" at bounding box center [253, 256] width 8 height 8
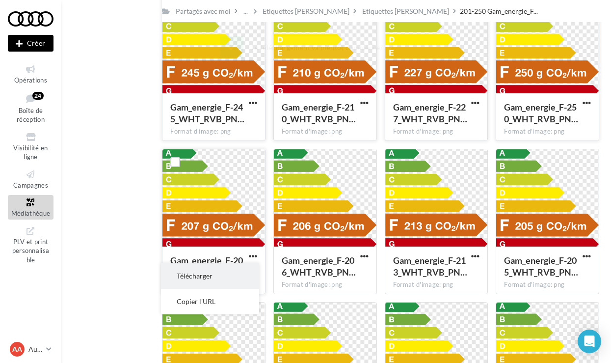
click at [243, 268] on button "Télécharger" at bounding box center [210, 276] width 98 height 26
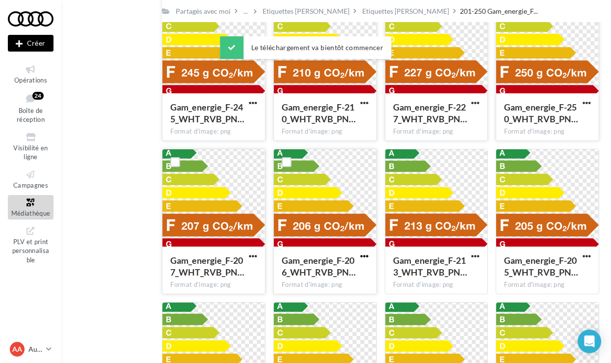
click at [365, 253] on span "button" at bounding box center [364, 256] width 8 height 8
click at [353, 270] on button "Télécharger" at bounding box center [321, 276] width 98 height 26
click at [475, 256] on span "button" at bounding box center [475, 256] width 8 height 8
click at [464, 266] on button "Télécharger" at bounding box center [432, 276] width 98 height 26
click at [584, 259] on span "button" at bounding box center [587, 256] width 8 height 8
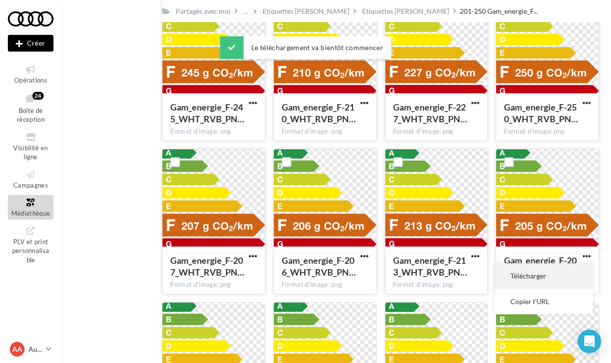
click at [551, 269] on button "Télécharger" at bounding box center [544, 276] width 98 height 26
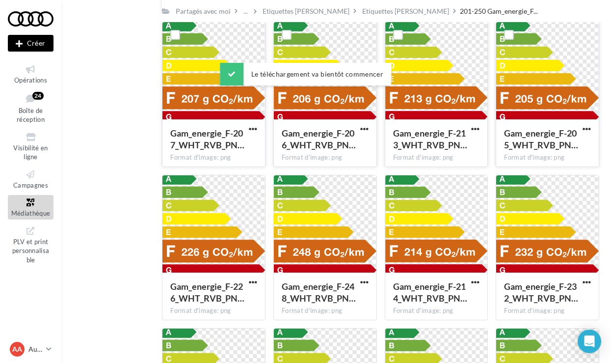
scroll to position [853, 0]
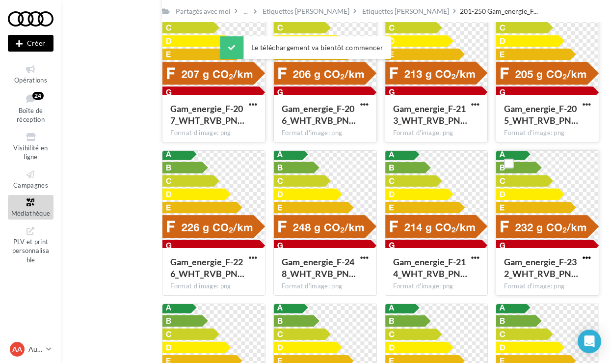
click at [589, 261] on span "button" at bounding box center [587, 257] width 8 height 8
click at [556, 269] on button "Télécharger" at bounding box center [544, 278] width 98 height 26
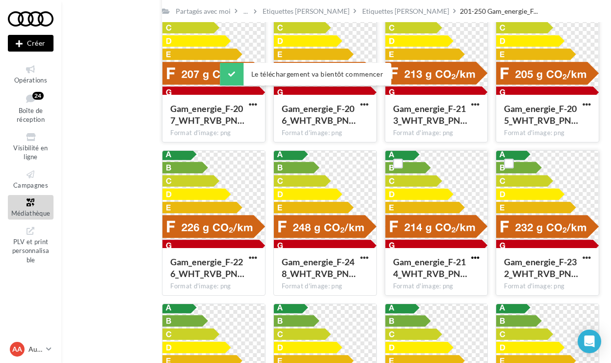
click at [473, 254] on span "button" at bounding box center [475, 257] width 8 height 8
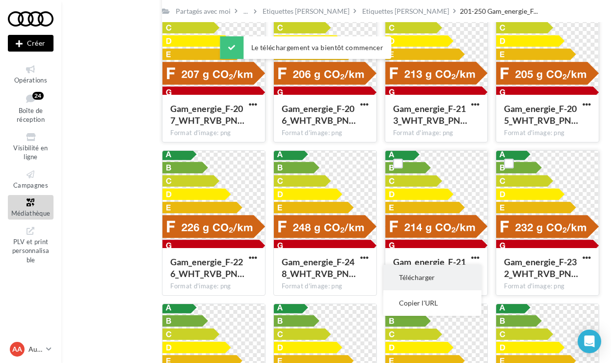
click at [459, 270] on button "Télécharger" at bounding box center [432, 278] width 98 height 26
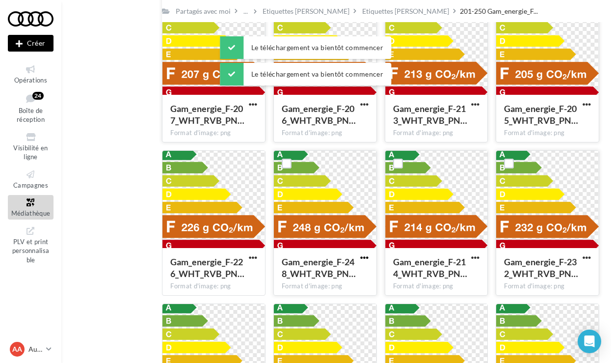
click at [366, 261] on span "button" at bounding box center [364, 257] width 8 height 8
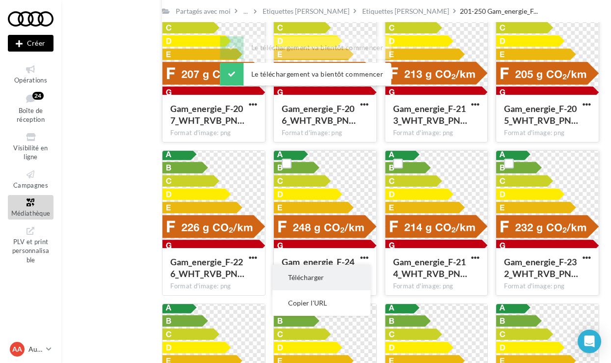
click at [340, 282] on button "Télécharger" at bounding box center [321, 278] width 98 height 26
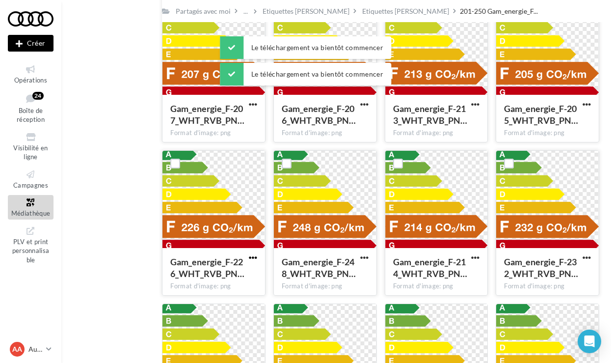
click at [252, 258] on span "button" at bounding box center [253, 257] width 8 height 8
click at [248, 275] on button "Télécharger" at bounding box center [210, 278] width 98 height 26
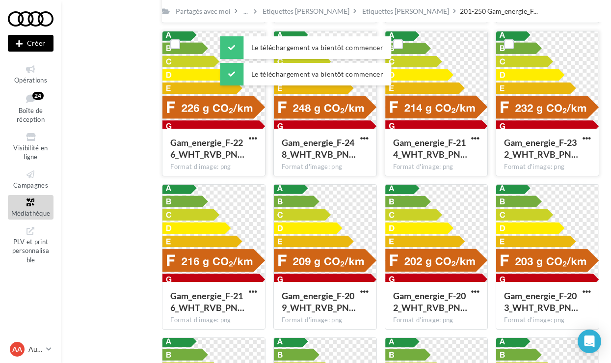
scroll to position [1010, 0]
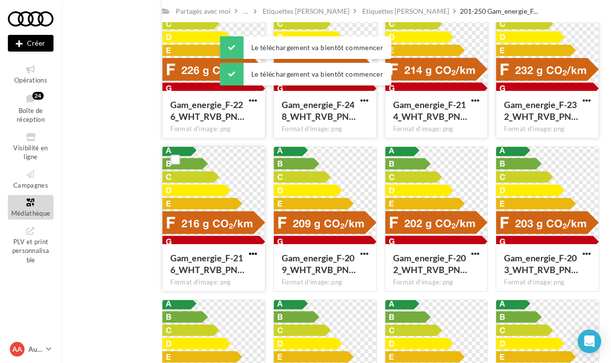
click at [254, 252] on span "button" at bounding box center [253, 253] width 8 height 8
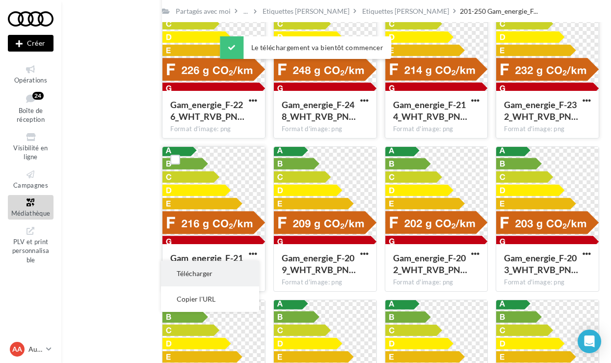
click at [240, 272] on button "Télécharger" at bounding box center [210, 274] width 98 height 26
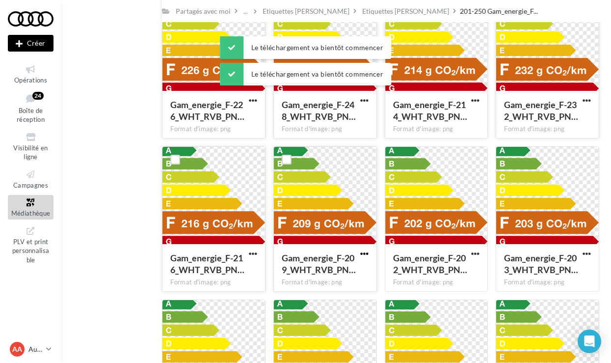
click at [366, 254] on span "button" at bounding box center [364, 253] width 8 height 8
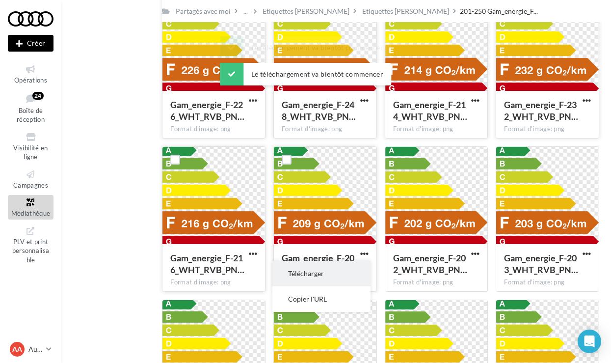
click at [356, 264] on button "Télécharger" at bounding box center [321, 274] width 98 height 26
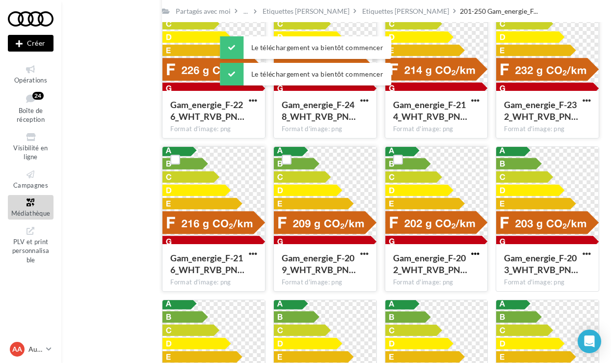
click at [472, 257] on span "button" at bounding box center [475, 253] width 8 height 8
click at [468, 265] on button "Télécharger" at bounding box center [432, 274] width 98 height 26
click at [587, 251] on span "button" at bounding box center [587, 253] width 8 height 8
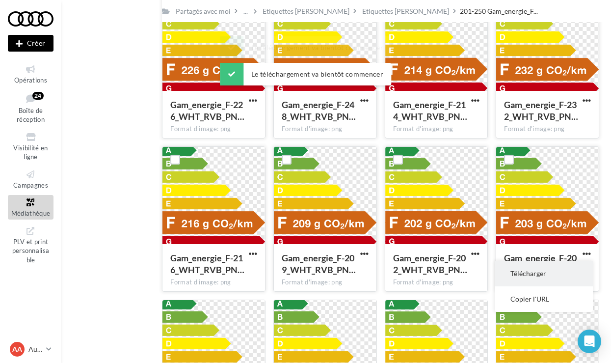
click at [565, 271] on button "Télécharger" at bounding box center [544, 274] width 98 height 26
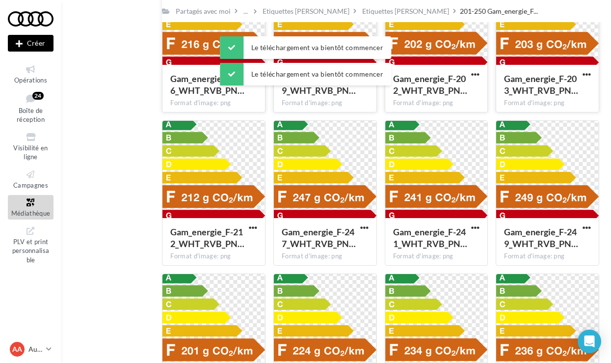
scroll to position [1210, 0]
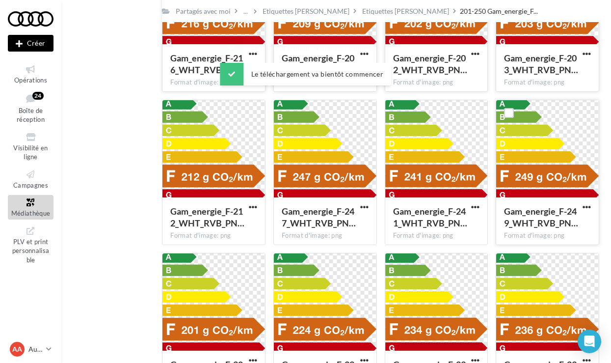
click at [585, 212] on button "button" at bounding box center [587, 208] width 12 height 10
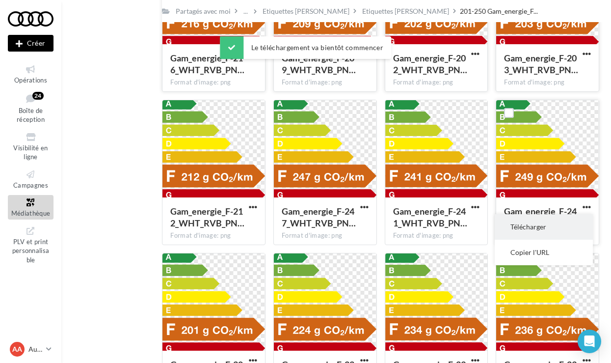
click at [546, 221] on button "Télécharger" at bounding box center [544, 227] width 98 height 26
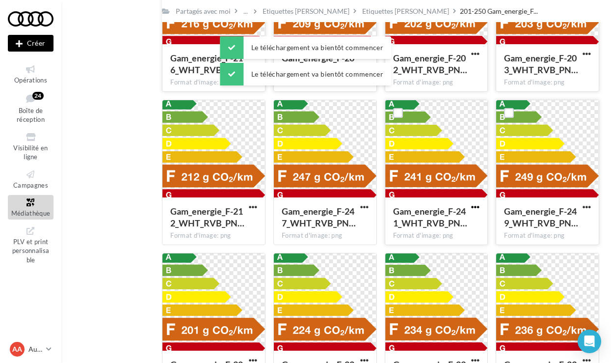
click at [476, 210] on span "button" at bounding box center [475, 207] width 8 height 8
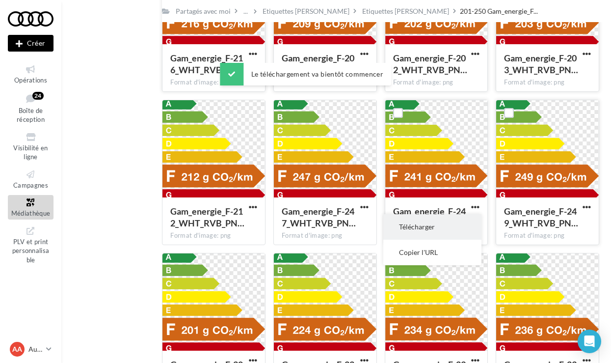
click at [447, 228] on button "Télécharger" at bounding box center [432, 227] width 98 height 26
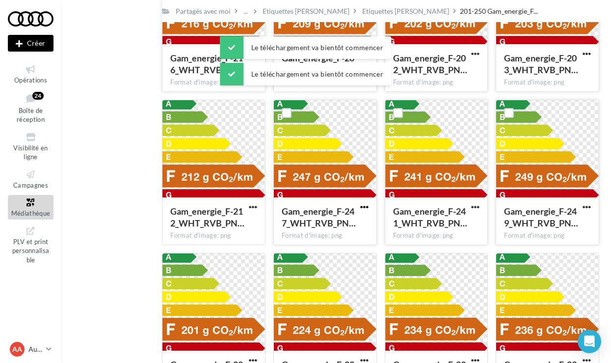
click at [367, 208] on span "button" at bounding box center [364, 207] width 8 height 8
click at [349, 221] on button "Télécharger" at bounding box center [321, 227] width 98 height 26
click at [253, 208] on span "button" at bounding box center [253, 207] width 8 height 8
click at [243, 231] on button "Télécharger" at bounding box center [210, 227] width 98 height 26
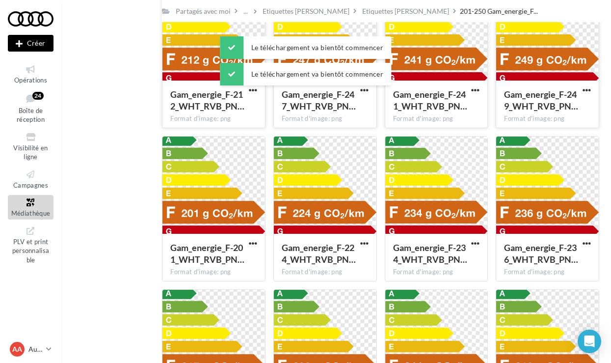
scroll to position [1337, 0]
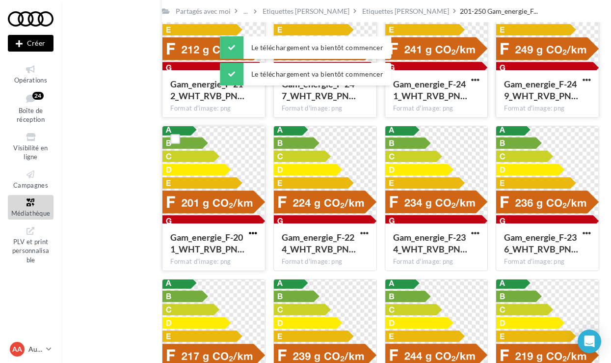
click at [253, 232] on span "button" at bounding box center [253, 233] width 8 height 8
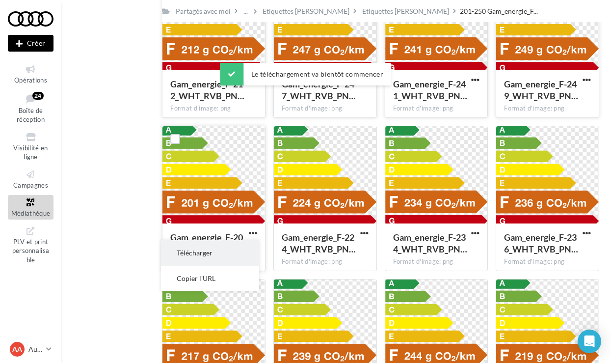
click at [252, 246] on button "Télécharger" at bounding box center [210, 253] width 98 height 26
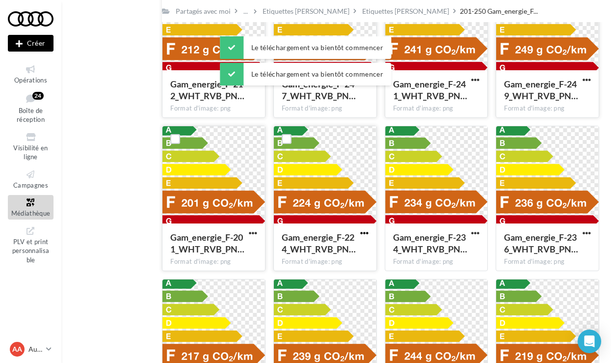
click at [367, 233] on span "button" at bounding box center [364, 233] width 8 height 8
click at [354, 245] on button "Télécharger" at bounding box center [321, 253] width 98 height 26
click at [480, 234] on button "button" at bounding box center [475, 234] width 12 height 10
click at [447, 252] on button "Télécharger" at bounding box center [432, 253] width 98 height 26
click at [584, 231] on span "button" at bounding box center [587, 233] width 8 height 8
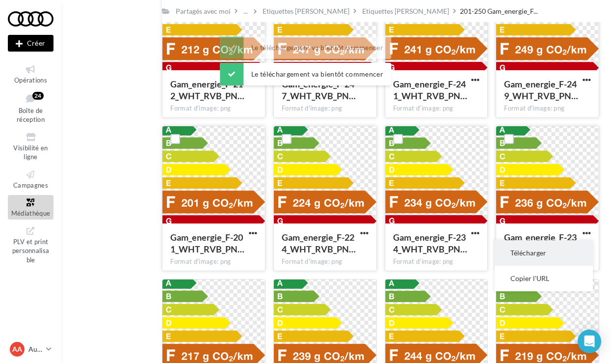
click at [559, 251] on button "Télécharger" at bounding box center [544, 253] width 98 height 26
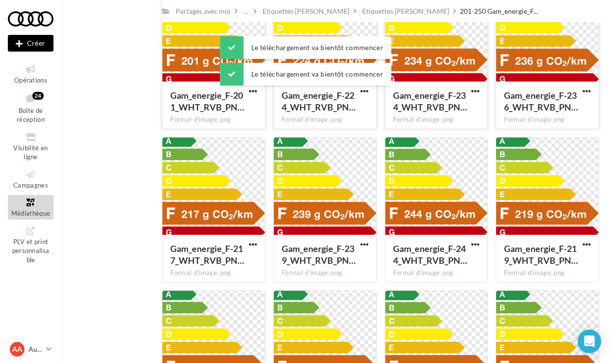
scroll to position [1487, 0]
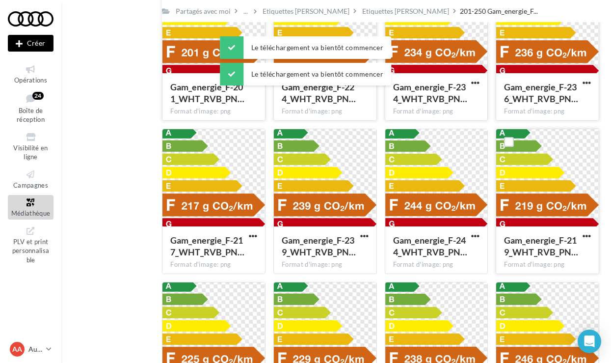
click at [592, 238] on button "button" at bounding box center [587, 237] width 12 height 10
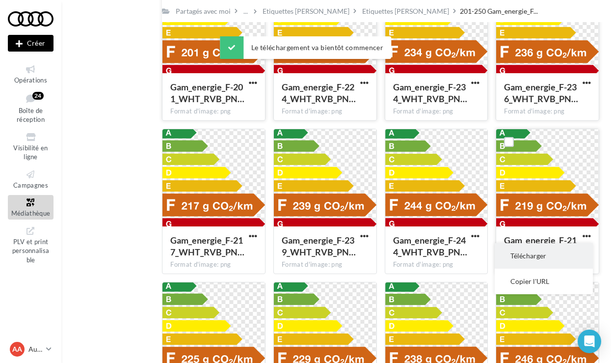
click at [540, 256] on button "Télécharger" at bounding box center [544, 256] width 98 height 26
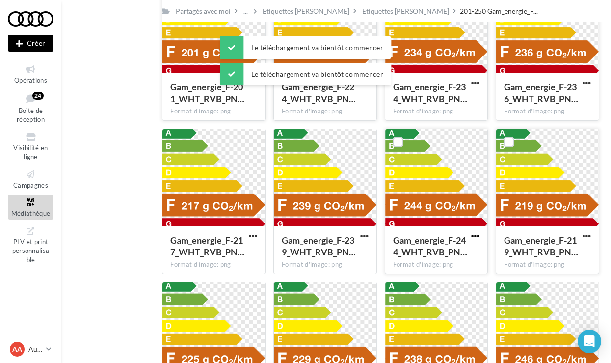
click at [476, 237] on span "button" at bounding box center [475, 236] width 8 height 8
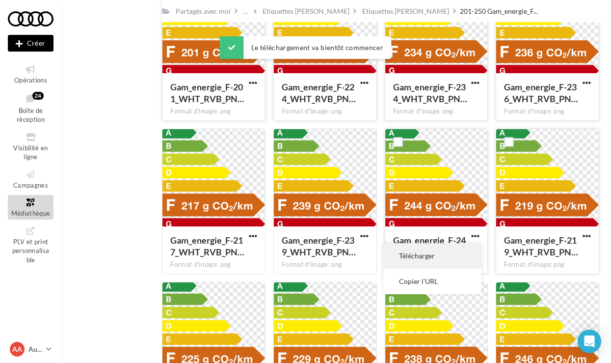
click at [446, 257] on button "Télécharger" at bounding box center [432, 256] width 98 height 26
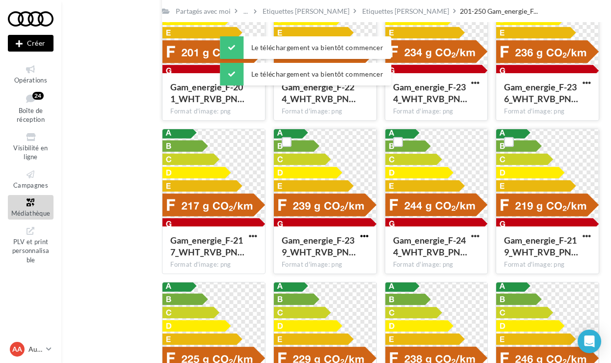
click at [366, 234] on span "button" at bounding box center [364, 236] width 8 height 8
click at [337, 256] on button "Télécharger" at bounding box center [321, 256] width 98 height 26
click at [257, 241] on button "button" at bounding box center [253, 237] width 12 height 10
click at [241, 255] on button "Télécharger" at bounding box center [210, 256] width 98 height 26
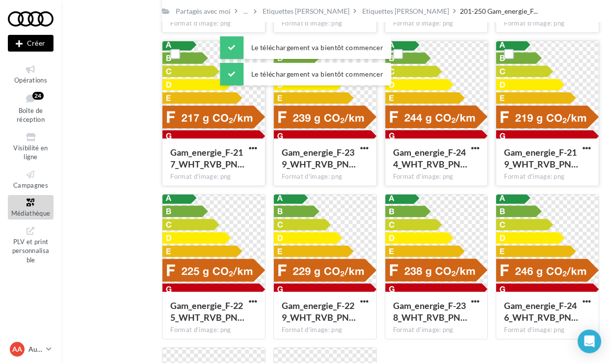
scroll to position [1583, 0]
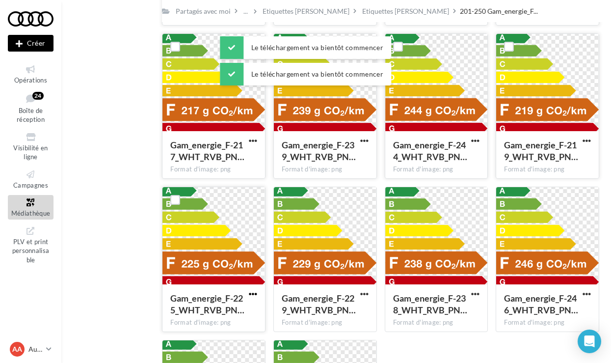
click at [255, 294] on span "button" at bounding box center [253, 294] width 8 height 8
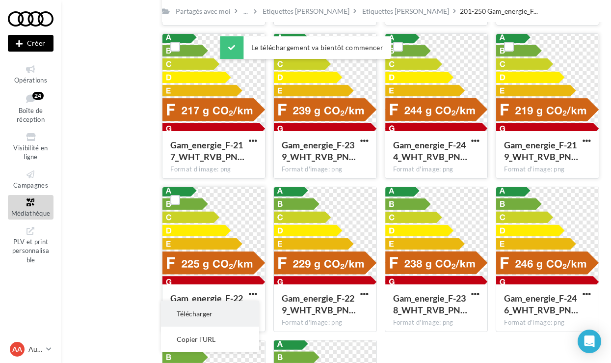
click at [238, 310] on button "Télécharger" at bounding box center [210, 314] width 98 height 26
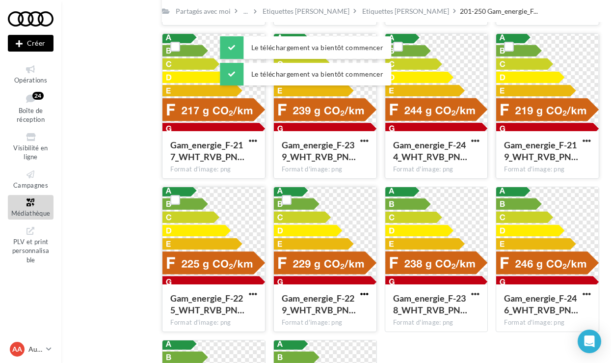
click at [363, 293] on span "button" at bounding box center [364, 294] width 8 height 8
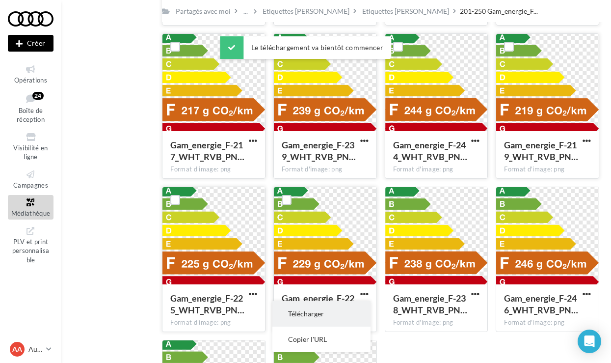
click at [337, 310] on button "Télécharger" at bounding box center [321, 314] width 98 height 26
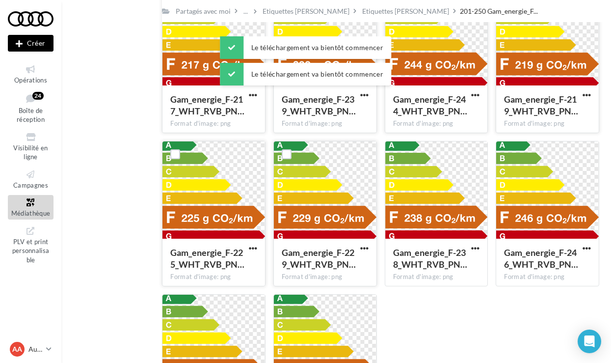
scroll to position [1640, 0]
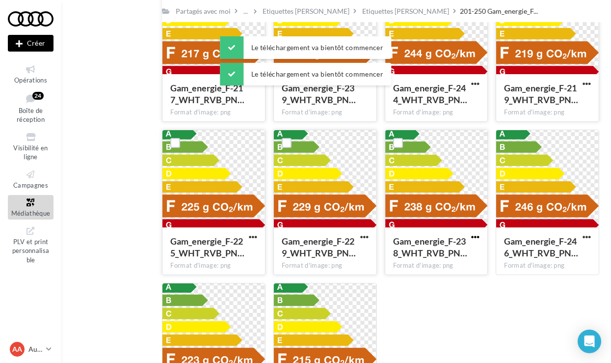
click at [472, 236] on span "button" at bounding box center [475, 237] width 8 height 8
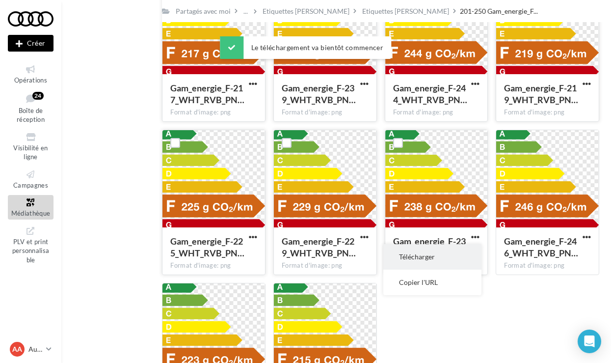
click at [435, 254] on button "Télécharger" at bounding box center [432, 257] width 98 height 26
click at [585, 235] on span "button" at bounding box center [587, 237] width 8 height 8
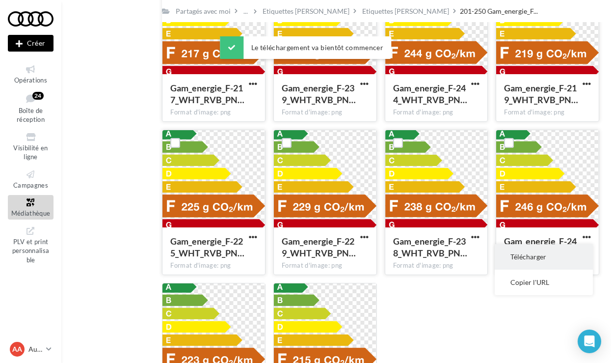
click at [544, 262] on button "Télécharger" at bounding box center [544, 257] width 98 height 26
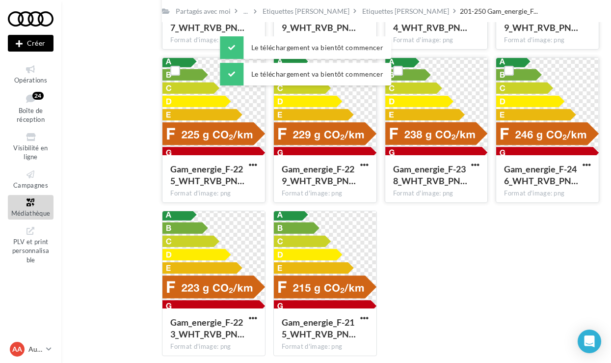
scroll to position [1744, 0]
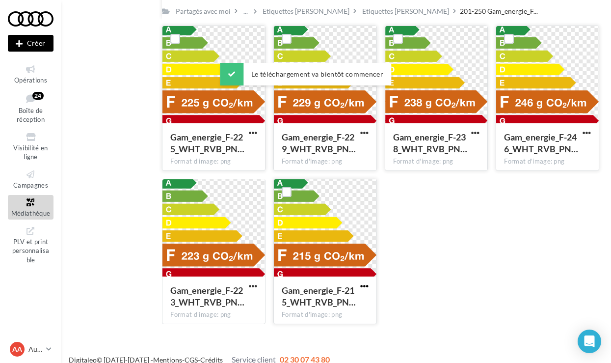
click at [364, 283] on span "button" at bounding box center [364, 286] width 8 height 8
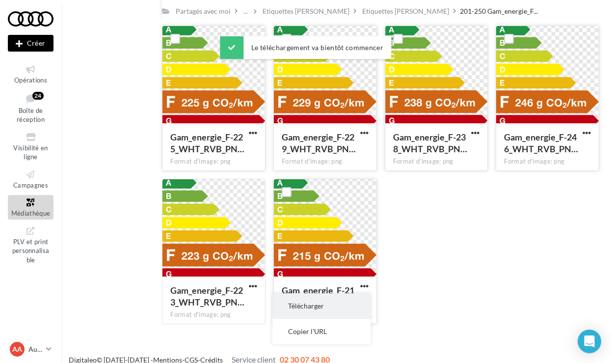
click at [320, 300] on button "Télécharger" at bounding box center [321, 306] width 98 height 26
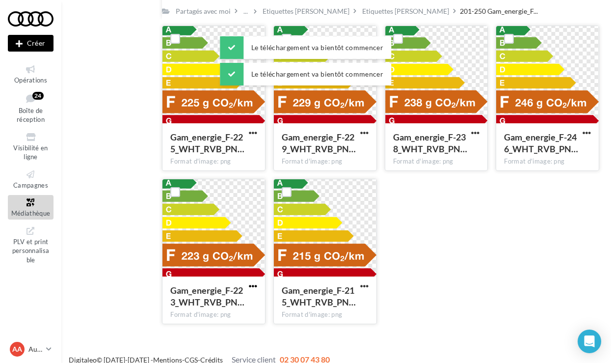
click at [252, 287] on span "button" at bounding box center [253, 286] width 8 height 8
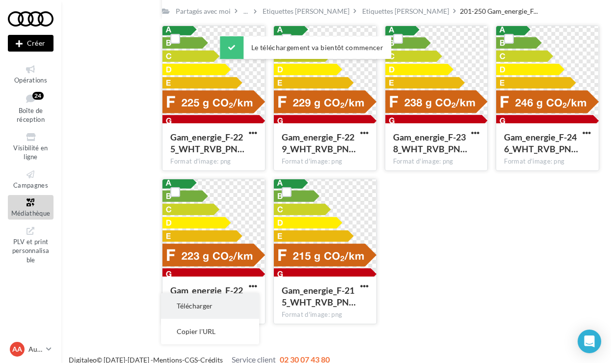
click at [236, 309] on button "Télécharger" at bounding box center [210, 306] width 98 height 26
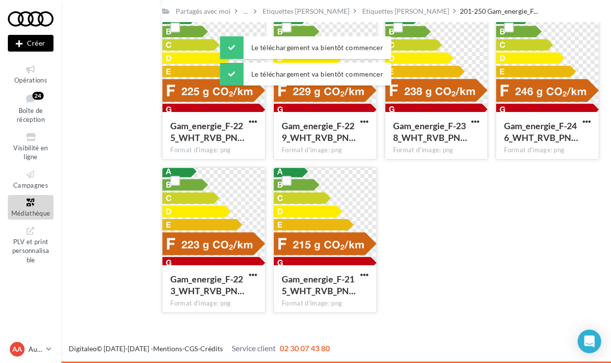
scroll to position [1755, 0]
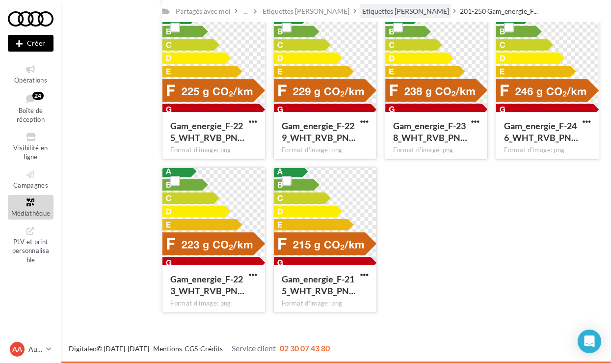
click at [364, 11] on div "Etiquettes [PERSON_NAME]" at bounding box center [405, 11] width 87 height 10
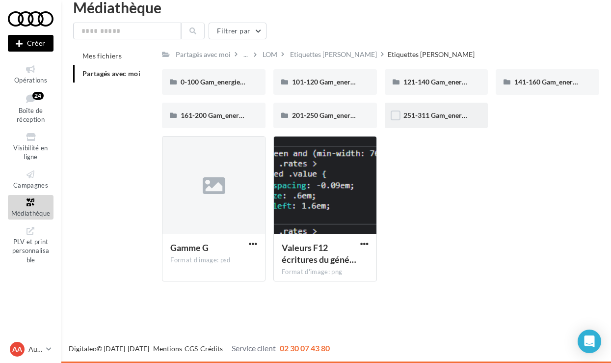
click at [456, 122] on div "251-311 Gam_energie_G-WHT_RVB_PNG_1080PX" at bounding box center [437, 116] width 104 height 26
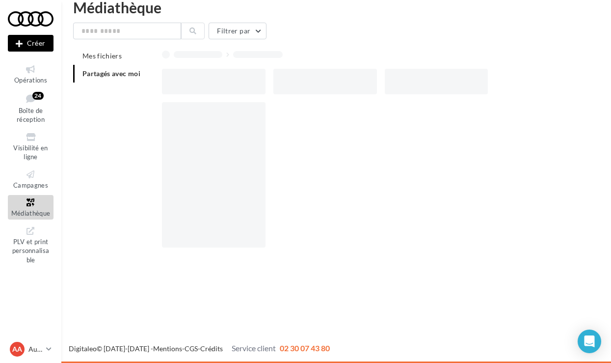
click at [456, 122] on div at bounding box center [384, 178] width 445 height 153
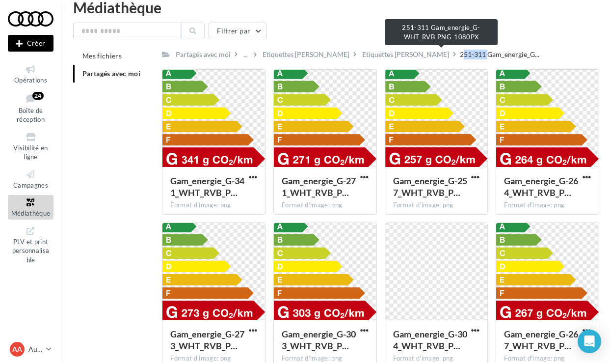
drag, startPoint x: 428, startPoint y: 53, endPoint x: 403, endPoint y: 52, distance: 24.6
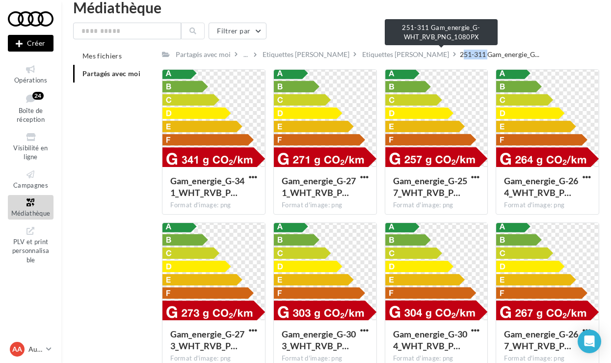
click at [460, 52] on span "251-311 Gam_energie_G..." at bounding box center [500, 55] width 80 height 10
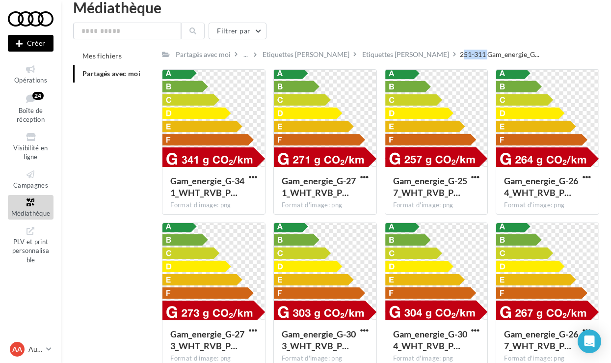
copy span "251-311"
click at [255, 177] on span "button" at bounding box center [253, 177] width 8 height 8
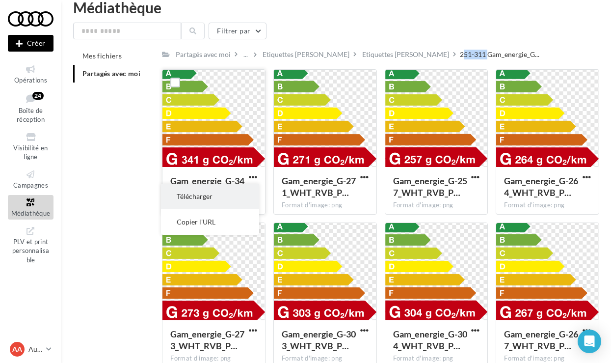
click at [236, 204] on button "Télécharger" at bounding box center [210, 197] width 98 height 26
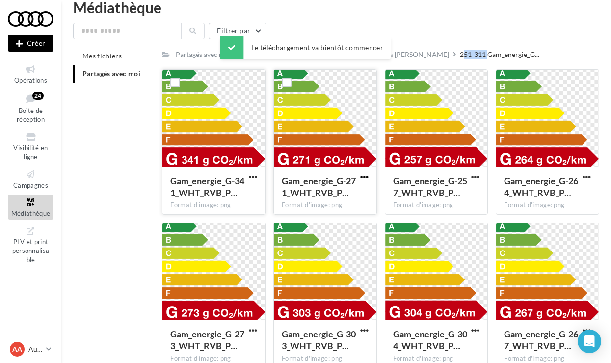
click at [367, 181] on span "button" at bounding box center [364, 177] width 8 height 8
click at [345, 204] on button "Télécharger" at bounding box center [321, 197] width 98 height 26
click at [475, 180] on span "button" at bounding box center [475, 177] width 8 height 8
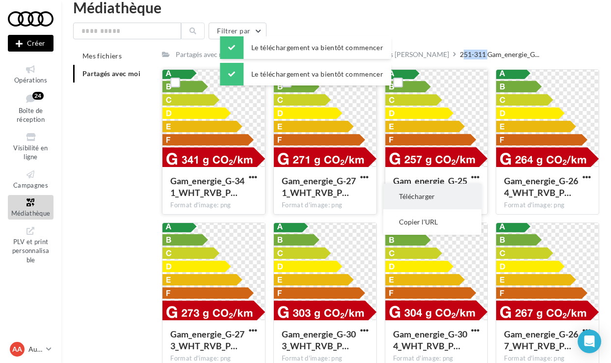
click at [447, 198] on button "Télécharger" at bounding box center [432, 197] width 98 height 26
click at [589, 176] on span "button" at bounding box center [587, 177] width 8 height 8
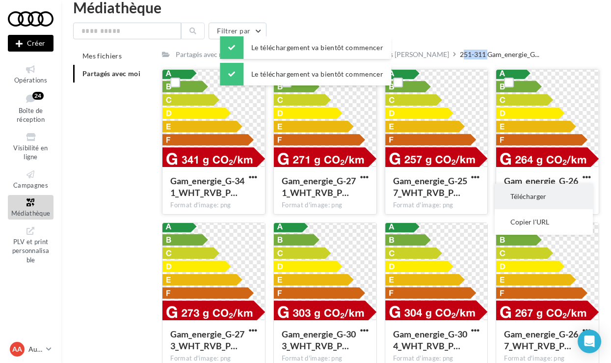
click at [532, 193] on button "Télécharger" at bounding box center [544, 197] width 98 height 26
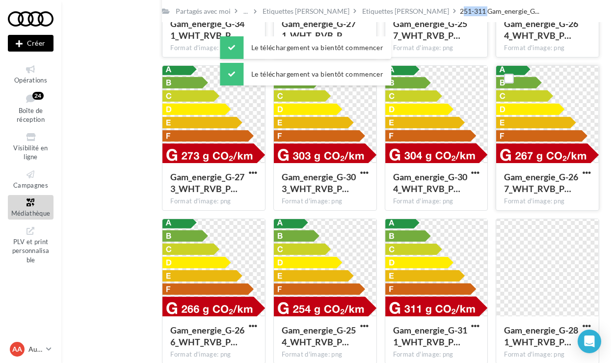
scroll to position [183, 0]
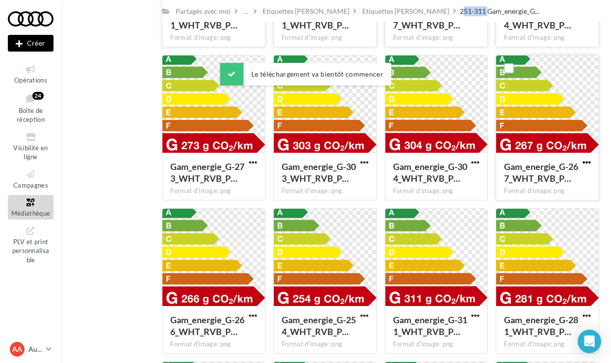
click at [589, 161] on span "button" at bounding box center [587, 162] width 8 height 8
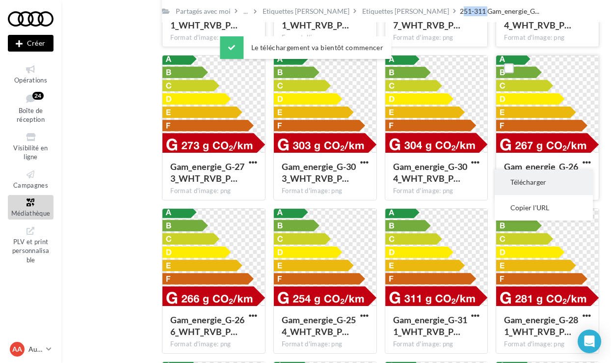
click at [531, 178] on button "Télécharger" at bounding box center [544, 182] width 98 height 26
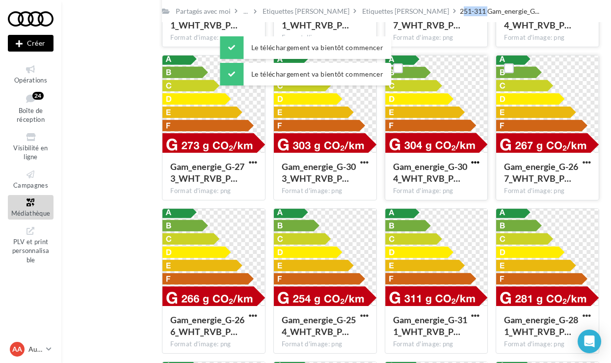
click at [472, 161] on span "button" at bounding box center [475, 162] width 8 height 8
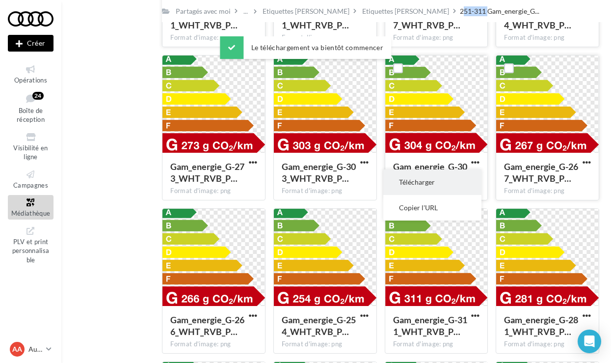
click at [437, 179] on button "Télécharger" at bounding box center [432, 182] width 98 height 26
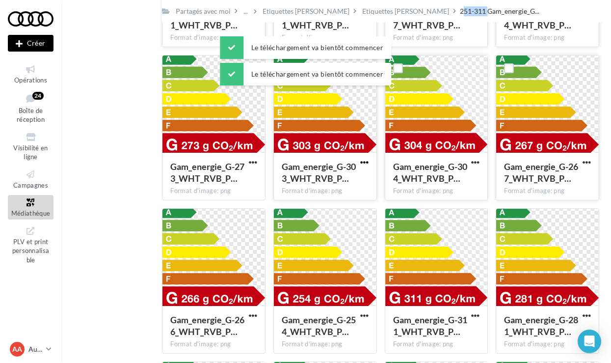
click at [366, 165] on span "button" at bounding box center [364, 162] width 8 height 8
click at [333, 182] on button "Télécharger" at bounding box center [321, 182] width 98 height 26
click at [250, 166] on span "button" at bounding box center [253, 162] width 8 height 8
click at [241, 185] on button "Télécharger" at bounding box center [210, 182] width 98 height 26
click at [252, 316] on span "button" at bounding box center [253, 315] width 8 height 8
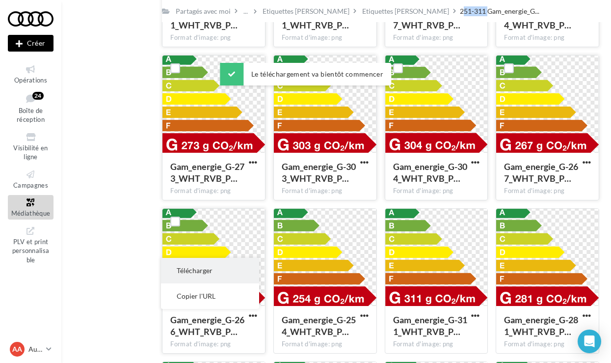
click at [213, 270] on button "Télécharger" at bounding box center [210, 271] width 98 height 26
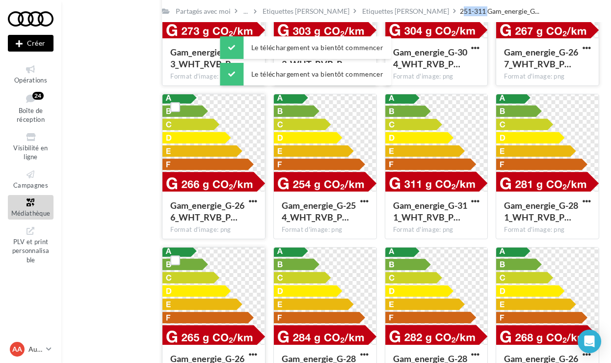
scroll to position [306, 0]
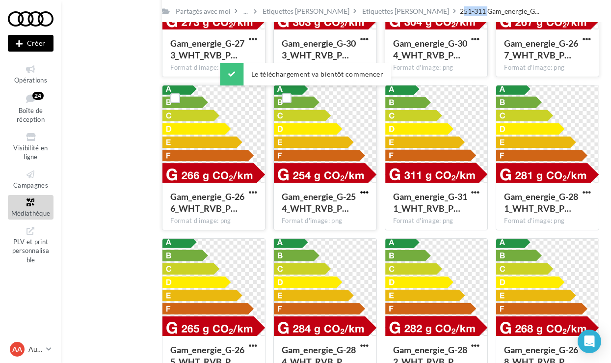
click at [362, 193] on span "button" at bounding box center [364, 192] width 8 height 8
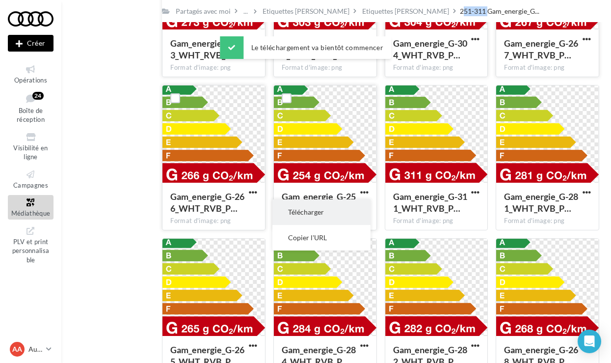
click at [343, 205] on button "Télécharger" at bounding box center [321, 212] width 98 height 26
click at [471, 191] on span "button" at bounding box center [475, 192] width 8 height 8
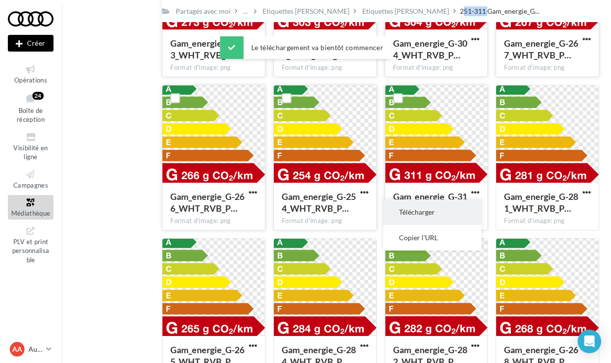
click at [432, 209] on button "Télécharger" at bounding box center [432, 212] width 98 height 26
click at [586, 192] on span "button" at bounding box center [587, 192] width 8 height 8
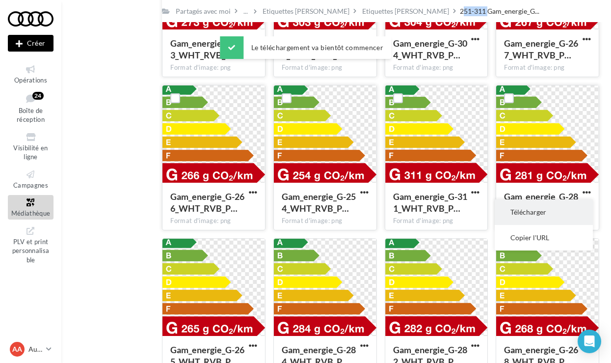
click at [550, 207] on button "Télécharger" at bounding box center [544, 212] width 98 height 26
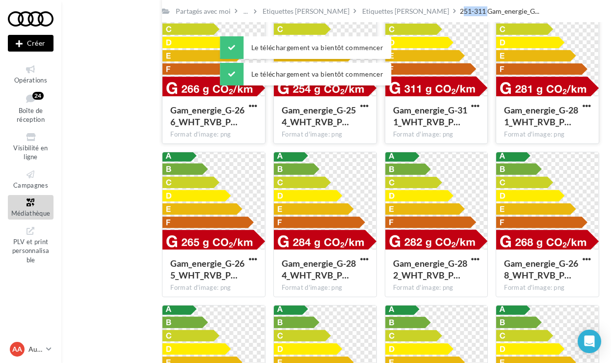
scroll to position [398, 0]
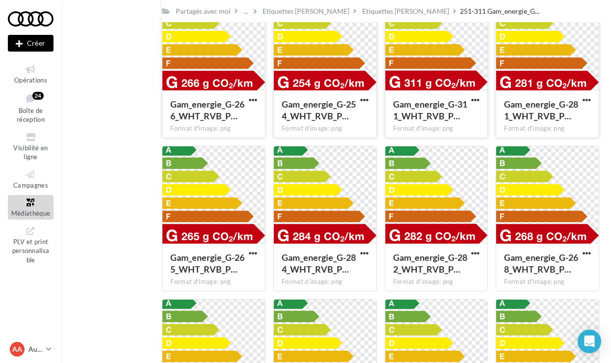
drag, startPoint x: 565, startPoint y: 350, endPoint x: 108, endPoint y: 234, distance: 471.6
click at [108, 234] on div "Mes fichiers Partagés avec moi Partagés avec moi ... Etiquettes [PERSON_NAME] E…" at bounding box center [340, 135] width 534 height 941
click at [253, 259] on div "Gam_energie_G-265_WHT_RVB_P…" at bounding box center [213, 264] width 87 height 26
click at [252, 251] on span "button" at bounding box center [253, 253] width 8 height 8
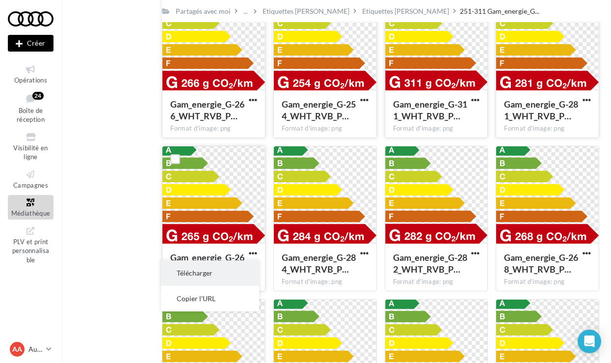
click at [219, 281] on button "Télécharger" at bounding box center [210, 273] width 98 height 26
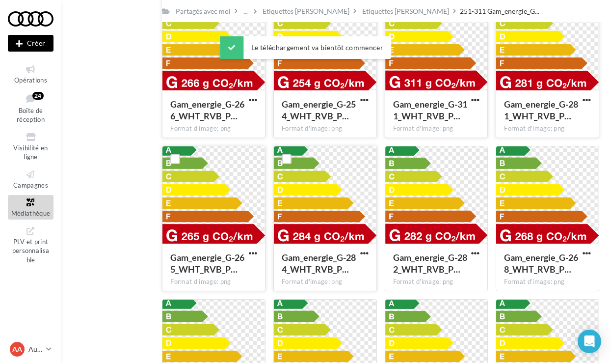
click at [358, 256] on button "button" at bounding box center [364, 254] width 12 height 10
click at [351, 264] on button "Télécharger" at bounding box center [321, 273] width 98 height 26
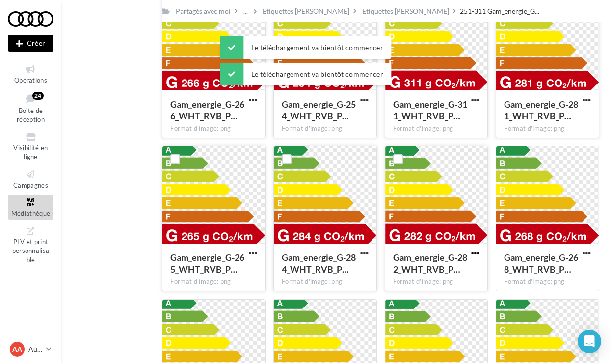
click at [472, 251] on span "button" at bounding box center [475, 253] width 8 height 8
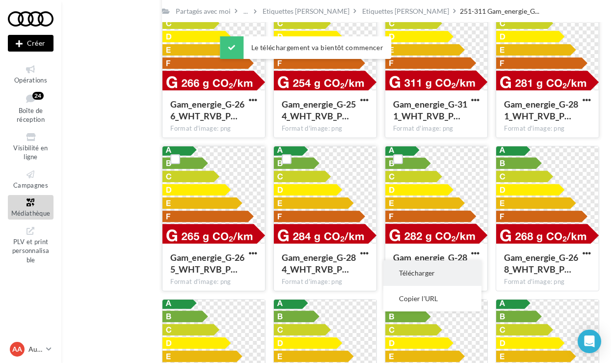
click at [462, 265] on button "Télécharger" at bounding box center [432, 273] width 98 height 26
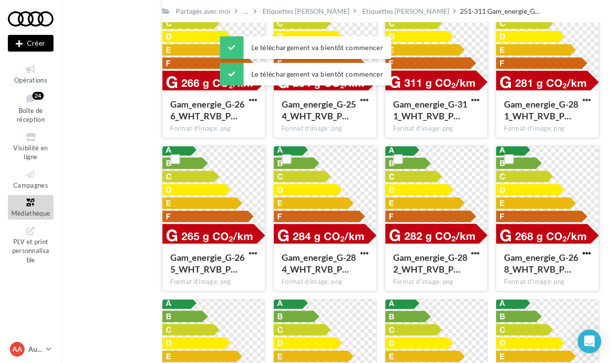
click at [590, 252] on span "button" at bounding box center [587, 253] width 8 height 8
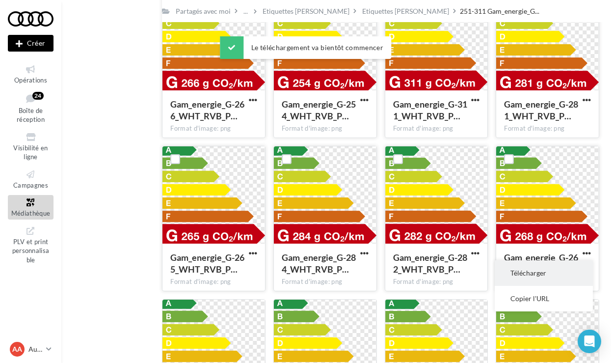
click at [564, 272] on button "Télécharger" at bounding box center [544, 273] width 98 height 26
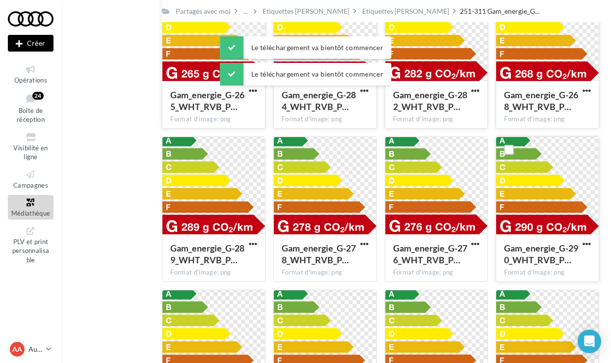
scroll to position [565, 0]
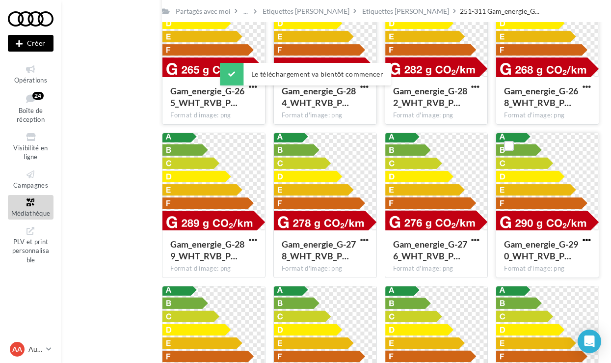
click at [584, 239] on span "button" at bounding box center [587, 240] width 8 height 8
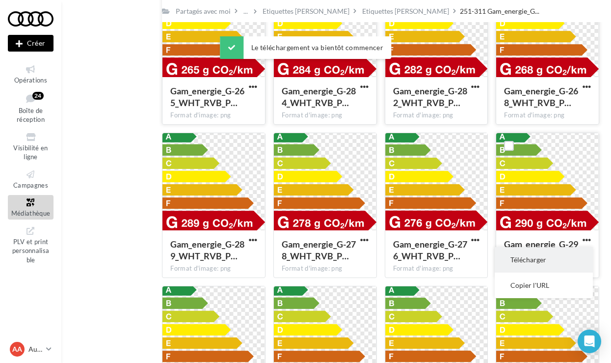
click at [558, 263] on button "Télécharger" at bounding box center [544, 260] width 98 height 26
click at [475, 239] on span "button" at bounding box center [475, 240] width 8 height 8
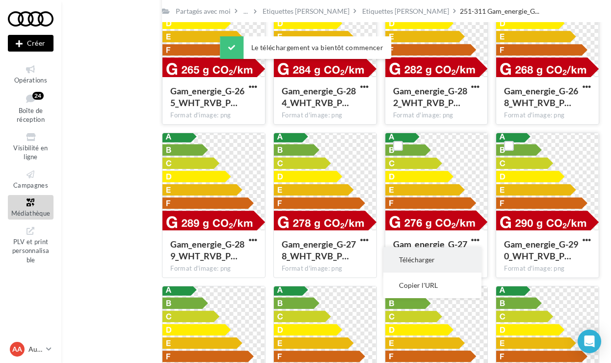
click at [454, 257] on button "Télécharger" at bounding box center [432, 260] width 98 height 26
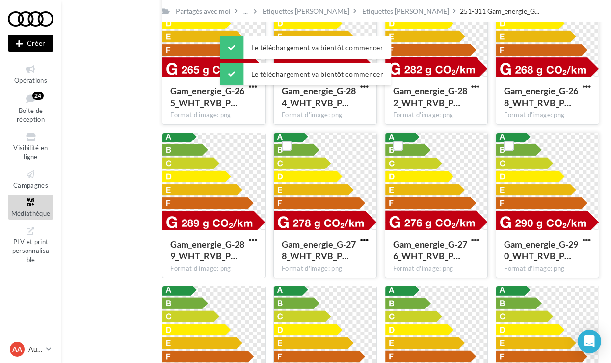
click at [363, 242] on span "button" at bounding box center [364, 240] width 8 height 8
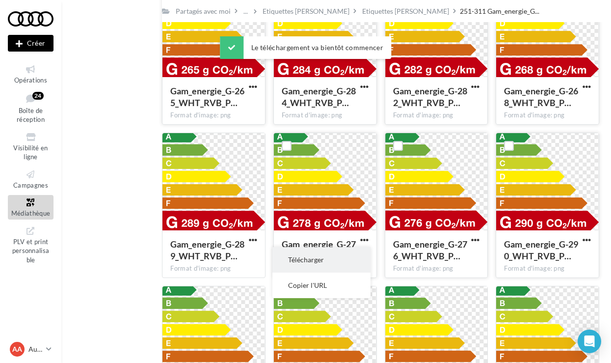
click at [350, 256] on button "Télécharger" at bounding box center [321, 260] width 98 height 26
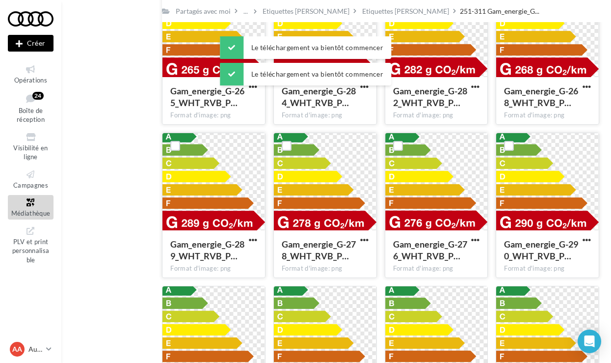
click at [259, 239] on div "Gam_energie_G-289_WHT_RVB_P… Format d'image: png" at bounding box center [213, 253] width 103 height 46
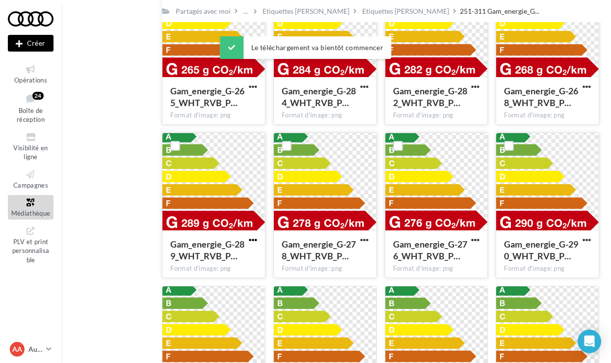
click at [251, 241] on span "button" at bounding box center [253, 240] width 8 height 8
click at [243, 254] on button "Télécharger" at bounding box center [210, 260] width 98 height 26
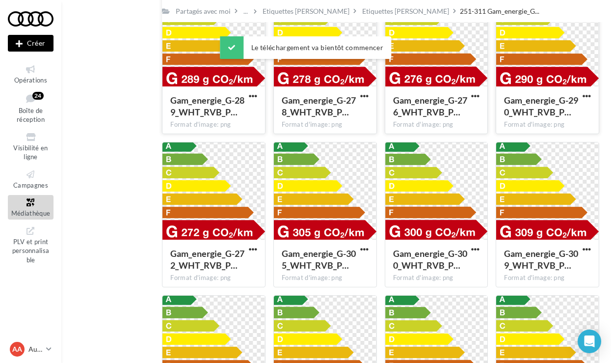
scroll to position [714, 0]
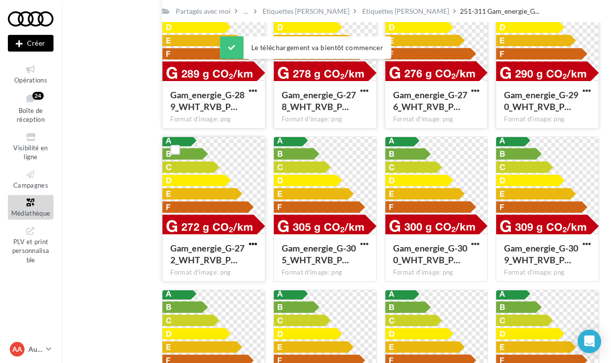
click at [253, 244] on span "button" at bounding box center [253, 244] width 8 height 8
click at [245, 259] on button "Télécharger" at bounding box center [210, 264] width 98 height 26
click at [370, 242] on button "button" at bounding box center [364, 245] width 12 height 10
click at [347, 256] on button "Télécharger" at bounding box center [321, 264] width 98 height 26
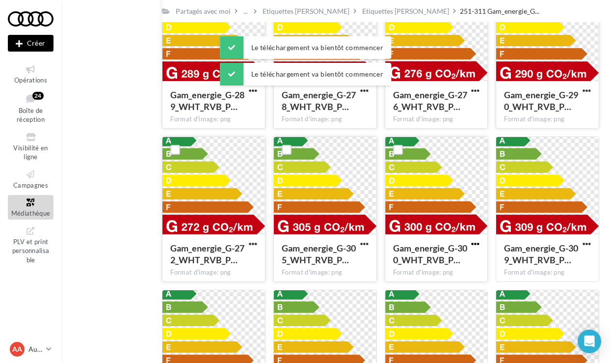
click at [476, 243] on span "button" at bounding box center [475, 244] width 8 height 8
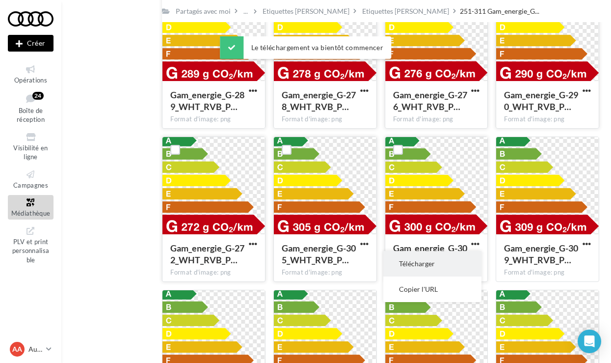
click at [443, 258] on button "Télécharger" at bounding box center [432, 264] width 98 height 26
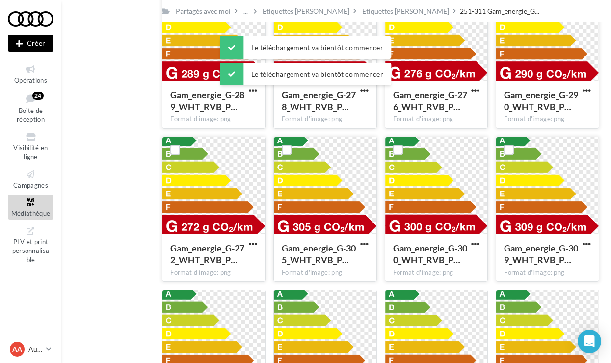
click at [591, 242] on button "button" at bounding box center [587, 245] width 12 height 10
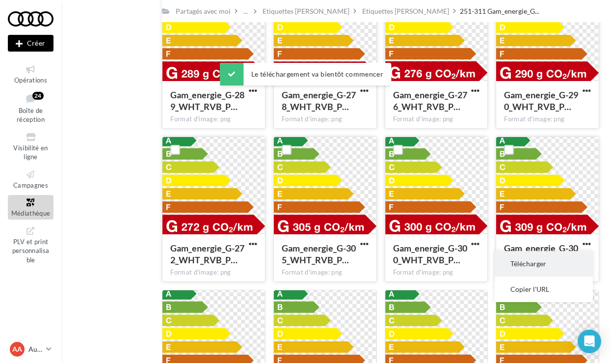
click at [551, 260] on button "Télécharger" at bounding box center [544, 264] width 98 height 26
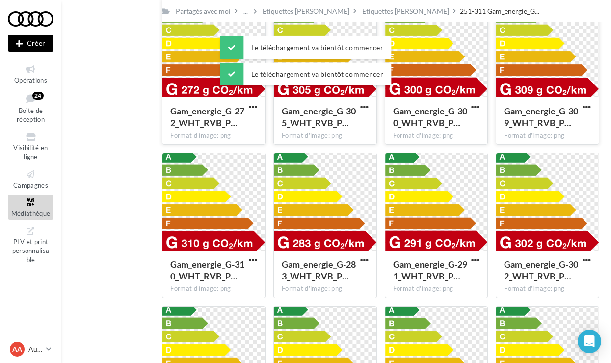
scroll to position [862, 0]
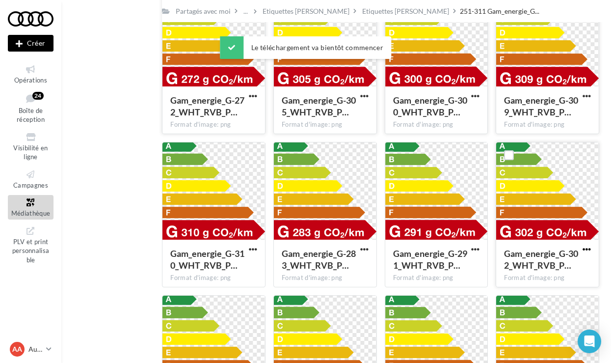
click at [584, 251] on span "button" at bounding box center [587, 249] width 8 height 8
click at [535, 271] on button "Télécharger" at bounding box center [544, 269] width 98 height 26
click at [475, 253] on span "button" at bounding box center [475, 249] width 8 height 8
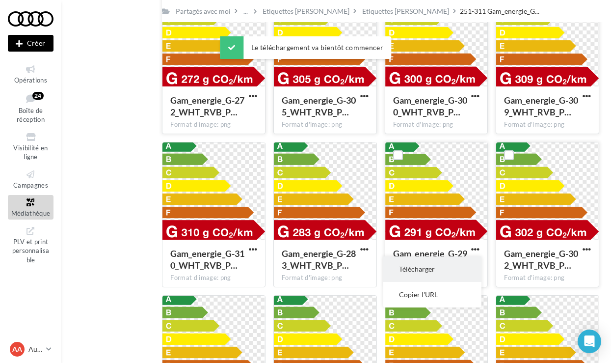
click at [460, 268] on button "Télécharger" at bounding box center [432, 269] width 98 height 26
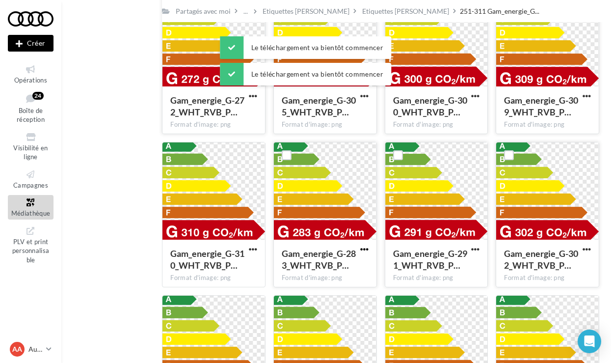
click at [361, 250] on span "button" at bounding box center [364, 249] width 8 height 8
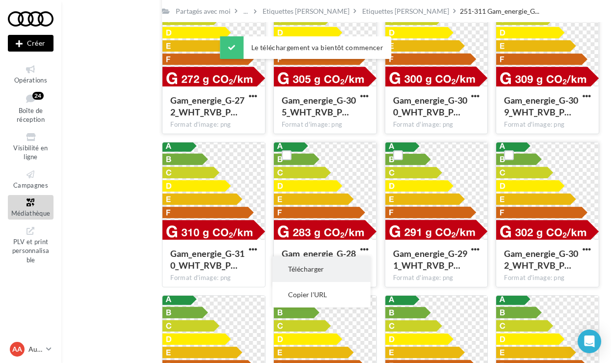
click at [338, 263] on button "Télécharger" at bounding box center [321, 269] width 98 height 26
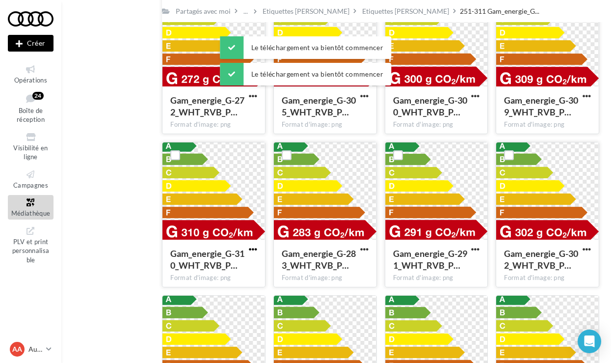
click at [254, 249] on span "button" at bounding box center [253, 249] width 8 height 8
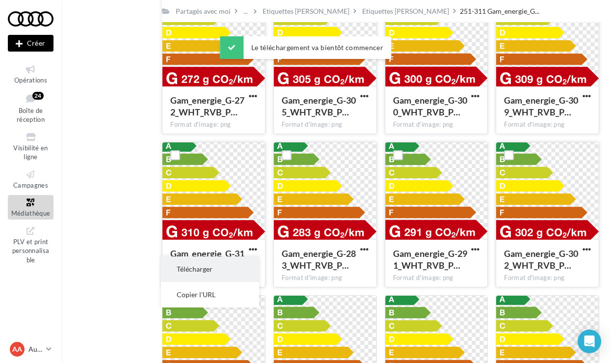
click at [254, 267] on button "Télécharger" at bounding box center [210, 269] width 98 height 26
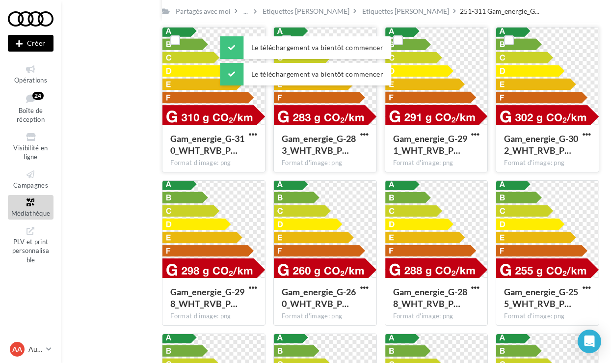
scroll to position [990, 0]
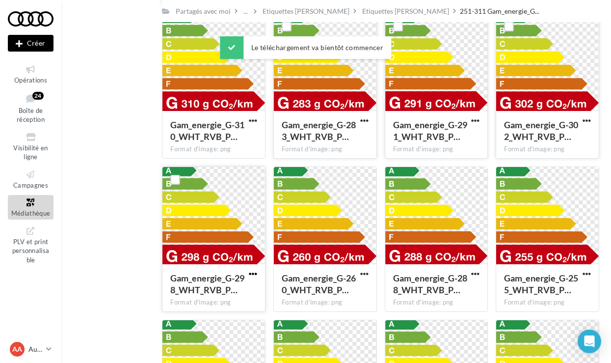
click at [249, 276] on span "button" at bounding box center [253, 274] width 8 height 8
click at [252, 283] on button "Télécharger" at bounding box center [210, 294] width 98 height 26
click at [359, 276] on button "button" at bounding box center [364, 275] width 12 height 10
click at [349, 289] on button "Télécharger" at bounding box center [321, 294] width 98 height 26
click at [484, 273] on div "Gam_energie_G-288_WHT_RVB_P… Format d'image: png" at bounding box center [436, 287] width 103 height 46
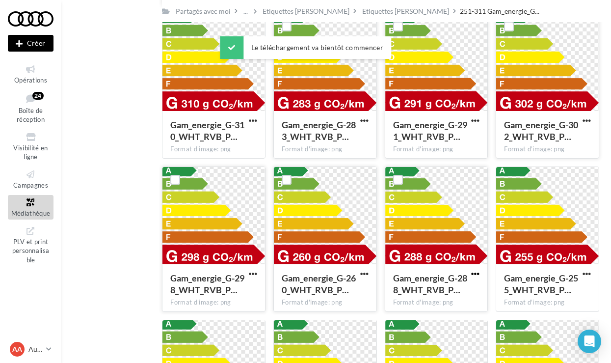
click at [477, 274] on span "button" at bounding box center [475, 274] width 8 height 8
click at [464, 286] on button "Télécharger" at bounding box center [432, 294] width 98 height 26
click at [587, 277] on span "button" at bounding box center [587, 274] width 8 height 8
click at [558, 293] on button "Télécharger" at bounding box center [544, 294] width 98 height 26
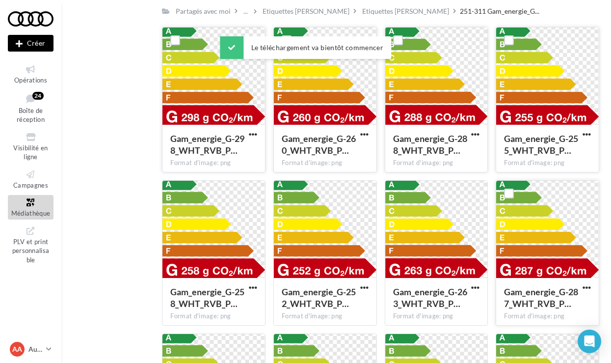
scroll to position [1149, 0]
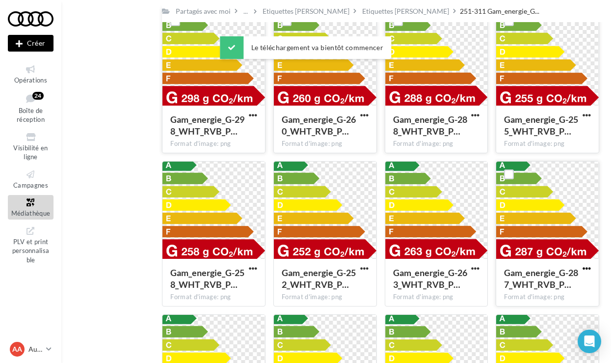
click at [585, 268] on span "button" at bounding box center [587, 268] width 8 height 8
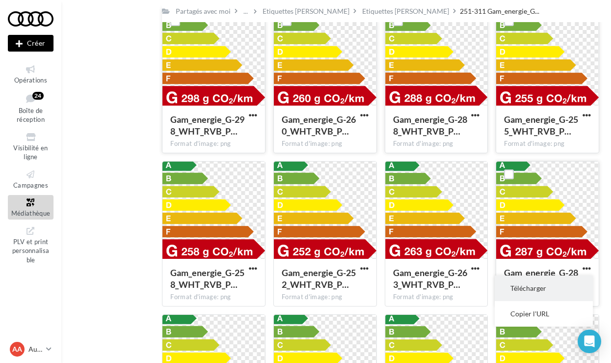
click at [535, 278] on button "Télécharger" at bounding box center [544, 288] width 98 height 26
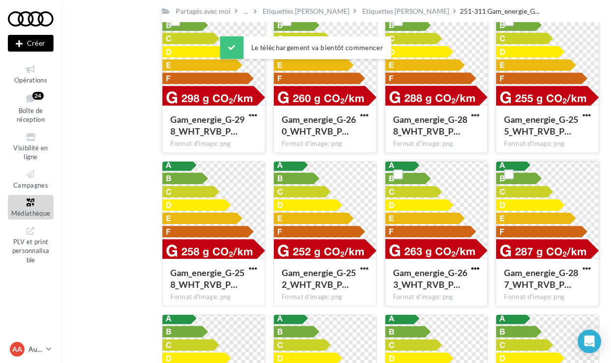
click at [480, 270] on span "button" at bounding box center [475, 268] width 8 height 8
click at [436, 285] on button "Télécharger" at bounding box center [432, 288] width 98 height 26
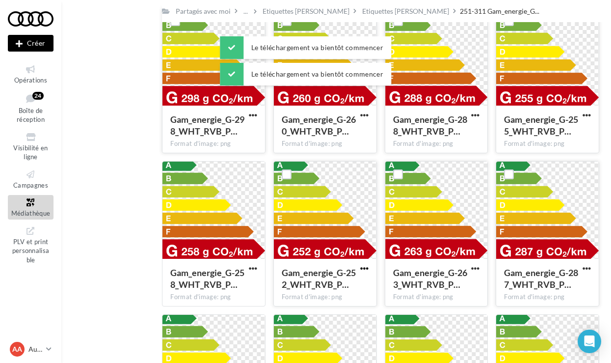
click at [365, 267] on span "button" at bounding box center [364, 268] width 8 height 8
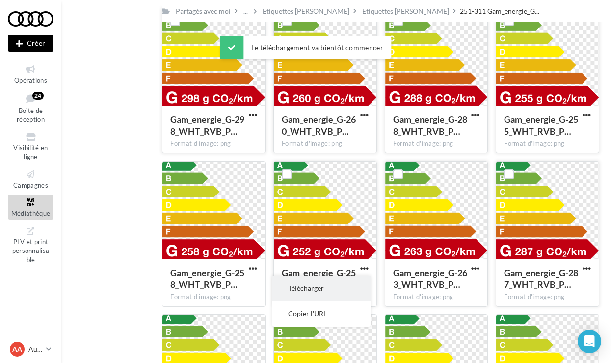
click at [333, 279] on button "Télécharger" at bounding box center [321, 288] width 98 height 26
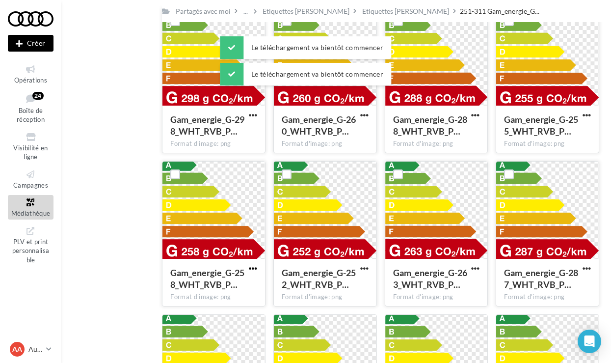
click at [257, 271] on span "button" at bounding box center [253, 268] width 8 height 8
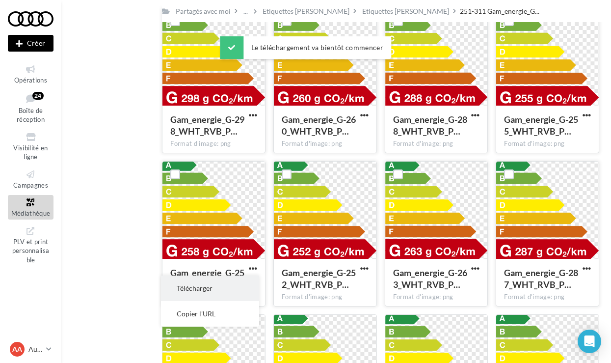
click at [236, 289] on button "Télécharger" at bounding box center [210, 288] width 98 height 26
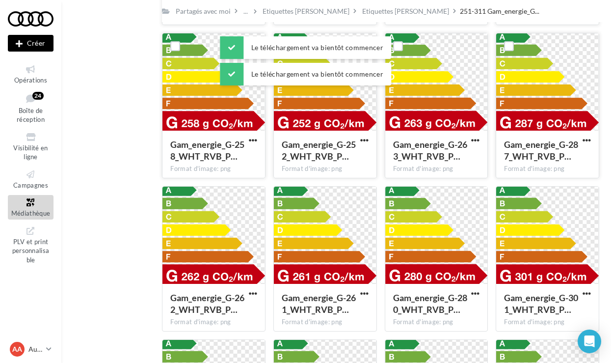
scroll to position [1292, 0]
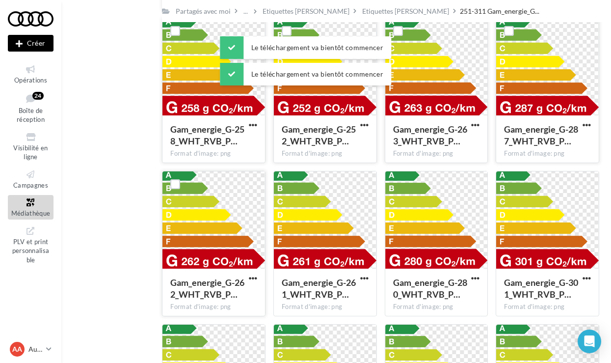
click at [253, 283] on button "button" at bounding box center [253, 279] width 12 height 10
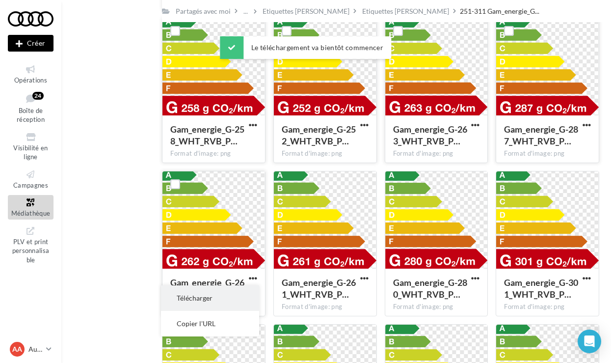
click at [233, 289] on button "Télécharger" at bounding box center [210, 298] width 98 height 26
click at [360, 275] on span "button" at bounding box center [364, 278] width 8 height 8
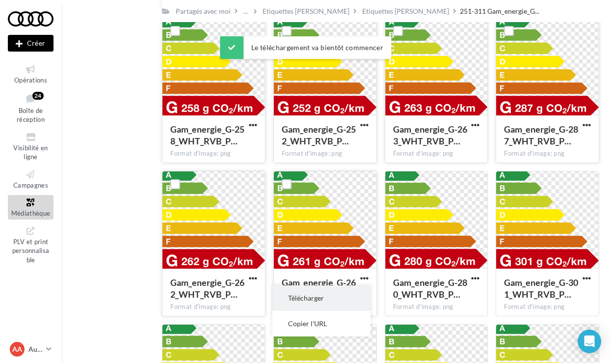
click at [332, 291] on button "Télécharger" at bounding box center [321, 298] width 98 height 26
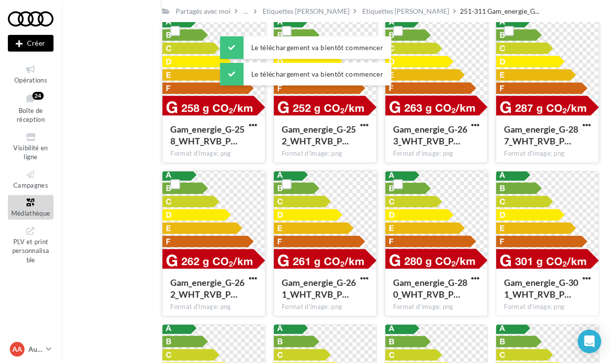
click at [471, 279] on button "button" at bounding box center [475, 279] width 12 height 10
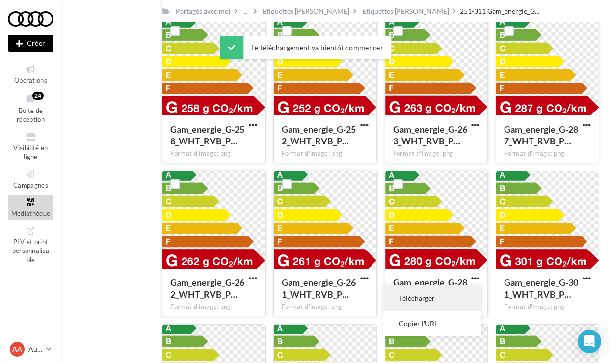
click at [446, 295] on button "Télécharger" at bounding box center [432, 298] width 98 height 26
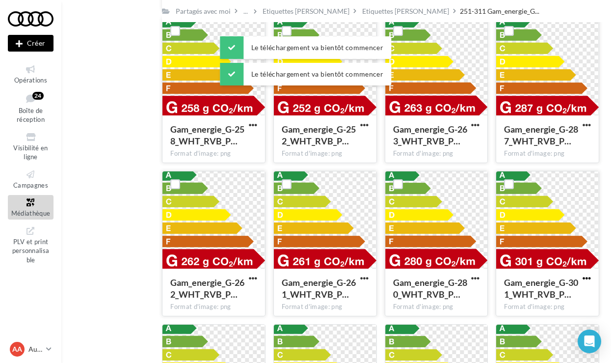
click at [586, 274] on span "button" at bounding box center [587, 278] width 8 height 8
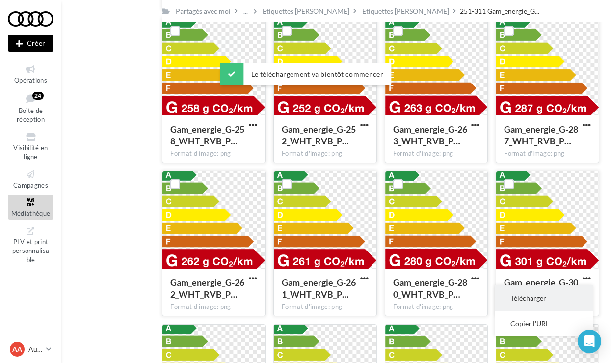
click at [552, 293] on button "Télécharger" at bounding box center [544, 298] width 98 height 26
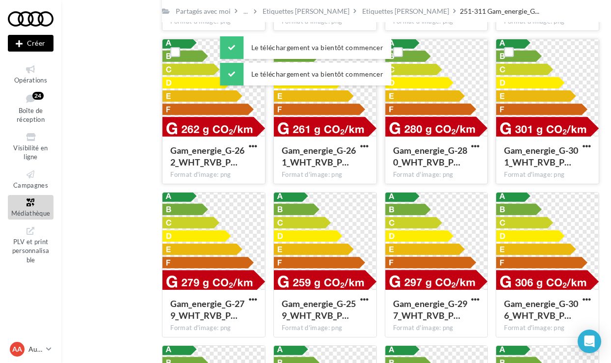
scroll to position [1438, 0]
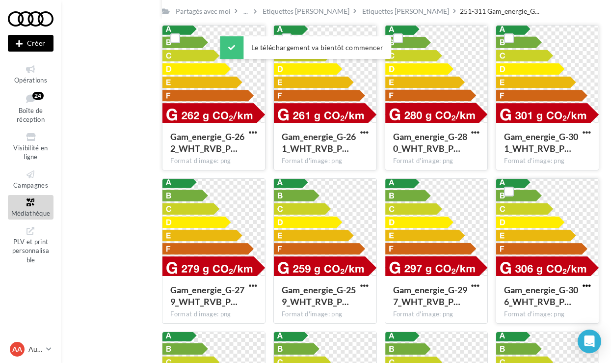
click at [586, 287] on span "button" at bounding box center [587, 285] width 8 height 8
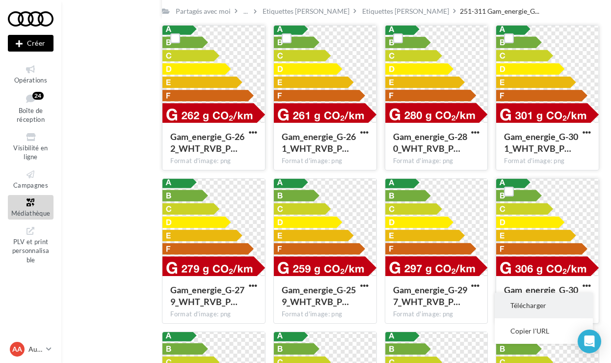
click at [524, 299] on button "Télécharger" at bounding box center [544, 306] width 98 height 26
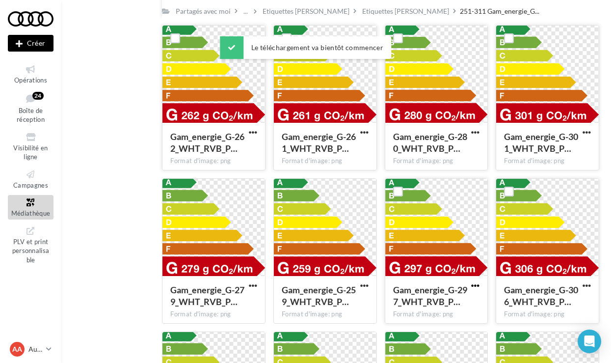
click at [478, 287] on span "button" at bounding box center [475, 285] width 8 height 8
click at [437, 300] on button "Télécharger" at bounding box center [432, 306] width 98 height 26
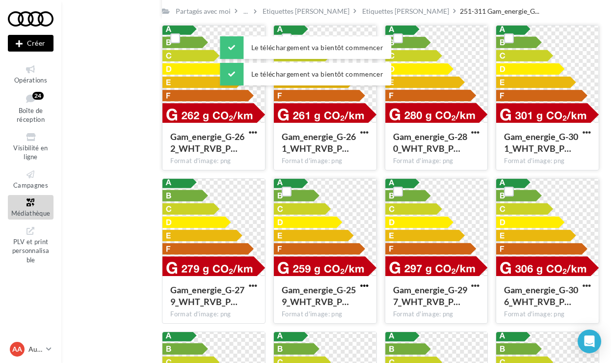
click at [360, 287] on span "button" at bounding box center [364, 285] width 8 height 8
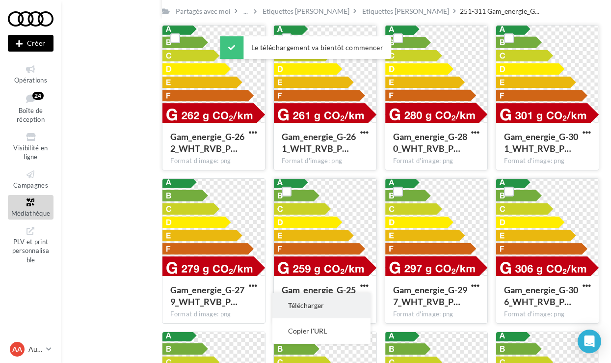
click at [332, 304] on button "Télécharger" at bounding box center [321, 306] width 98 height 26
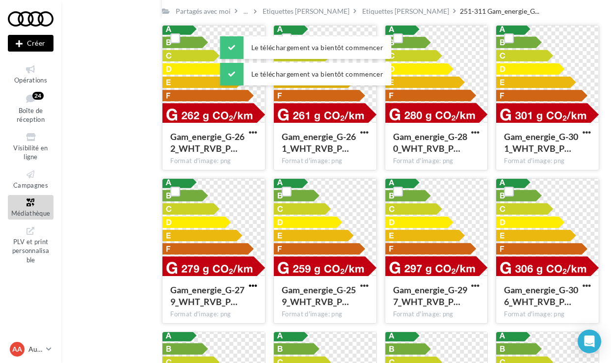
click at [251, 287] on span "button" at bounding box center [253, 285] width 8 height 8
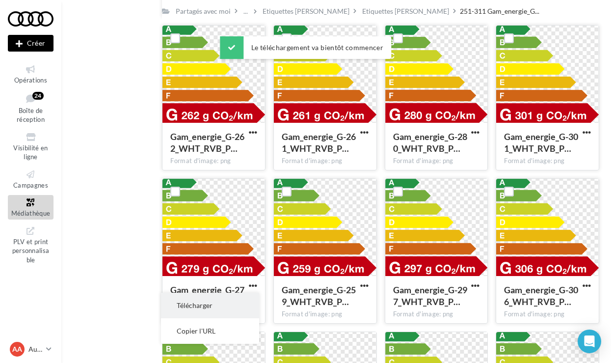
click at [238, 307] on button "Télécharger" at bounding box center [210, 306] width 98 height 26
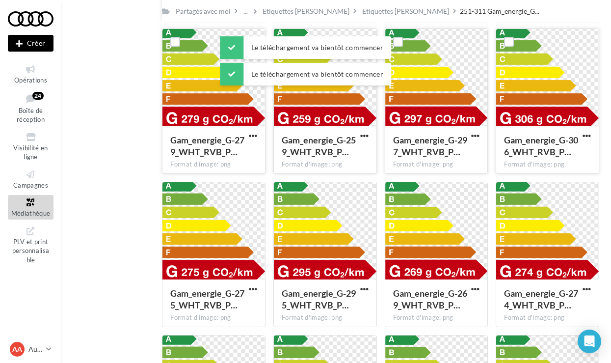
scroll to position [1592, 0]
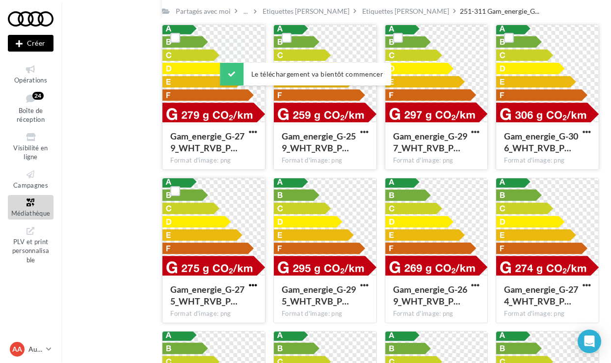
click at [257, 287] on span "button" at bounding box center [253, 285] width 8 height 8
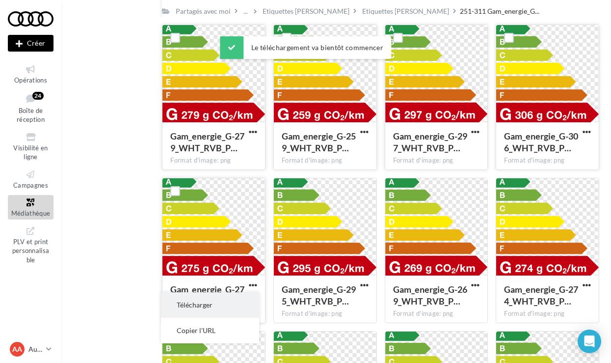
click at [243, 301] on button "Télécharger" at bounding box center [210, 305] width 98 height 26
click at [365, 287] on span "button" at bounding box center [364, 285] width 8 height 8
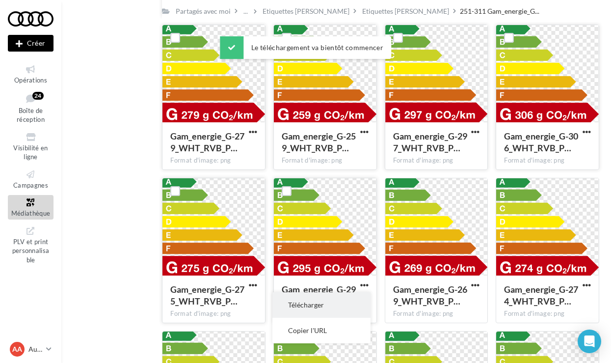
click at [348, 295] on button "Télécharger" at bounding box center [321, 305] width 98 height 26
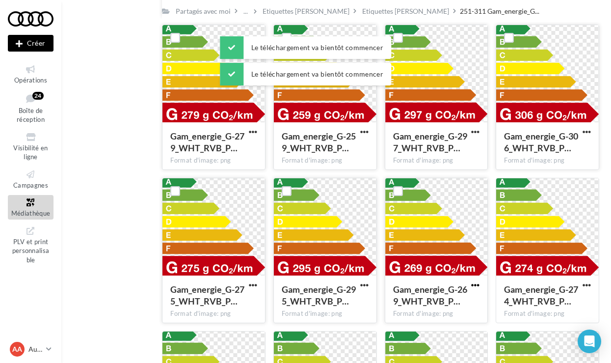
click at [471, 285] on span "button" at bounding box center [475, 285] width 8 height 8
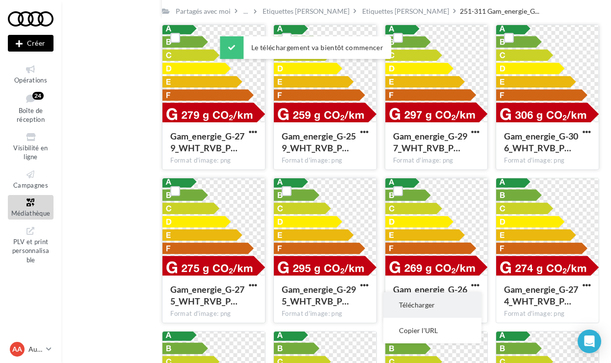
click at [445, 305] on button "Télécharger" at bounding box center [432, 305] width 98 height 26
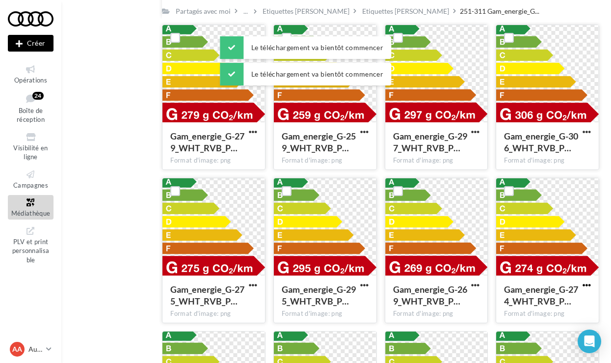
click at [589, 287] on span "button" at bounding box center [587, 285] width 8 height 8
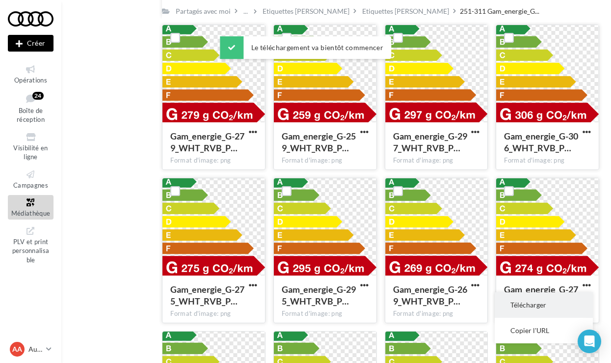
click at [553, 306] on button "Télécharger" at bounding box center [544, 305] width 98 height 26
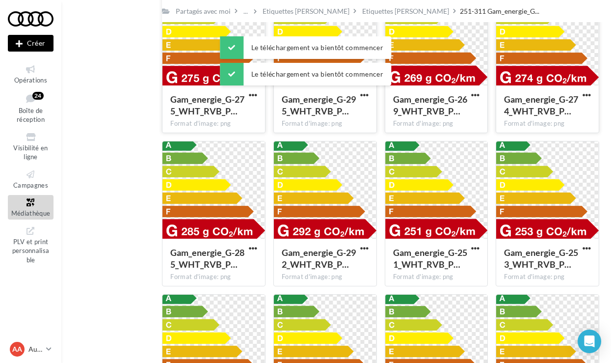
scroll to position [1788, 0]
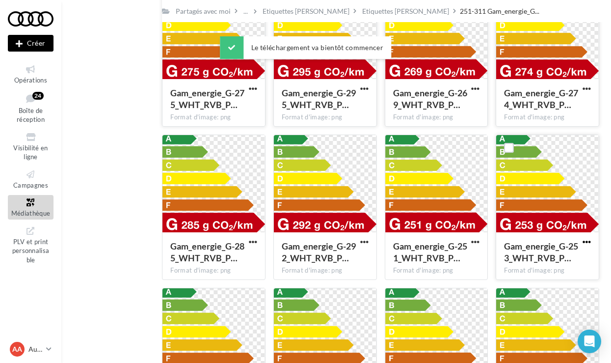
click at [588, 242] on span "button" at bounding box center [587, 242] width 8 height 8
click at [557, 256] on button "Télécharger" at bounding box center [544, 262] width 98 height 26
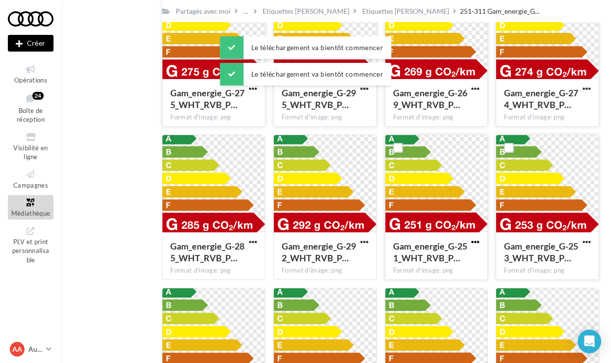
click at [479, 243] on span "button" at bounding box center [475, 242] width 8 height 8
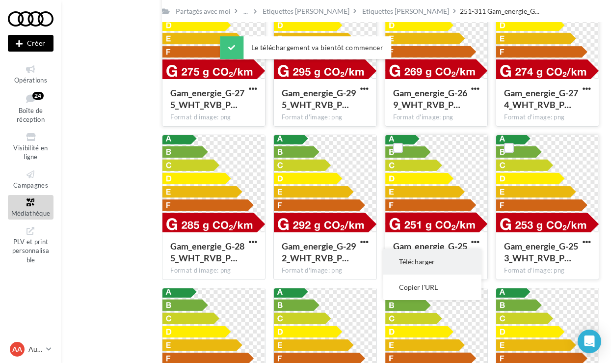
click at [449, 262] on button "Télécharger" at bounding box center [432, 262] width 98 height 26
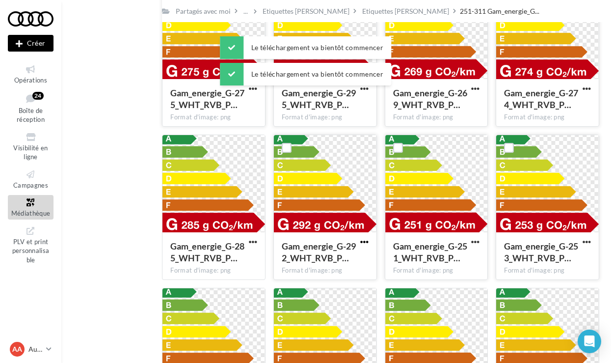
click at [366, 239] on span "button" at bounding box center [364, 242] width 8 height 8
click at [342, 268] on button "Télécharger" at bounding box center [321, 262] width 98 height 26
click at [257, 243] on span "button" at bounding box center [253, 242] width 8 height 8
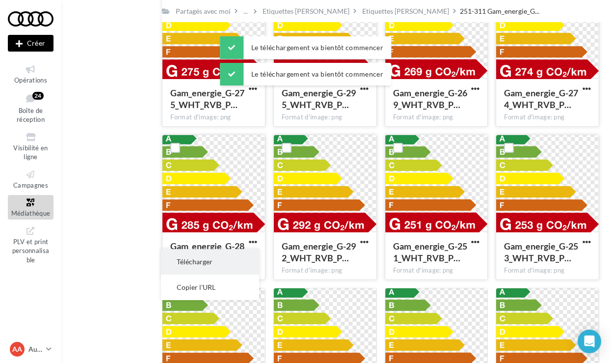
click at [251, 262] on button "Télécharger" at bounding box center [210, 262] width 98 height 26
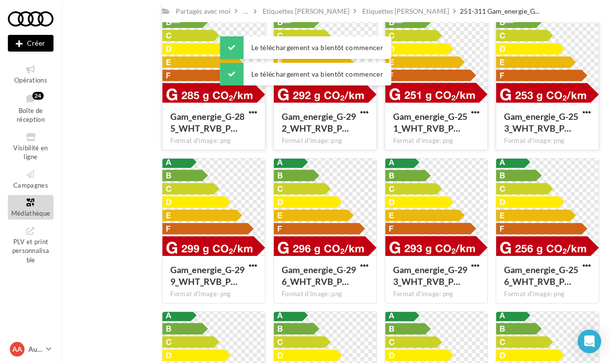
scroll to position [1923, 0]
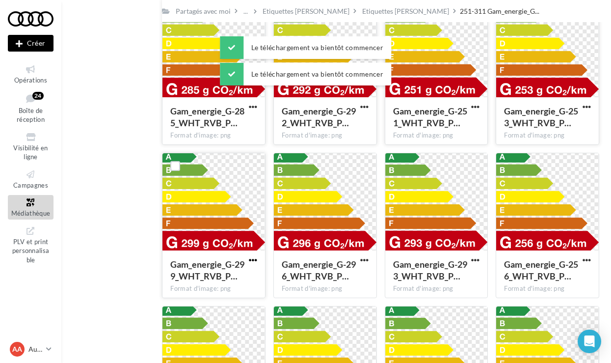
click at [251, 262] on span "button" at bounding box center [253, 260] width 8 height 8
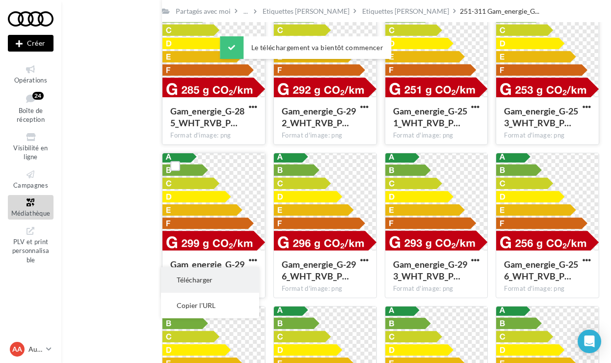
click at [251, 279] on button "Télécharger" at bounding box center [210, 280] width 98 height 26
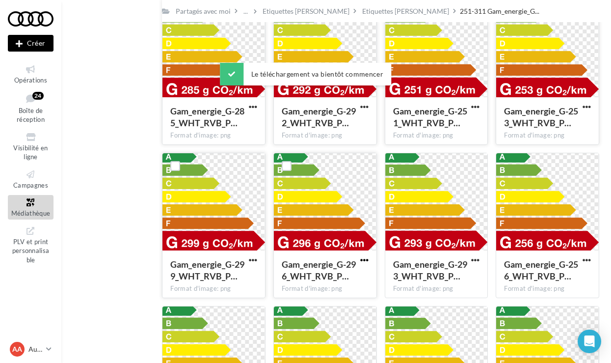
click at [366, 260] on span "button" at bounding box center [364, 260] width 8 height 8
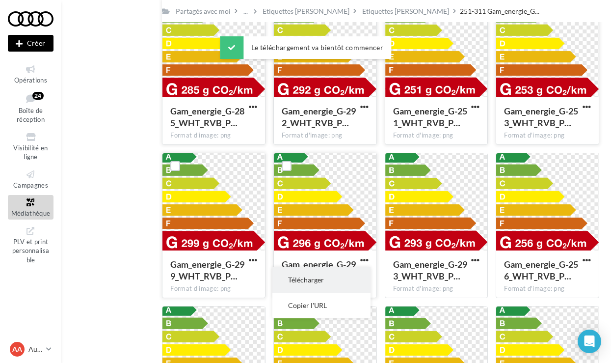
click at [338, 278] on button "Télécharger" at bounding box center [321, 280] width 98 height 26
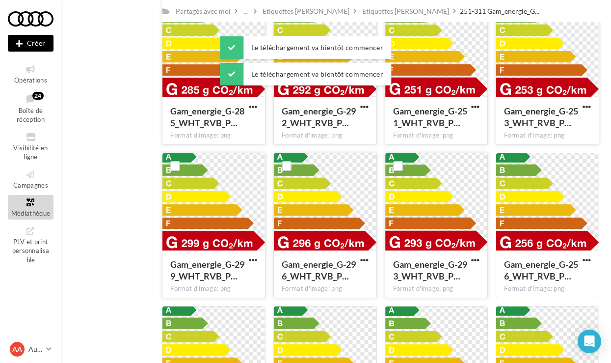
click at [471, 264] on button "button" at bounding box center [475, 261] width 12 height 10
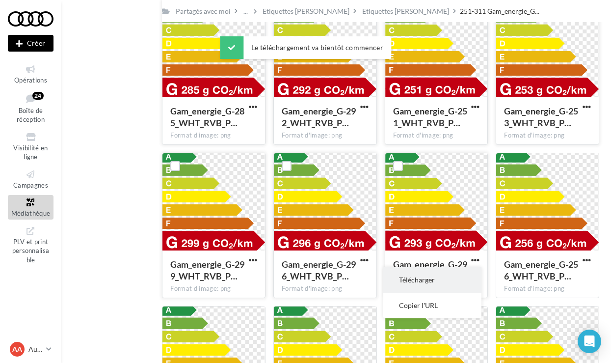
click at [460, 274] on button "Télécharger" at bounding box center [432, 280] width 98 height 26
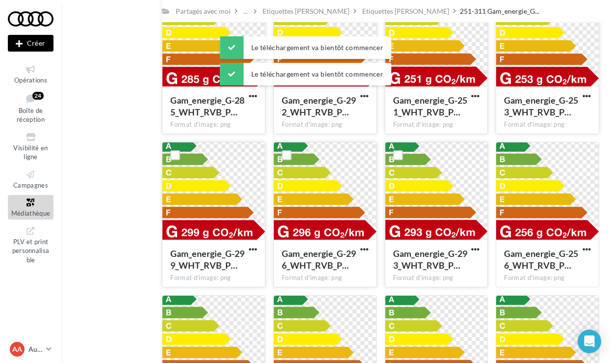
scroll to position [1940, 0]
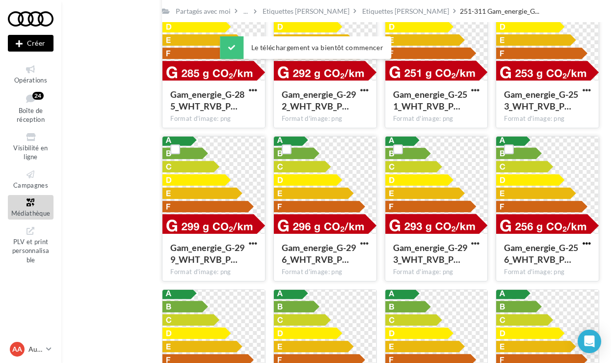
click at [588, 245] on span "button" at bounding box center [587, 243] width 8 height 8
click at [563, 255] on button "Télécharger" at bounding box center [544, 263] width 98 height 26
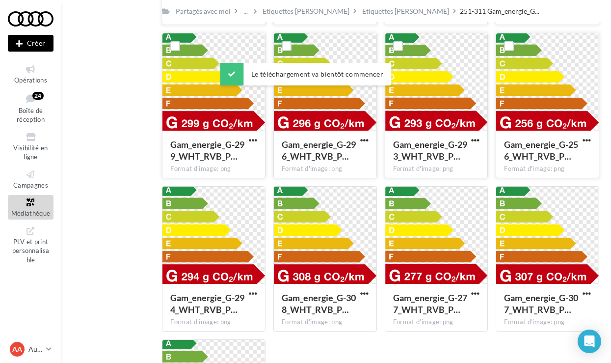
scroll to position [2049, 0]
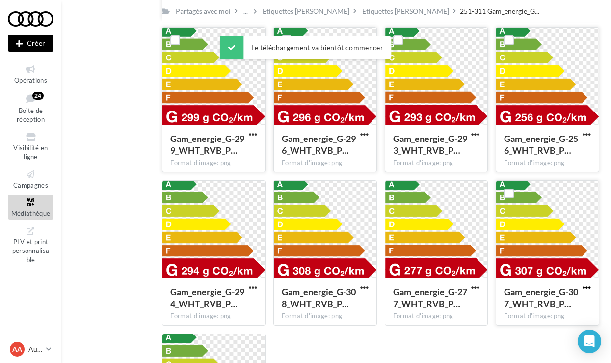
click at [584, 290] on span "button" at bounding box center [587, 287] width 8 height 8
click at [557, 305] on button "Télécharger" at bounding box center [544, 308] width 98 height 26
click at [474, 289] on span "button" at bounding box center [475, 287] width 8 height 8
click at [461, 303] on button "Télécharger" at bounding box center [432, 308] width 98 height 26
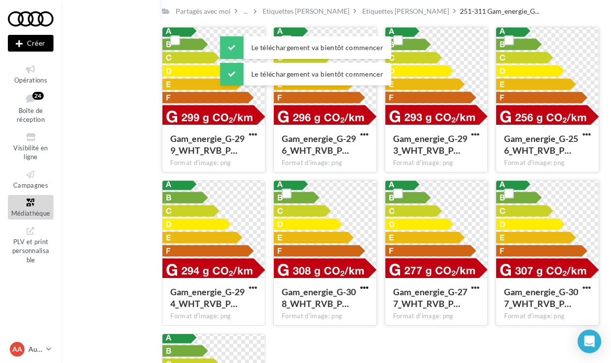
click at [362, 286] on span "button" at bounding box center [364, 287] width 8 height 8
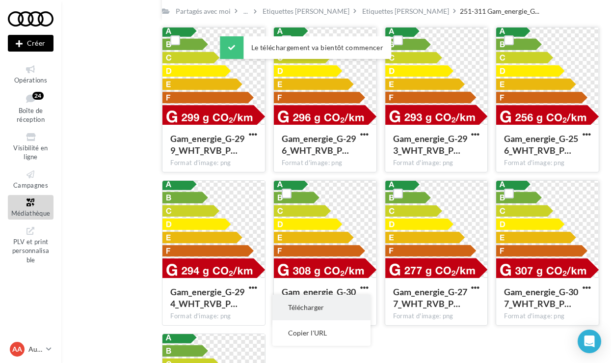
click at [352, 306] on button "Télécharger" at bounding box center [321, 308] width 98 height 26
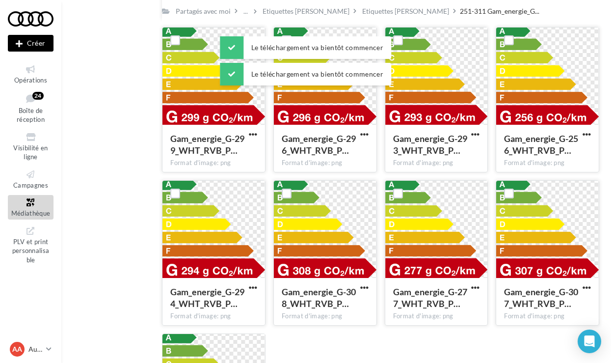
click at [259, 290] on button "button" at bounding box center [253, 288] width 12 height 10
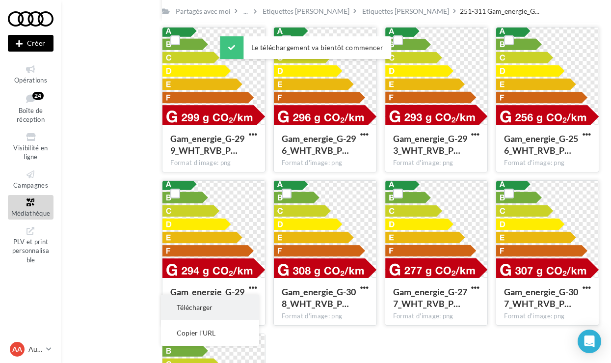
click at [248, 299] on button "Télécharger" at bounding box center [210, 308] width 98 height 26
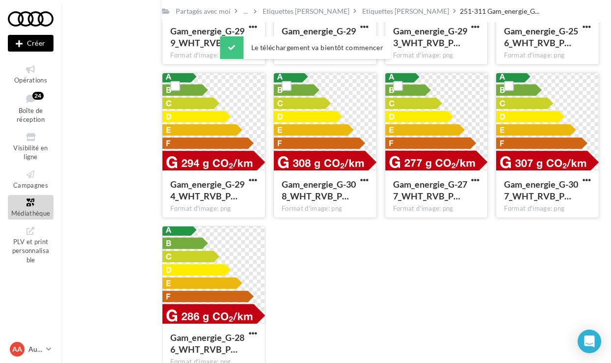
scroll to position [2167, 0]
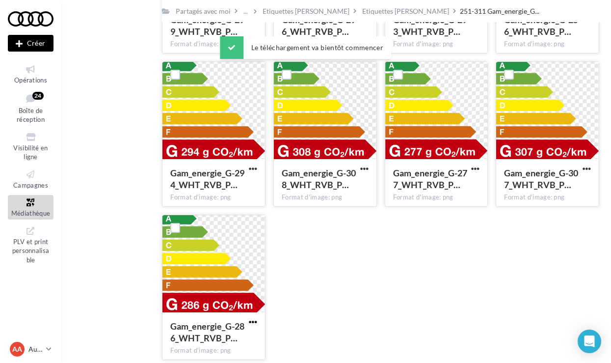
click at [253, 321] on span "button" at bounding box center [253, 322] width 8 height 8
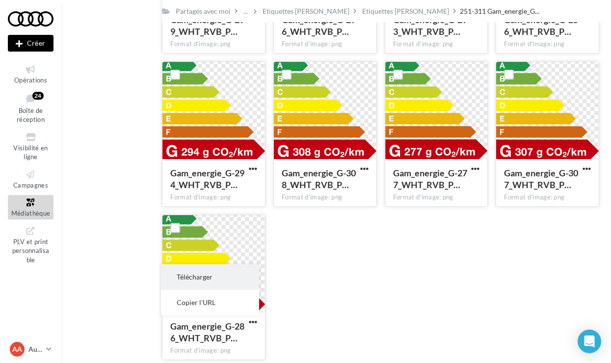
click at [215, 276] on button "Télécharger" at bounding box center [210, 277] width 98 height 26
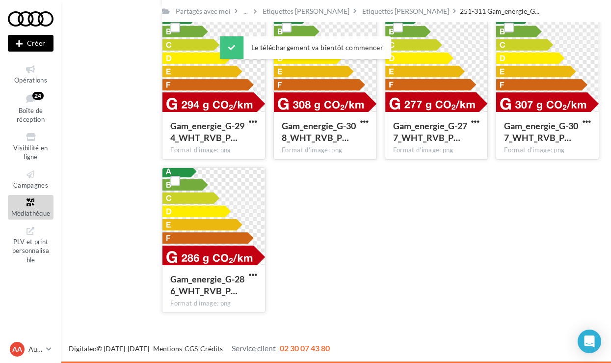
scroll to position [2215, 0]
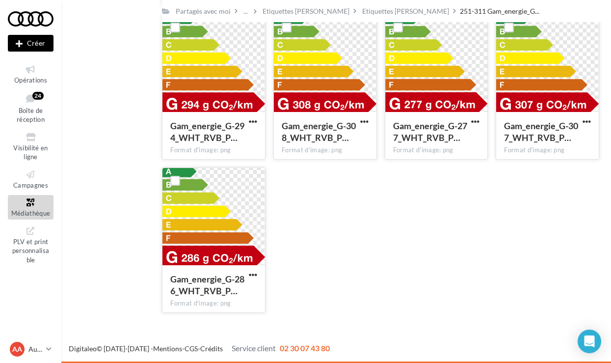
click at [31, 16] on div at bounding box center [31, 18] width 46 height 25
